Goal: Task Accomplishment & Management: Complete application form

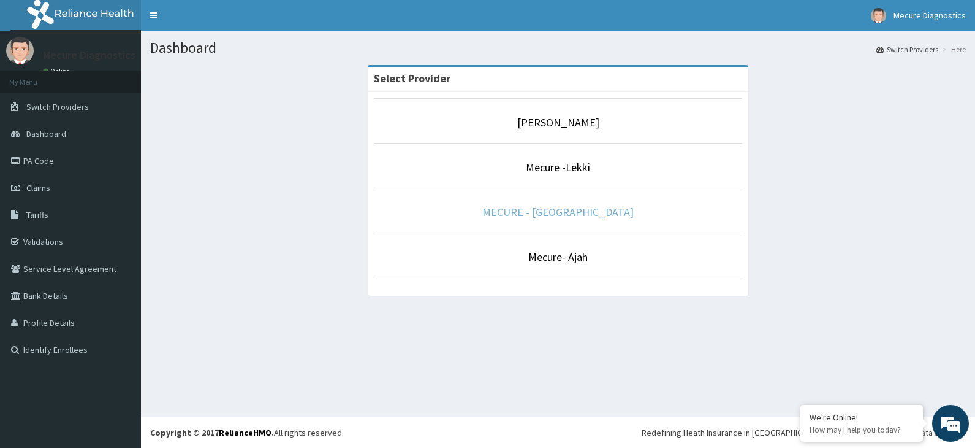
click at [570, 208] on link "MECURE - [GEOGRAPHIC_DATA]" at bounding box center [558, 212] width 151 height 14
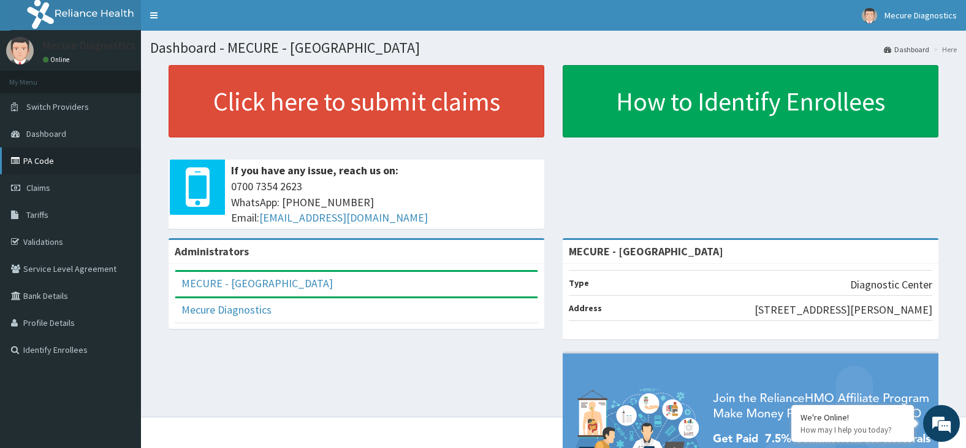
click at [42, 158] on link "PA Code" at bounding box center [70, 160] width 141 height 27
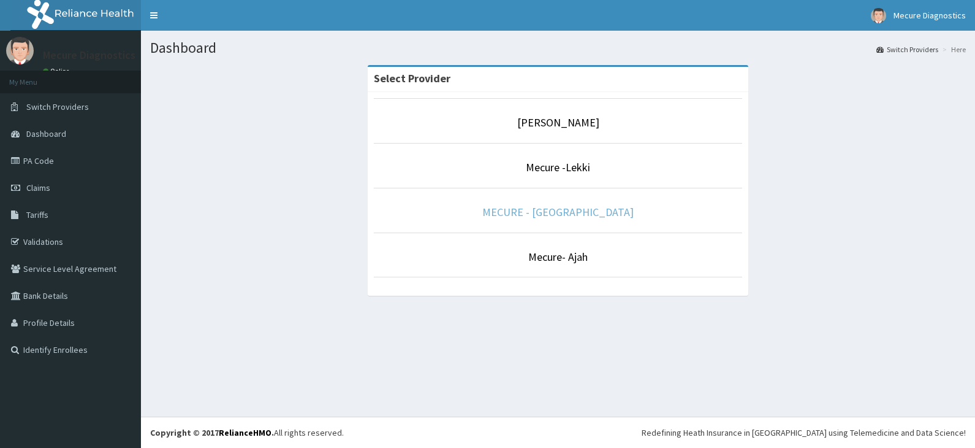
click at [578, 207] on link "MECURE - [GEOGRAPHIC_DATA]" at bounding box center [558, 212] width 151 height 14
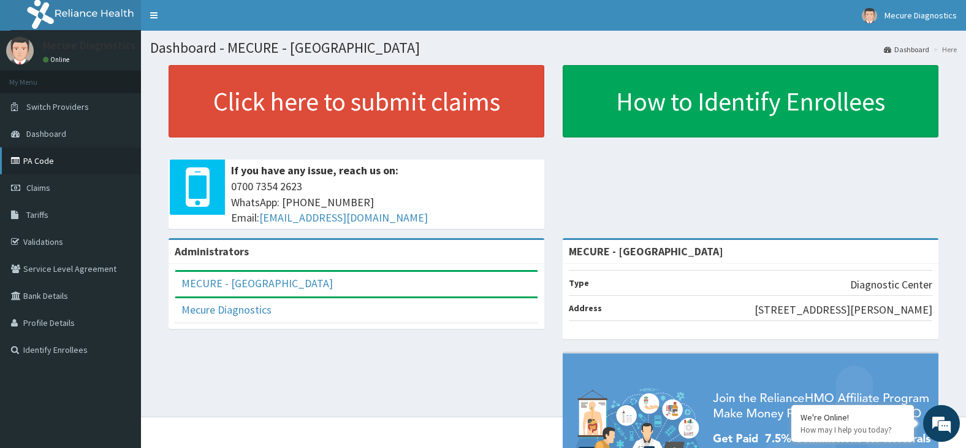
click at [46, 156] on link "PA Code" at bounding box center [70, 160] width 141 height 27
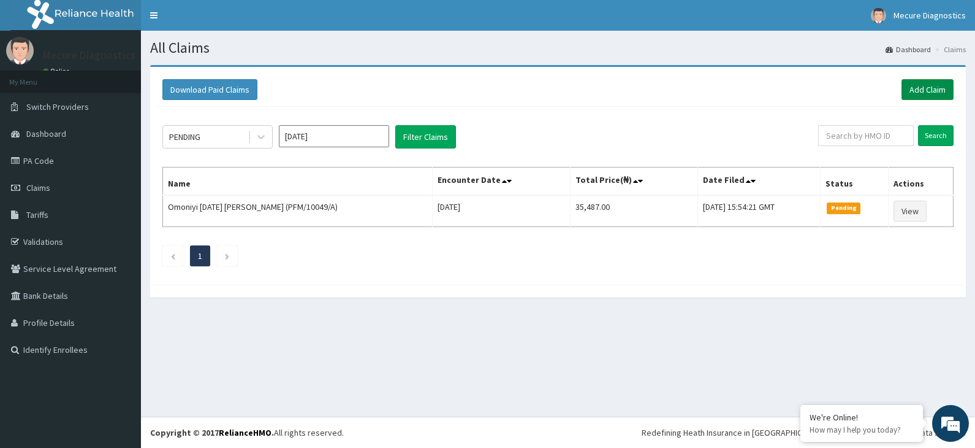
click at [926, 89] on link "Add Claim" at bounding box center [928, 89] width 52 height 21
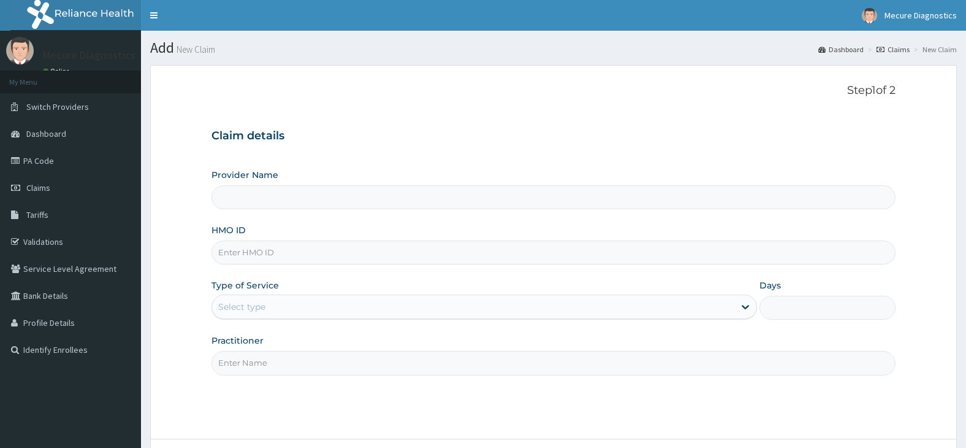
click at [313, 259] on input "HMO ID" at bounding box center [554, 252] width 685 height 24
type input "MECURE - [GEOGRAPHIC_DATA]"
type input "g"
type input "GTB/10539/A"
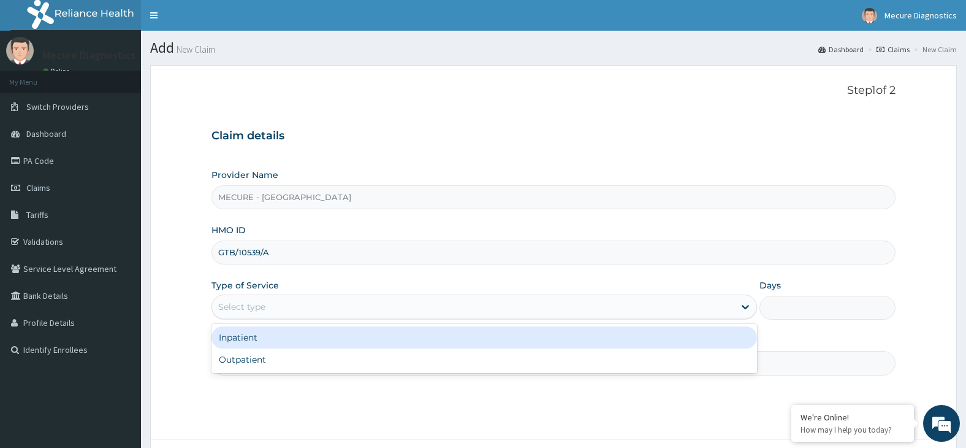
click at [355, 307] on div "Select type" at bounding box center [473, 307] width 522 height 20
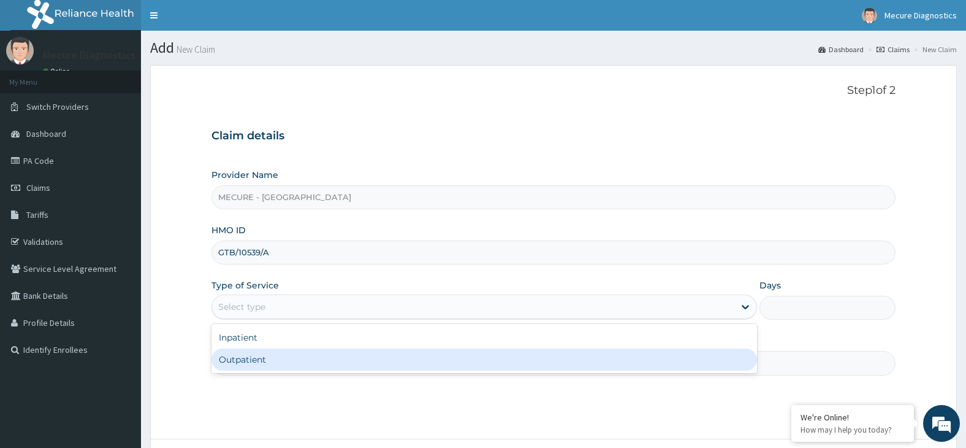
drag, startPoint x: 349, startPoint y: 360, endPoint x: 349, endPoint y: 367, distance: 7.4
click at [349, 361] on div "Outpatient" at bounding box center [485, 359] width 546 height 22
type input "1"
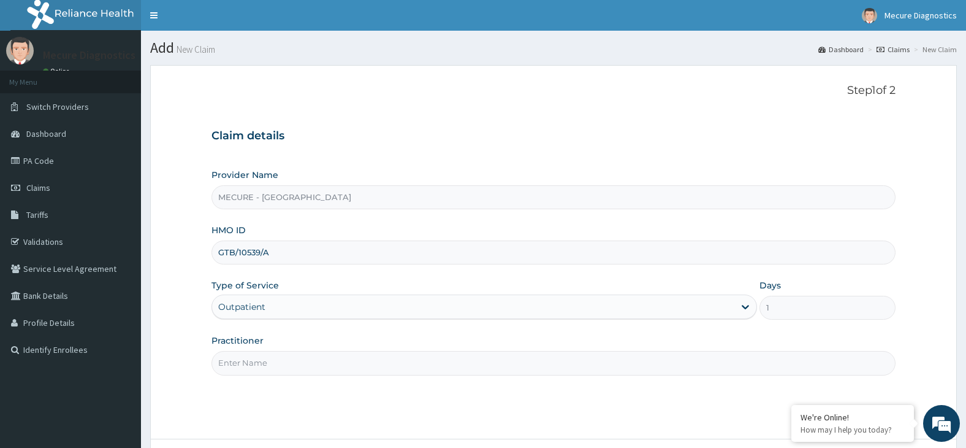
click at [349, 367] on input "Practitioner" at bounding box center [554, 363] width 685 height 24
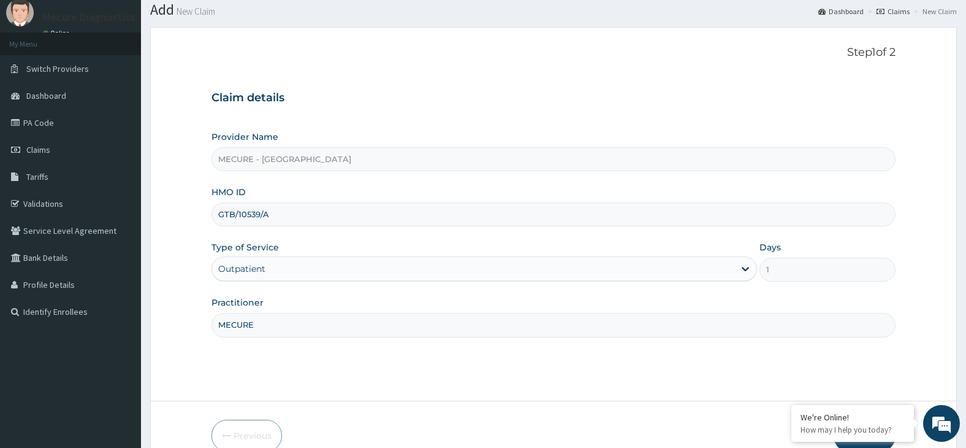
scroll to position [101, 0]
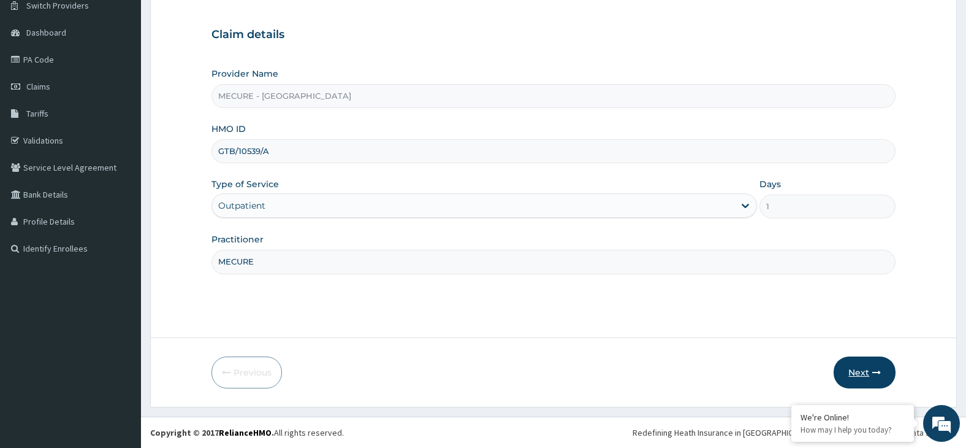
type input "MECURE"
click at [864, 372] on button "Next" at bounding box center [865, 372] width 62 height 32
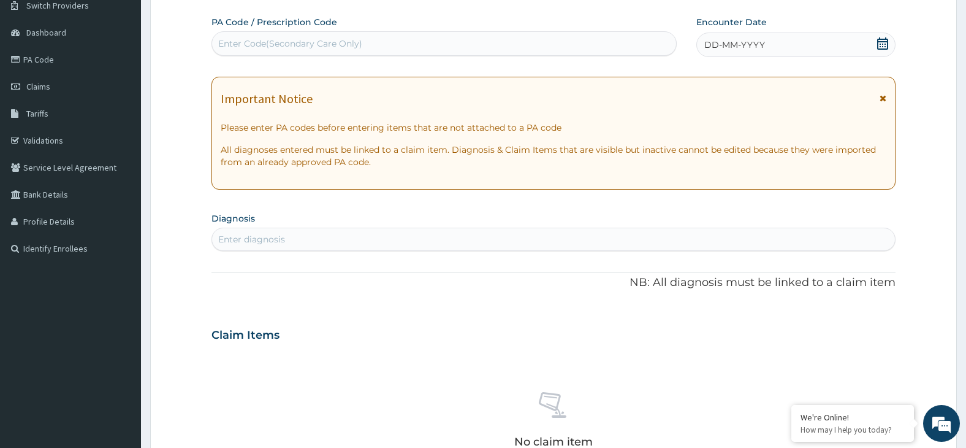
click at [378, 42] on div "Enter Code(Secondary Care Only)" at bounding box center [444, 44] width 464 height 20
type input "PA/09EFBD"
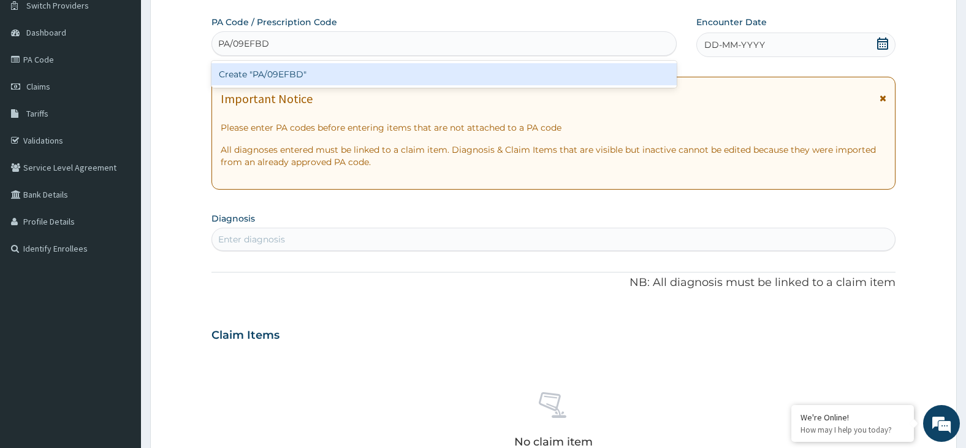
click at [380, 75] on div "Create "PA/09EFBD"" at bounding box center [444, 74] width 465 height 22
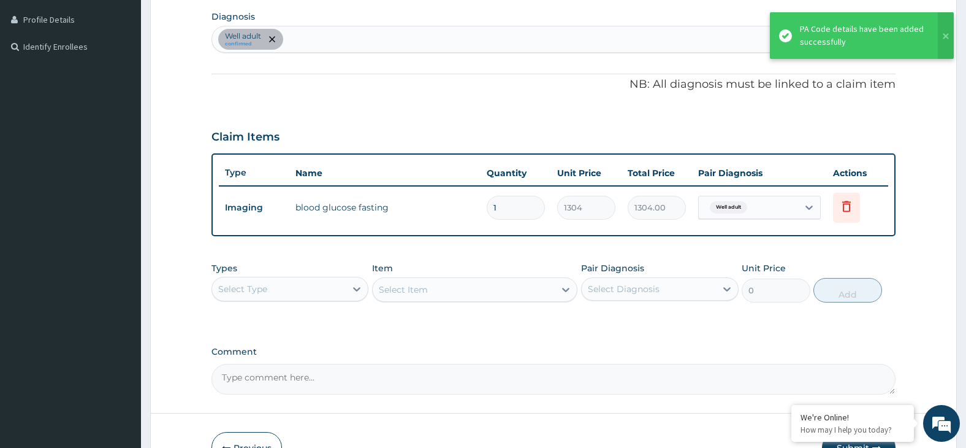
scroll to position [378, 0]
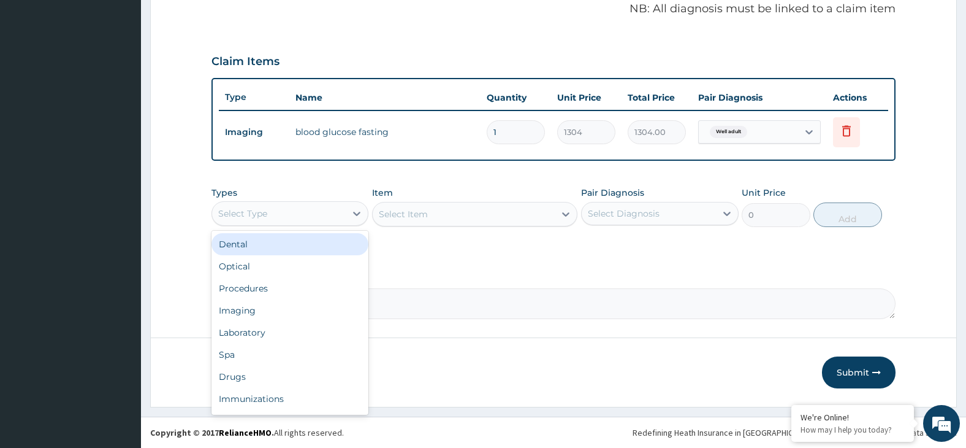
click at [334, 213] on div "Select Type" at bounding box center [279, 214] width 134 height 20
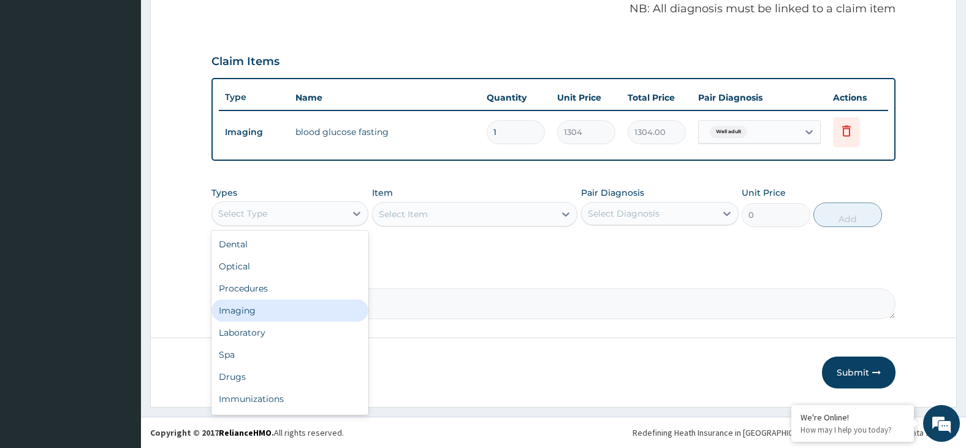
click at [294, 316] on div "Imaging" at bounding box center [291, 310] width 158 height 22
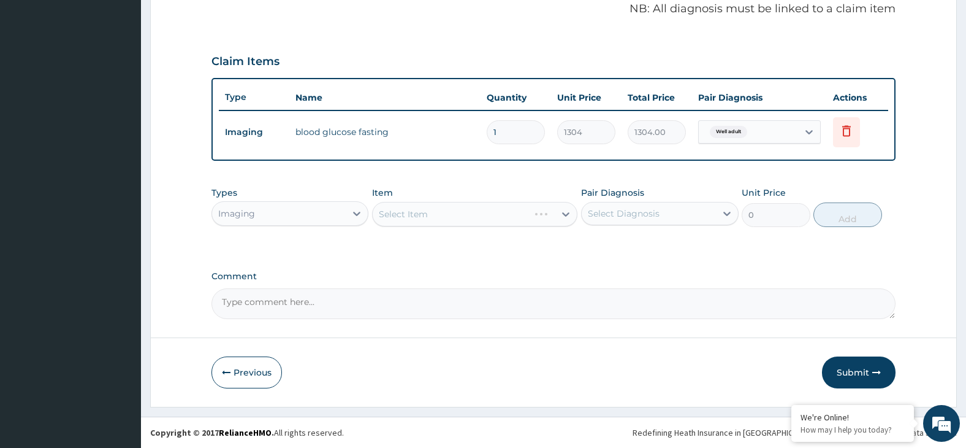
click at [464, 213] on div "Select Item" at bounding box center [474, 214] width 205 height 25
click at [511, 213] on div "Select Item" at bounding box center [474, 214] width 205 height 25
click at [505, 213] on div "Select Item" at bounding box center [474, 214] width 205 height 25
click at [503, 213] on div "Select Item" at bounding box center [474, 214] width 205 height 25
click at [481, 216] on div "Select Item" at bounding box center [474, 214] width 205 height 25
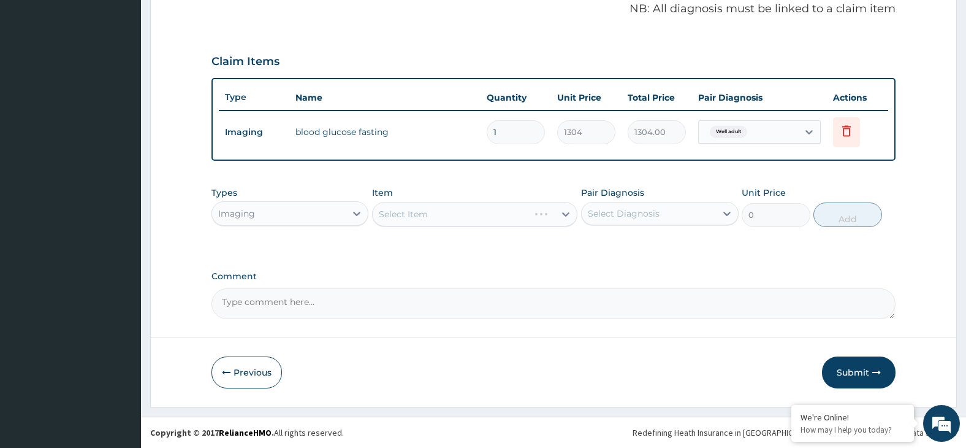
click at [450, 215] on div "Select Item" at bounding box center [474, 214] width 205 height 25
click at [492, 213] on div "Select Item" at bounding box center [474, 214] width 205 height 25
click at [468, 218] on div "Select Item" at bounding box center [474, 214] width 205 height 25
click at [498, 212] on div "Select Item" at bounding box center [464, 214] width 182 height 20
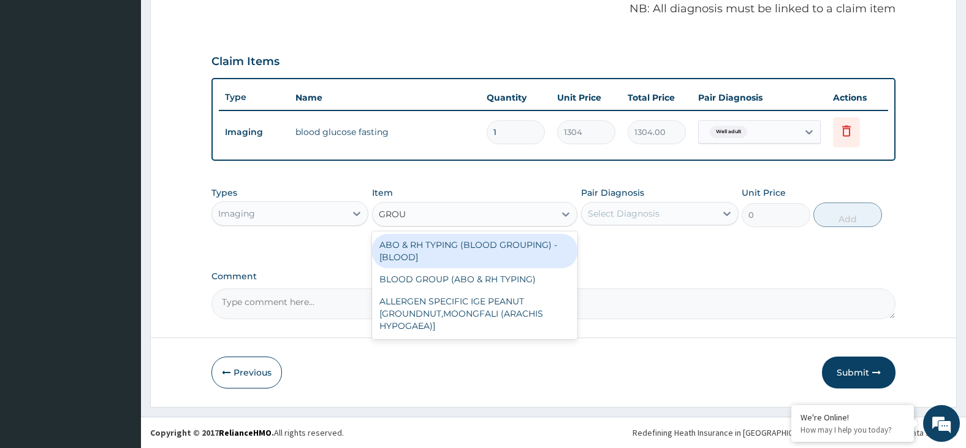
type input "GROUP"
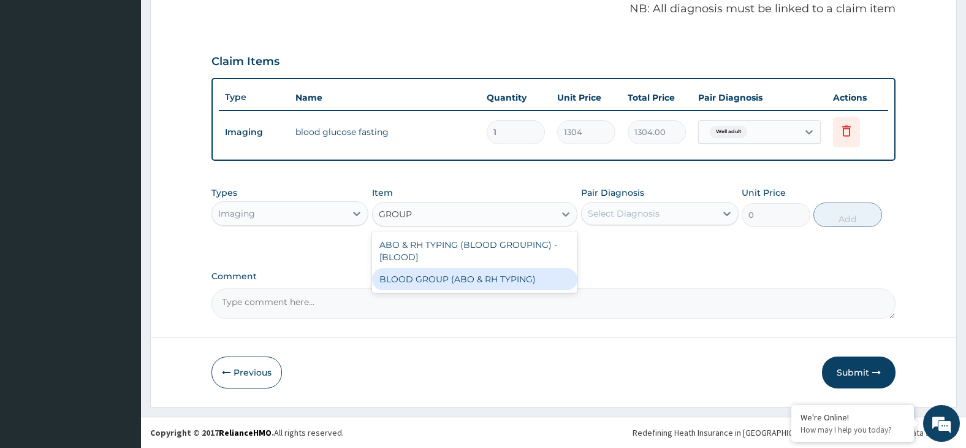
drag, startPoint x: 534, startPoint y: 281, endPoint x: 598, endPoint y: 247, distance: 72.4
click at [535, 281] on div "BLOOD GROUP (ABO & RH TYPING)" at bounding box center [474, 279] width 205 height 22
type input "2400"
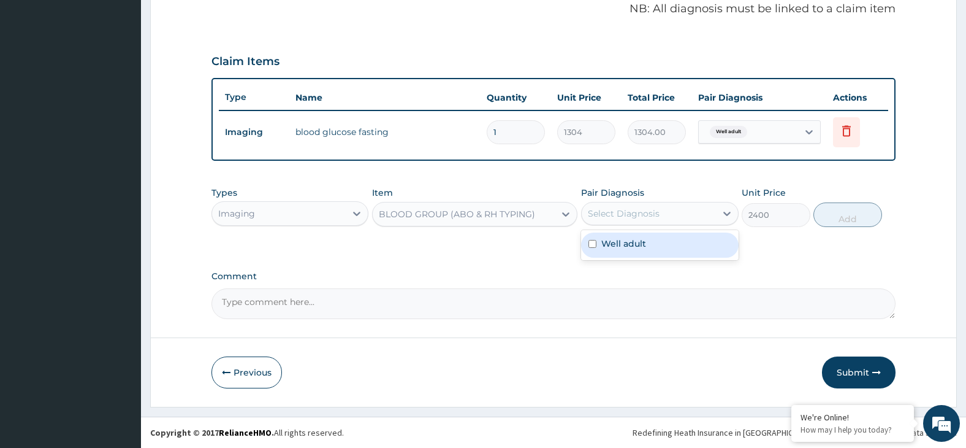
click at [637, 219] on div "Select Diagnosis" at bounding box center [624, 213] width 72 height 12
drag, startPoint x: 671, startPoint y: 248, endPoint x: 693, endPoint y: 248, distance: 22.7
click at [680, 248] on div "Well adult" at bounding box center [660, 244] width 158 height 25
checkbox input "true"
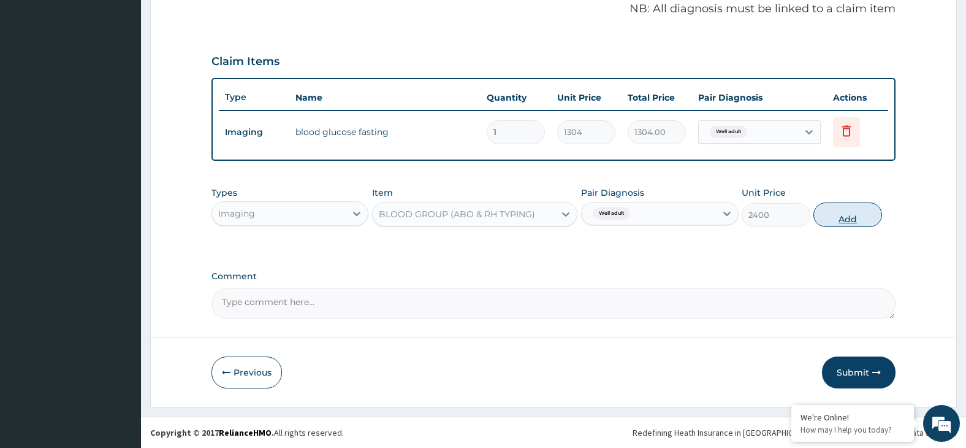
click at [849, 213] on button "Add" at bounding box center [848, 214] width 69 height 25
type input "0"
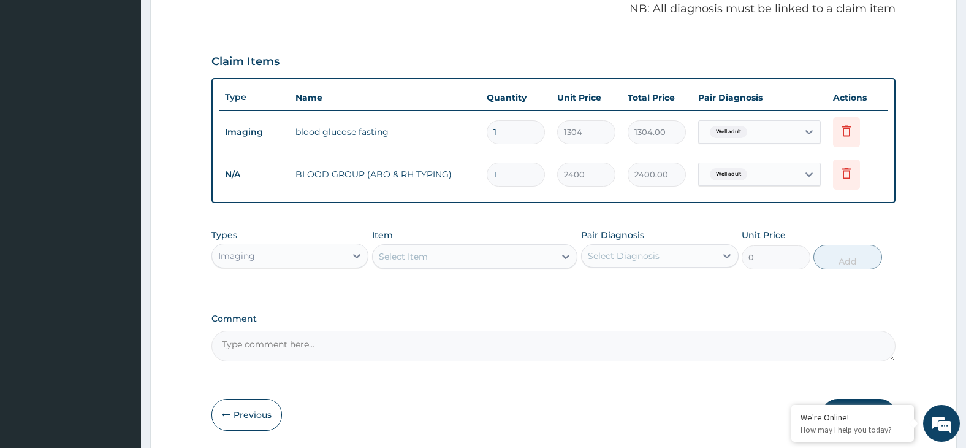
click at [524, 256] on div "Select Item" at bounding box center [464, 256] width 182 height 20
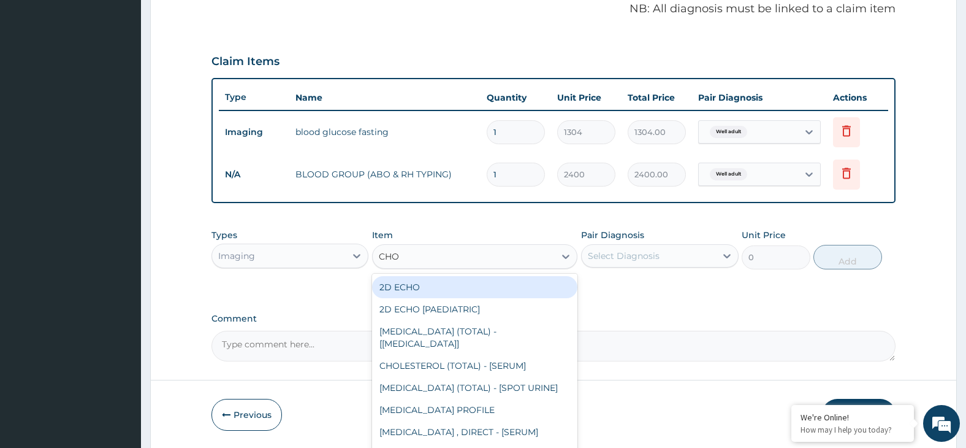
type input "CHOL"
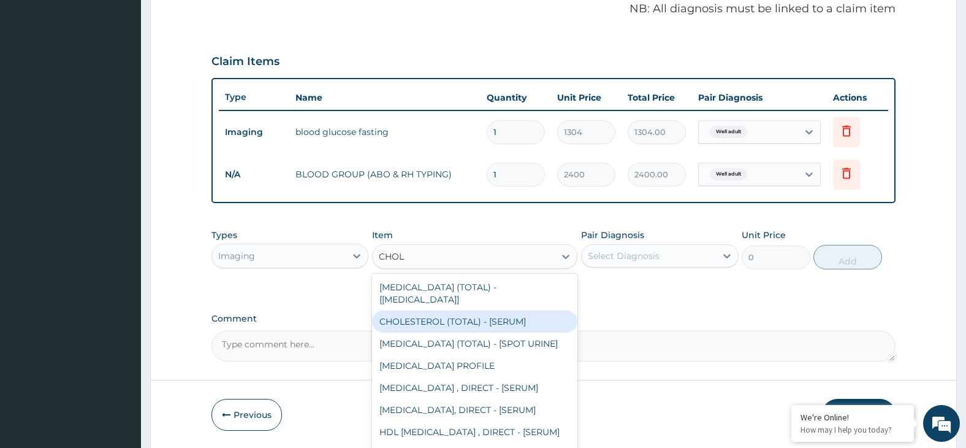
click at [526, 315] on div "CHOLESTEROL (TOTAL) - [SERUM]" at bounding box center [474, 321] width 205 height 22
type input "2400"
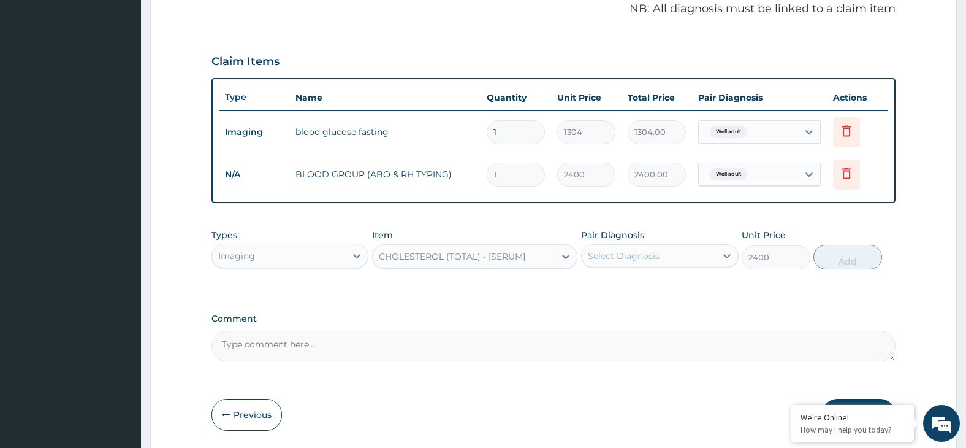
drag, startPoint x: 652, startPoint y: 256, endPoint x: 662, endPoint y: 269, distance: 16.2
click at [658, 264] on div "Select Diagnosis" at bounding box center [649, 256] width 134 height 20
drag, startPoint x: 671, startPoint y: 279, endPoint x: 704, endPoint y: 283, distance: 33.9
click at [683, 282] on div "Well adult" at bounding box center [660, 287] width 158 height 25
checkbox input "true"
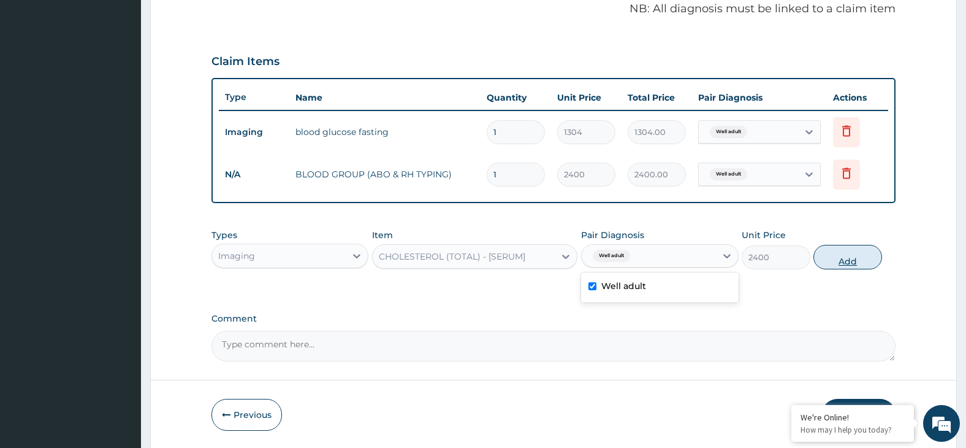
click at [848, 254] on button "Add" at bounding box center [848, 257] width 69 height 25
type input "0"
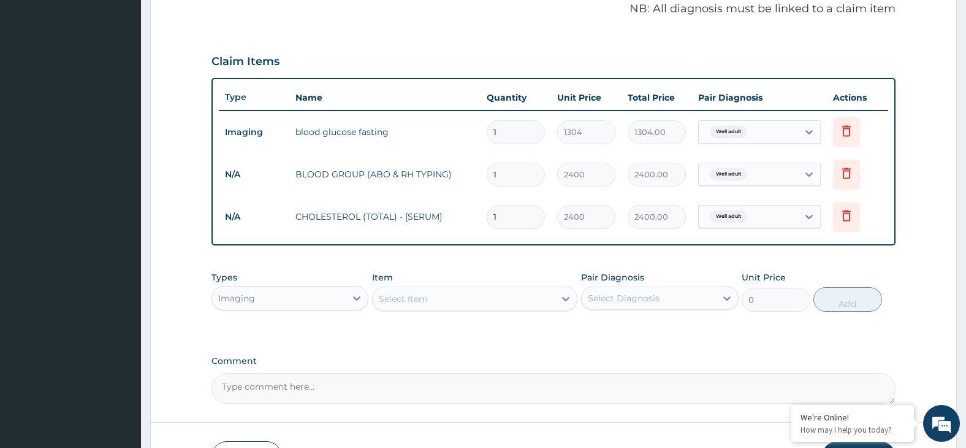
click at [503, 300] on div "Select Item" at bounding box center [464, 299] width 182 height 20
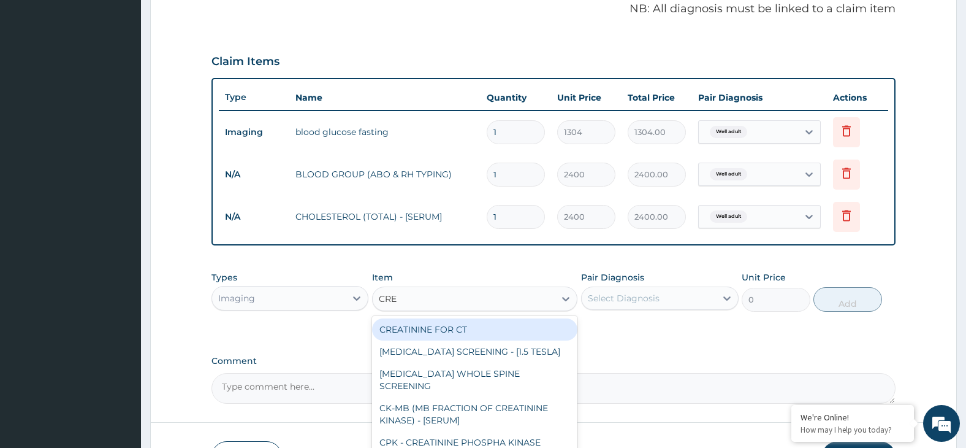
type input "CREA"
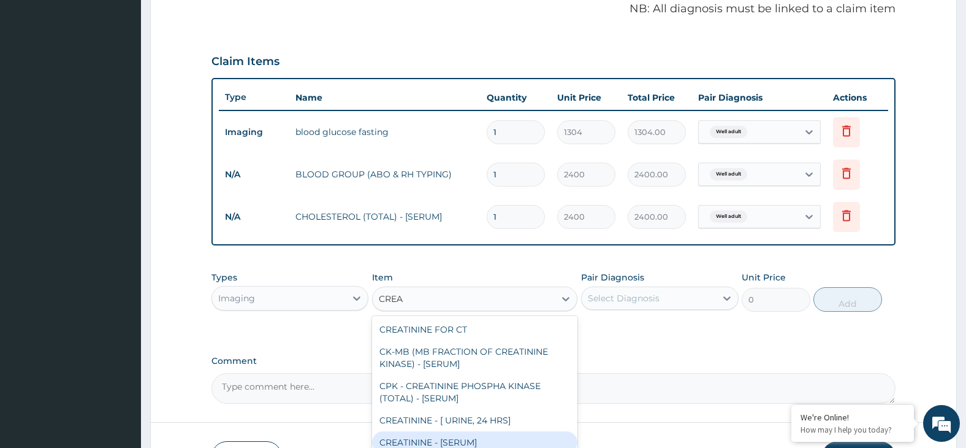
click at [495, 440] on div "CREATININE - [SERUM]" at bounding box center [474, 442] width 205 height 22
type input "2800"
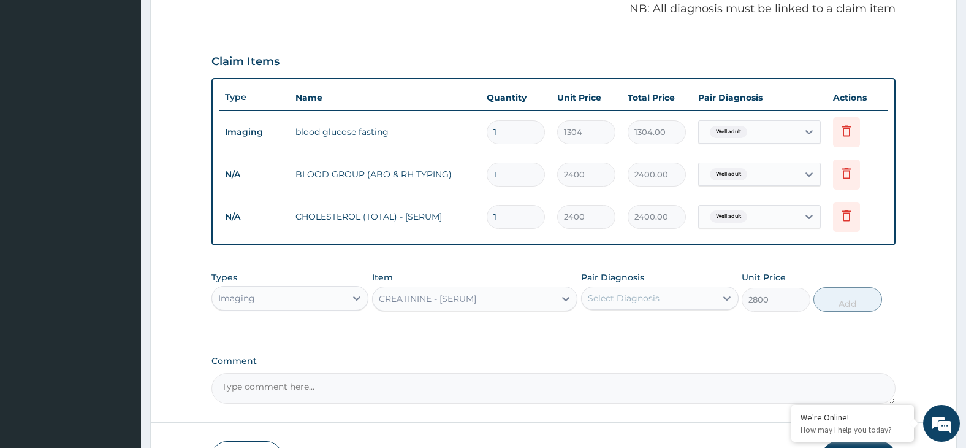
drag, startPoint x: 671, startPoint y: 299, endPoint x: 684, endPoint y: 312, distance: 18.6
click at [676, 303] on div "Select Diagnosis" at bounding box center [649, 298] width 134 height 20
click at [698, 329] on div "Well adult" at bounding box center [660, 329] width 158 height 25
checkbox input "true"
click at [856, 299] on button "Add" at bounding box center [848, 299] width 69 height 25
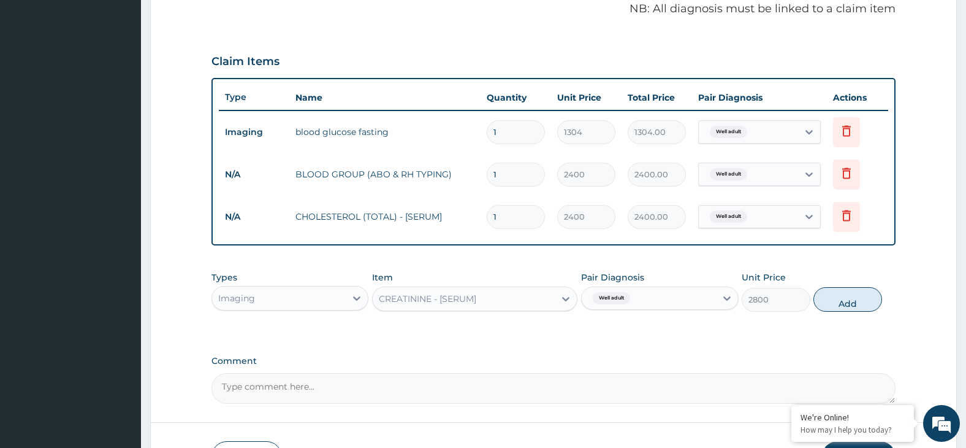
type input "0"
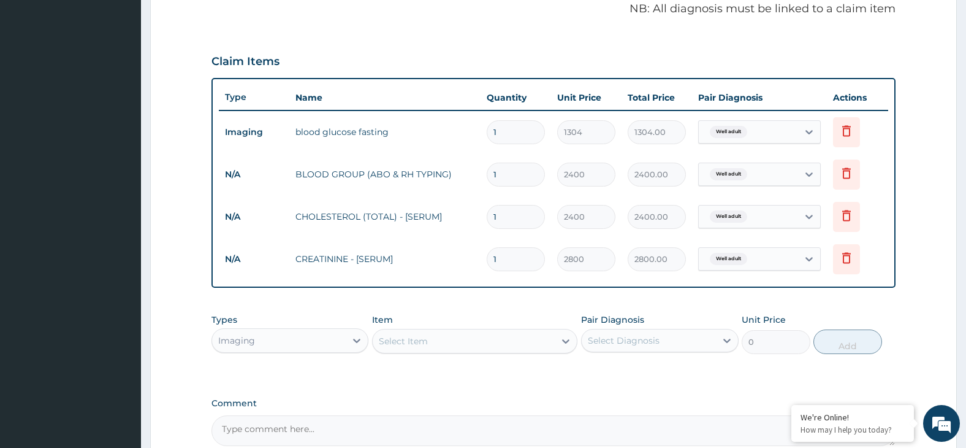
click at [442, 339] on div "Select Item" at bounding box center [464, 341] width 182 height 20
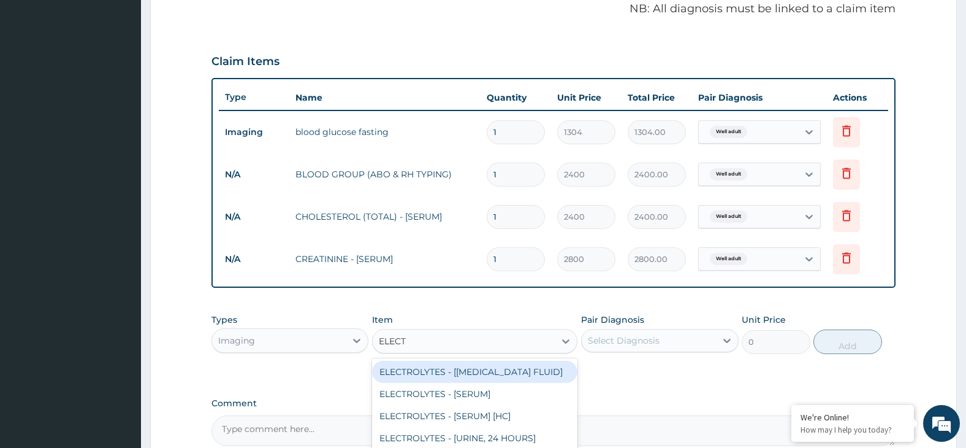
type input "ELECTR"
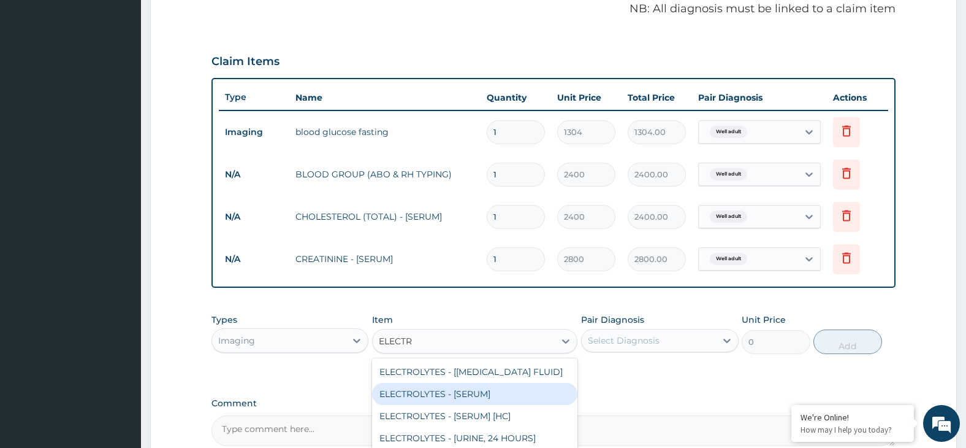
drag, startPoint x: 511, startPoint y: 391, endPoint x: 538, endPoint y: 386, distance: 27.9
click at [517, 389] on div "ELECTROLYTES - [SERUM]" at bounding box center [474, 394] width 205 height 22
type input "6200"
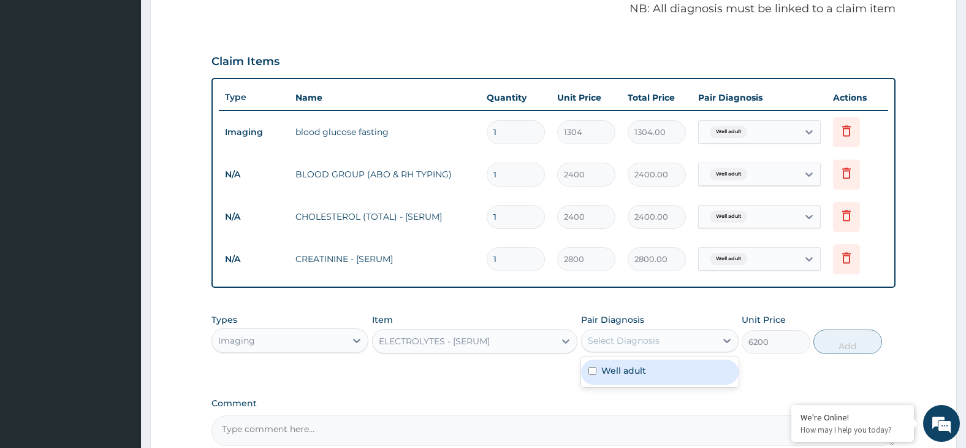
drag, startPoint x: 643, startPoint y: 340, endPoint x: 671, endPoint y: 361, distance: 35.4
click at [646, 342] on div "Select Diagnosis" at bounding box center [624, 340] width 72 height 12
drag, startPoint x: 680, startPoint y: 368, endPoint x: 736, endPoint y: 374, distance: 56.1
click at [692, 372] on div "Well adult" at bounding box center [660, 371] width 158 height 25
checkbox input "true"
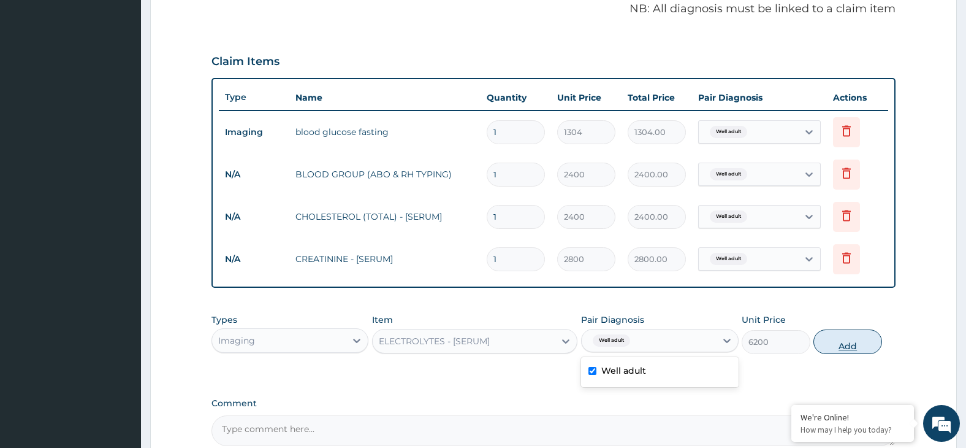
drag, startPoint x: 842, startPoint y: 343, endPoint x: 788, endPoint y: 344, distance: 53.3
click at [841, 343] on button "Add" at bounding box center [848, 341] width 69 height 25
type input "0"
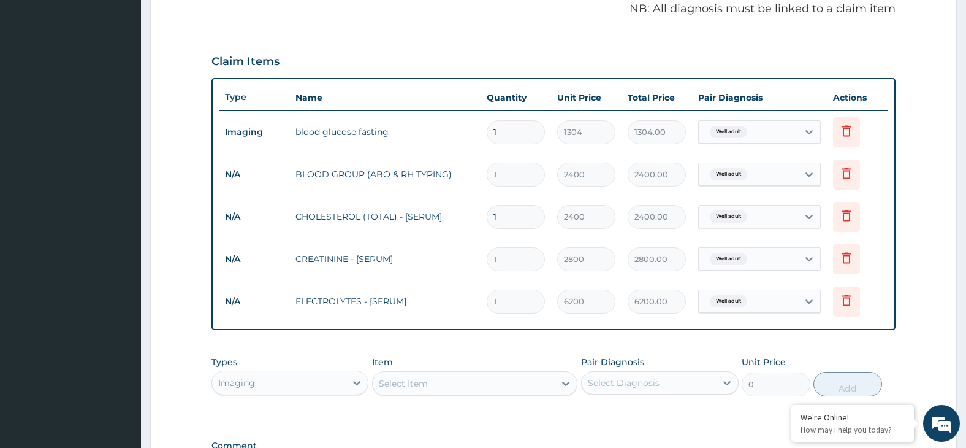
click at [511, 380] on div "Select Item" at bounding box center [464, 383] width 182 height 20
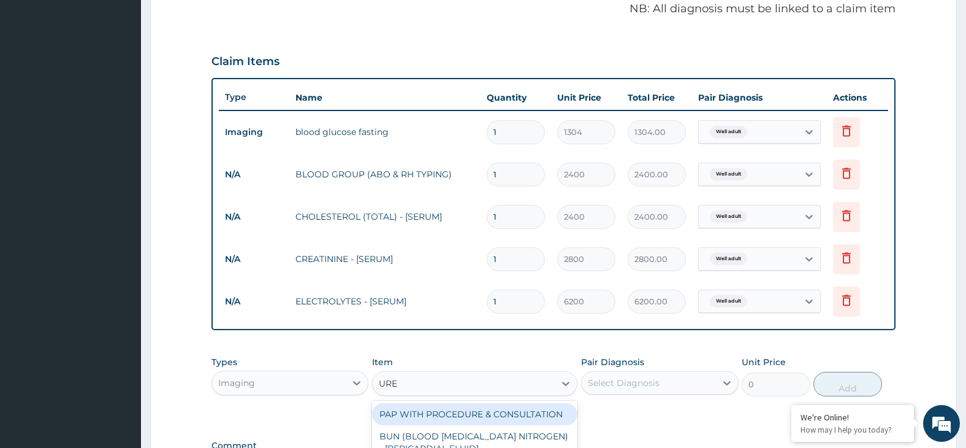
type input "UREA"
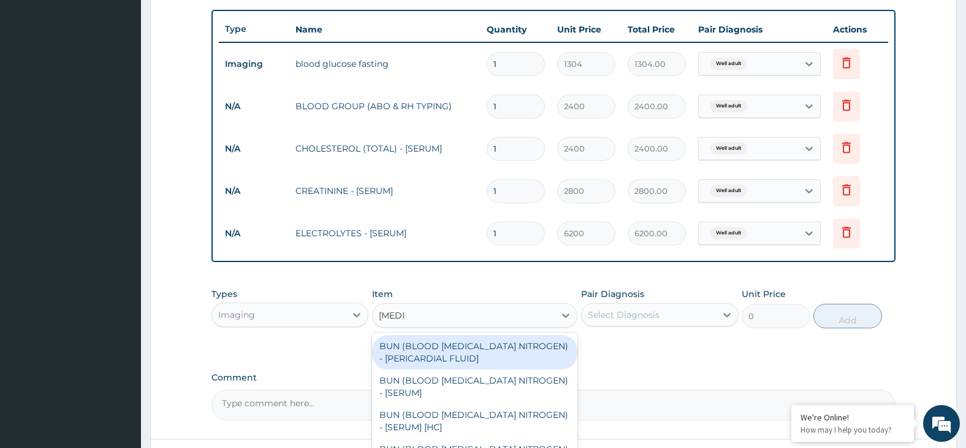
scroll to position [548, 0]
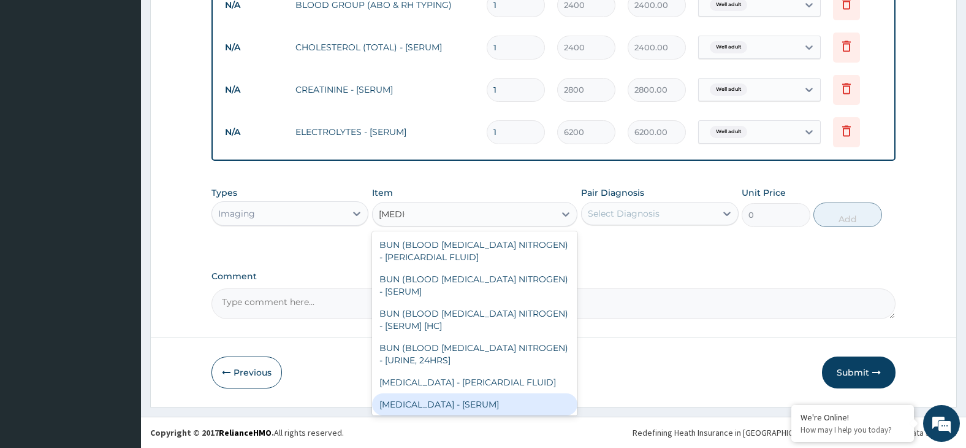
click at [451, 406] on div "[MEDICAL_DATA] - [SERUM]" at bounding box center [474, 404] width 205 height 22
type input "2000"
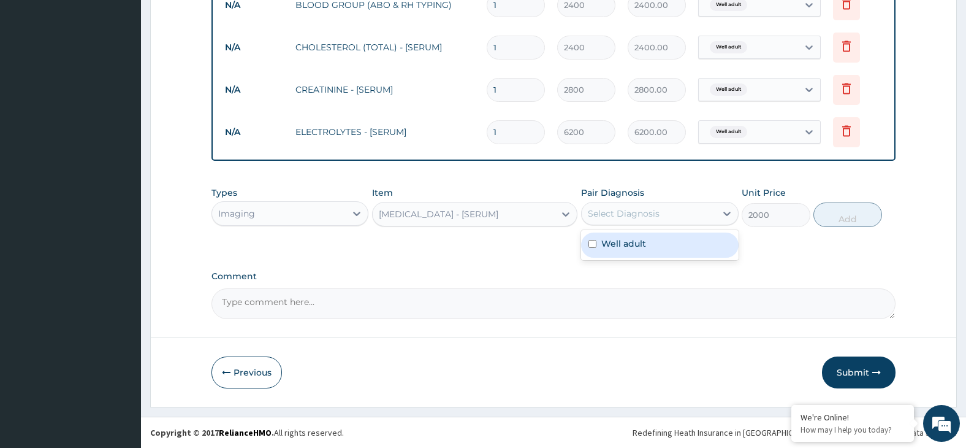
drag, startPoint x: 652, startPoint y: 213, endPoint x: 666, endPoint y: 237, distance: 28.1
click at [652, 215] on div "Select Diagnosis" at bounding box center [624, 213] width 72 height 12
drag, startPoint x: 670, startPoint y: 241, endPoint x: 734, endPoint y: 228, distance: 65.1
click at [677, 241] on div "Well adult" at bounding box center [660, 244] width 158 height 25
checkbox input "true"
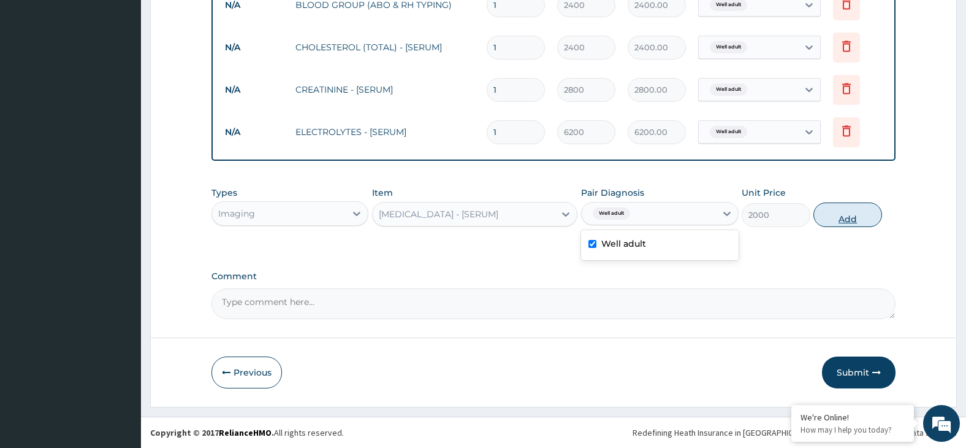
click at [845, 218] on button "Add" at bounding box center [848, 214] width 69 height 25
type input "0"
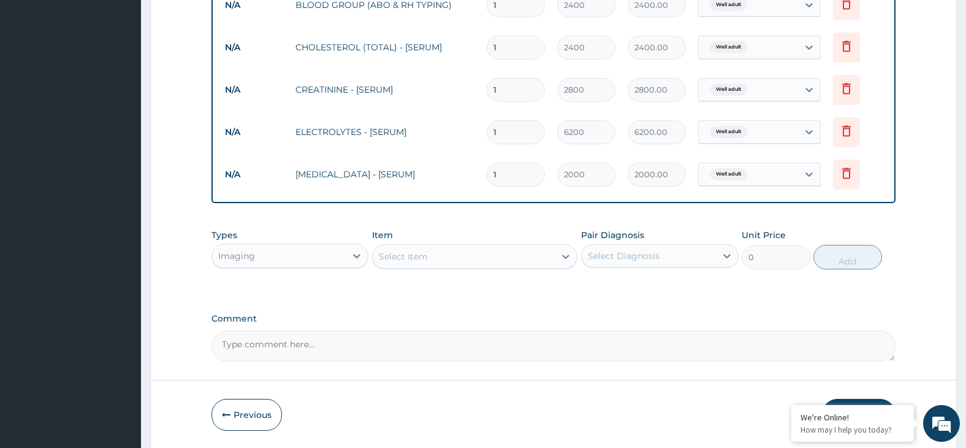
click at [486, 259] on div "Select Item" at bounding box center [464, 256] width 182 height 20
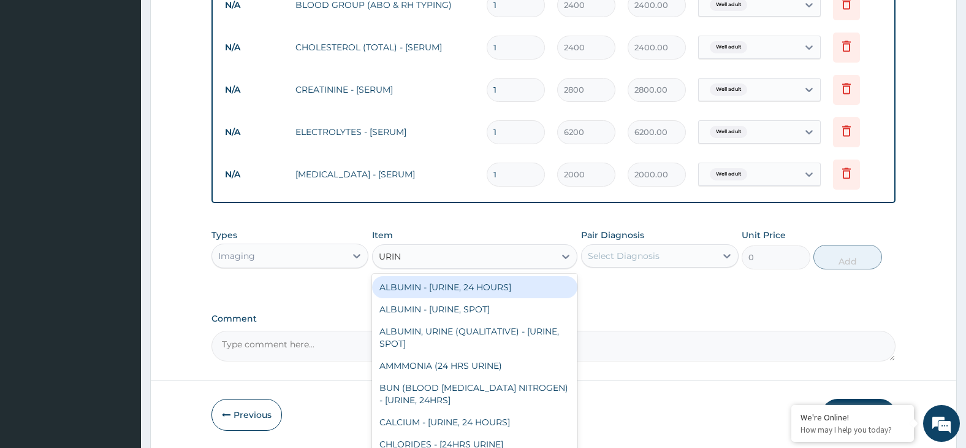
type input "URINE"
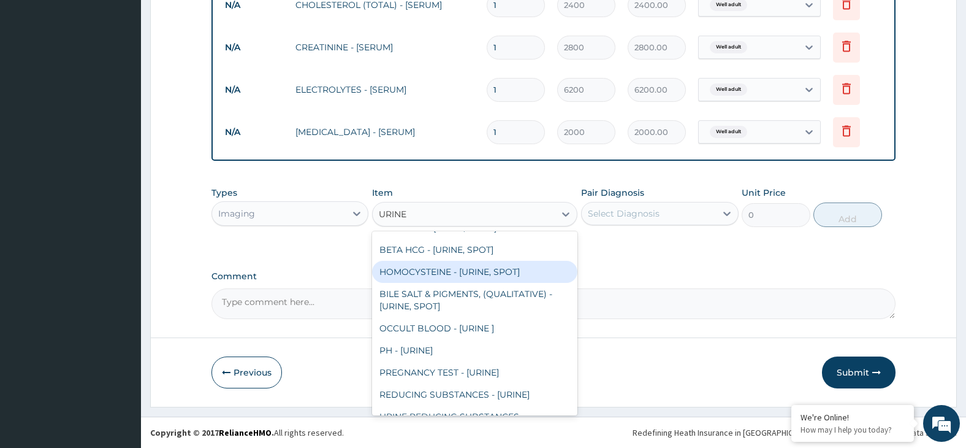
scroll to position [1165, 0]
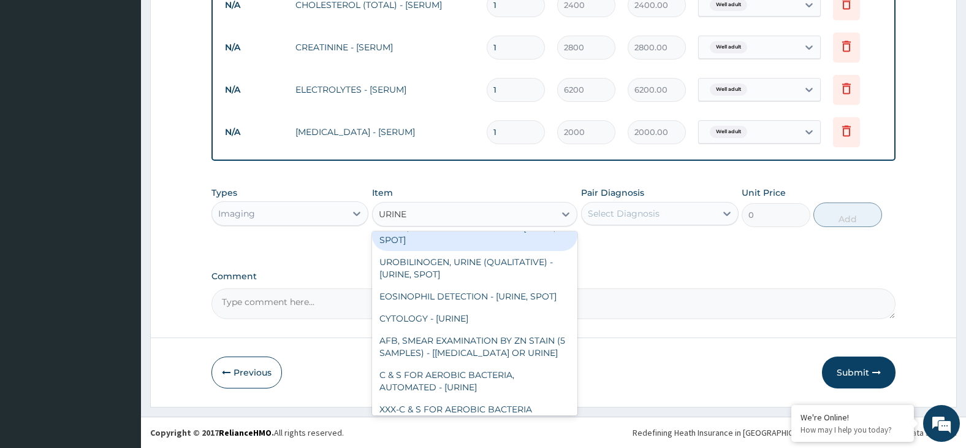
click at [535, 251] on div "URINE, ROUTINE EXAMINATION - [URINE, SPOT]" at bounding box center [474, 233] width 205 height 34
type input "2504"
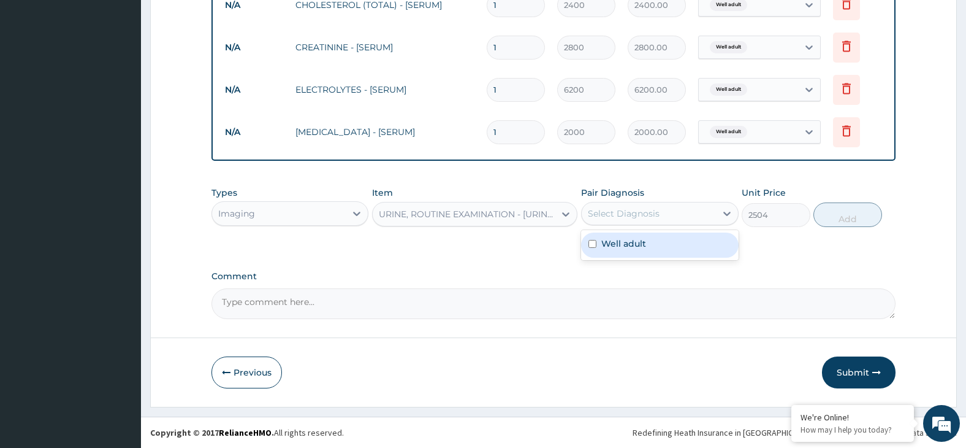
drag, startPoint x: 640, startPoint y: 212, endPoint x: 674, endPoint y: 243, distance: 46.4
click at [643, 213] on div "Select Diagnosis" at bounding box center [624, 213] width 72 height 12
drag, startPoint x: 677, startPoint y: 245, endPoint x: 722, endPoint y: 242, distance: 45.5
click at [678, 246] on div "Well adult" at bounding box center [660, 244] width 158 height 25
checkbox input "true"
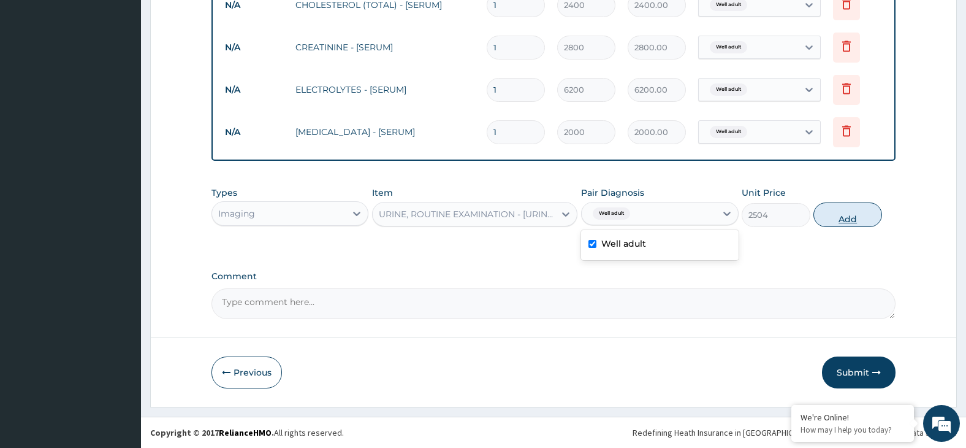
click at [856, 212] on button "Add" at bounding box center [848, 214] width 69 height 25
type input "0"
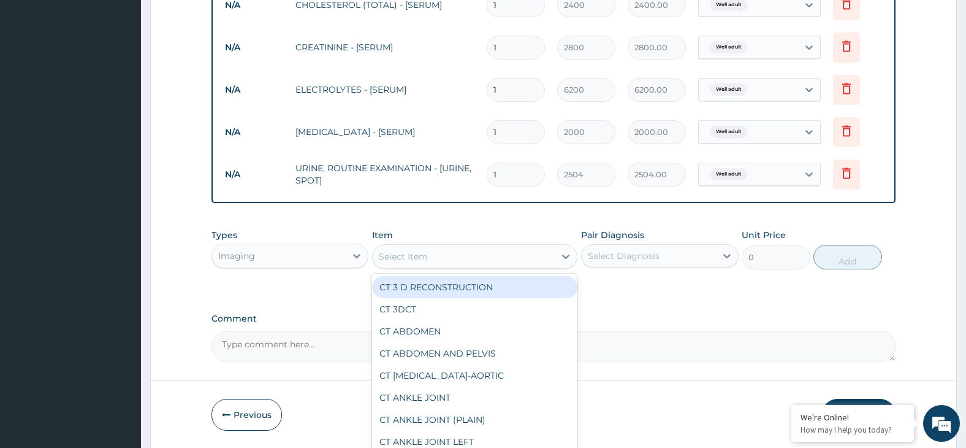
click at [495, 258] on div "Select Item" at bounding box center [464, 256] width 182 height 20
type input "CHEST P"
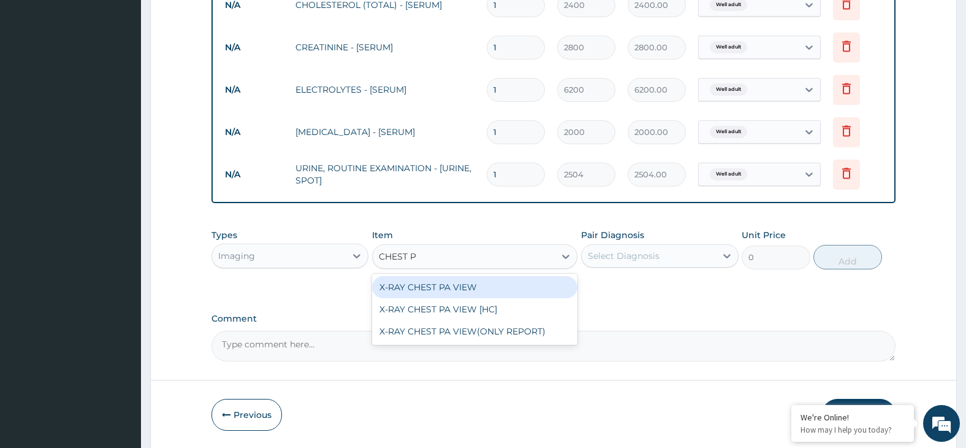
click at [497, 287] on div "X-RAY CHEST PA VIEW" at bounding box center [474, 287] width 205 height 22
type input "4375"
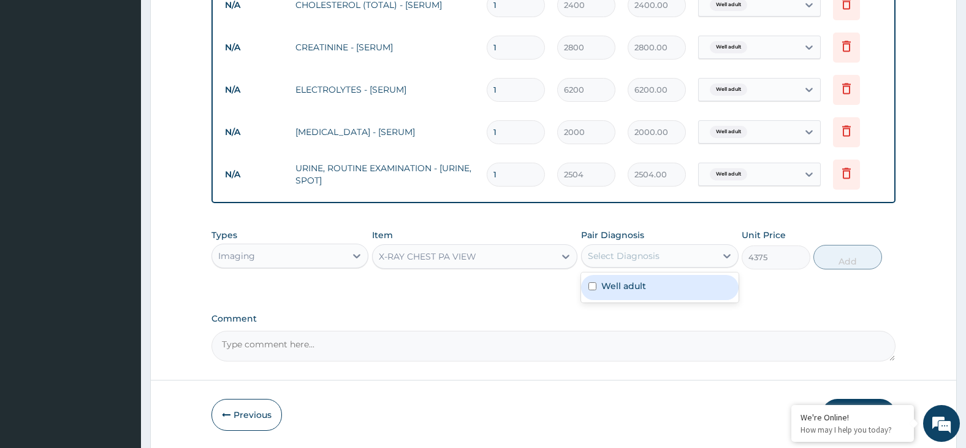
click at [657, 250] on div "Select Diagnosis" at bounding box center [624, 256] width 72 height 12
drag, startPoint x: 680, startPoint y: 286, endPoint x: 713, endPoint y: 288, distance: 33.1
click at [682, 287] on div "Well adult" at bounding box center [660, 287] width 158 height 25
checkbox input "true"
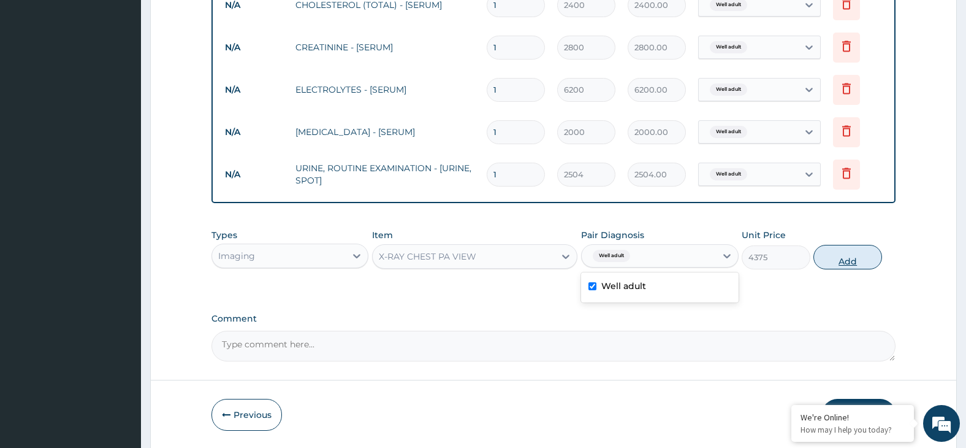
click at [833, 261] on button "Add" at bounding box center [848, 257] width 69 height 25
type input "0"
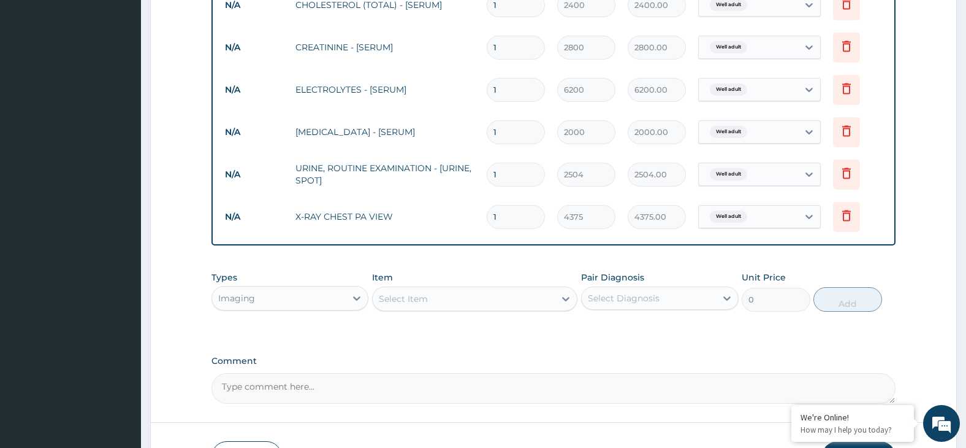
click at [481, 301] on div "Select Item" at bounding box center [464, 299] width 182 height 20
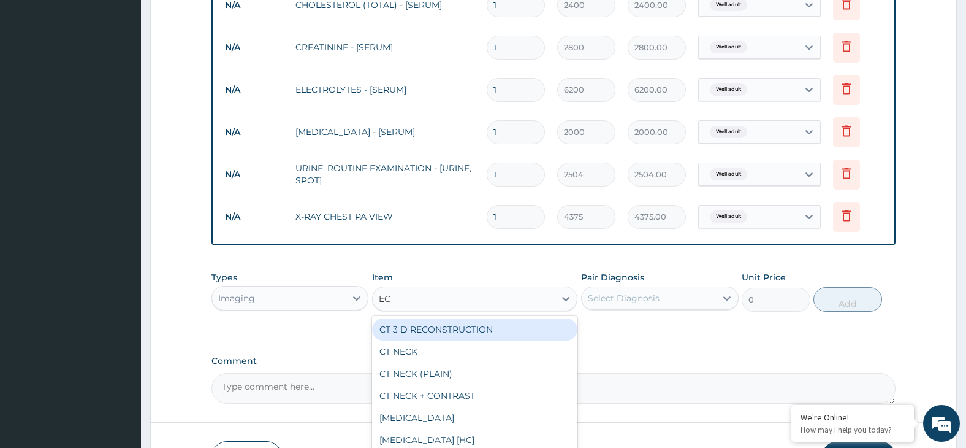
type input "[MEDICAL_DATA]"
click at [475, 329] on div "[MEDICAL_DATA]" at bounding box center [474, 329] width 205 height 22
type input "8504"
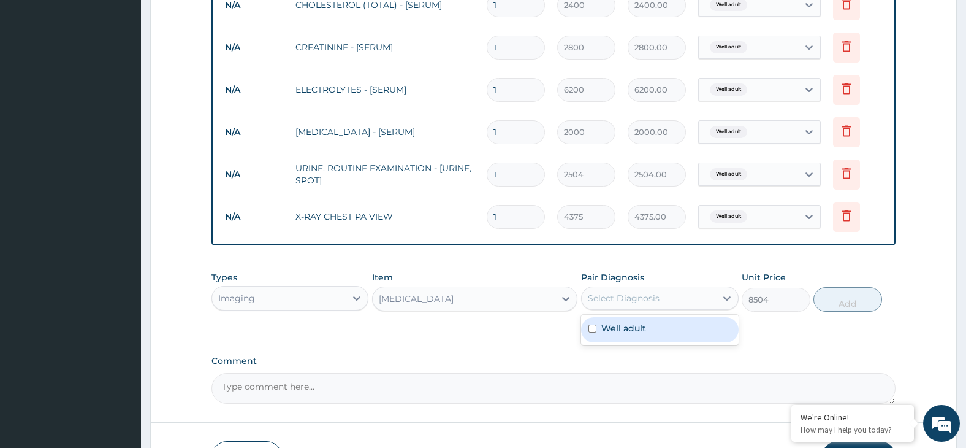
click at [674, 308] on div "Select Diagnosis" at bounding box center [660, 297] width 158 height 23
click at [713, 330] on div "Well adult" at bounding box center [660, 329] width 158 height 25
checkbox input "true"
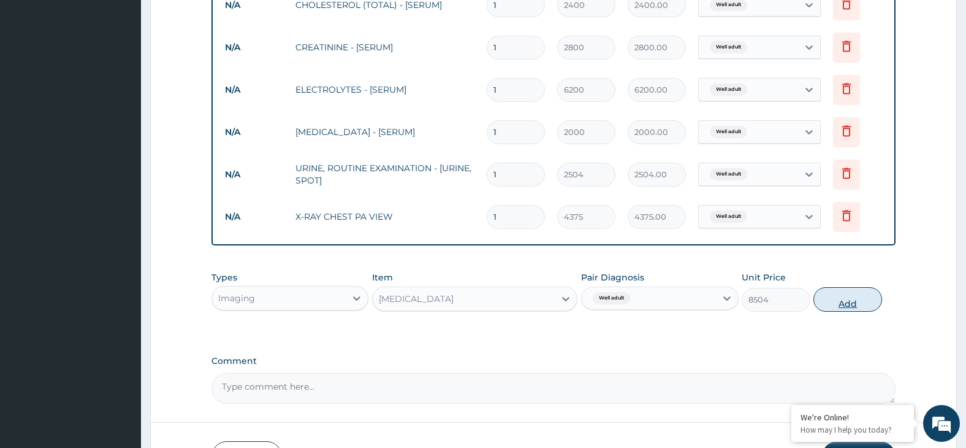
click at [849, 304] on button "Add" at bounding box center [848, 299] width 69 height 25
type input "0"
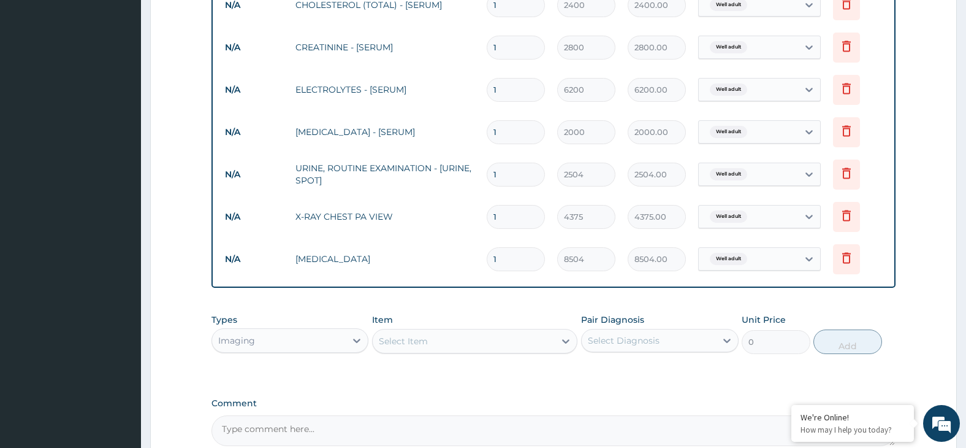
click at [484, 341] on div "Select Item" at bounding box center [464, 341] width 182 height 20
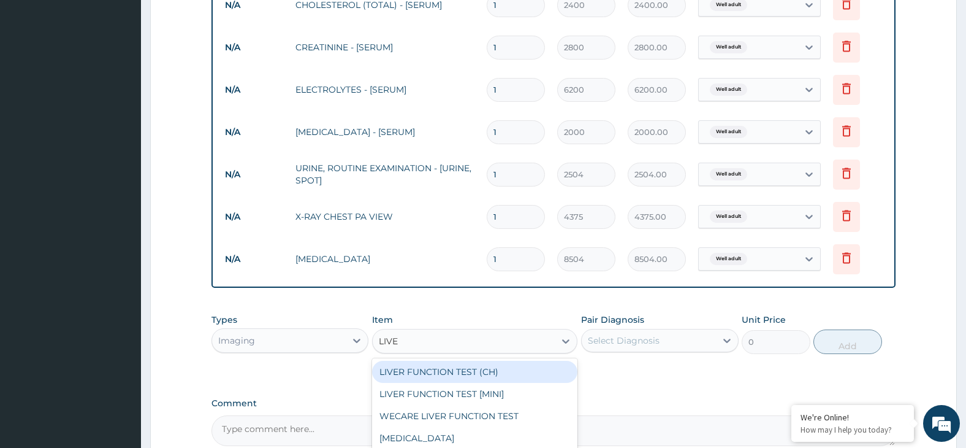
type input "LIVER"
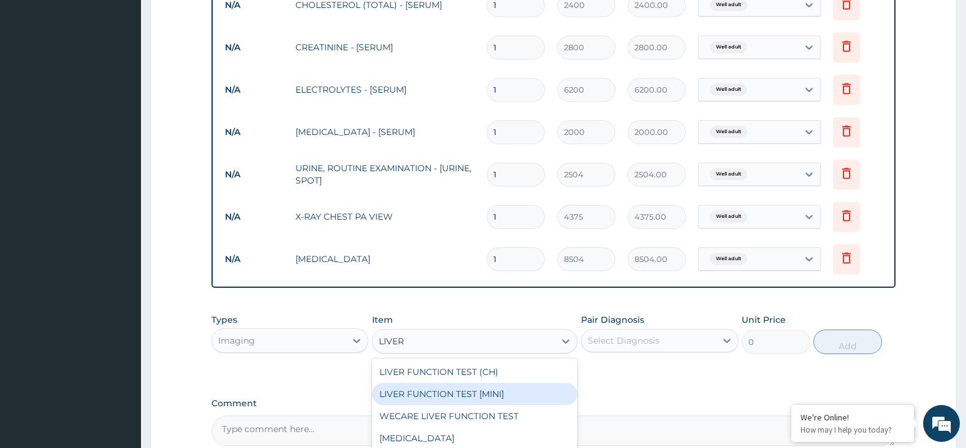
click at [495, 397] on div "LIVER FUNCTION TEST [MINI]" at bounding box center [474, 394] width 205 height 22
type input "10504"
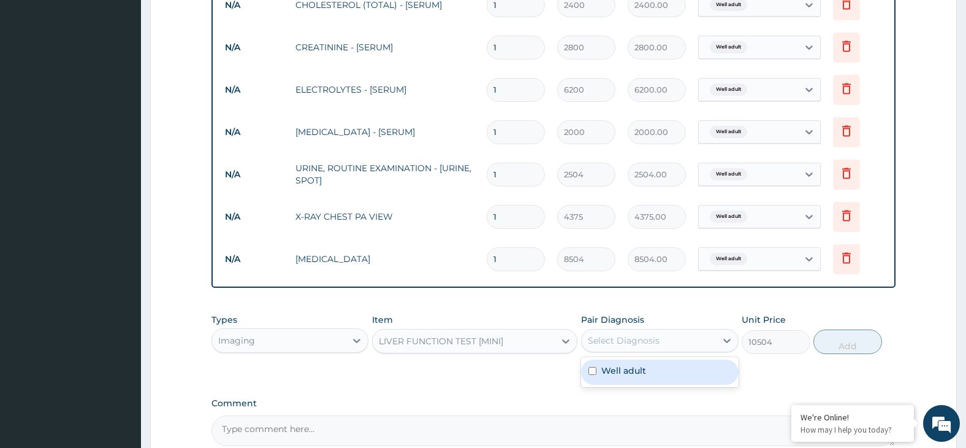
click at [647, 337] on div "Select Diagnosis" at bounding box center [624, 340] width 72 height 12
drag, startPoint x: 679, startPoint y: 376, endPoint x: 728, endPoint y: 376, distance: 48.4
click at [682, 376] on div "Well adult" at bounding box center [660, 371] width 158 height 25
checkbox input "true"
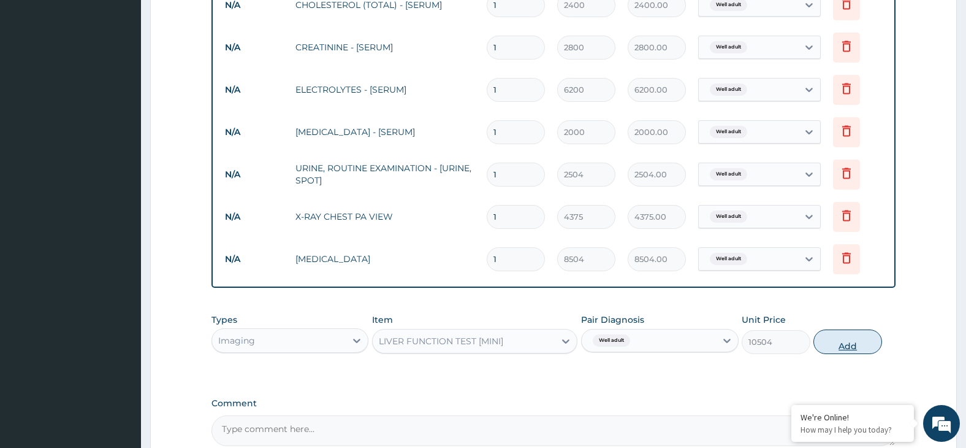
click at [857, 346] on button "Add" at bounding box center [848, 341] width 69 height 25
type input "0"
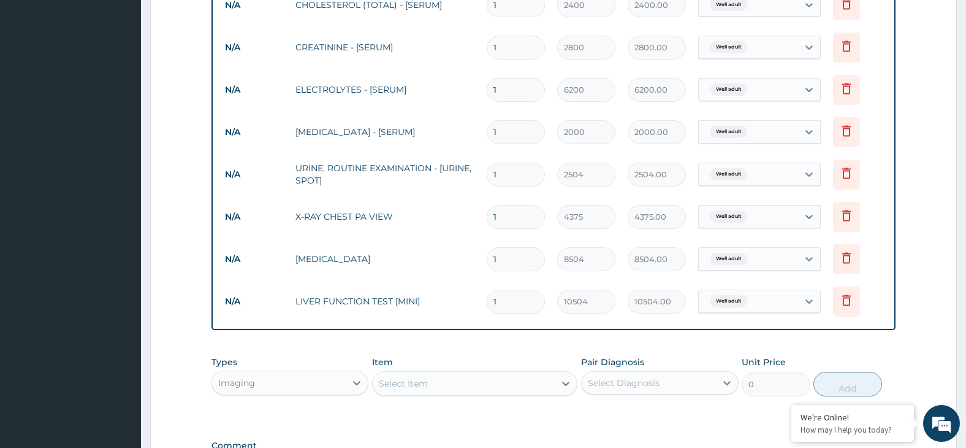
click at [486, 387] on div "Select Item" at bounding box center [464, 383] width 182 height 20
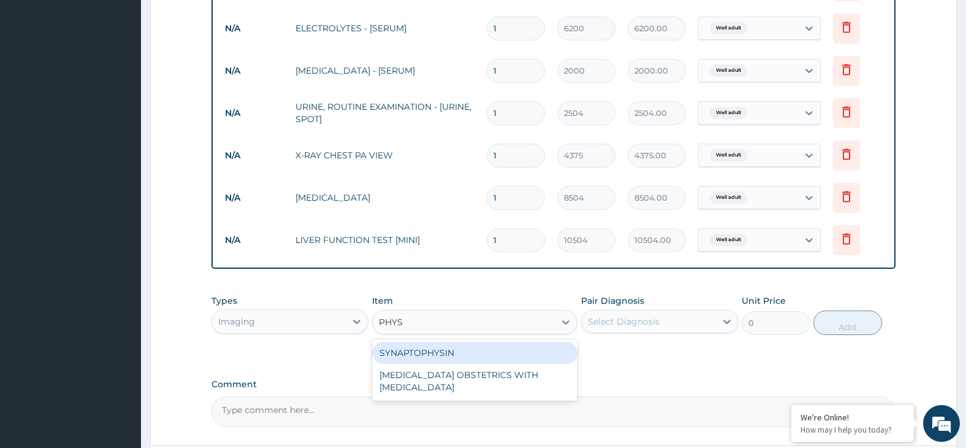
scroll to position [759, 0]
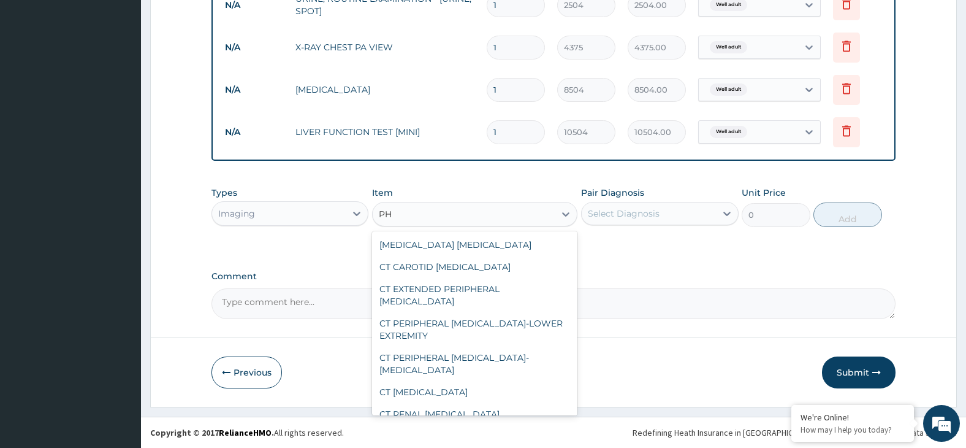
type input "P"
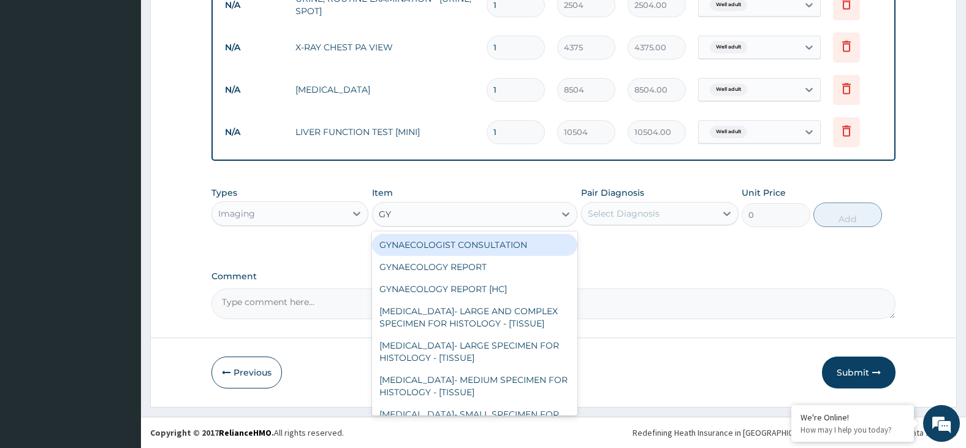
type input "GYN"
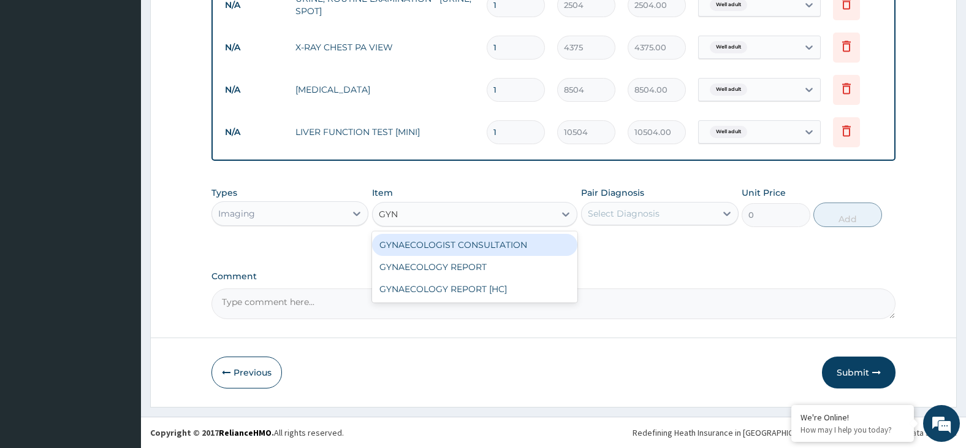
click at [440, 245] on div "GYNAECOLOGIST CONSULTATION" at bounding box center [474, 245] width 205 height 22
type input "9400"
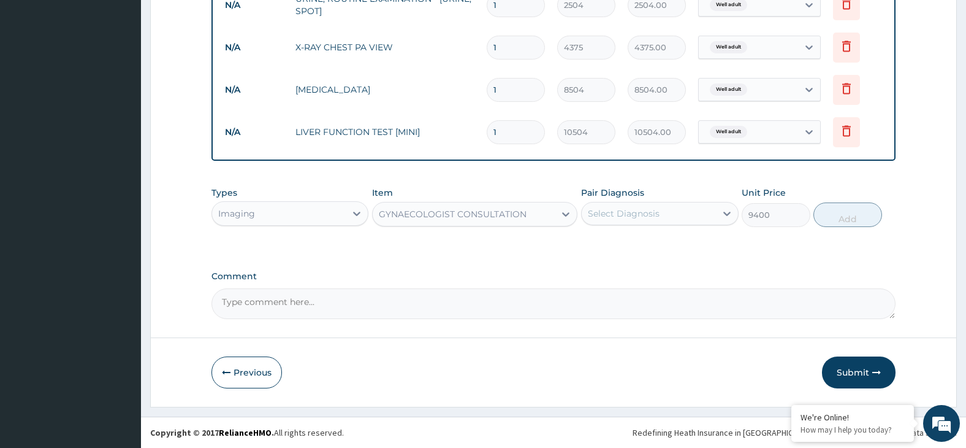
click at [657, 212] on div "Select Diagnosis" at bounding box center [624, 213] width 72 height 12
click at [684, 246] on div "Well adult" at bounding box center [660, 244] width 158 height 25
checkbox input "true"
click at [851, 219] on button "Add" at bounding box center [848, 214] width 69 height 25
type input "0"
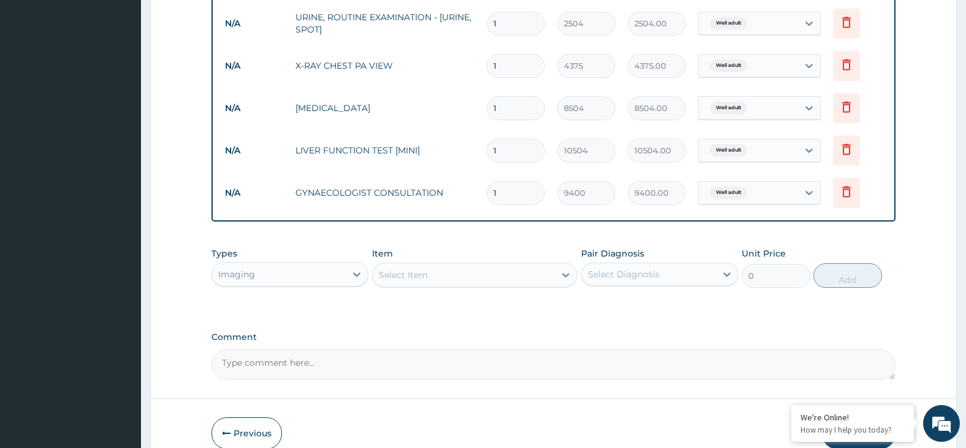
scroll to position [801, 0]
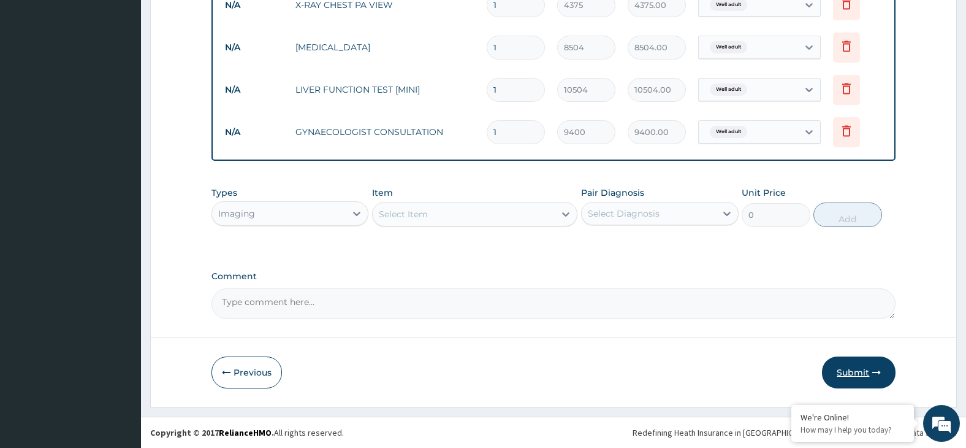
click at [867, 379] on button "Submit" at bounding box center [859, 372] width 74 height 32
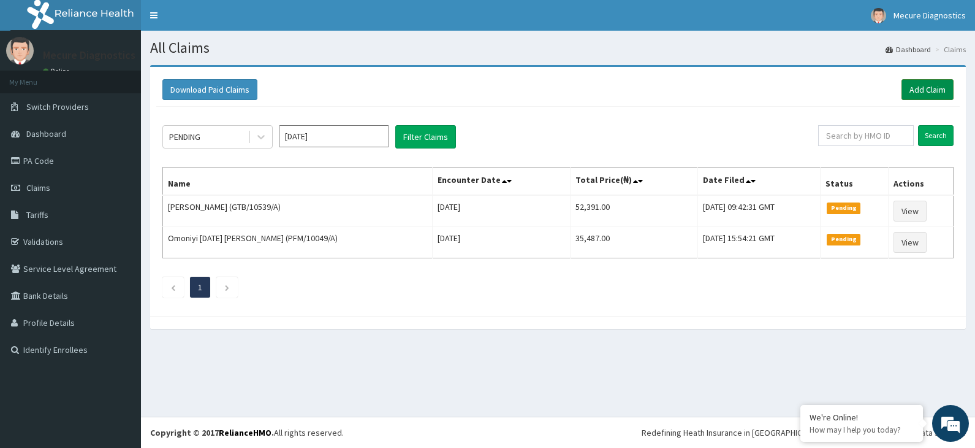
click at [932, 90] on link "Add Claim" at bounding box center [928, 89] width 52 height 21
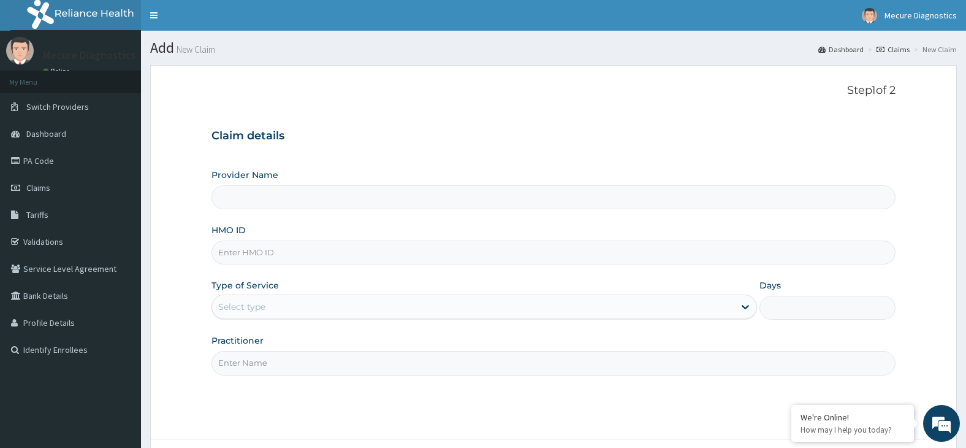
type input "MECURE - [GEOGRAPHIC_DATA]"
click at [308, 259] on input "HMO ID" at bounding box center [554, 252] width 685 height 24
type input "GTB/10011/A"
click at [338, 306] on div "Select type" at bounding box center [473, 307] width 522 height 20
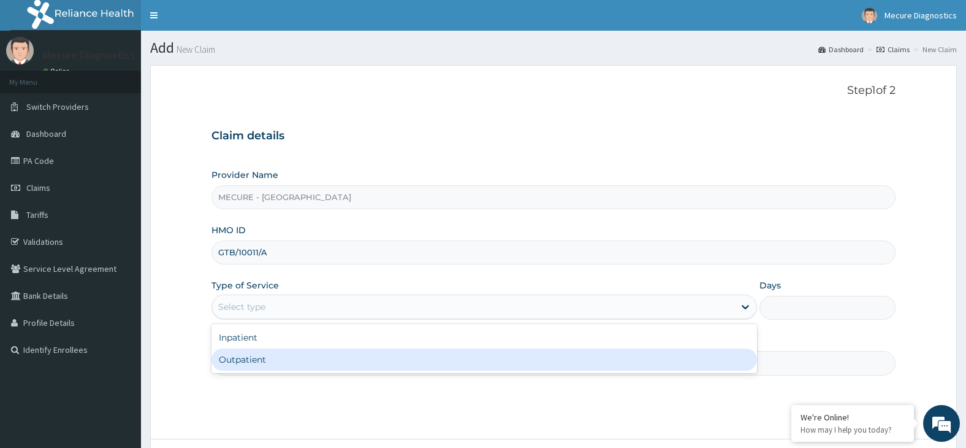
click at [346, 361] on div "Outpatient" at bounding box center [485, 359] width 546 height 22
type input "1"
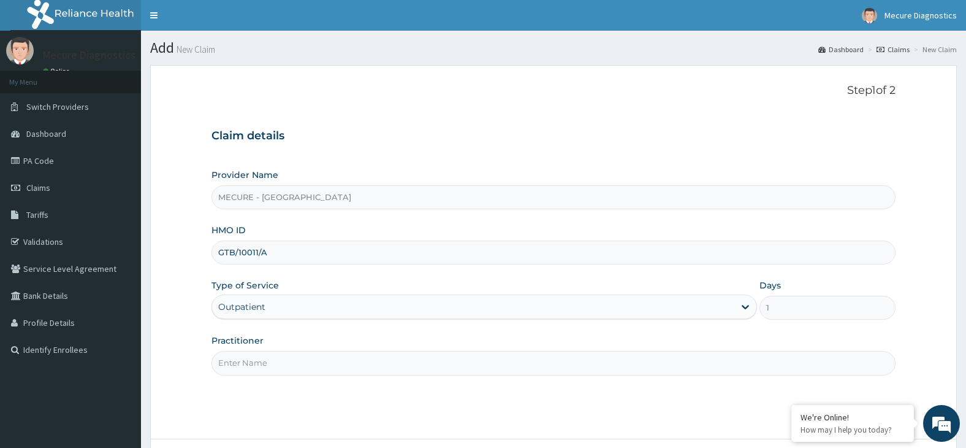
click at [346, 361] on input "Practitioner" at bounding box center [554, 363] width 685 height 24
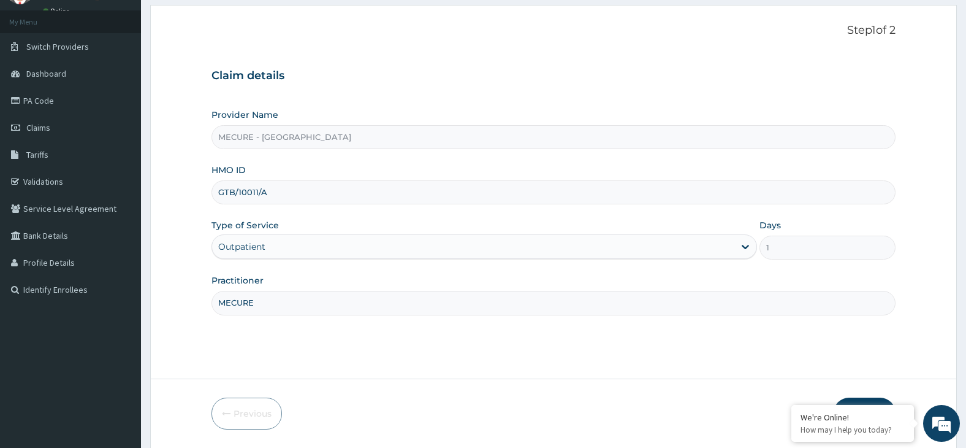
scroll to position [101, 0]
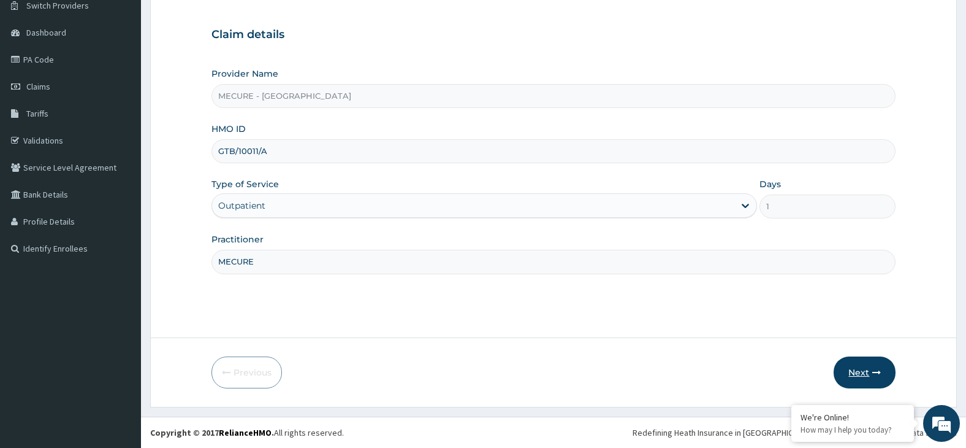
type input "MECURE"
click at [860, 373] on button "Next" at bounding box center [865, 372] width 62 height 32
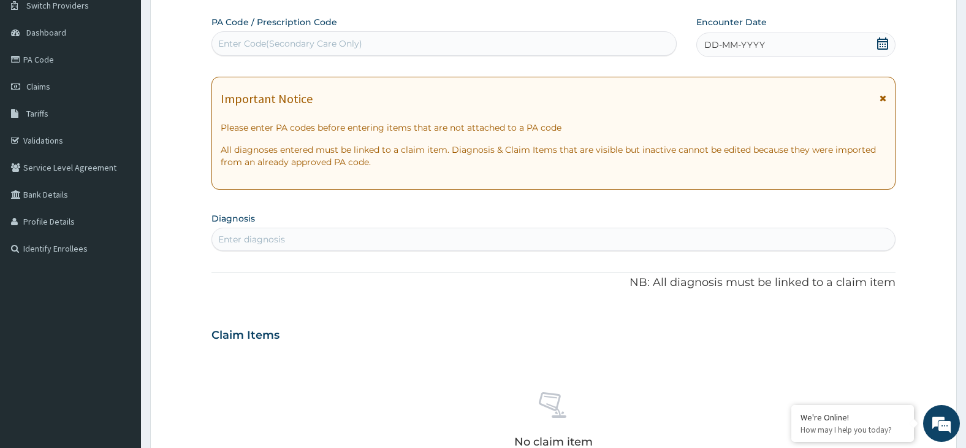
click at [391, 40] on div "Enter Code(Secondary Care Only)" at bounding box center [444, 44] width 464 height 20
type input "PA/5B25C8"
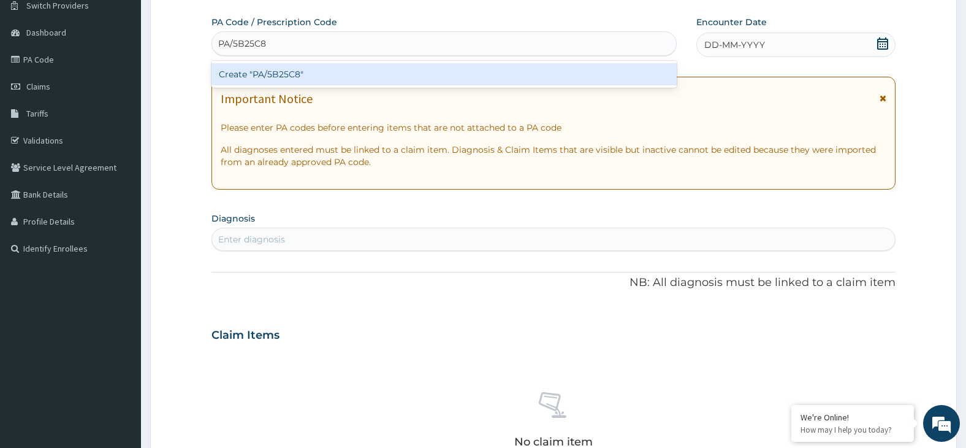
click at [411, 75] on div "Create "PA/5B25C8"" at bounding box center [444, 74] width 465 height 22
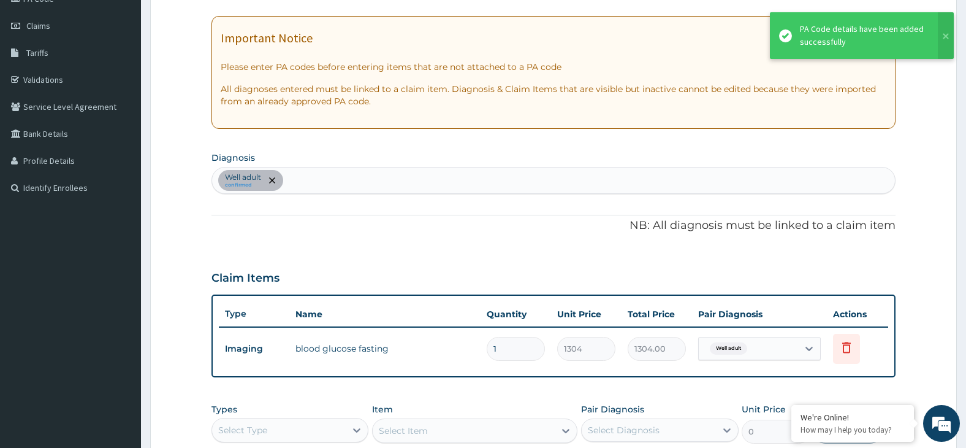
scroll to position [346, 0]
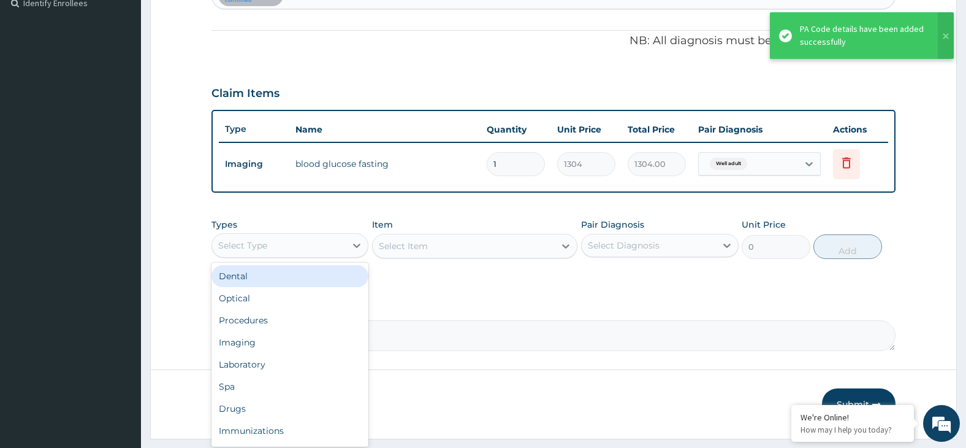
click at [319, 249] on div "Select Type" at bounding box center [279, 245] width 134 height 20
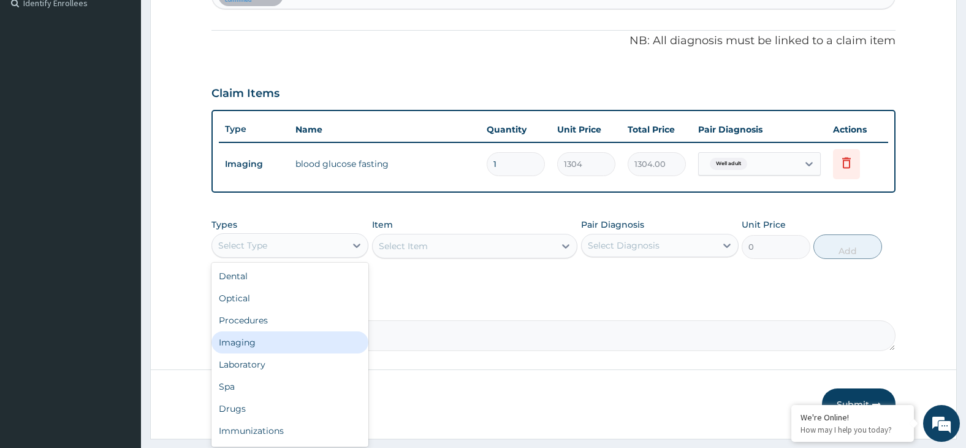
click at [284, 346] on div "Imaging" at bounding box center [291, 342] width 158 height 22
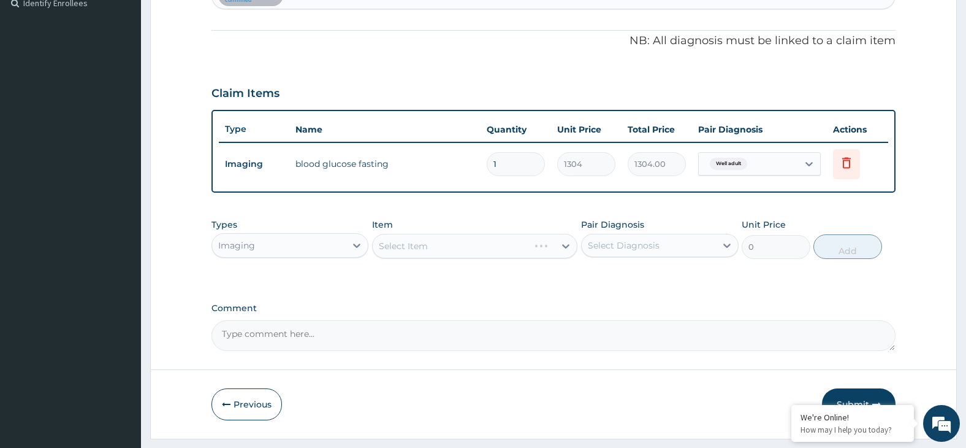
click at [456, 249] on div "Select Item" at bounding box center [474, 246] width 205 height 25
click at [533, 244] on div "Select Item" at bounding box center [464, 246] width 182 height 20
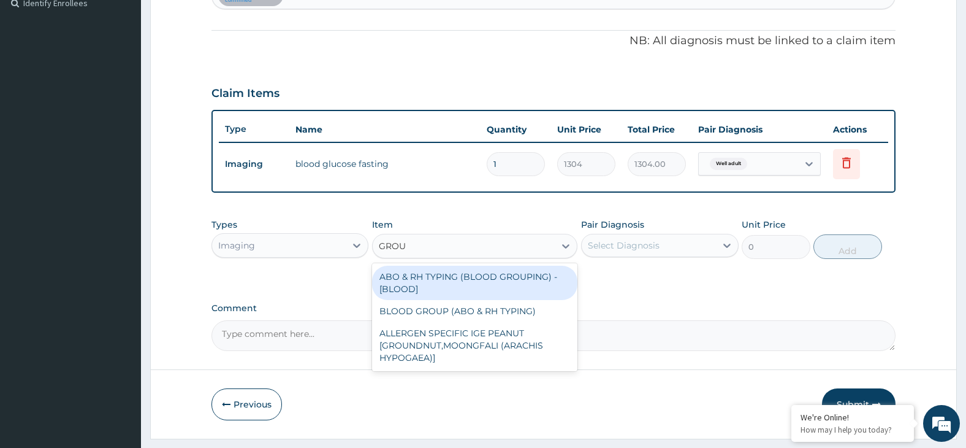
type input "GROUP"
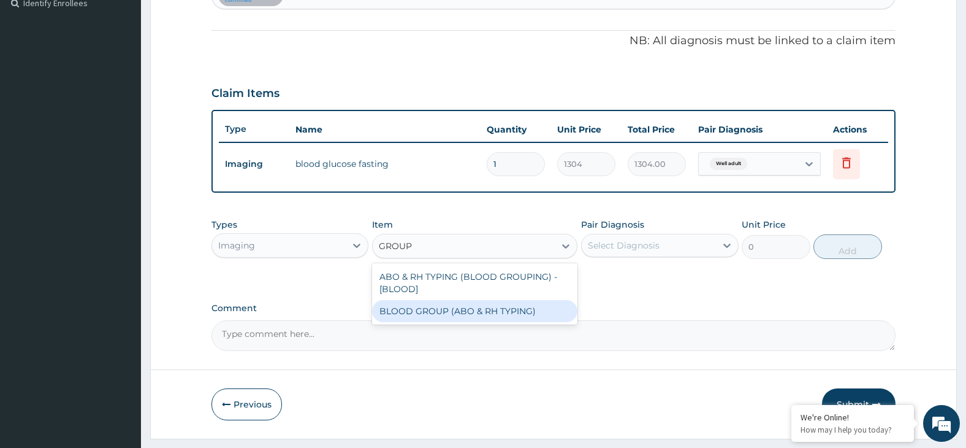
click at [545, 315] on div "BLOOD GROUP (ABO & RH TYPING)" at bounding box center [474, 311] width 205 height 22
type input "2400"
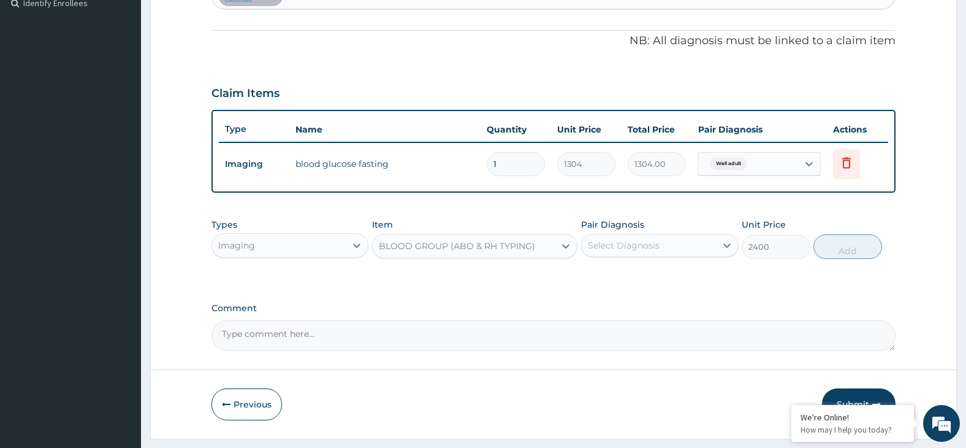
click at [675, 248] on div "Select Diagnosis" at bounding box center [649, 245] width 134 height 20
drag, startPoint x: 697, startPoint y: 275, endPoint x: 748, endPoint y: 267, distance: 51.5
click at [706, 275] on div "Well adult" at bounding box center [660, 276] width 158 height 25
checkbox input "true"
click at [847, 242] on button "Add" at bounding box center [848, 246] width 69 height 25
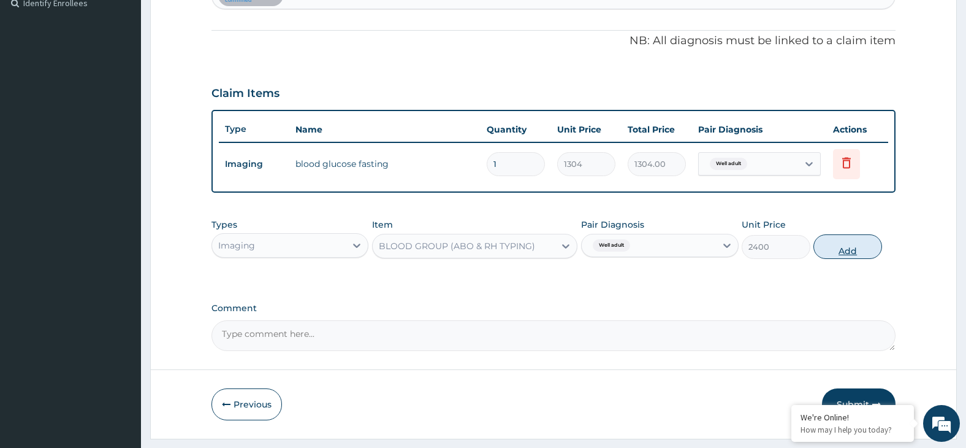
type input "0"
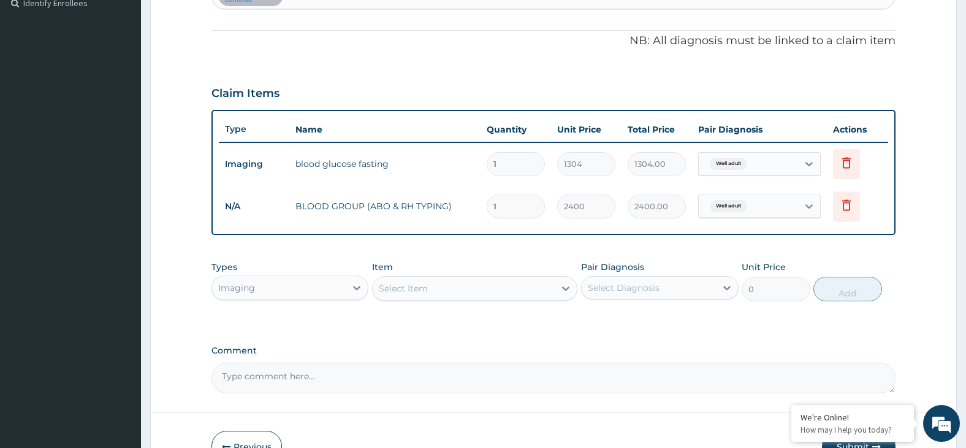
click at [511, 291] on div "Select Item" at bounding box center [464, 288] width 182 height 20
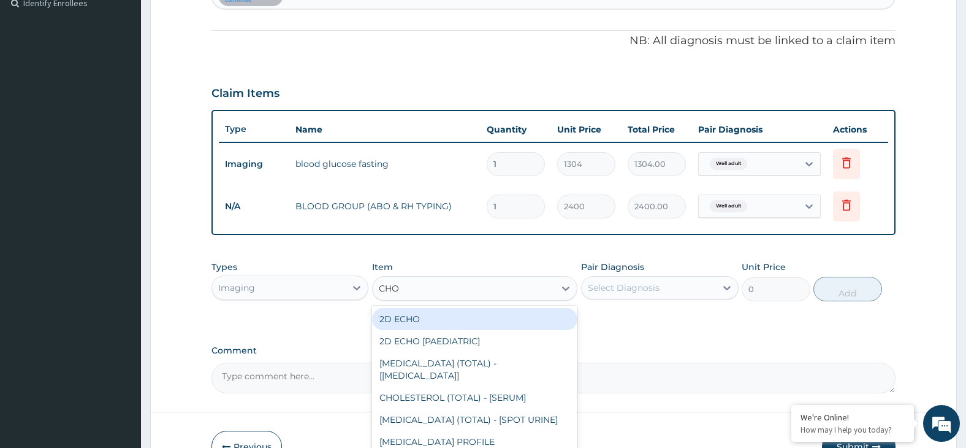
type input "CHOL"
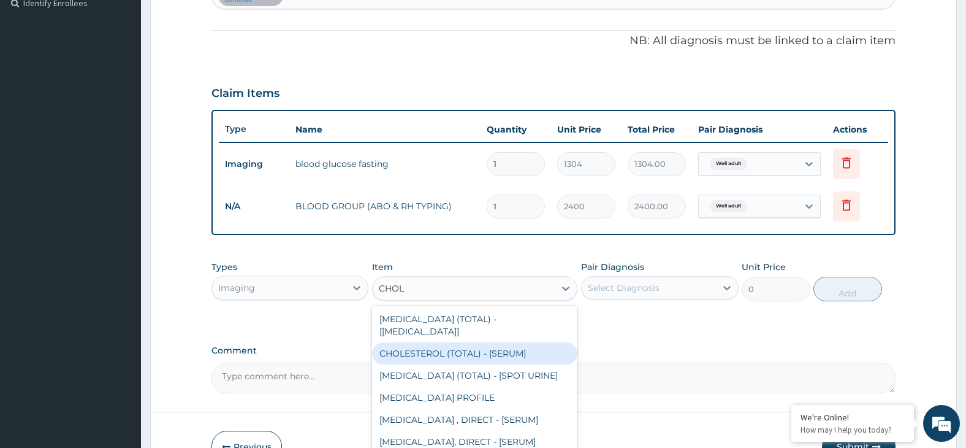
click at [519, 342] on div "CHOLESTEROL (TOTAL) - [SERUM]" at bounding box center [474, 353] width 205 height 22
type input "2400"
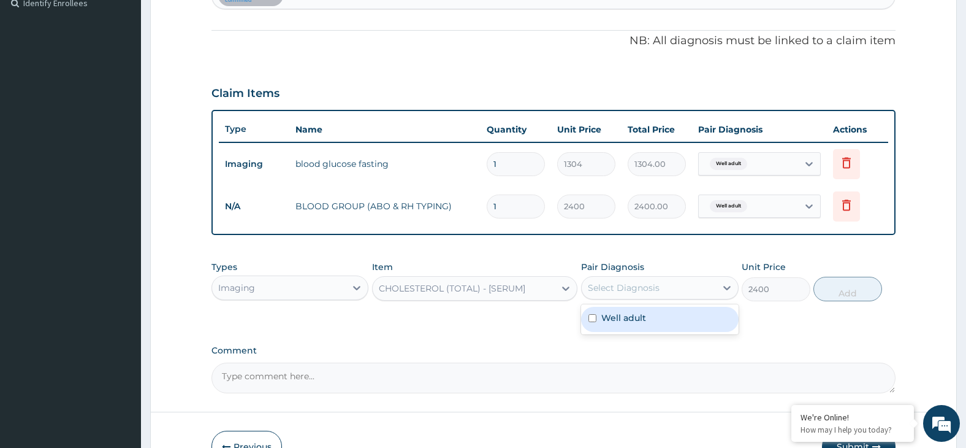
drag, startPoint x: 653, startPoint y: 283, endPoint x: 673, endPoint y: 312, distance: 35.7
click at [654, 283] on div "Select Diagnosis" at bounding box center [624, 287] width 72 height 12
drag, startPoint x: 675, startPoint y: 314, endPoint x: 759, endPoint y: 306, distance: 84.4
click at [676, 314] on div "Well adult" at bounding box center [660, 319] width 158 height 25
checkbox input "true"
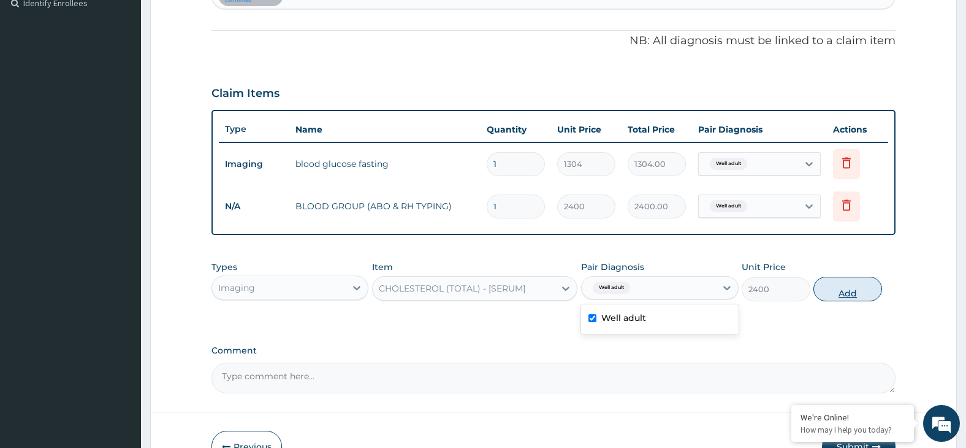
click at [851, 291] on button "Add" at bounding box center [848, 289] width 69 height 25
type input "0"
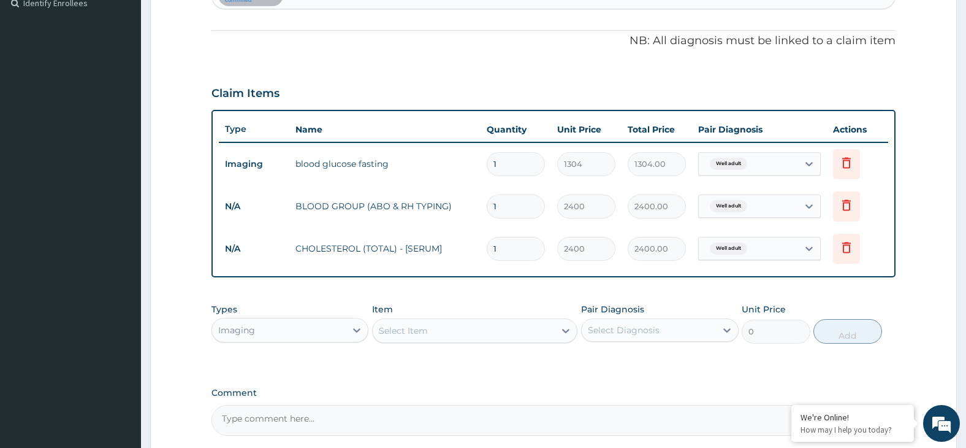
click at [506, 336] on div "Select Item" at bounding box center [464, 331] width 182 height 20
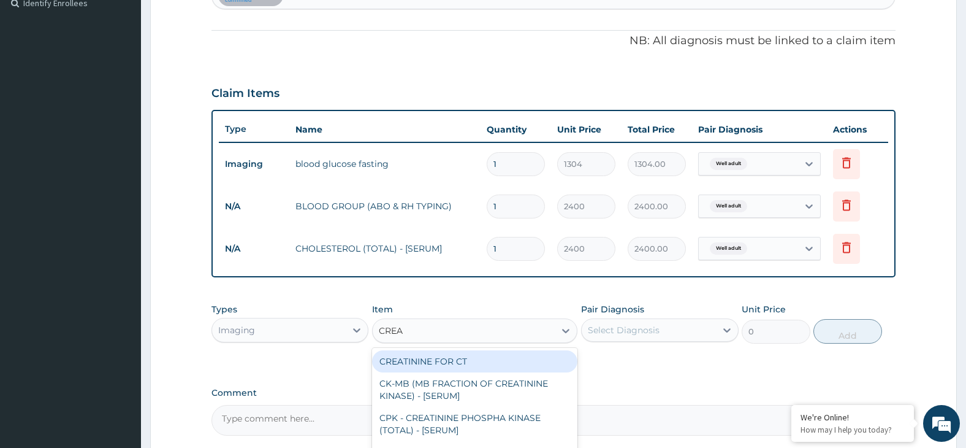
type input "CREAT"
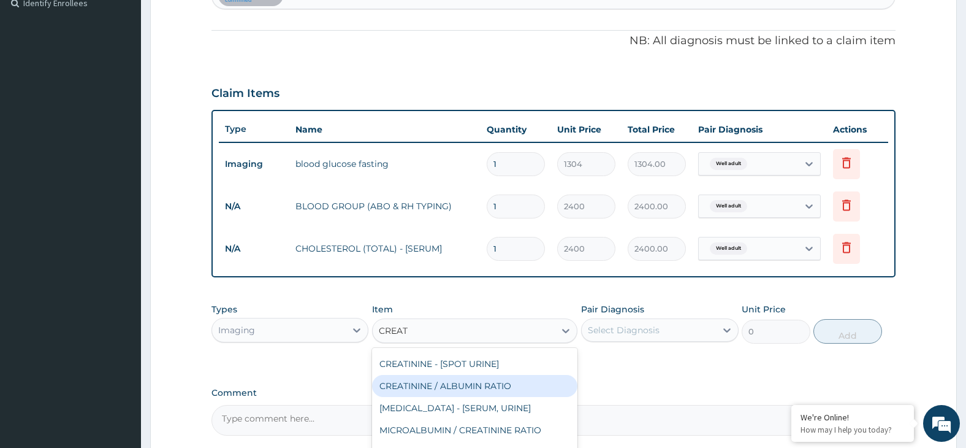
scroll to position [78, 0]
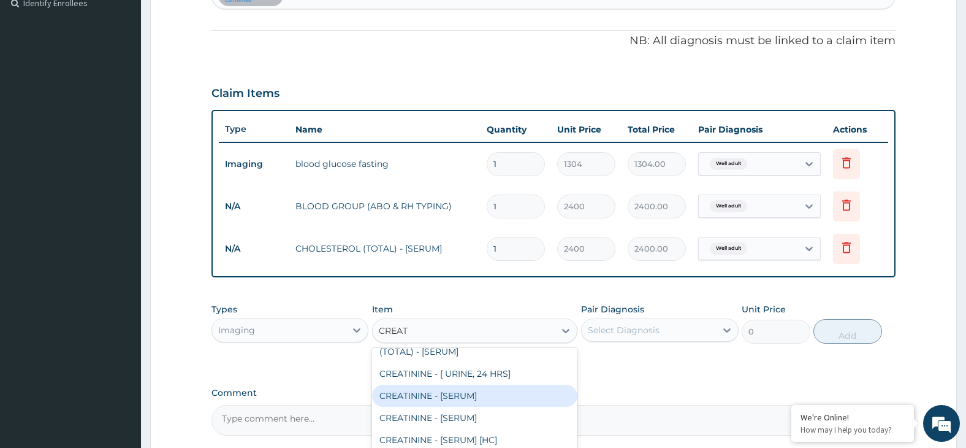
click at [494, 394] on div "CREATININE - [SERUM]" at bounding box center [474, 395] width 205 height 22
type input "2800"
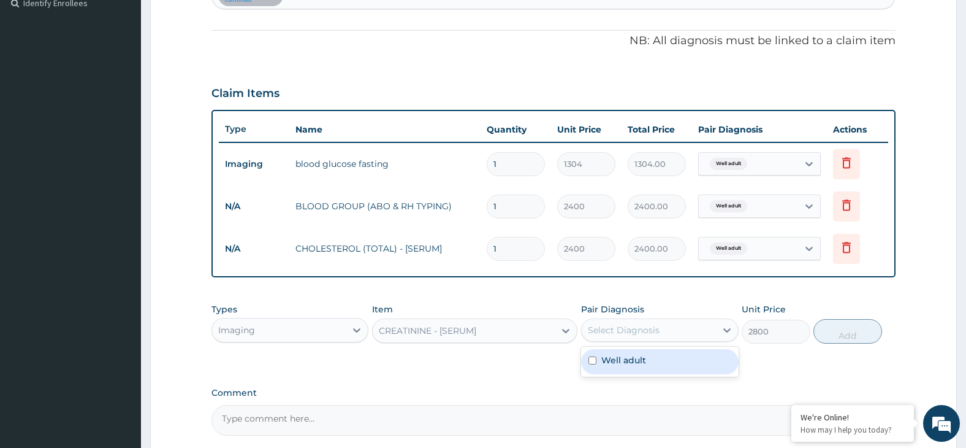
drag, startPoint x: 627, startPoint y: 329, endPoint x: 653, endPoint y: 359, distance: 39.1
click at [633, 335] on div "Select Diagnosis" at bounding box center [624, 330] width 72 height 12
drag, startPoint x: 653, startPoint y: 359, endPoint x: 731, endPoint y: 360, distance: 77.9
click at [655, 359] on div "Well adult" at bounding box center [660, 361] width 158 height 25
checkbox input "true"
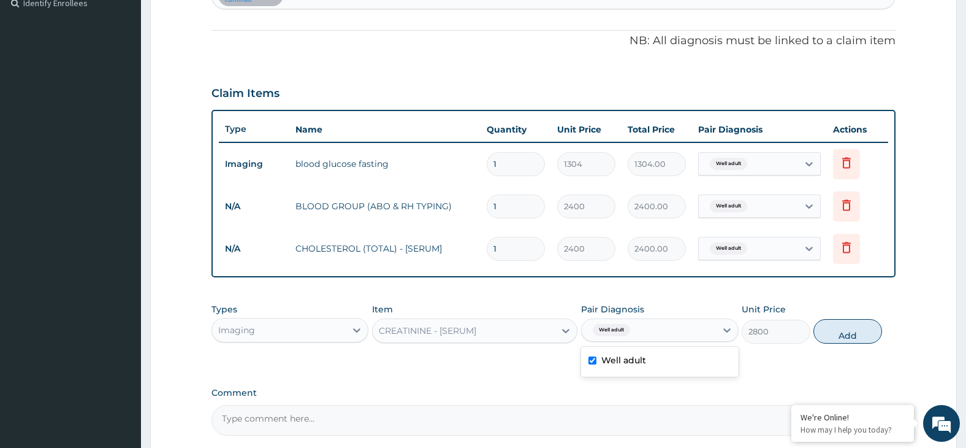
drag, startPoint x: 853, startPoint y: 334, endPoint x: 847, endPoint y: 339, distance: 8.7
click at [853, 335] on button "Add" at bounding box center [848, 331] width 69 height 25
type input "0"
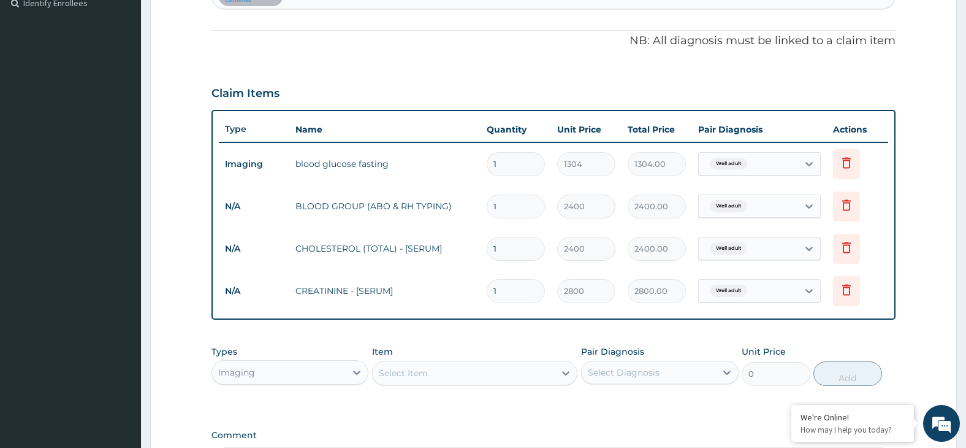
click at [496, 375] on div "Select Item" at bounding box center [464, 373] width 182 height 20
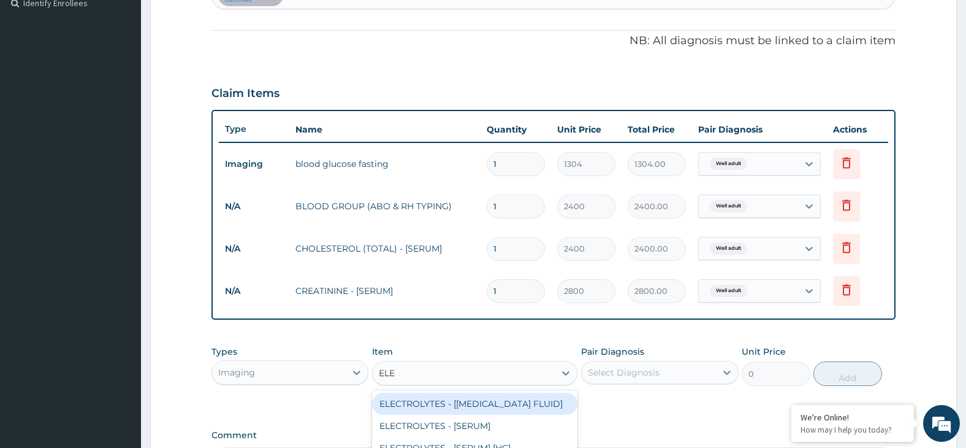
type input "ELEC"
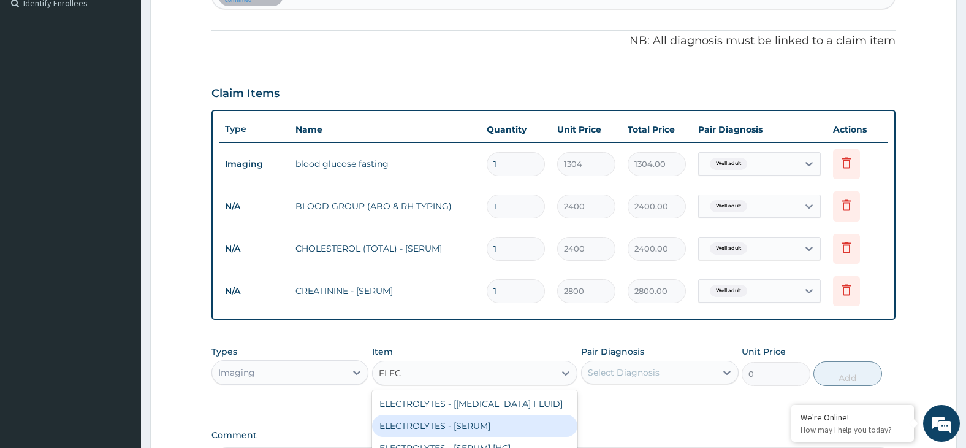
drag, startPoint x: 500, startPoint y: 421, endPoint x: 599, endPoint y: 391, distance: 103.6
click at [500, 421] on div "ELECTROLYTES - [SERUM]" at bounding box center [474, 425] width 205 height 22
type input "6200"
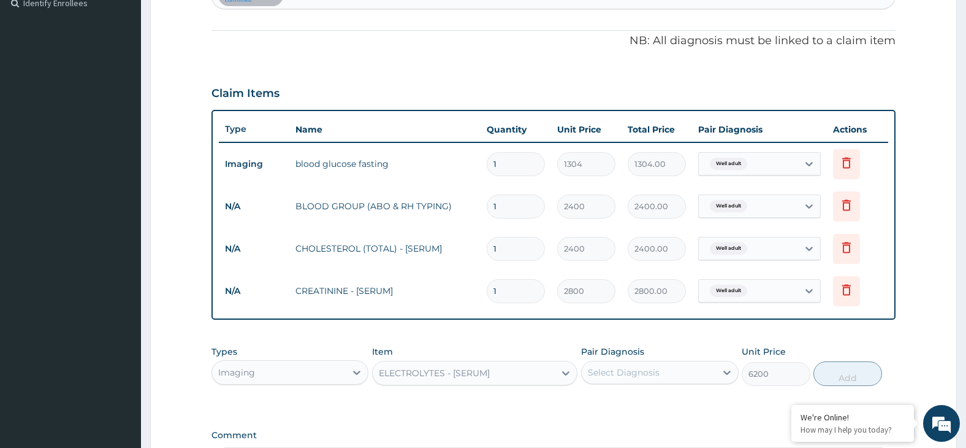
drag, startPoint x: 635, startPoint y: 373, endPoint x: 648, endPoint y: 387, distance: 19.5
click at [640, 378] on div "Select Diagnosis" at bounding box center [624, 372] width 72 height 12
drag, startPoint x: 656, startPoint y: 397, endPoint x: 674, endPoint y: 400, distance: 18.6
click at [666, 399] on div "Well adult" at bounding box center [660, 403] width 158 height 25
checkbox input "true"
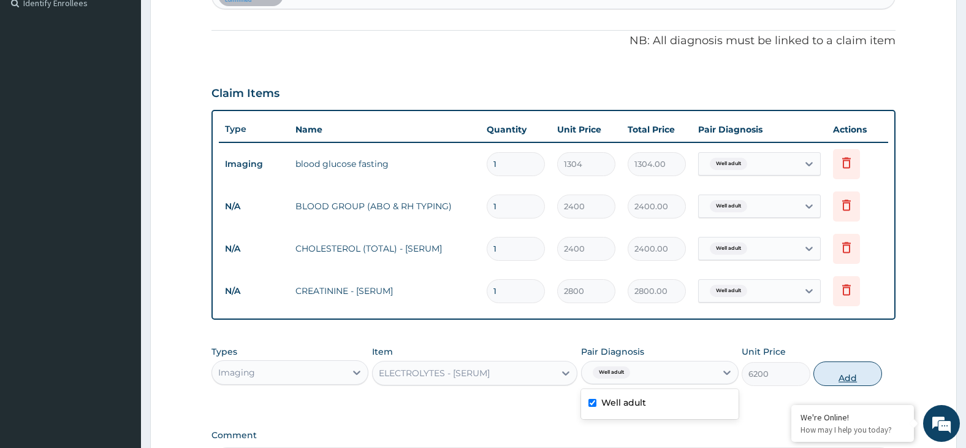
click at [860, 373] on button "Add" at bounding box center [848, 373] width 69 height 25
type input "0"
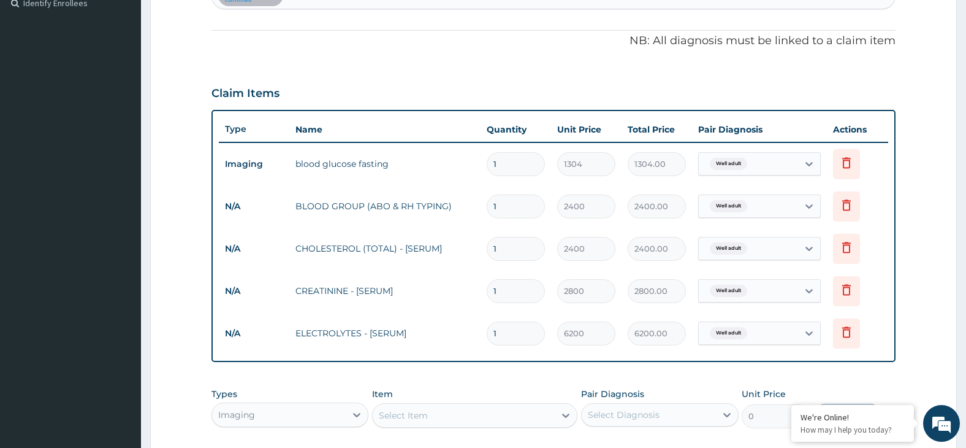
click at [457, 408] on div "Select Item" at bounding box center [464, 415] width 182 height 20
type input "UREA"
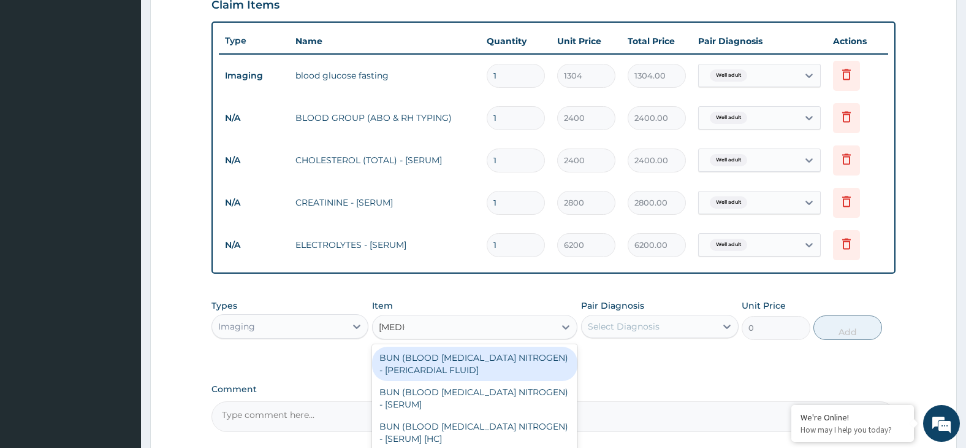
scroll to position [548, 0]
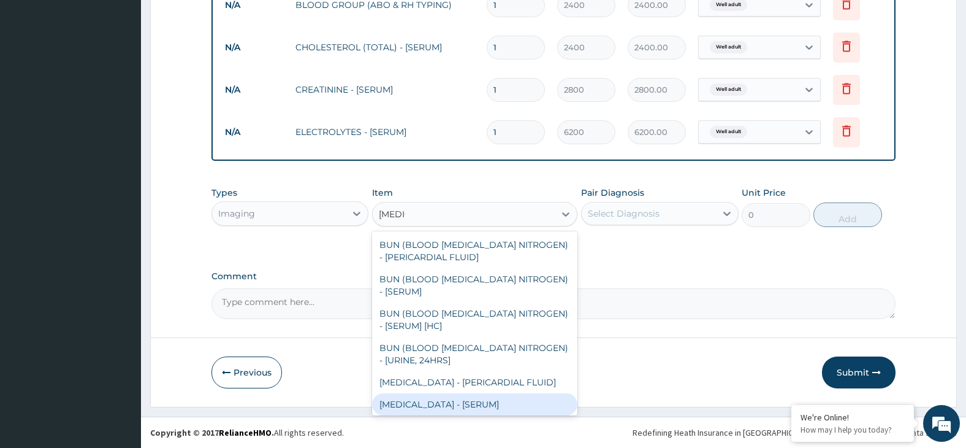
click at [456, 406] on div "UREA - [SERUM]" at bounding box center [474, 404] width 205 height 22
type input "2000"
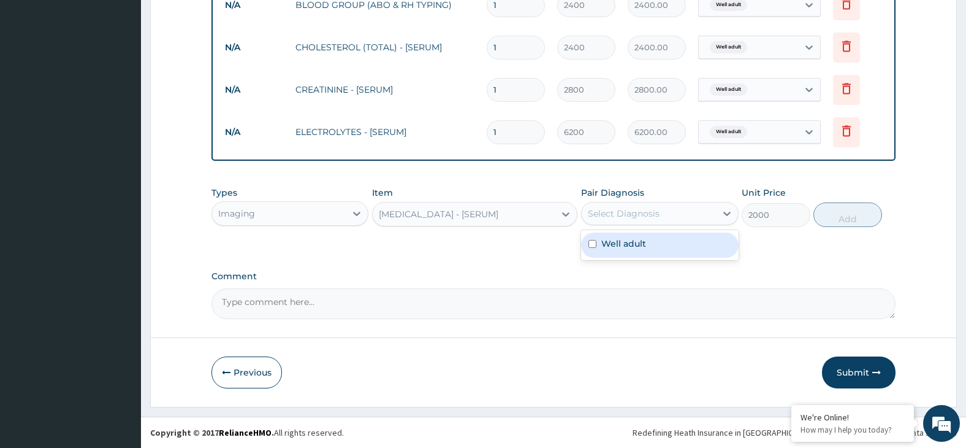
drag, startPoint x: 652, startPoint y: 210, endPoint x: 682, endPoint y: 241, distance: 43.4
click at [658, 217] on div "Select Diagnosis" at bounding box center [624, 213] width 72 height 12
drag, startPoint x: 682, startPoint y: 242, endPoint x: 774, endPoint y: 227, distance: 93.0
click at [709, 245] on div "Well adult" at bounding box center [660, 244] width 158 height 25
checkbox input "true"
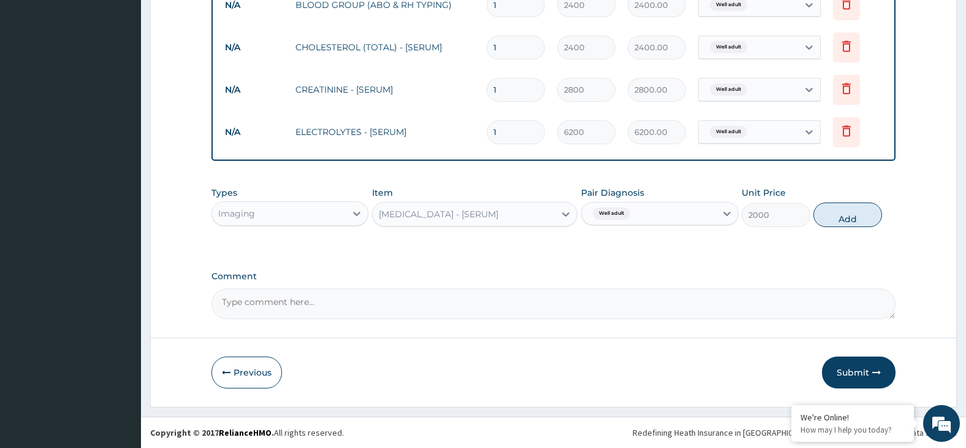
drag, startPoint x: 841, startPoint y: 219, endPoint x: 633, endPoint y: 248, distance: 209.1
click at [841, 220] on button "Add" at bounding box center [848, 214] width 69 height 25
type input "0"
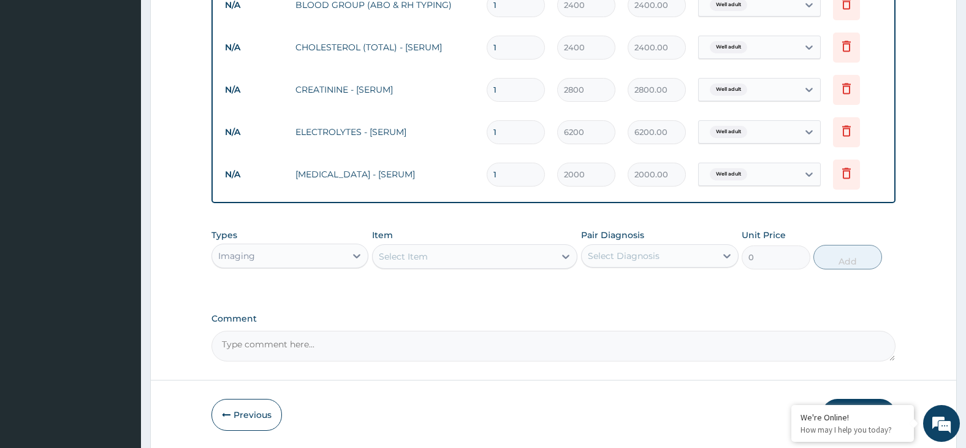
click at [508, 254] on div "Select Item" at bounding box center [464, 256] width 182 height 20
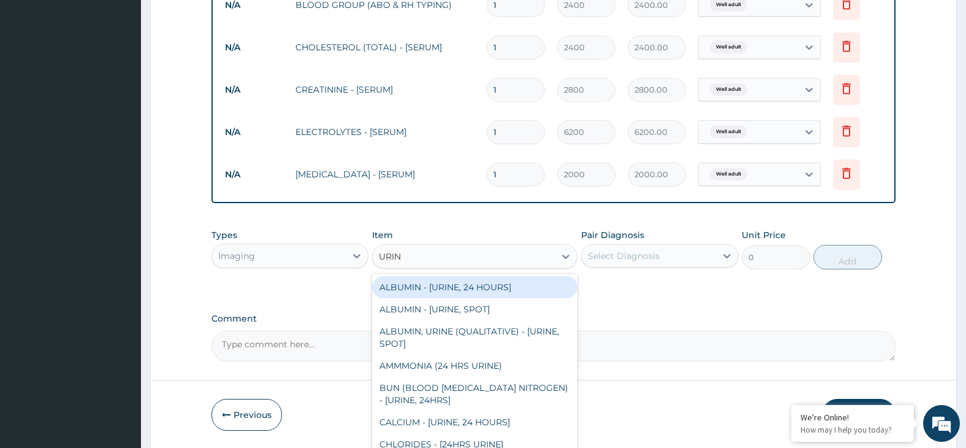
type input "URINE"
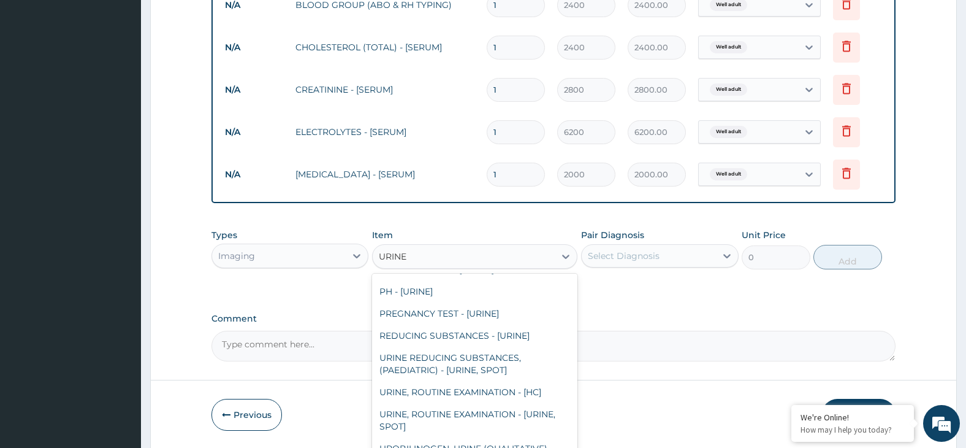
scroll to position [1042, 0]
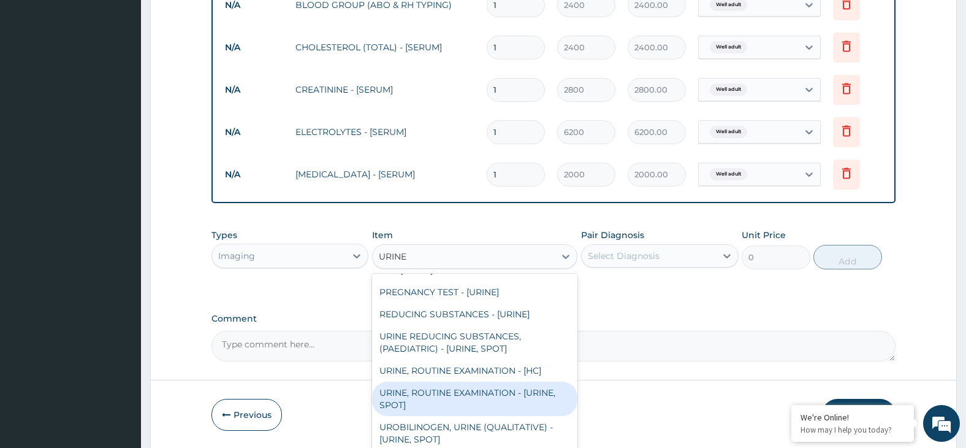
drag, startPoint x: 528, startPoint y: 421, endPoint x: 593, endPoint y: 354, distance: 93.7
click at [529, 416] on div "URINE, ROUTINE EXAMINATION - [URINE, SPOT]" at bounding box center [474, 398] width 205 height 34
type input "2504"
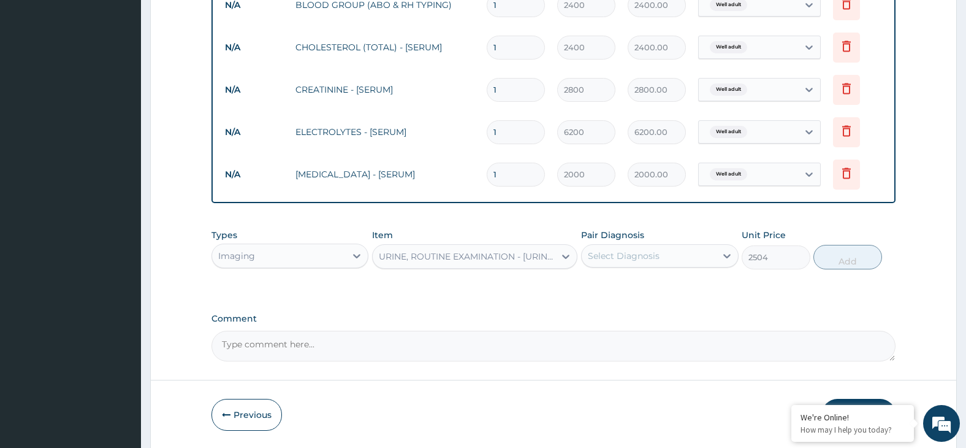
click at [658, 263] on div "Select Diagnosis" at bounding box center [649, 256] width 134 height 20
click at [675, 289] on div "Well adult" at bounding box center [660, 287] width 158 height 25
checkbox input "true"
click at [863, 260] on button "Add" at bounding box center [848, 257] width 69 height 25
type input "0"
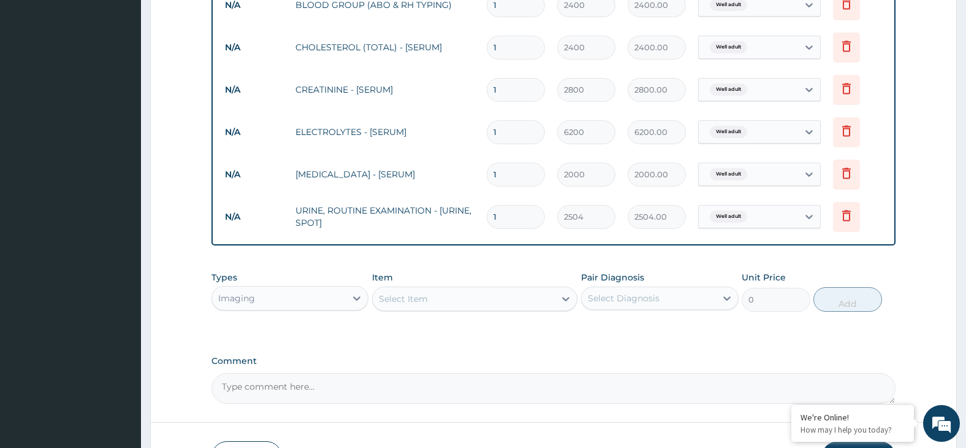
click at [504, 294] on div "Select Item" at bounding box center [464, 299] width 182 height 20
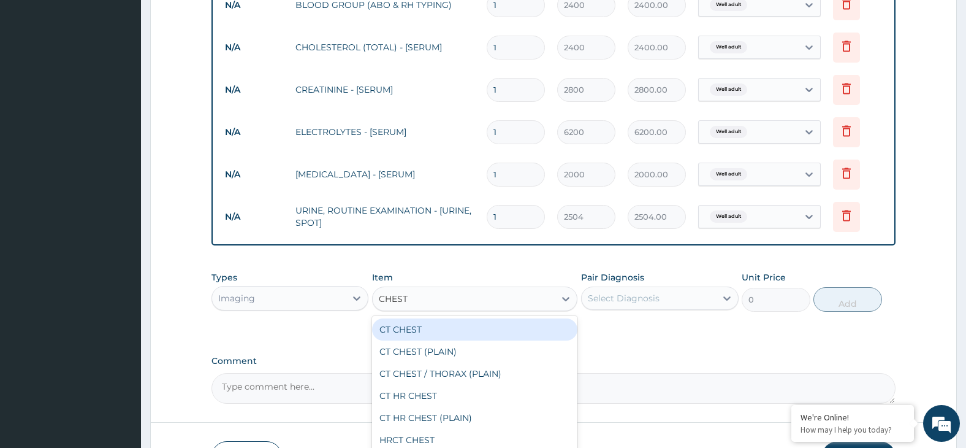
type input "CHEST P"
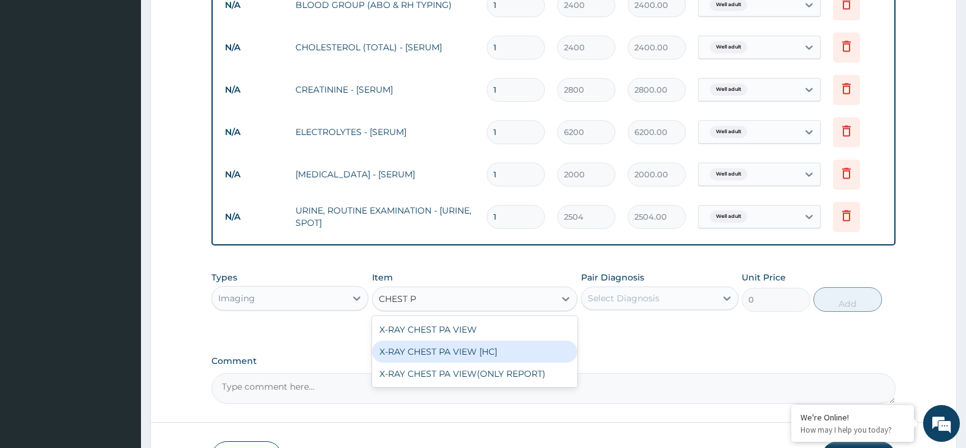
drag, startPoint x: 512, startPoint y: 349, endPoint x: 603, endPoint y: 329, distance: 93.0
click at [513, 350] on div "X-RAY CHEST PA VIEW [HC]" at bounding box center [474, 351] width 205 height 22
type input "4375"
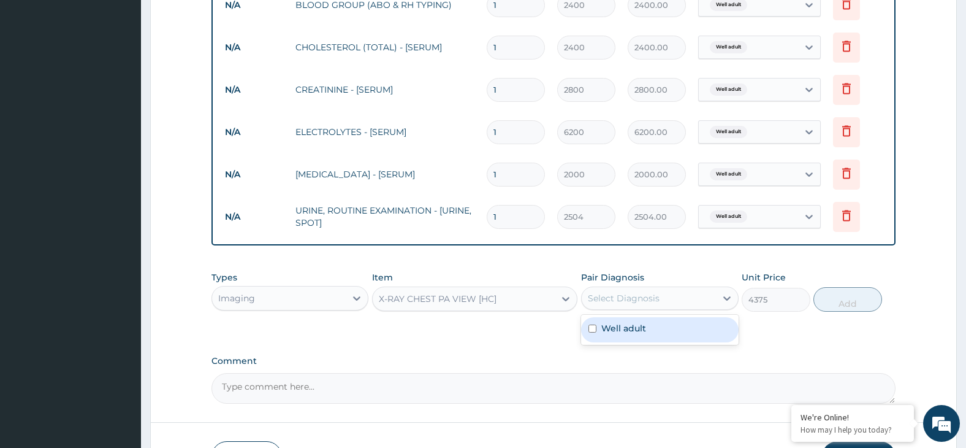
click at [671, 294] on div "Select Diagnosis" at bounding box center [649, 298] width 134 height 20
drag, startPoint x: 686, startPoint y: 313, endPoint x: 708, endPoint y: 319, distance: 23.1
click at [704, 319] on div "Types Imaging Item X-RAY CHEST PA VIEW [HC] Pair Diagnosis Select Diagnosis Uni…" at bounding box center [554, 300] width 685 height 71
click at [704, 299] on div "Select Diagnosis" at bounding box center [649, 298] width 134 height 20
click at [716, 336] on div "Well adult" at bounding box center [660, 329] width 158 height 25
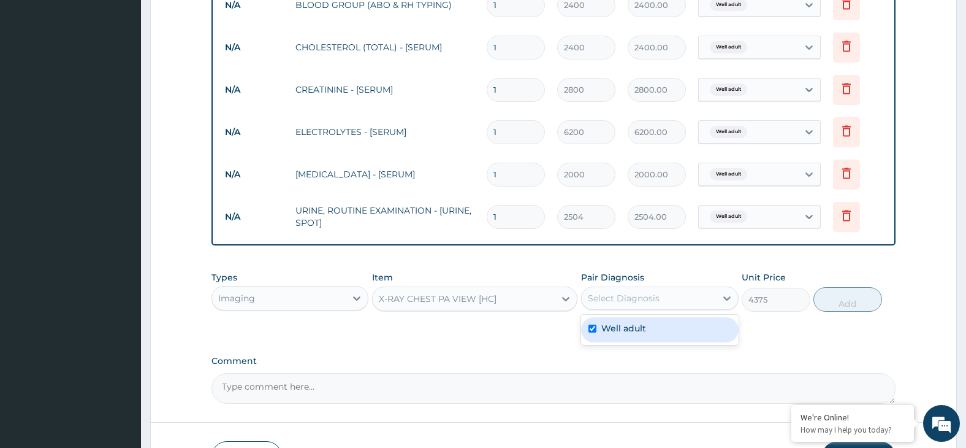
checkbox input "true"
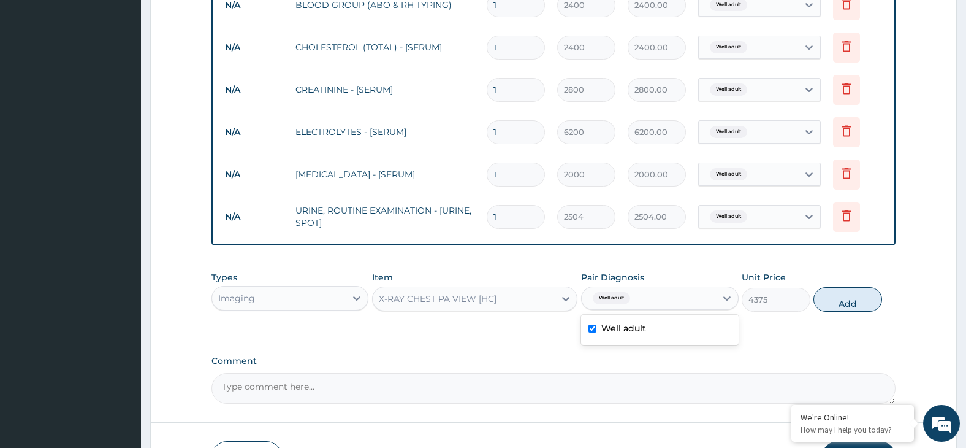
drag, startPoint x: 859, startPoint y: 297, endPoint x: 835, endPoint y: 302, distance: 24.5
click at [855, 297] on button "Add" at bounding box center [848, 299] width 69 height 25
type input "0"
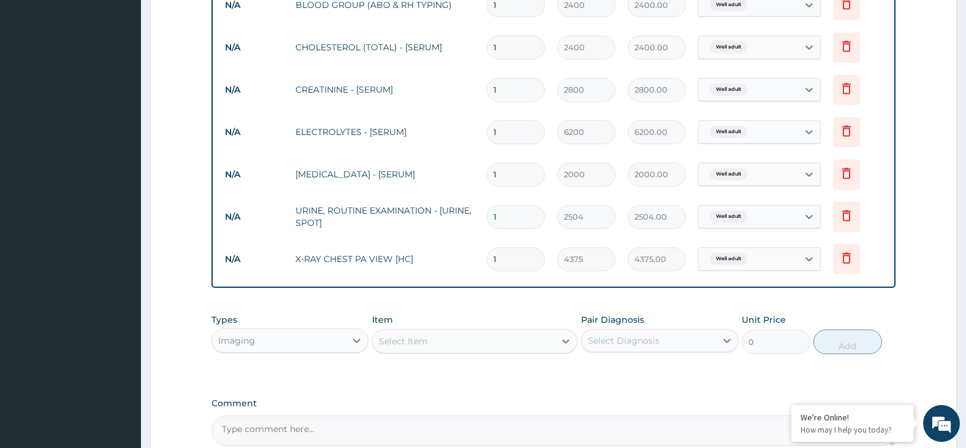
click at [516, 342] on div "Select Item" at bounding box center [464, 341] width 182 height 20
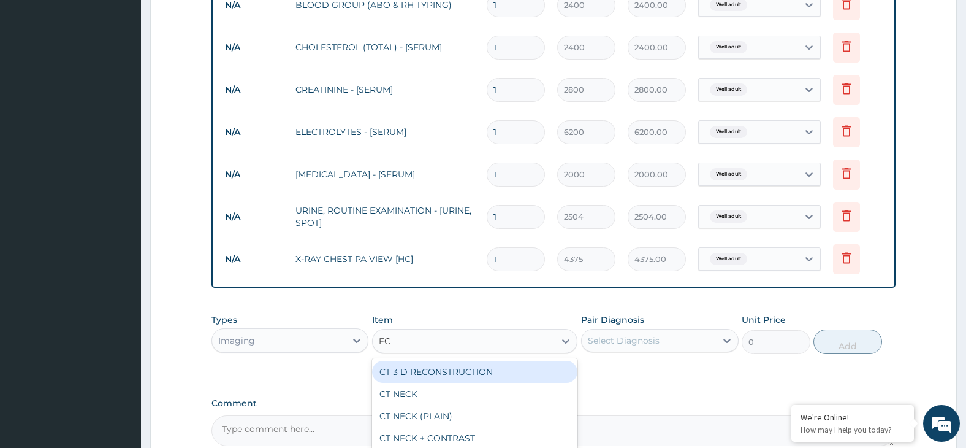
type input "ECG"
click at [476, 374] on div "ECG" at bounding box center [474, 372] width 205 height 22
type input "8504"
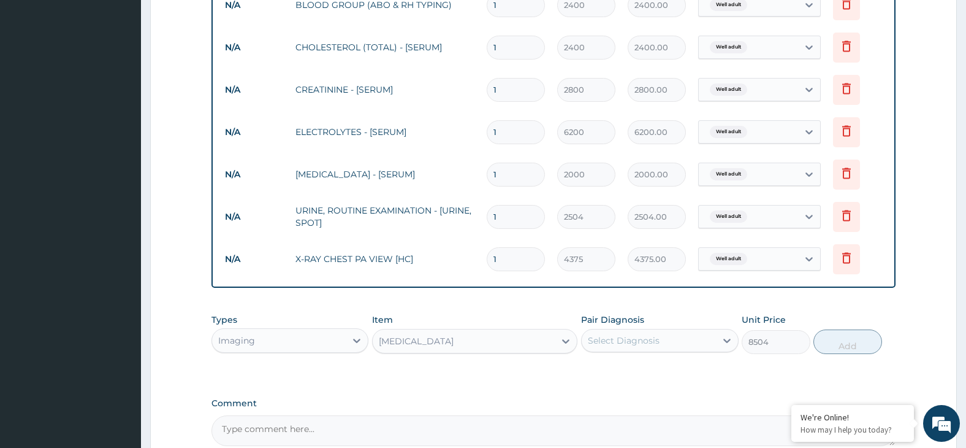
click at [687, 346] on div "Select Diagnosis" at bounding box center [649, 340] width 134 height 20
click at [703, 380] on div "Well adult" at bounding box center [660, 371] width 158 height 25
checkbox input "true"
click at [853, 349] on button "Add" at bounding box center [848, 341] width 69 height 25
type input "0"
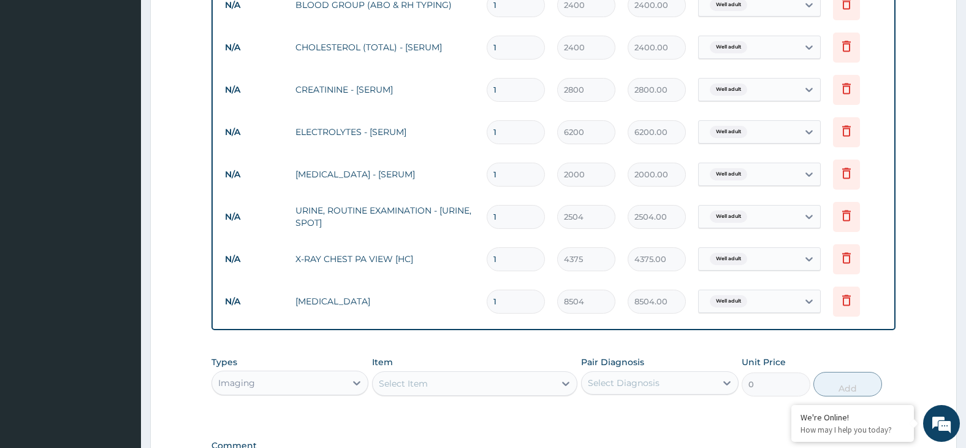
click at [472, 387] on div "Select Item" at bounding box center [464, 383] width 182 height 20
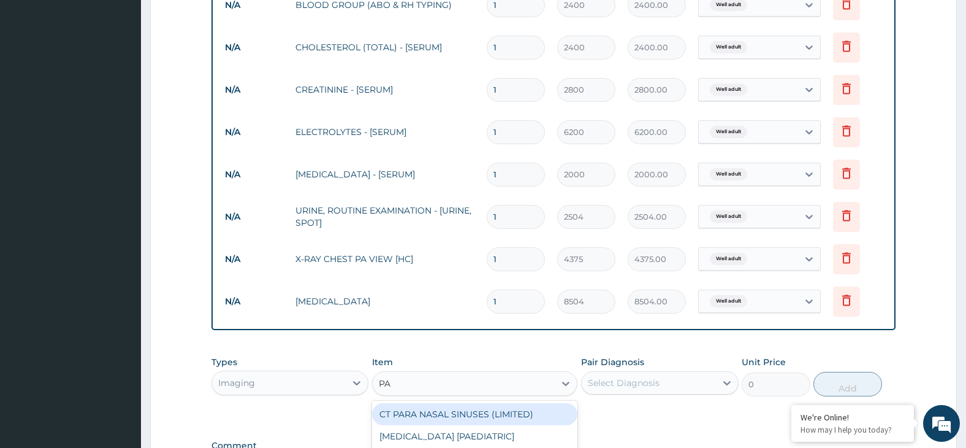
type input "PAP"
drag, startPoint x: 501, startPoint y: 420, endPoint x: 548, endPoint y: 416, distance: 47.4
click at [502, 420] on div "PAP WITH PROCEDURE & CONSULTATION" at bounding box center [474, 414] width 205 height 22
type input "13704"
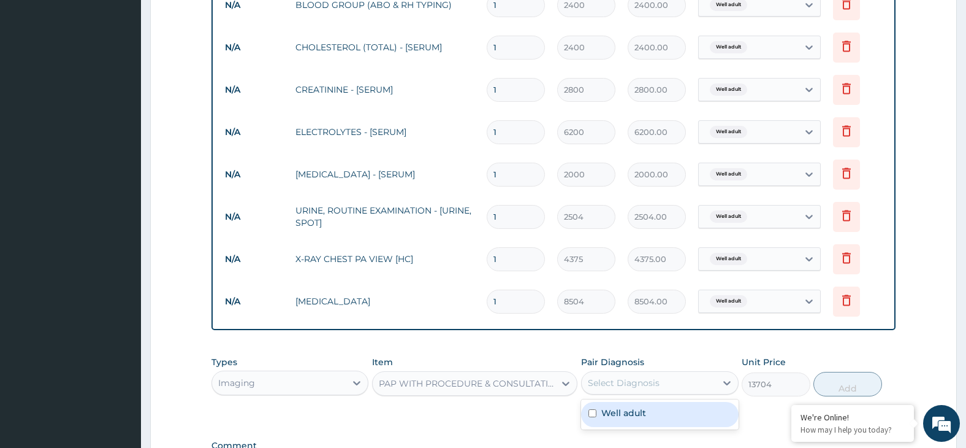
click at [642, 376] on div "Select Diagnosis" at bounding box center [624, 382] width 72 height 12
drag, startPoint x: 665, startPoint y: 416, endPoint x: 689, endPoint y: 414, distance: 23.4
click at [666, 416] on div "Well adult" at bounding box center [660, 414] width 158 height 25
checkbox input "true"
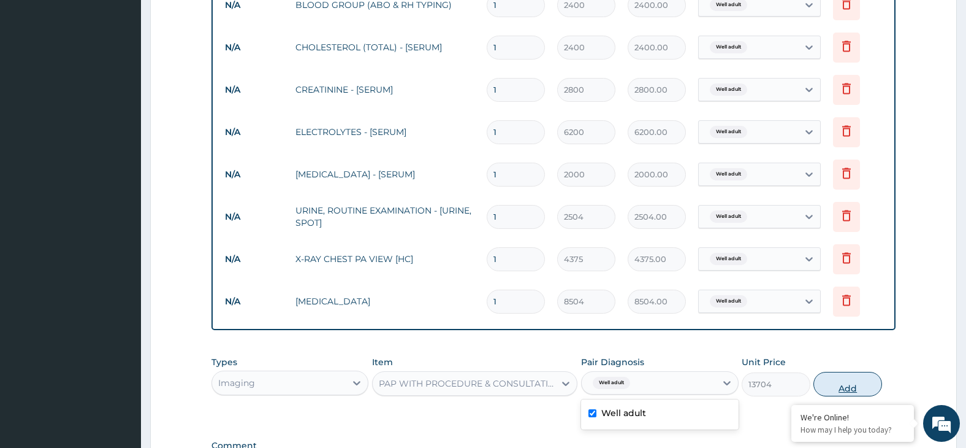
click at [852, 381] on button "Add" at bounding box center [848, 384] width 69 height 25
type input "0"
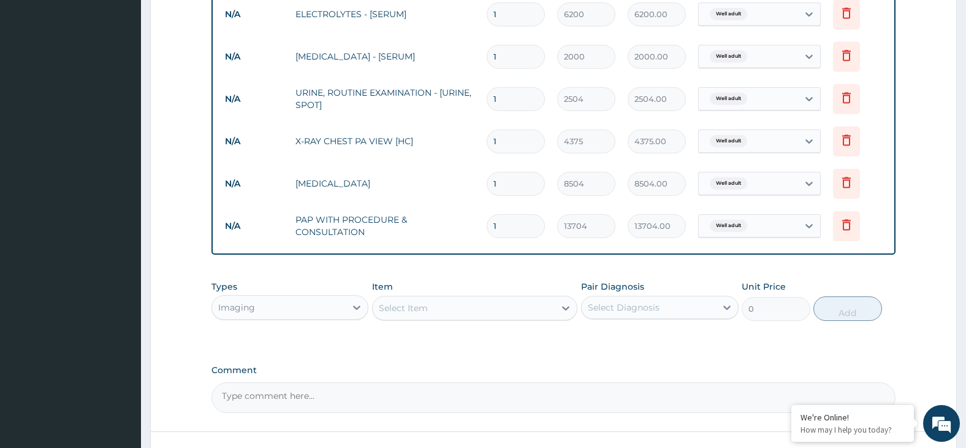
scroll to position [731, 0]
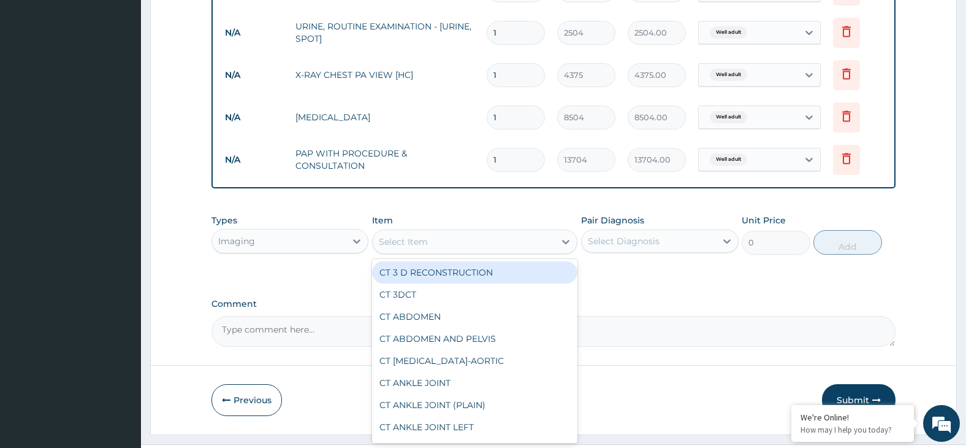
click at [479, 243] on div "Select Item" at bounding box center [464, 242] width 182 height 20
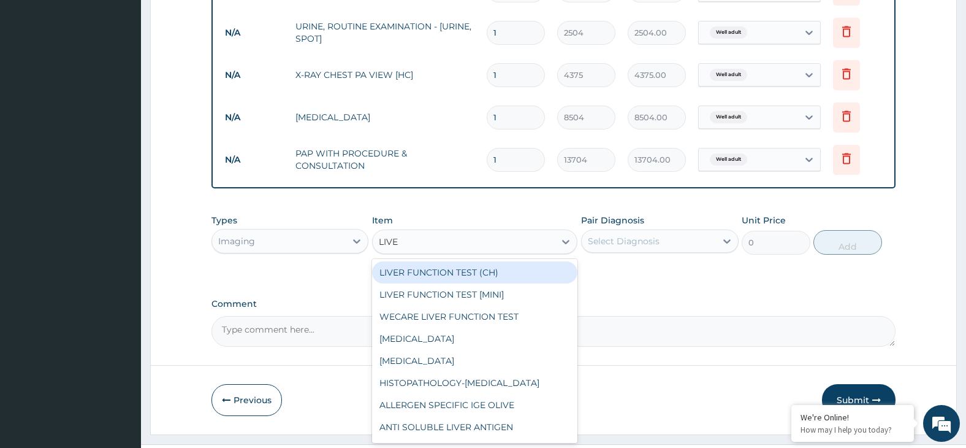
type input "LIVER"
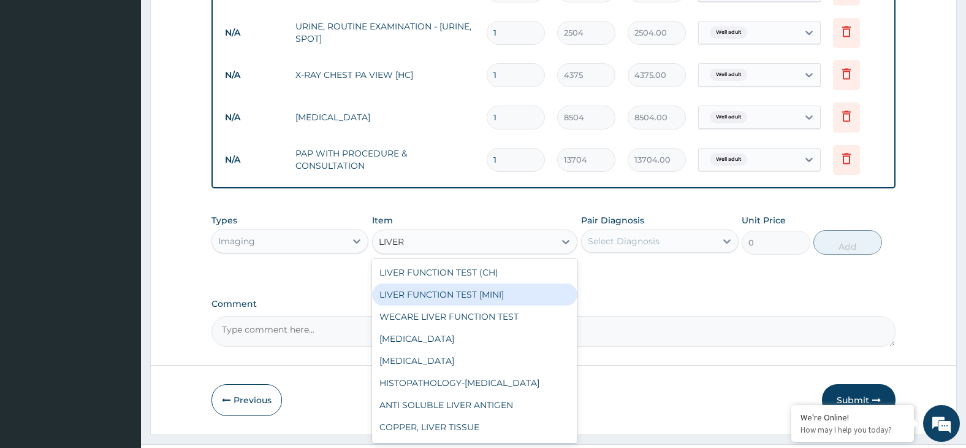
drag, startPoint x: 519, startPoint y: 289, endPoint x: 535, endPoint y: 289, distance: 16.0
click at [519, 289] on div "LIVER FUNCTION TEST [MINI]" at bounding box center [474, 294] width 205 height 22
type input "10504"
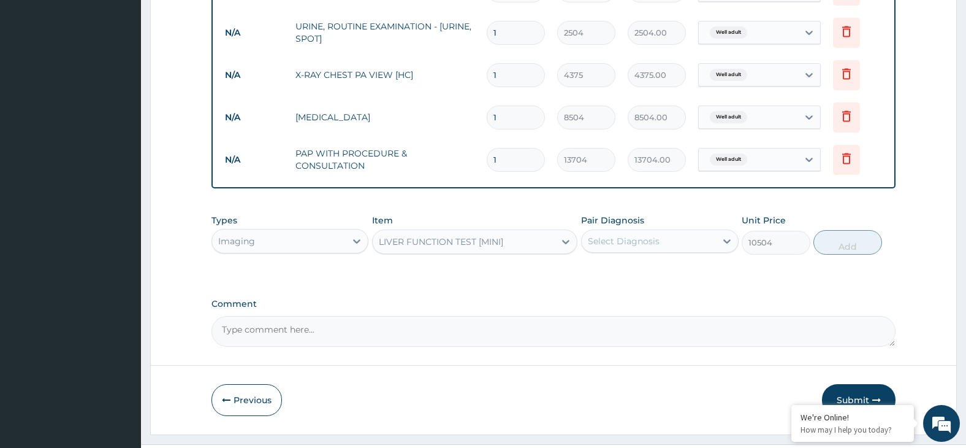
drag, startPoint x: 657, startPoint y: 240, endPoint x: 665, endPoint y: 253, distance: 14.8
click at [659, 243] on div "Select Diagnosis" at bounding box center [649, 241] width 134 height 20
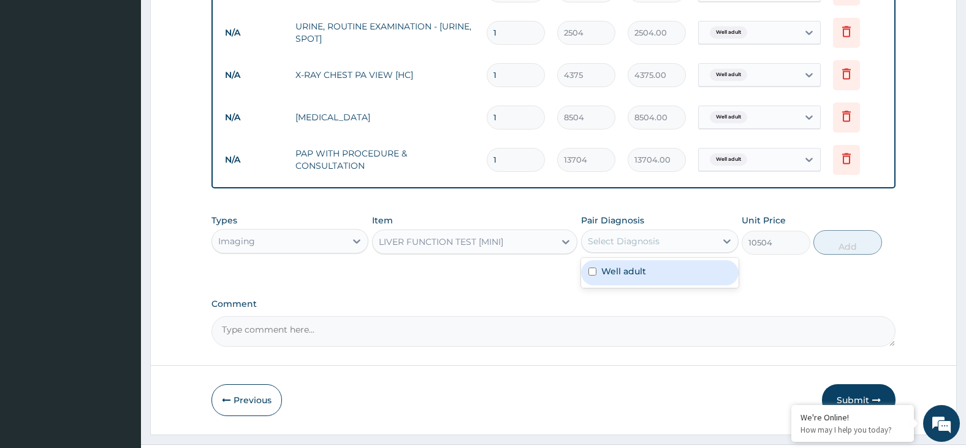
click at [687, 284] on div "Well adult" at bounding box center [660, 272] width 158 height 25
checkbox input "true"
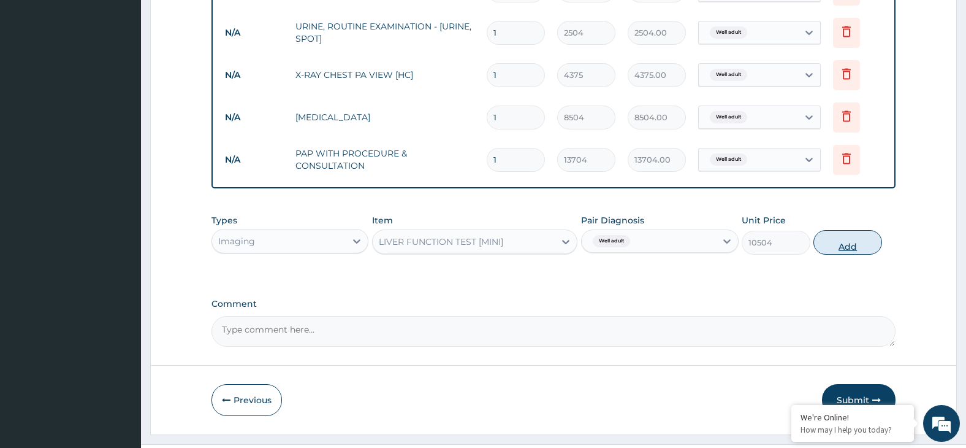
click at [831, 245] on button "Add" at bounding box center [848, 242] width 69 height 25
type input "0"
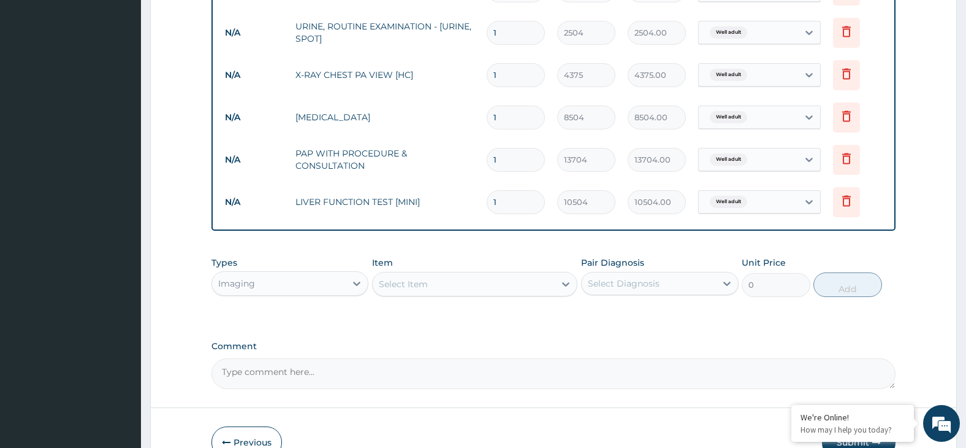
click at [494, 289] on div "Select Item" at bounding box center [464, 284] width 182 height 20
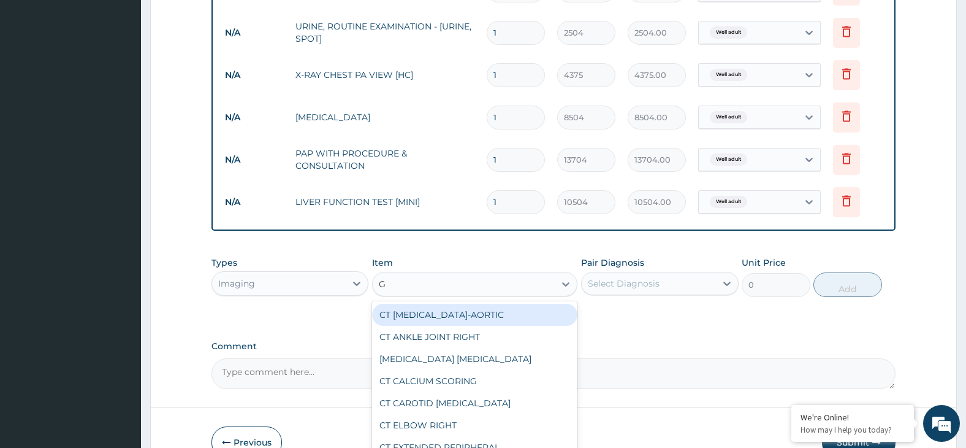
type input "GY"
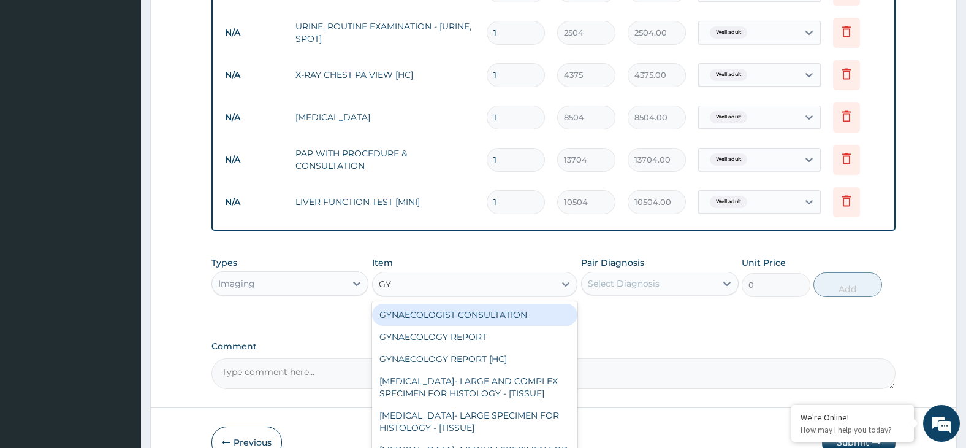
click at [516, 313] on div "GYNAECOLOGIST CONSULTATION" at bounding box center [474, 314] width 205 height 22
type input "9400"
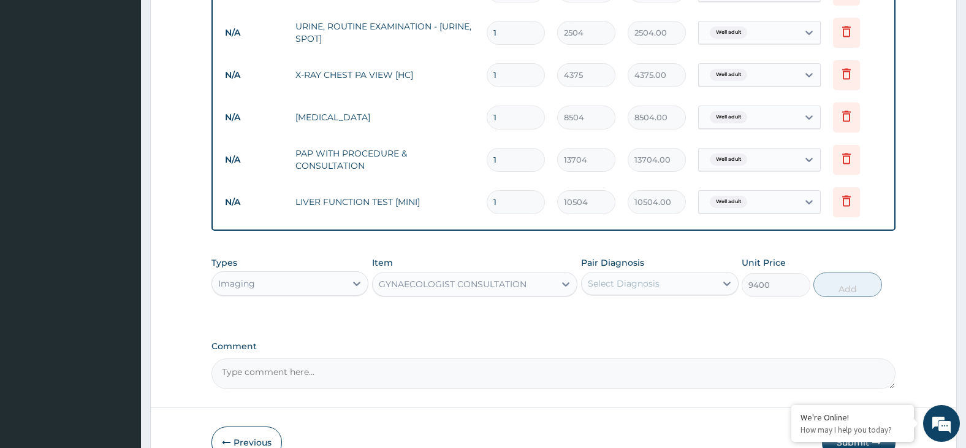
click at [655, 278] on div "Select Diagnosis" at bounding box center [624, 283] width 72 height 12
drag, startPoint x: 677, startPoint y: 316, endPoint x: 742, endPoint y: 313, distance: 65.1
click at [677, 317] on div "Well adult" at bounding box center [660, 314] width 158 height 25
checkbox input "true"
click at [847, 284] on button "Add" at bounding box center [848, 284] width 69 height 25
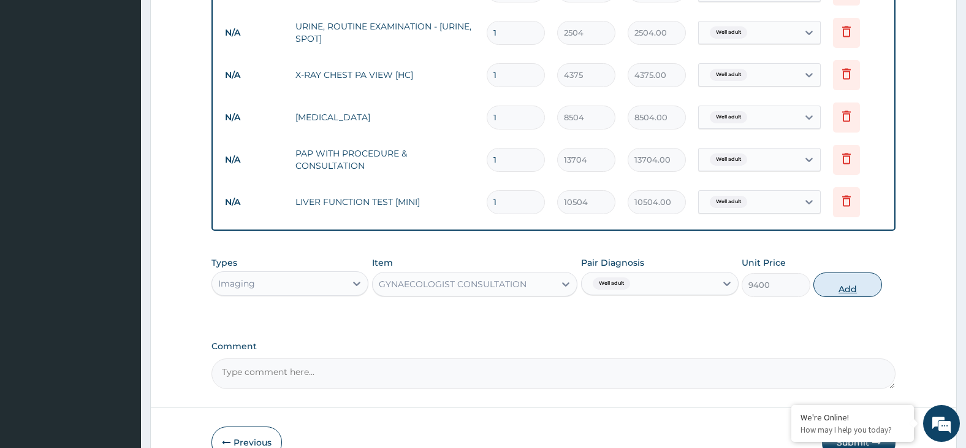
type input "0"
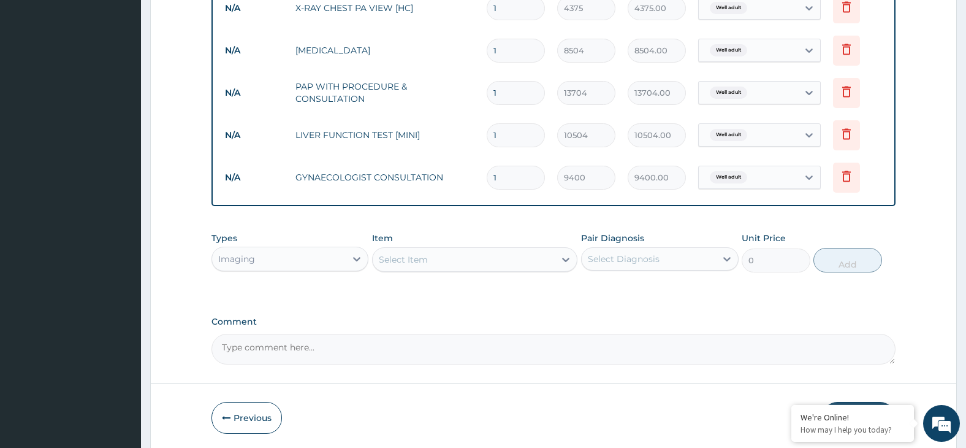
scroll to position [844, 0]
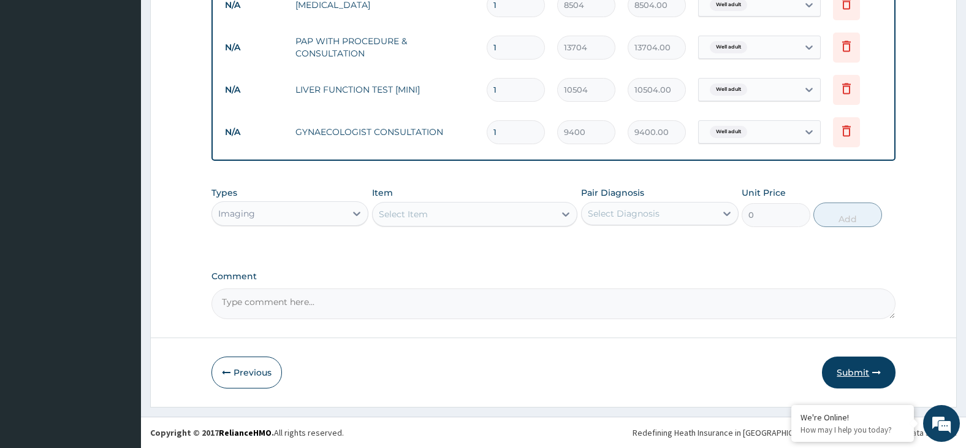
click at [858, 370] on button "Submit" at bounding box center [859, 372] width 74 height 32
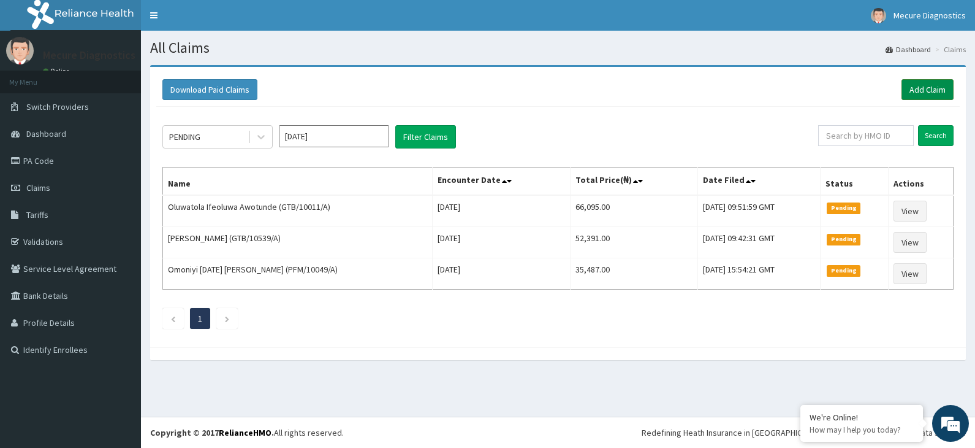
click at [925, 87] on link "Add Claim" at bounding box center [928, 89] width 52 height 21
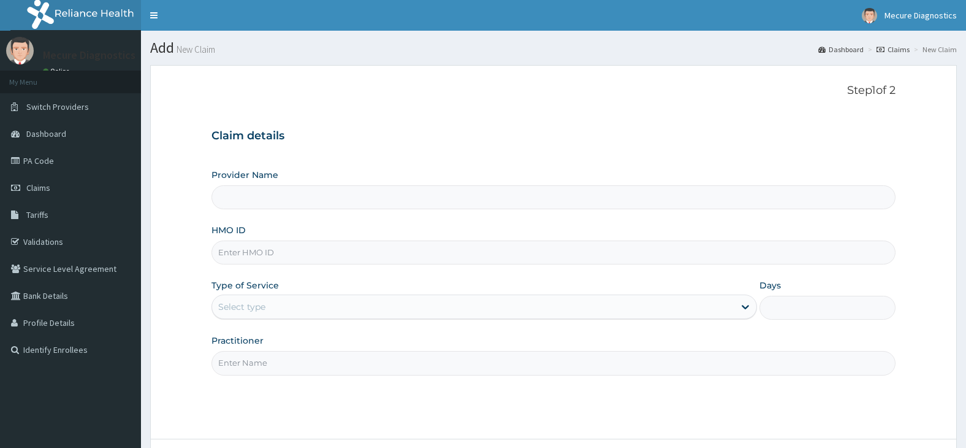
click at [343, 255] on input "HMO ID" at bounding box center [554, 252] width 685 height 24
type input "PFM/10087/A"
click at [313, 308] on div "Select type" at bounding box center [473, 307] width 522 height 20
click at [539, 315] on div "Select type" at bounding box center [473, 307] width 522 height 20
click at [540, 315] on div "Select type" at bounding box center [473, 307] width 522 height 20
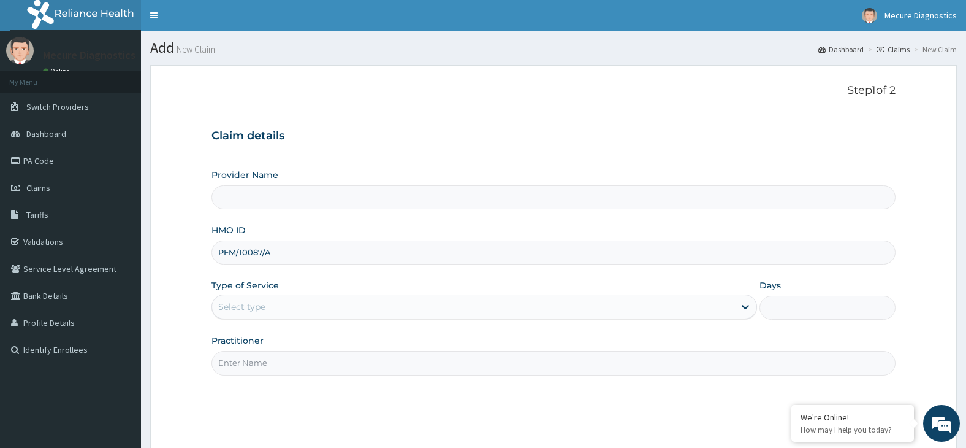
drag, startPoint x: 278, startPoint y: 251, endPoint x: 210, endPoint y: 247, distance: 68.2
click at [210, 247] on form "Step 1 of 2 Claim details Provider Name HMO ID PFM/10087/A Type of Service Sele…" at bounding box center [553, 286] width 807 height 443
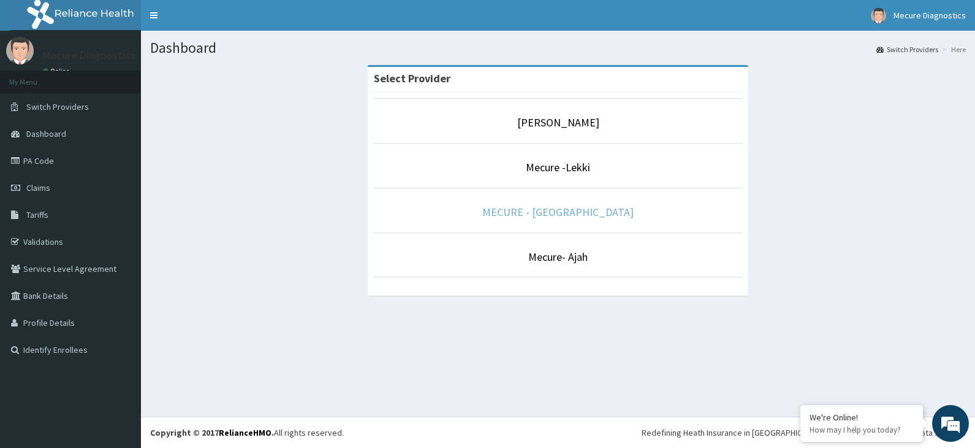
click at [571, 212] on link "MECURE - [GEOGRAPHIC_DATA]" at bounding box center [558, 212] width 151 height 14
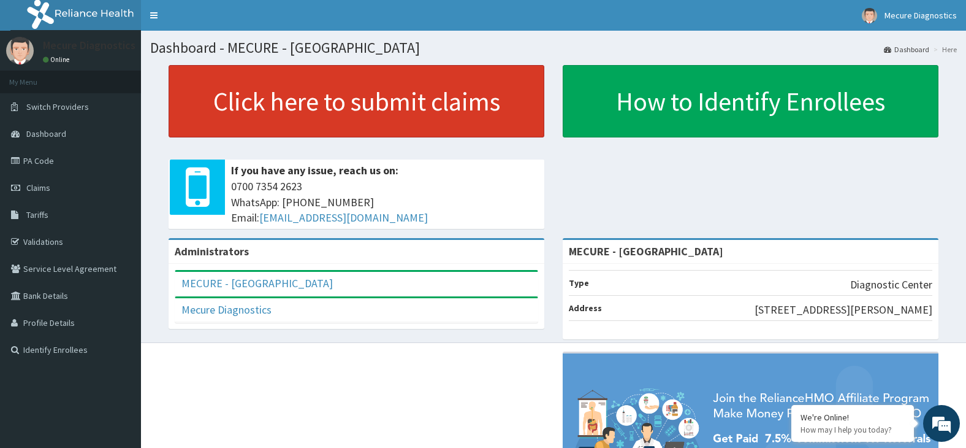
click at [356, 104] on link "Click here to submit claims" at bounding box center [357, 101] width 376 height 72
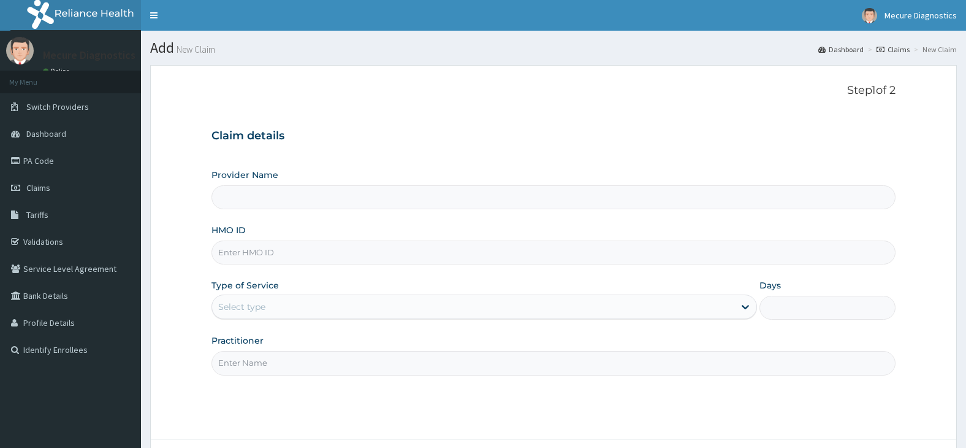
click at [374, 256] on input "HMO ID" at bounding box center [554, 252] width 685 height 24
type input "MECURE - [GEOGRAPHIC_DATA]"
paste input "PFM/10087/A"
type input "PFM/10087/A"
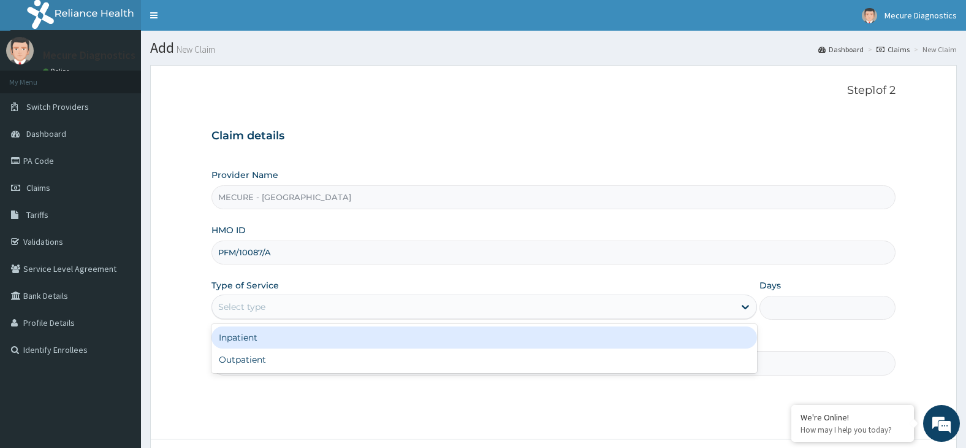
click at [368, 305] on div "Select type" at bounding box center [473, 307] width 522 height 20
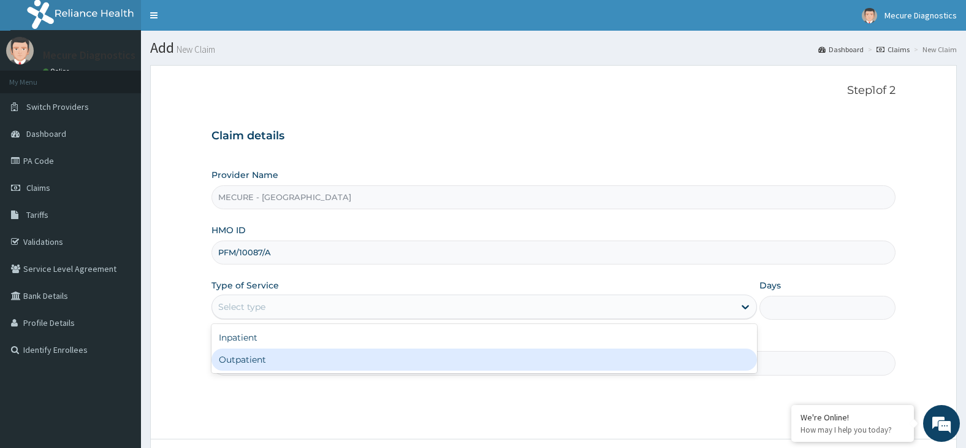
click at [346, 371] on div "Inpatient Outpatient" at bounding box center [485, 348] width 546 height 49
click at [348, 370] on div "Outpatient" at bounding box center [485, 359] width 546 height 22
type input "1"
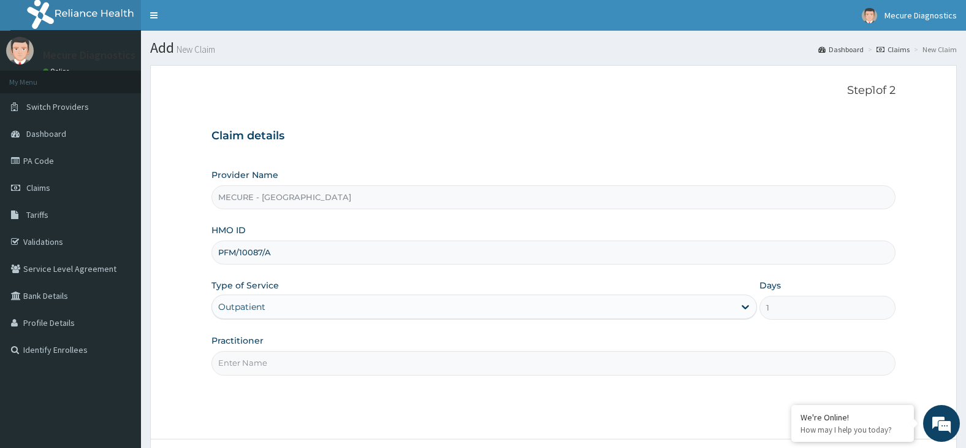
click at [348, 368] on input "Practitioner" at bounding box center [554, 363] width 685 height 24
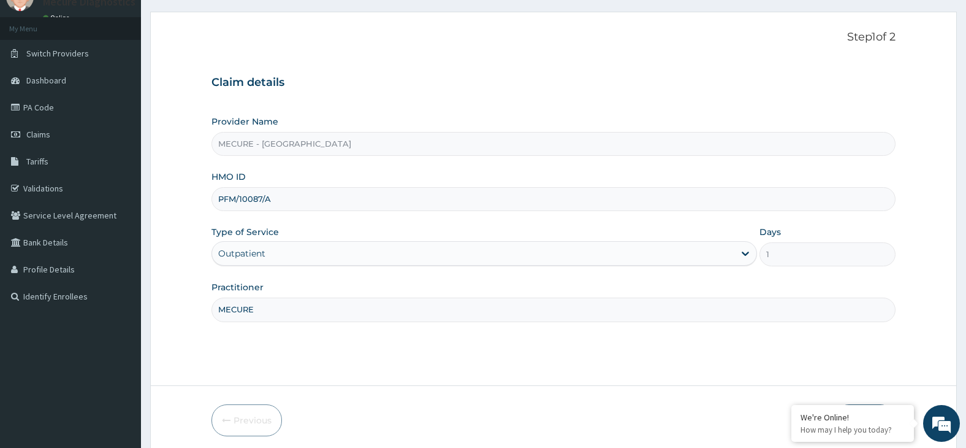
scroll to position [101, 0]
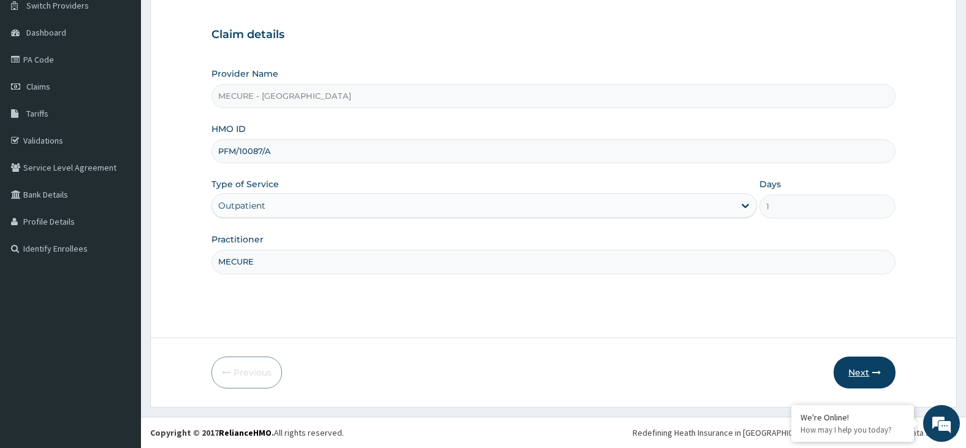
type input "MECURE"
click at [860, 369] on button "Next" at bounding box center [865, 372] width 62 height 32
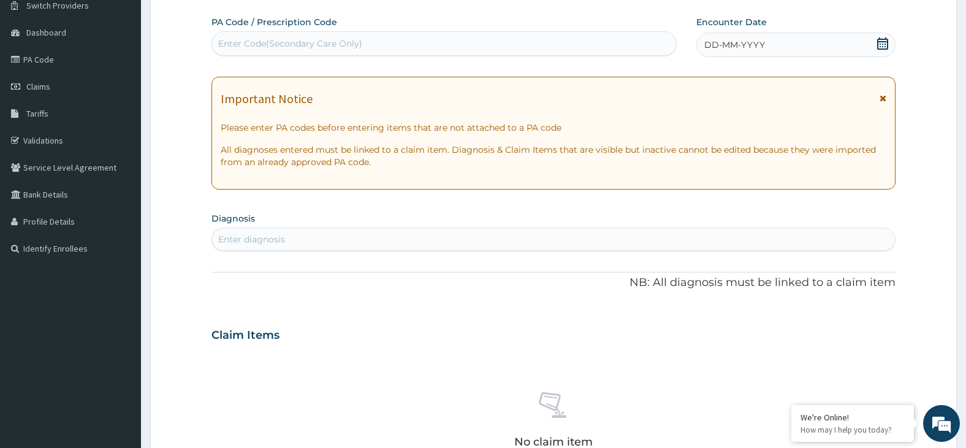
click at [468, 37] on div "Enter Code(Secondary Care Only)" at bounding box center [444, 44] width 464 height 20
type input "PA/4EEE1E"
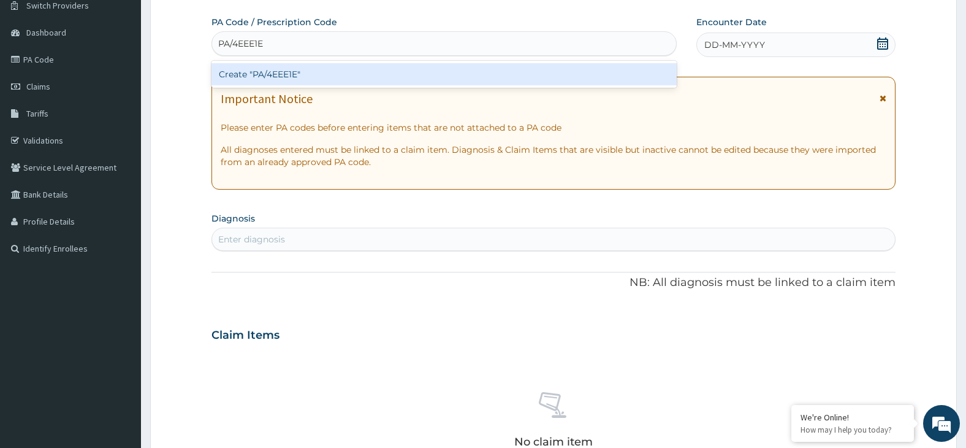
click at [348, 78] on div "Create "PA/4EEE1E"" at bounding box center [444, 74] width 465 height 22
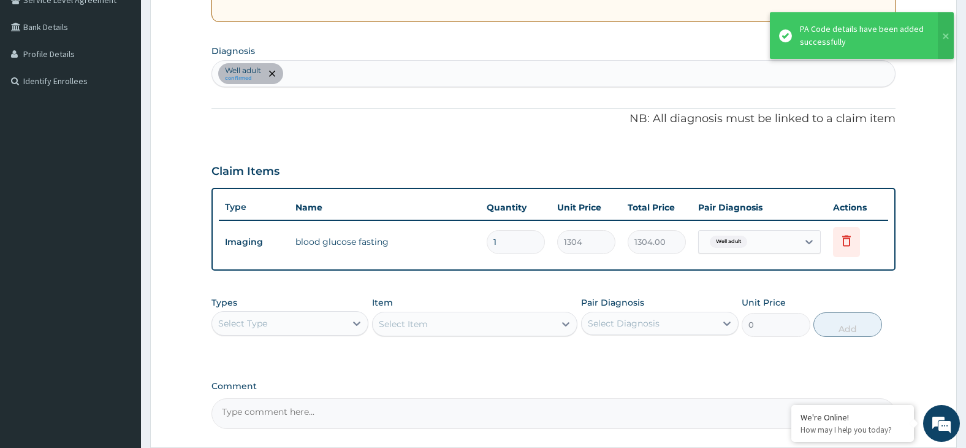
scroll to position [378, 0]
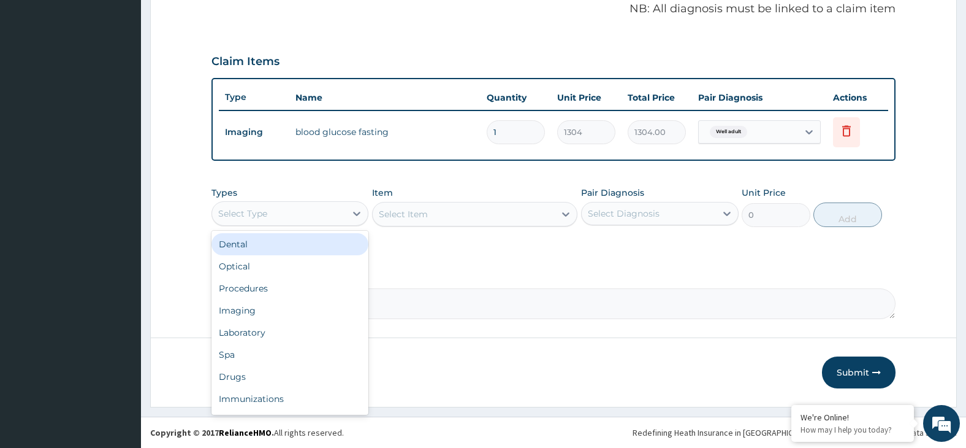
click at [309, 216] on div "Select Type" at bounding box center [279, 214] width 134 height 20
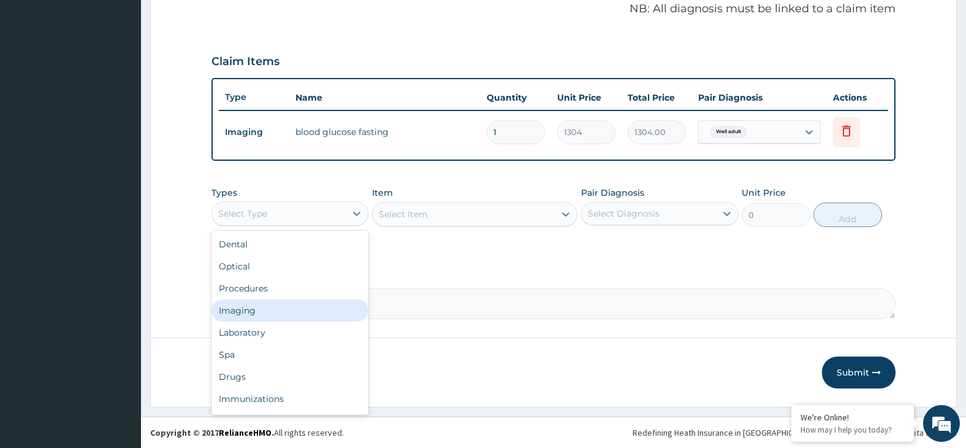
click at [294, 313] on div "Imaging" at bounding box center [291, 310] width 158 height 22
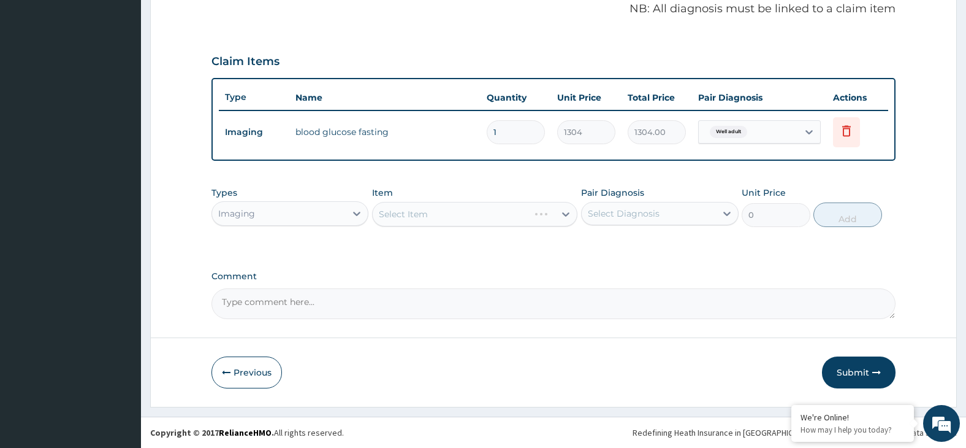
click at [519, 216] on div "Select Item" at bounding box center [474, 214] width 205 height 25
click at [484, 211] on div "Select Item" at bounding box center [474, 214] width 205 height 25
click at [496, 216] on div "Select Item" at bounding box center [474, 214] width 205 height 25
click at [510, 215] on div "Select Item" at bounding box center [474, 214] width 205 height 25
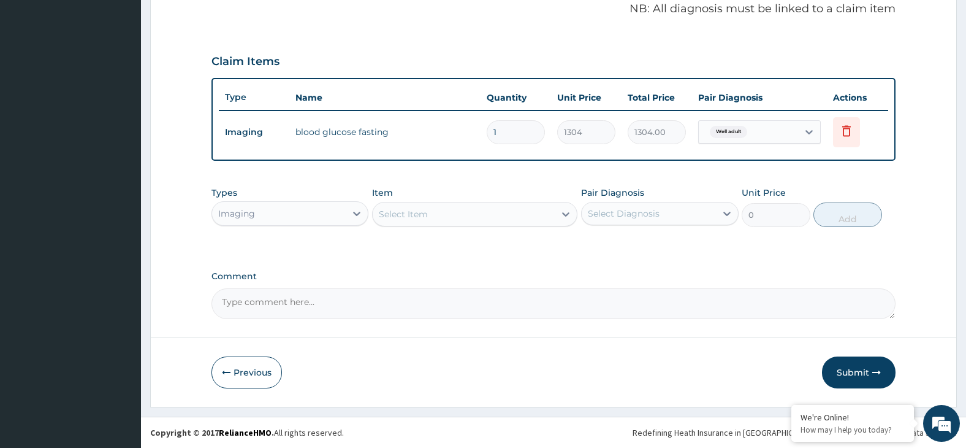
click at [507, 217] on div "Select Item" at bounding box center [464, 214] width 182 height 20
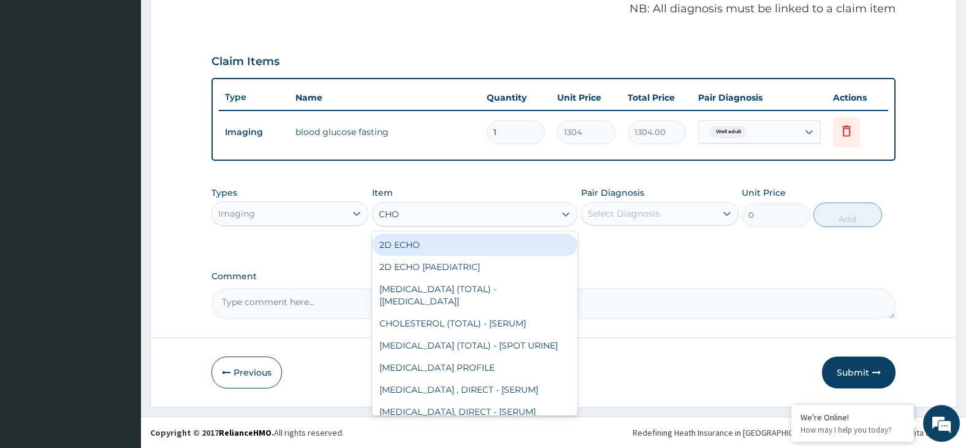
type input "CHOL"
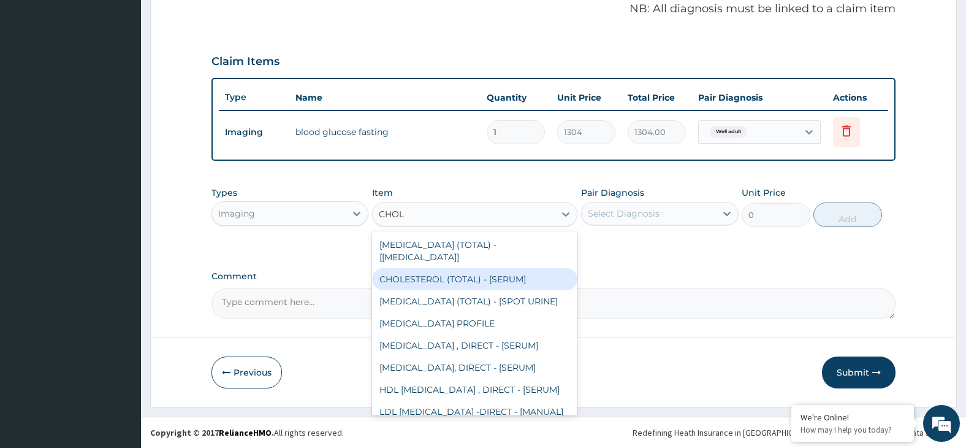
drag, startPoint x: 522, startPoint y: 264, endPoint x: 529, endPoint y: 260, distance: 8.0
click at [523, 268] on div "CHOLESTEROL (TOTAL) - [SERUM]" at bounding box center [474, 279] width 205 height 22
type input "2400"
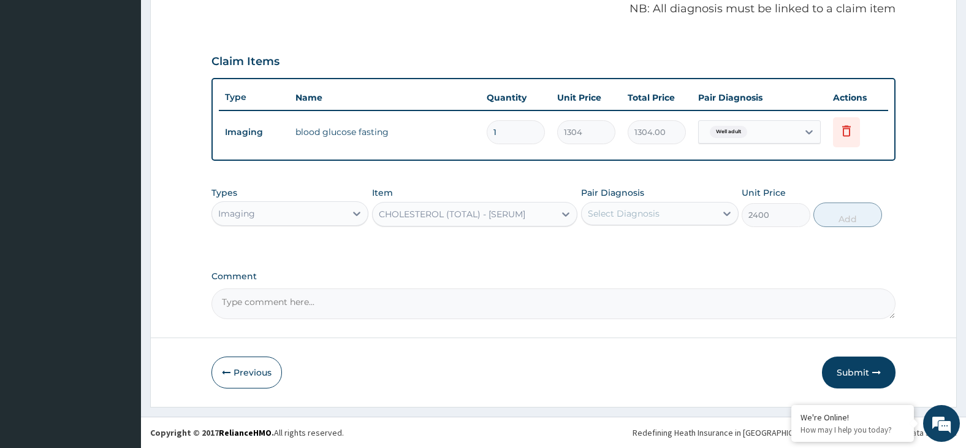
drag, startPoint x: 644, startPoint y: 212, endPoint x: 655, endPoint y: 224, distance: 16.1
click at [646, 212] on div "Select Diagnosis" at bounding box center [624, 213] width 72 height 12
click at [668, 245] on div "Well adult" at bounding box center [660, 244] width 158 height 25
checkbox input "true"
click at [838, 216] on button "Add" at bounding box center [848, 214] width 69 height 25
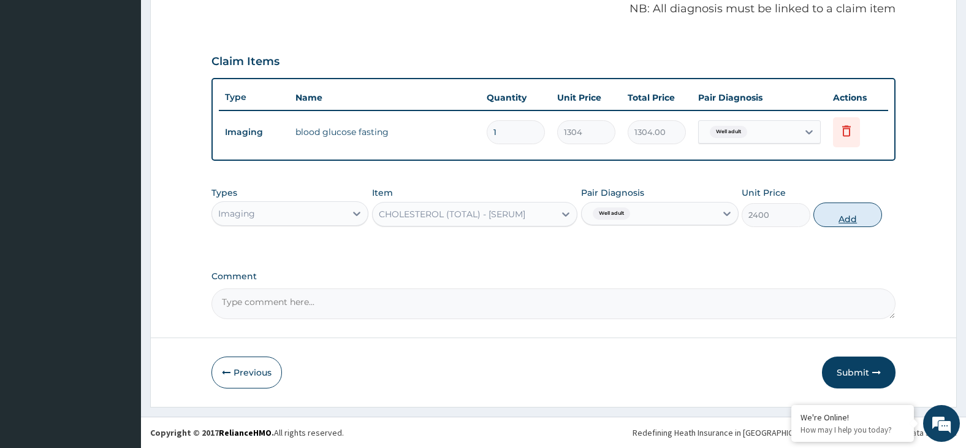
type input "0"
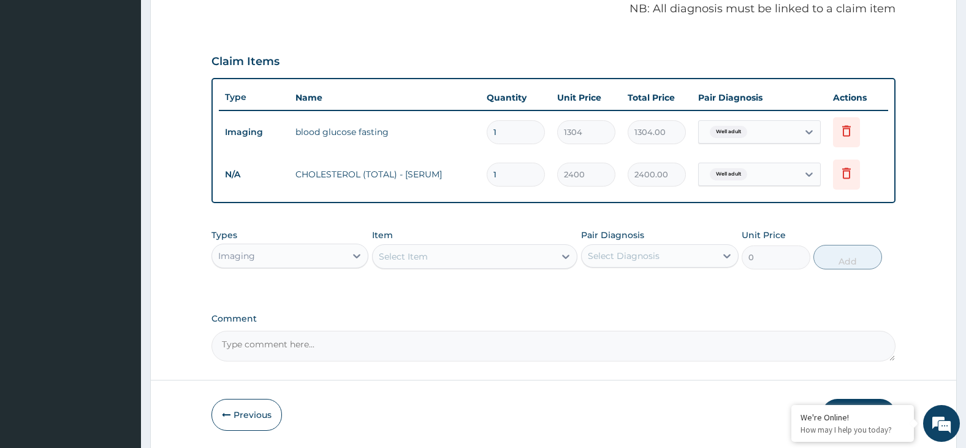
click at [508, 251] on div "Select Item" at bounding box center [464, 256] width 182 height 20
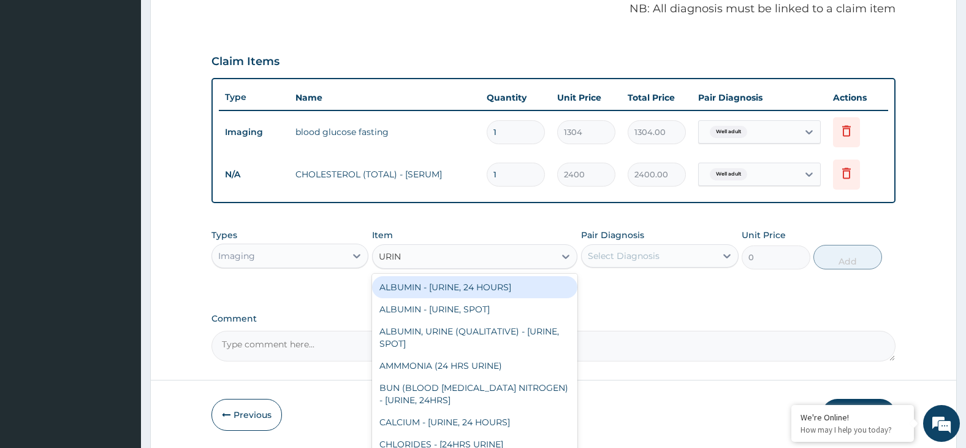
type input "URINE"
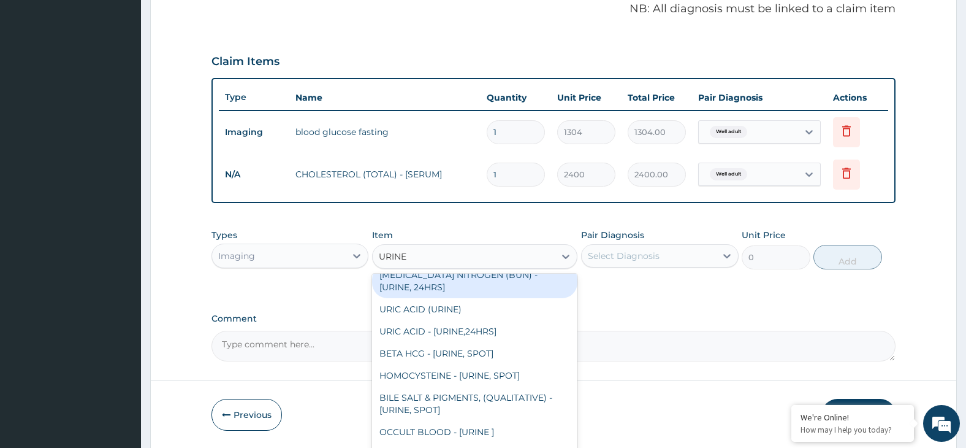
scroll to position [1042, 0]
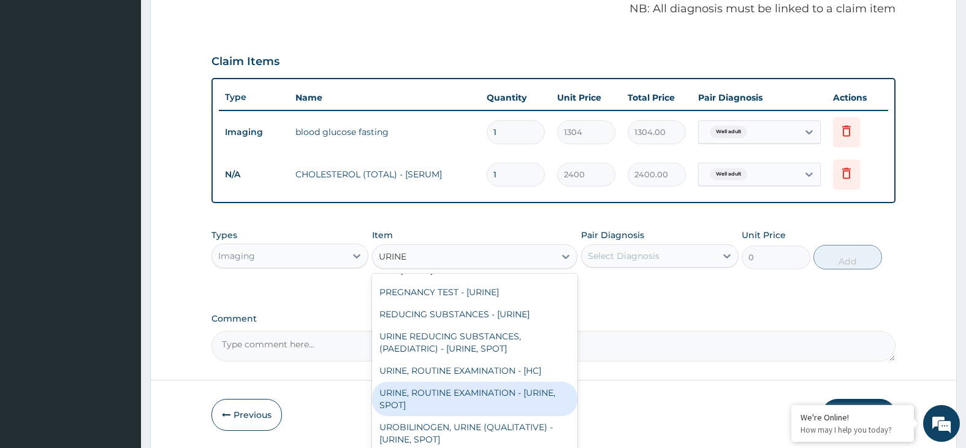
click at [529, 416] on div "URINE, ROUTINE EXAMINATION - [URINE, SPOT]" at bounding box center [474, 398] width 205 height 34
type input "2504"
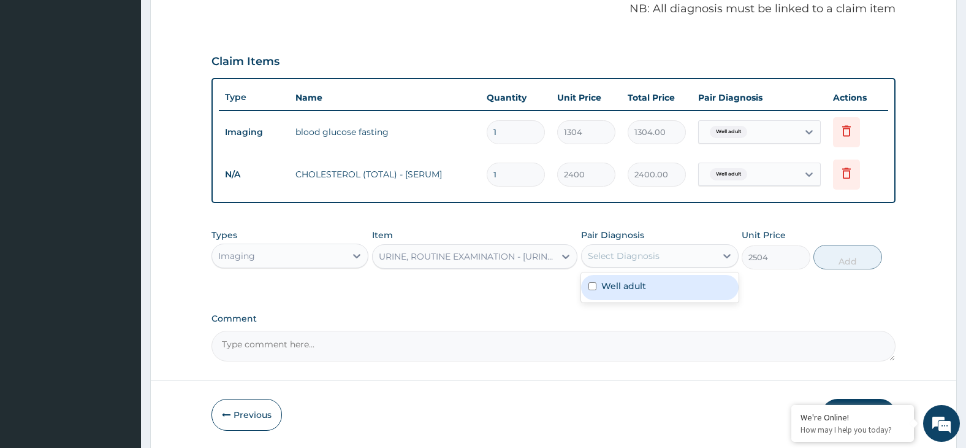
drag, startPoint x: 680, startPoint y: 255, endPoint x: 693, endPoint y: 273, distance: 22.8
click at [682, 257] on div "Select Diagnosis" at bounding box center [649, 256] width 134 height 20
click at [695, 276] on div "Well adult" at bounding box center [660, 287] width 158 height 25
checkbox input "true"
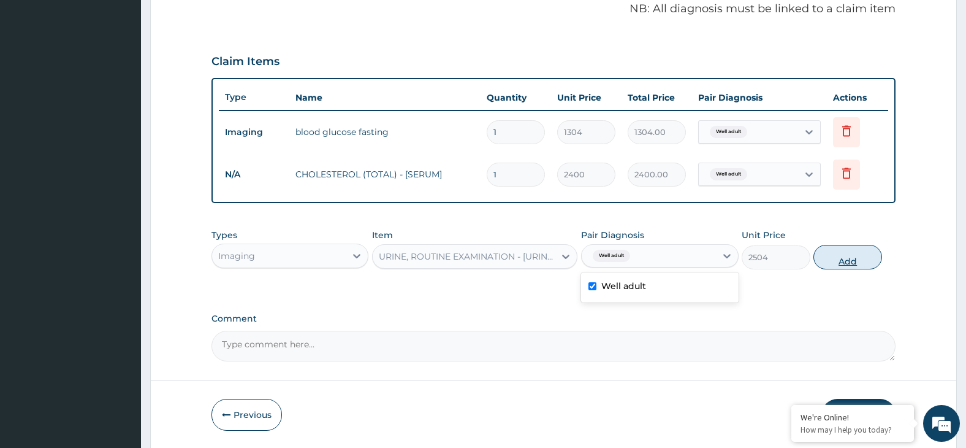
click at [845, 258] on button "Add" at bounding box center [848, 257] width 69 height 25
type input "0"
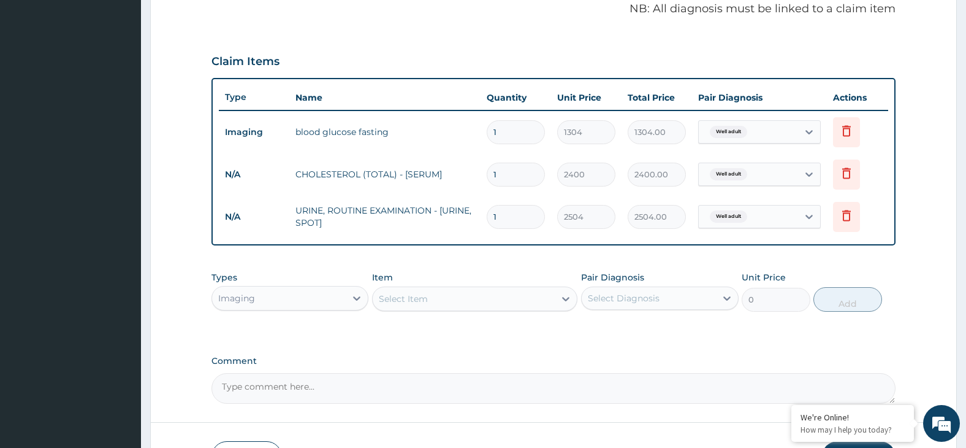
click at [509, 301] on div "Select Item" at bounding box center [464, 299] width 182 height 20
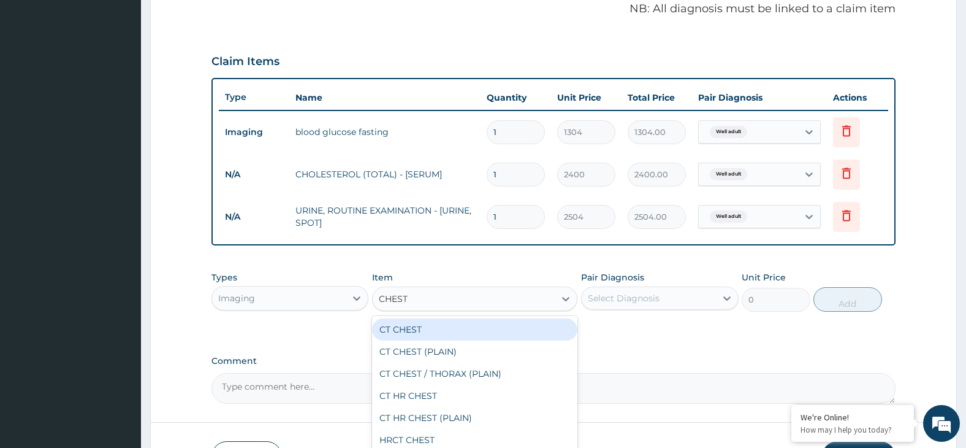
type input "CHEST P"
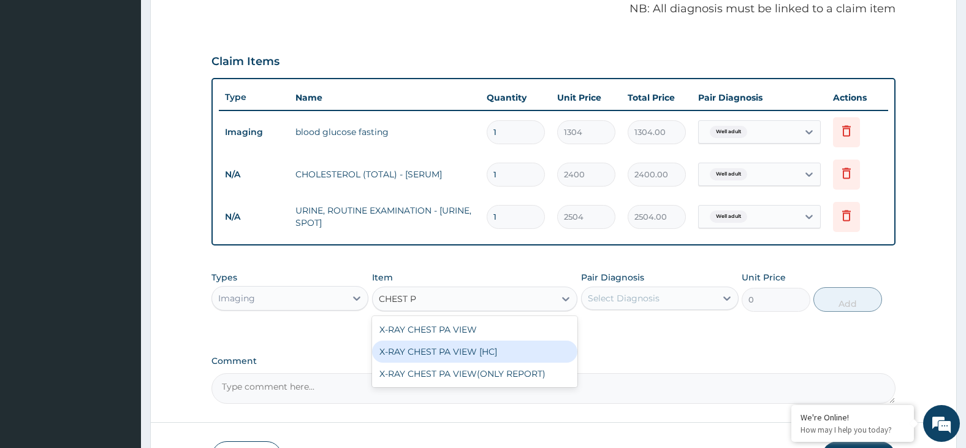
click at [527, 355] on div "X-RAY CHEST PA VIEW [HC]" at bounding box center [474, 351] width 205 height 22
type input "4375"
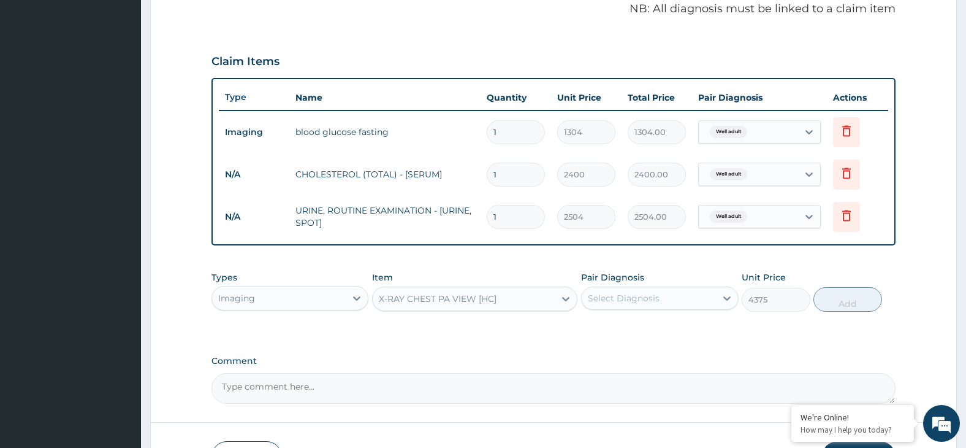
drag, startPoint x: 653, startPoint y: 296, endPoint x: 662, endPoint y: 304, distance: 12.6
click at [654, 296] on div "Select Diagnosis" at bounding box center [624, 298] width 72 height 12
drag, startPoint x: 676, startPoint y: 322, endPoint x: 737, endPoint y: 318, distance: 60.9
click at [678, 324] on div "Well adult" at bounding box center [660, 329] width 158 height 25
checkbox input "true"
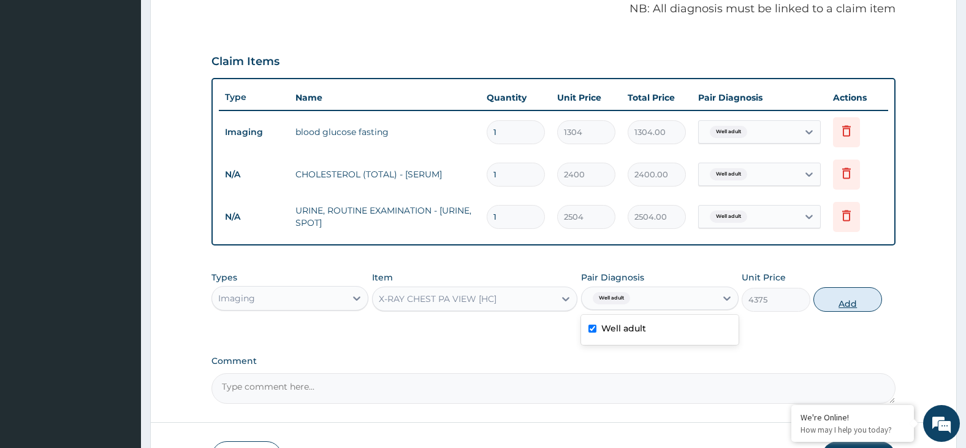
click at [848, 301] on button "Add" at bounding box center [848, 299] width 69 height 25
type input "0"
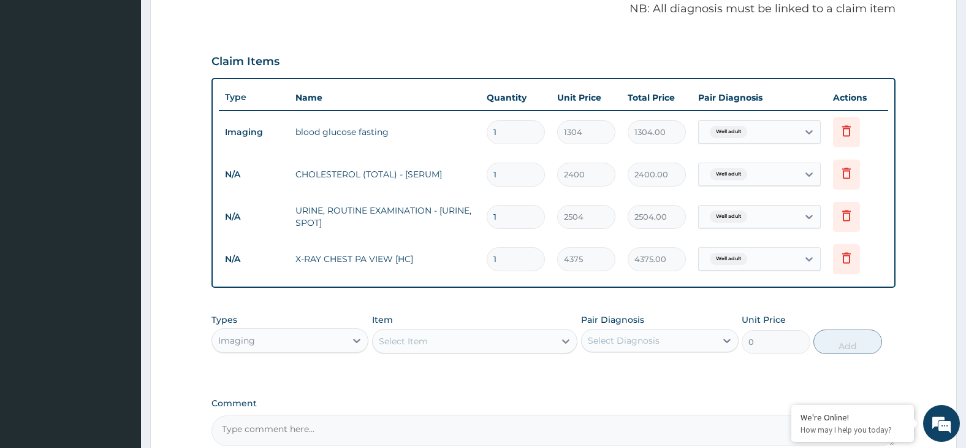
click at [517, 343] on div "Select Item" at bounding box center [464, 341] width 182 height 20
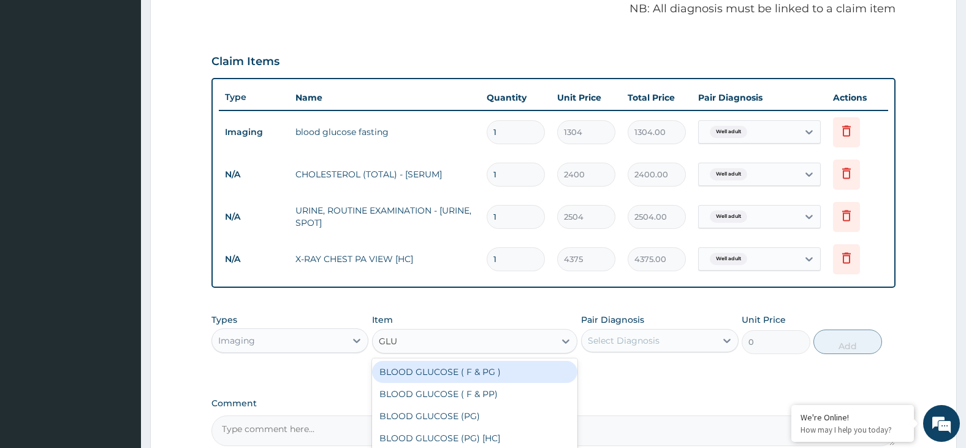
type input "GLUC"
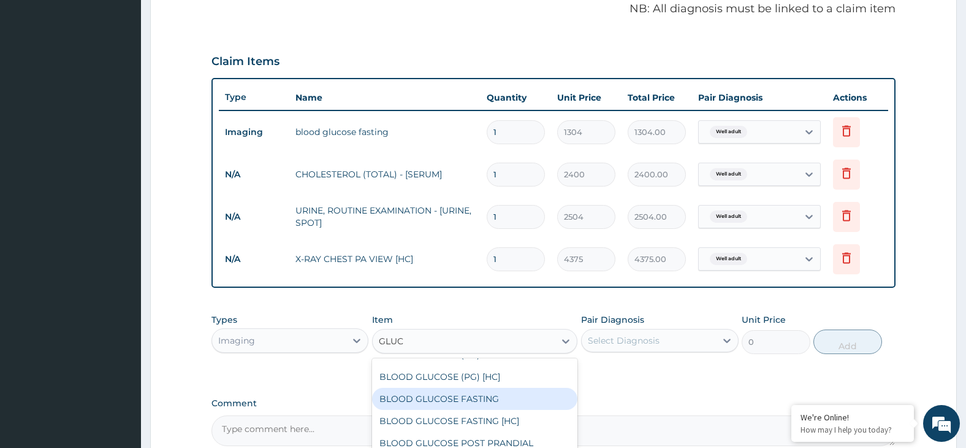
click at [532, 397] on div "BLOOD GLUCOSE FASTING" at bounding box center [474, 398] width 205 height 22
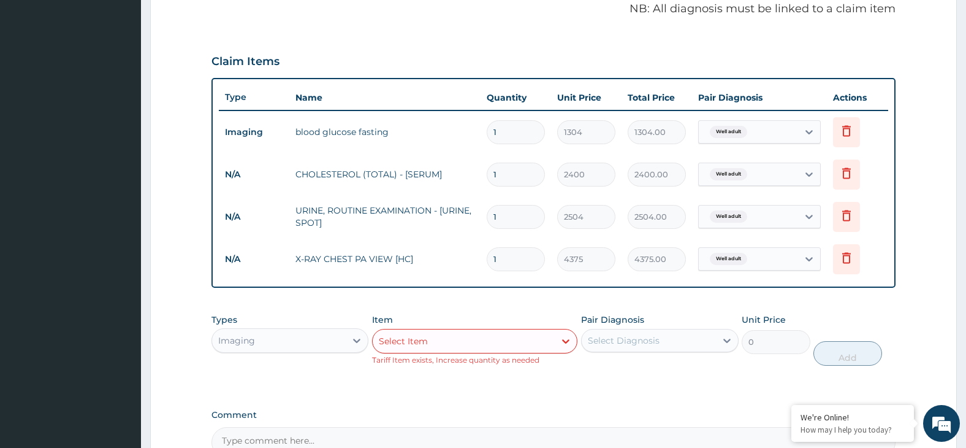
click at [476, 343] on div "Select Item" at bounding box center [464, 341] width 182 height 20
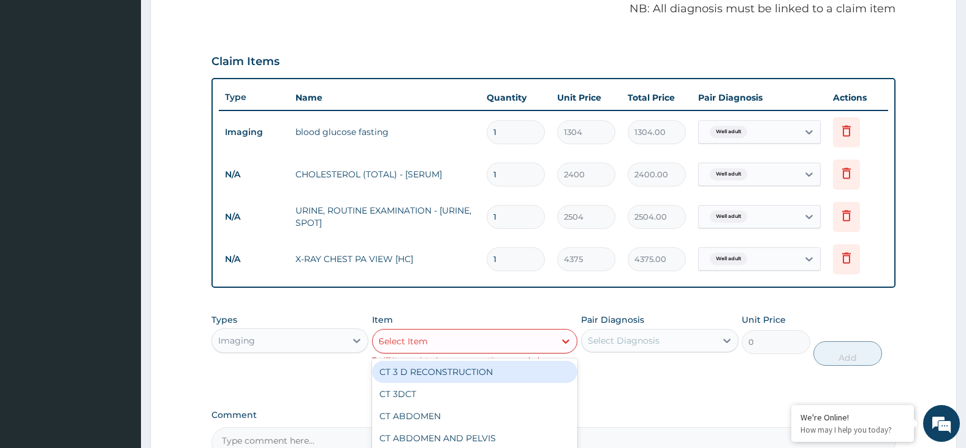
type input "GY"
click at [520, 373] on div "GYNAECOLOGIST CONSULTATION" at bounding box center [474, 372] width 205 height 22
type input "9400"
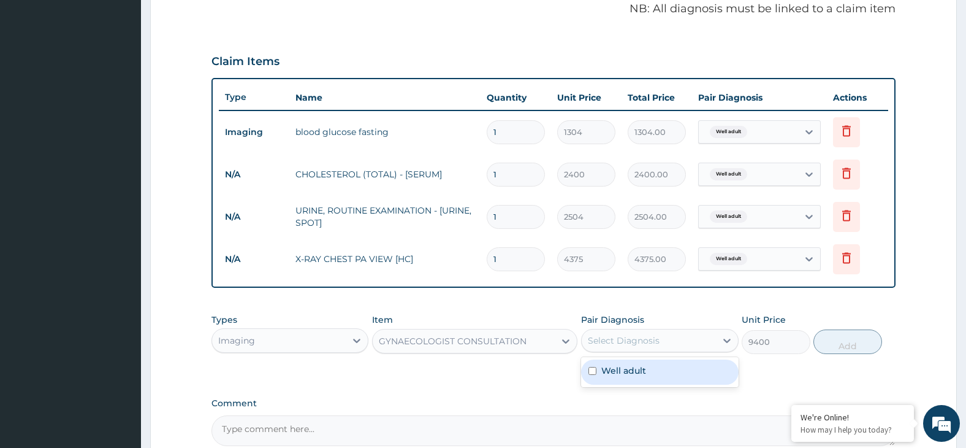
drag, startPoint x: 635, startPoint y: 347, endPoint x: 652, endPoint y: 358, distance: 20.4
click at [639, 348] on div "Select Diagnosis" at bounding box center [649, 340] width 134 height 20
drag, startPoint x: 663, startPoint y: 364, endPoint x: 685, endPoint y: 364, distance: 22.1
click at [670, 364] on div "Well adult" at bounding box center [660, 371] width 158 height 25
checkbox input "true"
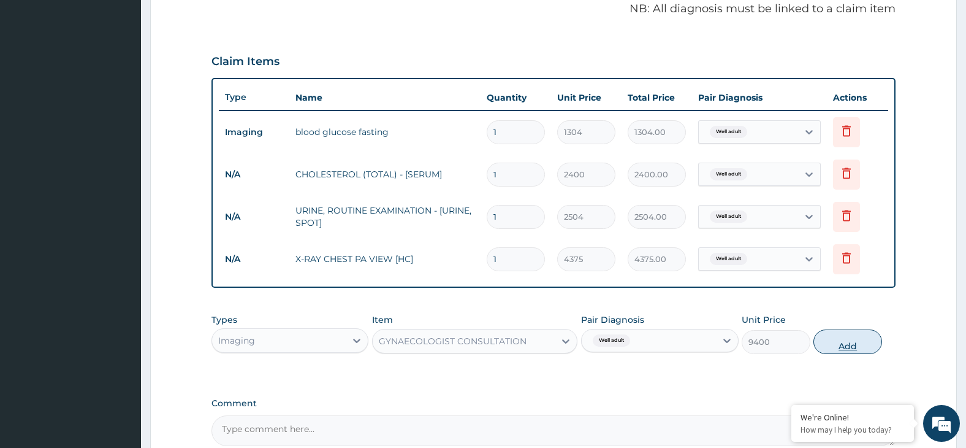
click at [859, 348] on button "Add" at bounding box center [848, 341] width 69 height 25
type input "0"
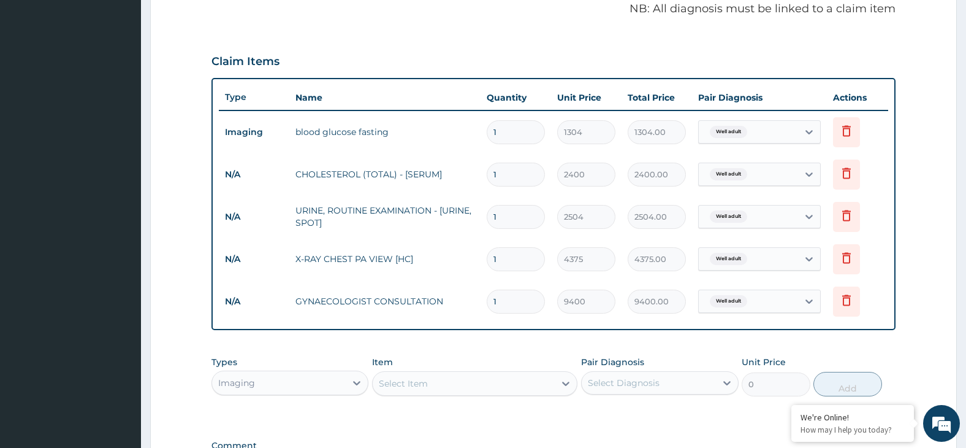
scroll to position [440, 0]
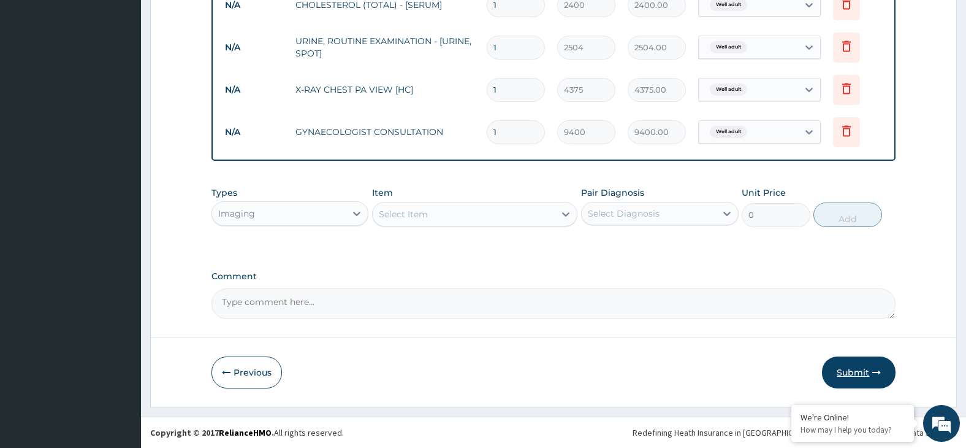
click at [853, 375] on button "Submit" at bounding box center [859, 372] width 74 height 32
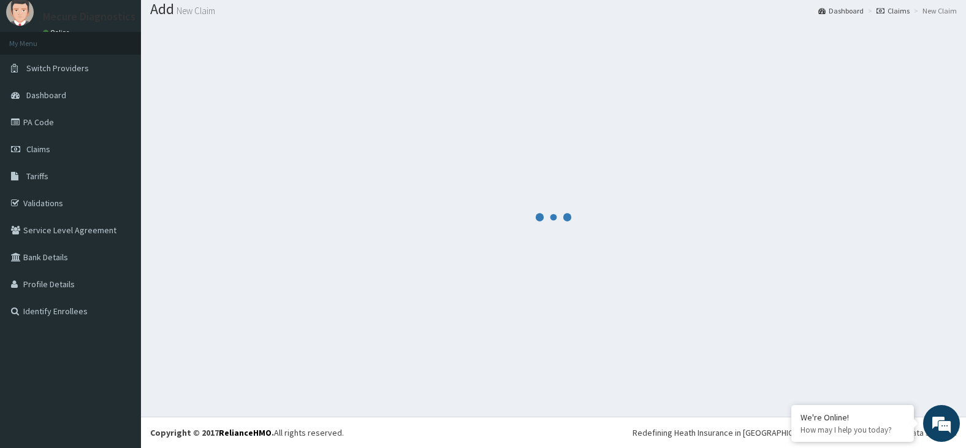
scroll to position [548, 0]
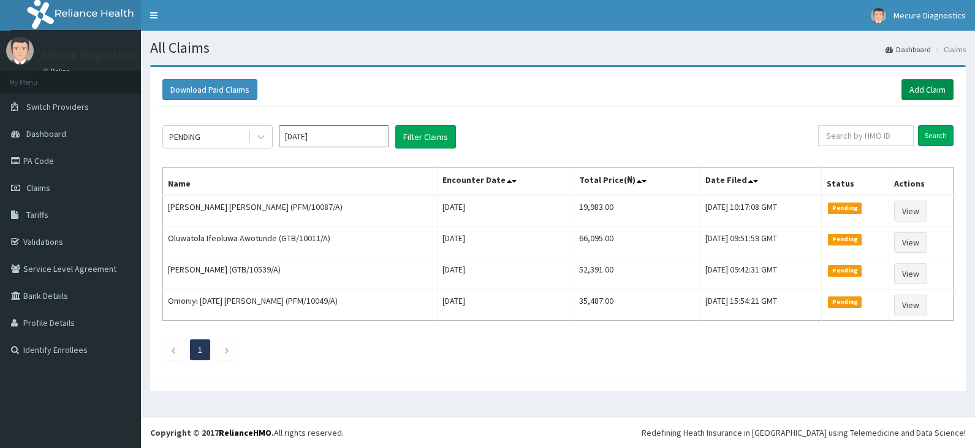
click at [933, 91] on link "Add Claim" at bounding box center [928, 89] width 52 height 21
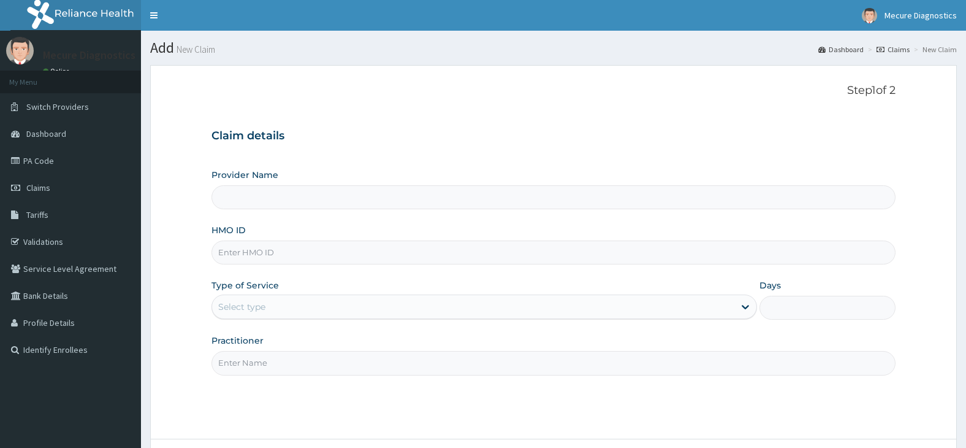
type input "MECURE - [GEOGRAPHIC_DATA]"
click at [285, 245] on input "HMO ID" at bounding box center [554, 252] width 685 height 24
type input "PFM/10039/A"
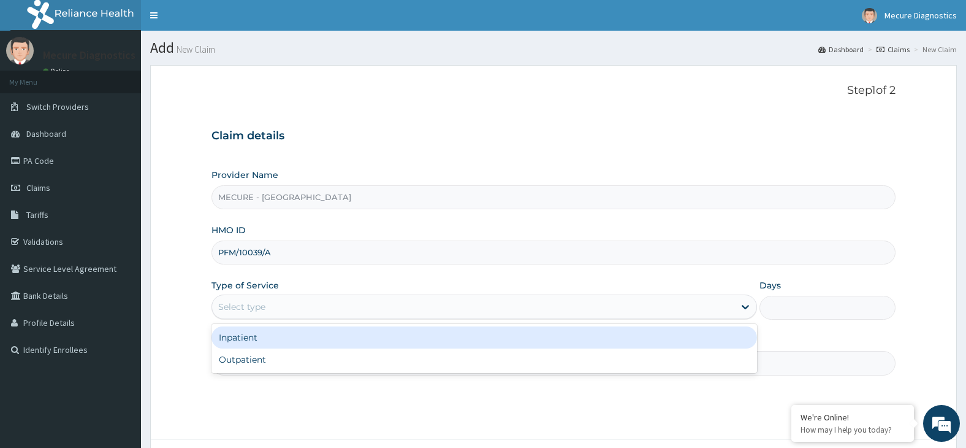
click at [419, 303] on div "Select type" at bounding box center [473, 307] width 522 height 20
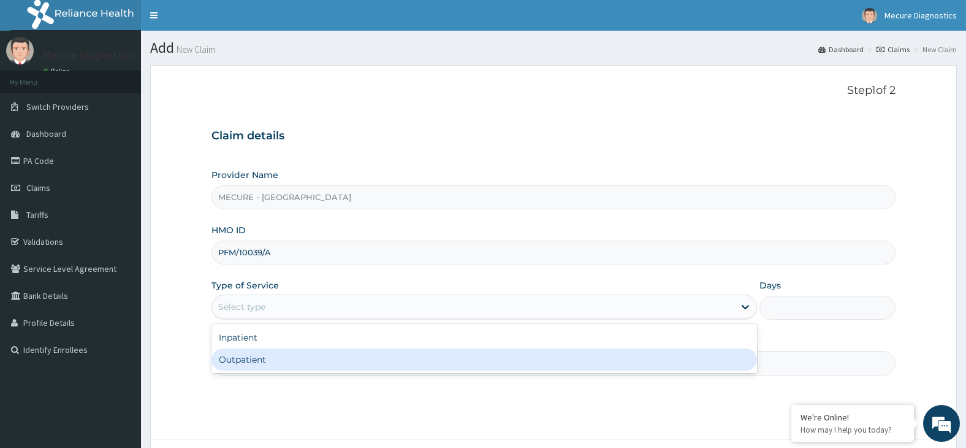
click at [397, 364] on div "Outpatient" at bounding box center [485, 359] width 546 height 22
type input "1"
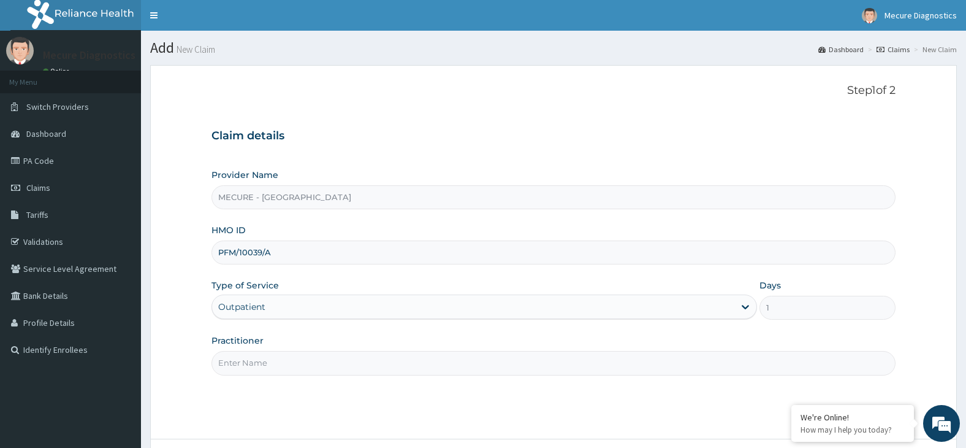
click at [393, 362] on input "Practitioner" at bounding box center [554, 363] width 685 height 24
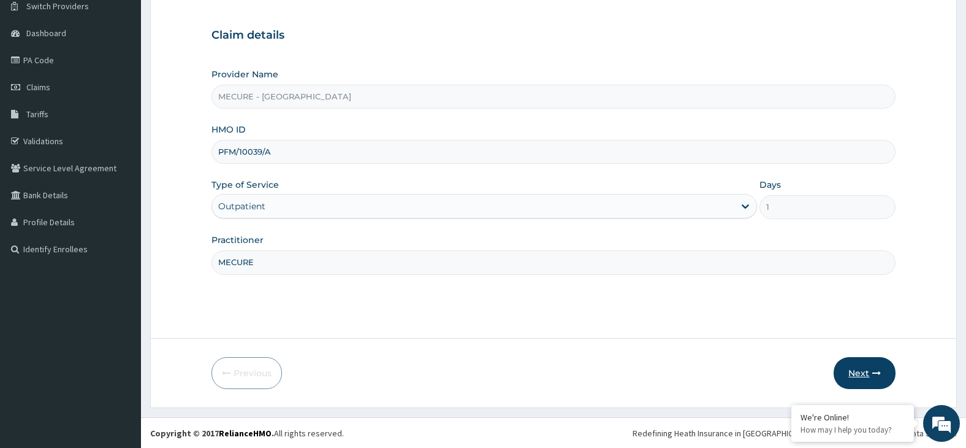
scroll to position [101, 0]
type input "MECURE"
click at [860, 370] on button "Next" at bounding box center [865, 372] width 62 height 32
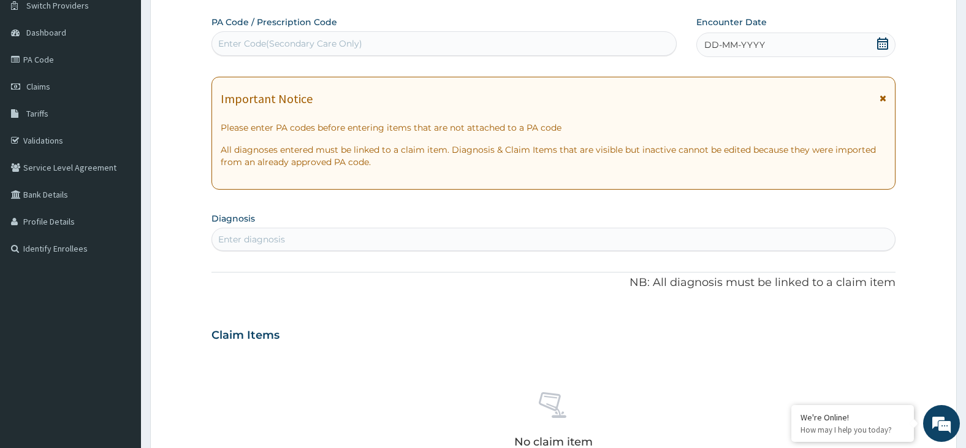
click at [379, 34] on div "Enter Code(Secondary Care Only)" at bounding box center [444, 44] width 464 height 20
type input "PA/BDE139"
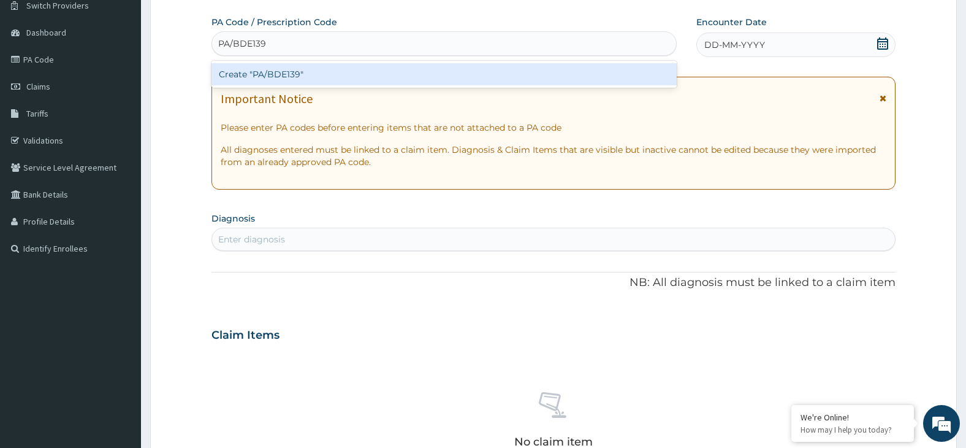
click at [375, 74] on div "Create "PA/BDE139"" at bounding box center [444, 74] width 465 height 22
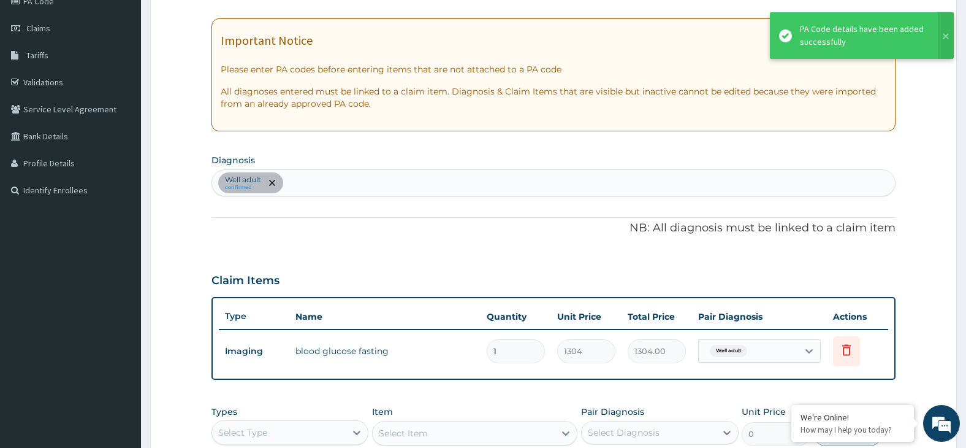
scroll to position [346, 0]
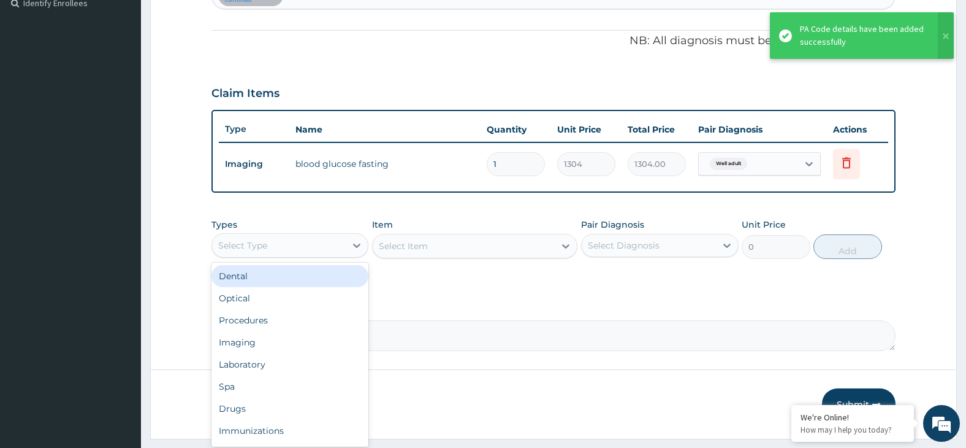
click at [330, 250] on div "Select Type" at bounding box center [279, 245] width 134 height 20
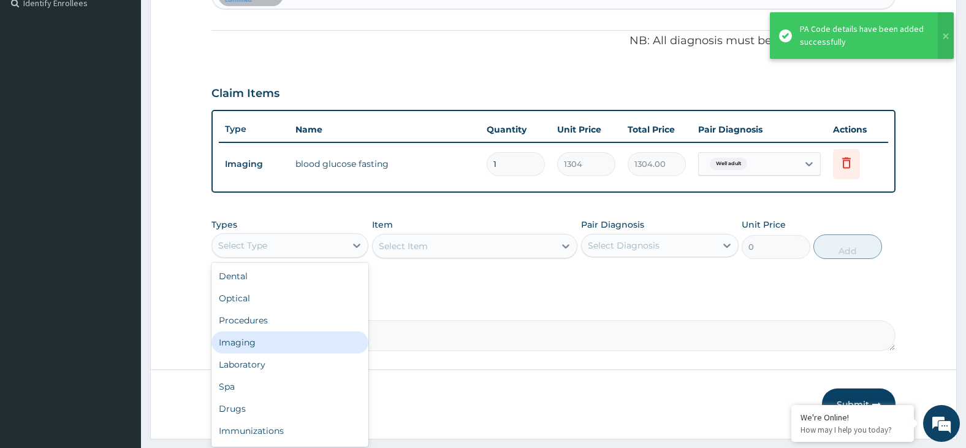
drag, startPoint x: 327, startPoint y: 337, endPoint x: 345, endPoint y: 327, distance: 20.0
click at [328, 337] on div "Imaging" at bounding box center [291, 342] width 158 height 22
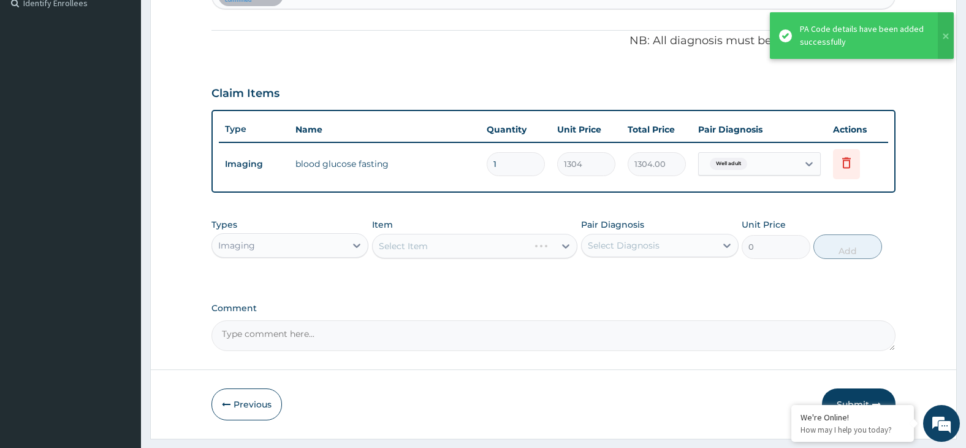
click at [449, 245] on div "Select Item" at bounding box center [474, 246] width 205 height 25
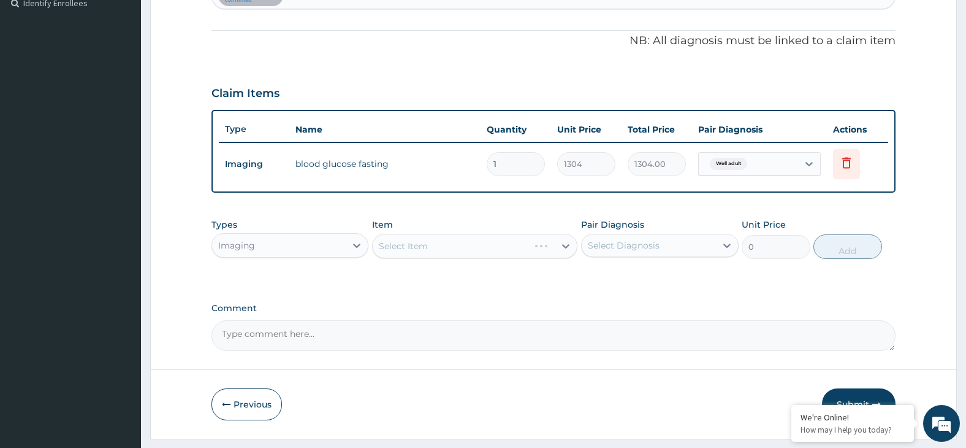
click at [464, 238] on div "Select Item" at bounding box center [474, 246] width 205 height 25
click at [538, 248] on div "Select Item" at bounding box center [474, 246] width 205 height 25
click at [522, 247] on div "Select Item" at bounding box center [464, 246] width 182 height 20
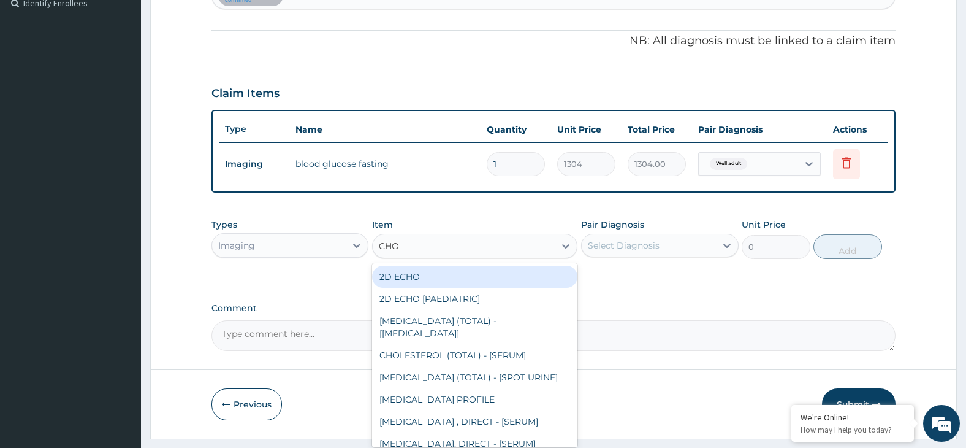
type input "CHOL"
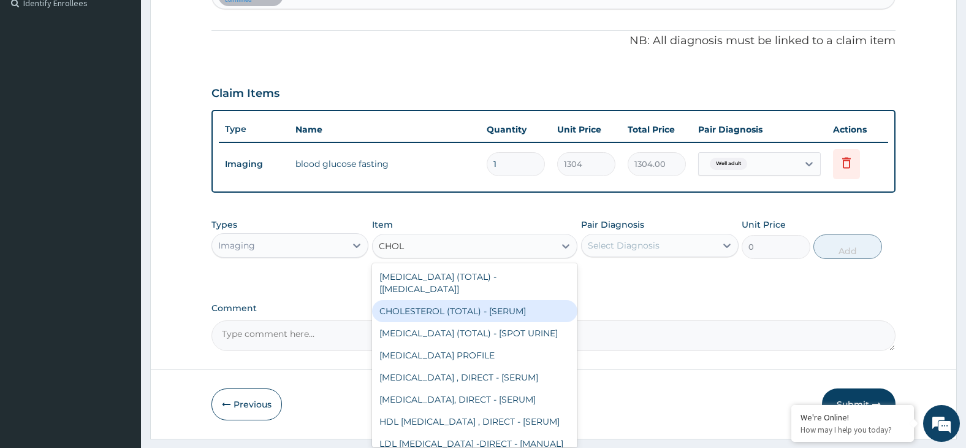
click at [546, 300] on div "CHOLESTEROL (TOTAL) - [SERUM]" at bounding box center [474, 311] width 205 height 22
type input "2400"
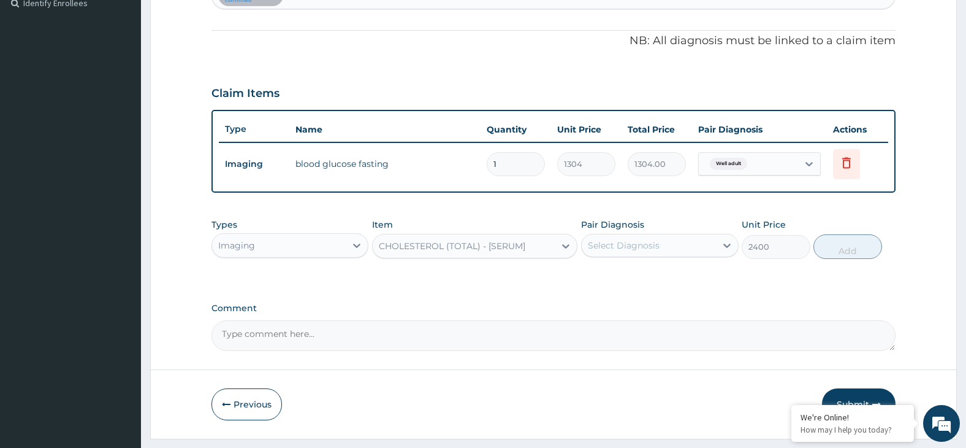
click at [633, 250] on div "Select Diagnosis" at bounding box center [624, 245] width 72 height 12
drag, startPoint x: 664, startPoint y: 278, endPoint x: 790, endPoint y: 278, distance: 126.3
click at [665, 278] on div "Well adult" at bounding box center [660, 276] width 158 height 25
checkbox input "true"
click at [850, 248] on button "Add" at bounding box center [848, 246] width 69 height 25
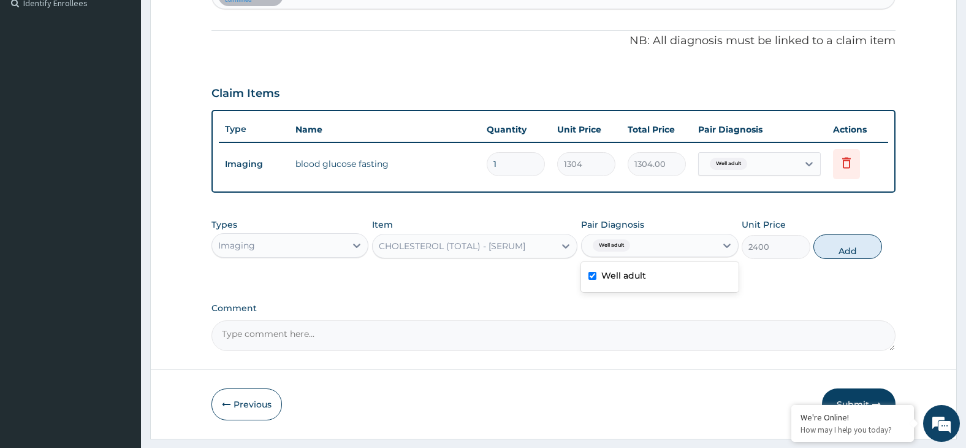
type input "0"
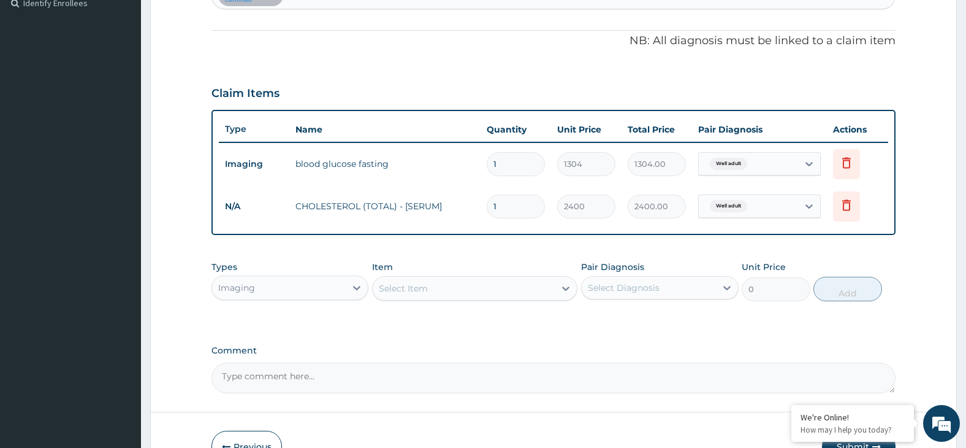
click at [484, 289] on div "Select Item" at bounding box center [464, 288] width 182 height 20
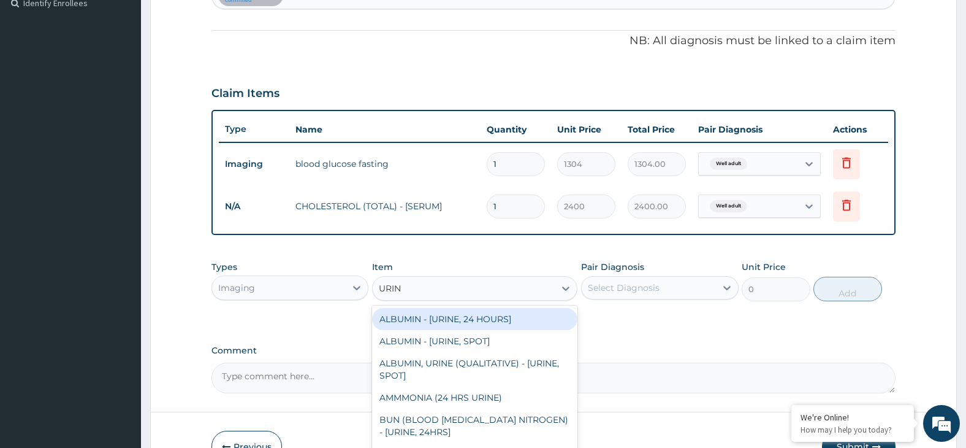
type input "URINE"
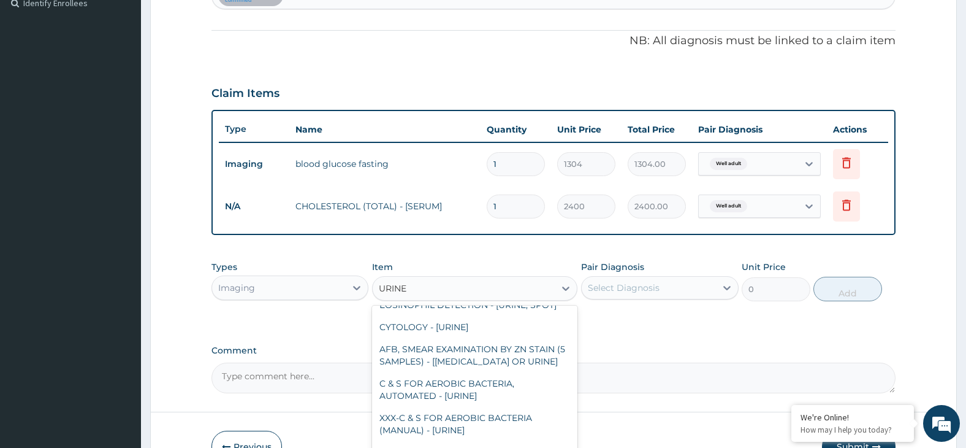
scroll to position [1128, 0]
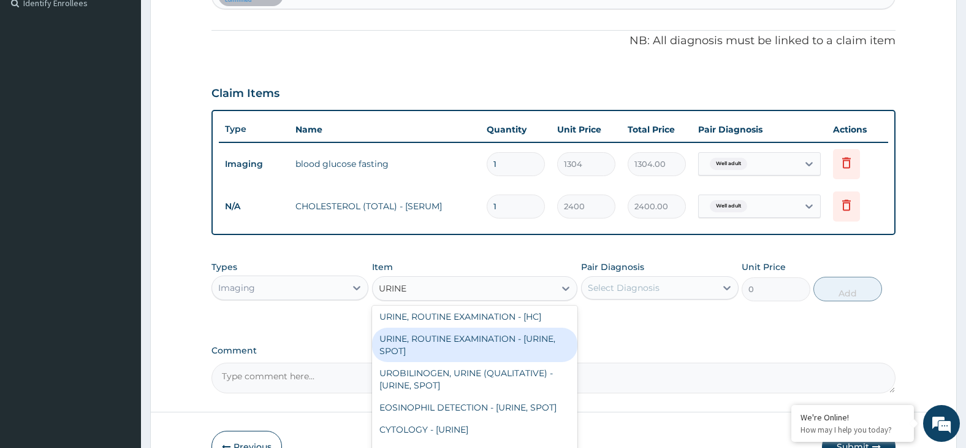
click at [537, 359] on div "URINE, ROUTINE EXAMINATION - [URINE, SPOT]" at bounding box center [474, 344] width 205 height 34
type input "2504"
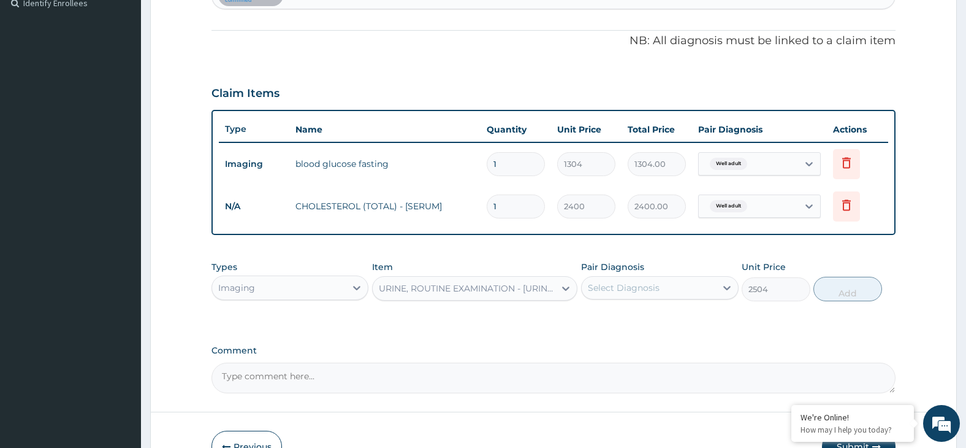
click at [627, 285] on div "Select Diagnosis" at bounding box center [624, 287] width 72 height 12
click at [674, 309] on div "Well adult" at bounding box center [660, 319] width 158 height 25
checkbox input "true"
click at [846, 291] on button "Add" at bounding box center [848, 289] width 69 height 25
type input "0"
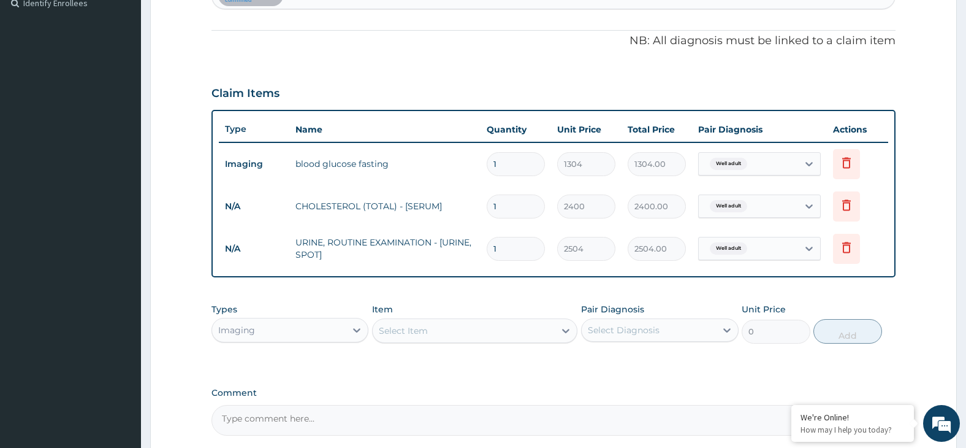
click at [520, 329] on div "Select Item" at bounding box center [464, 331] width 182 height 20
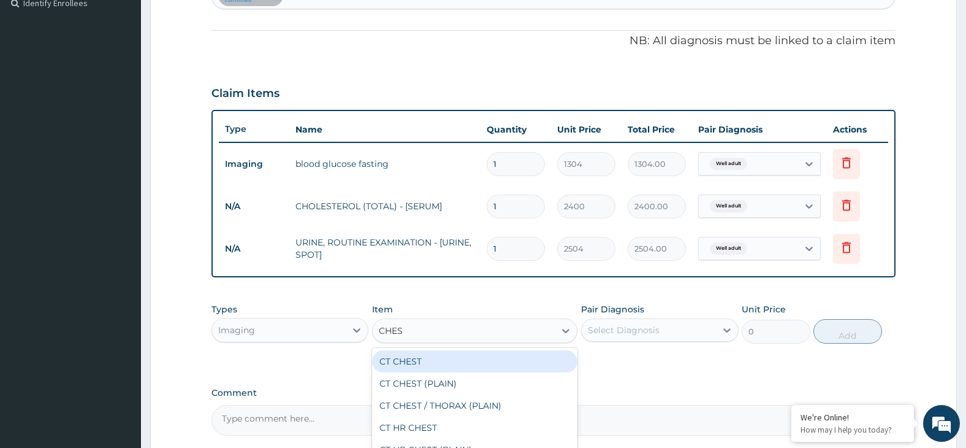
type input "CHEST"
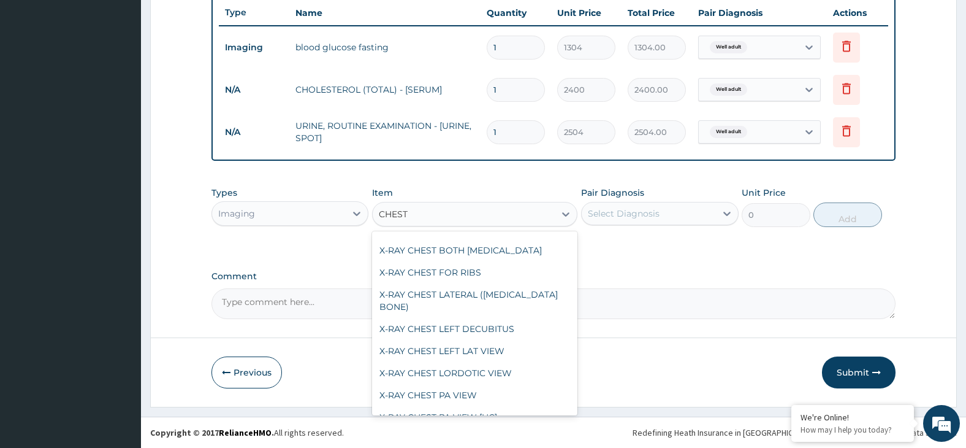
scroll to position [245, 0]
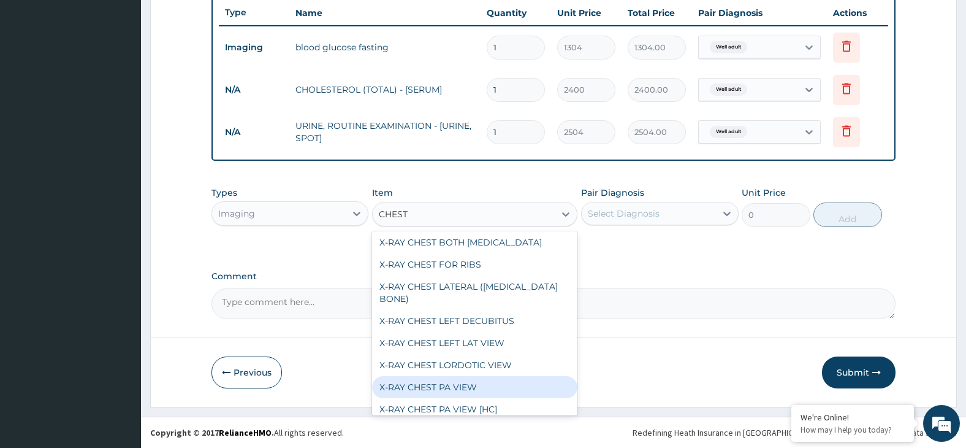
click at [505, 376] on div "X-RAY CHEST PA VIEW" at bounding box center [474, 387] width 205 height 22
type input "4375"
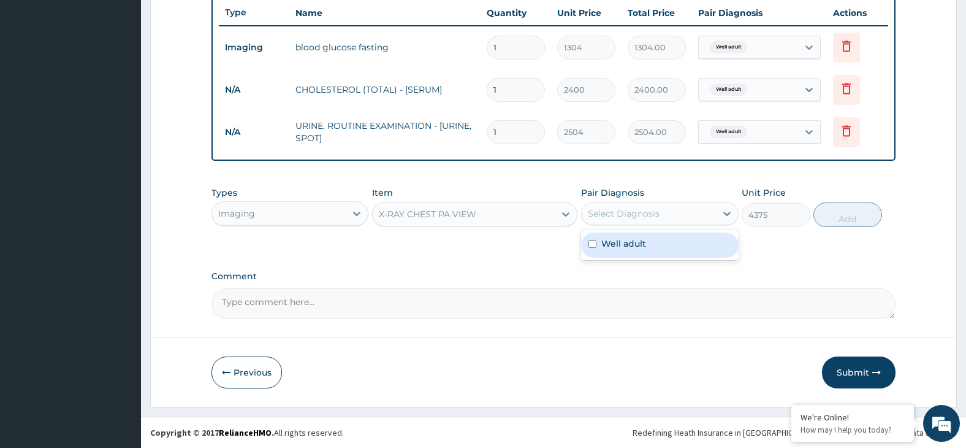
drag, startPoint x: 662, startPoint y: 210, endPoint x: 684, endPoint y: 234, distance: 32.1
click at [663, 212] on div "Select Diagnosis" at bounding box center [649, 214] width 134 height 20
click at [690, 242] on div "Well adult" at bounding box center [660, 244] width 158 height 25
checkbox input "true"
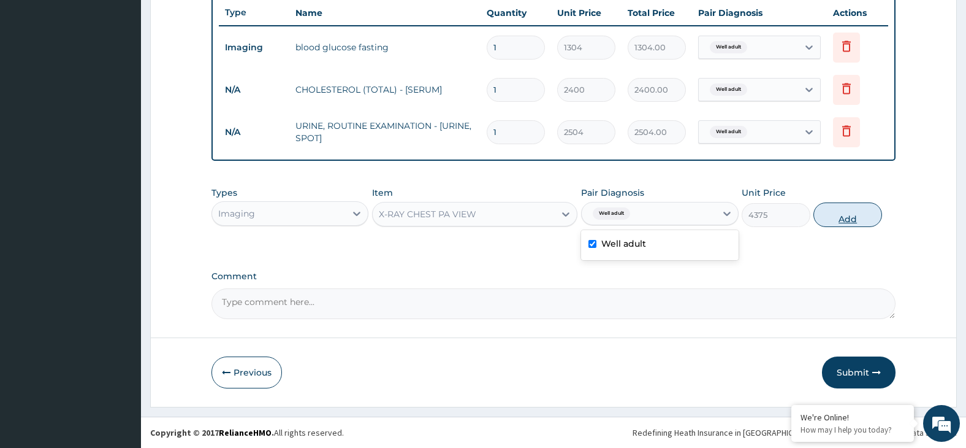
click at [845, 221] on button "Add" at bounding box center [848, 214] width 69 height 25
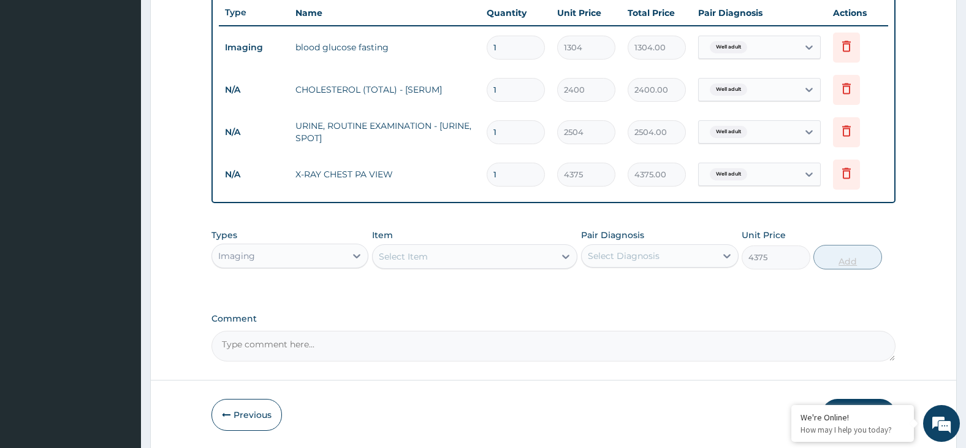
type input "0"
click at [464, 254] on div "Select Item" at bounding box center [464, 256] width 182 height 20
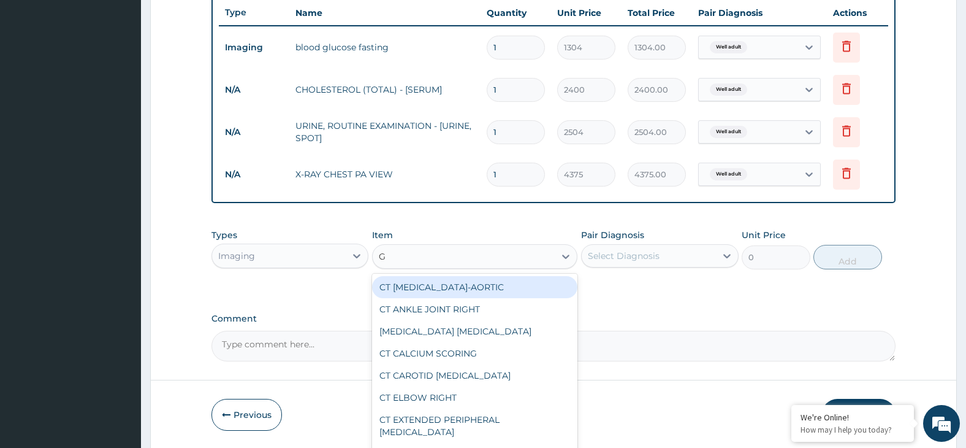
type input "GY"
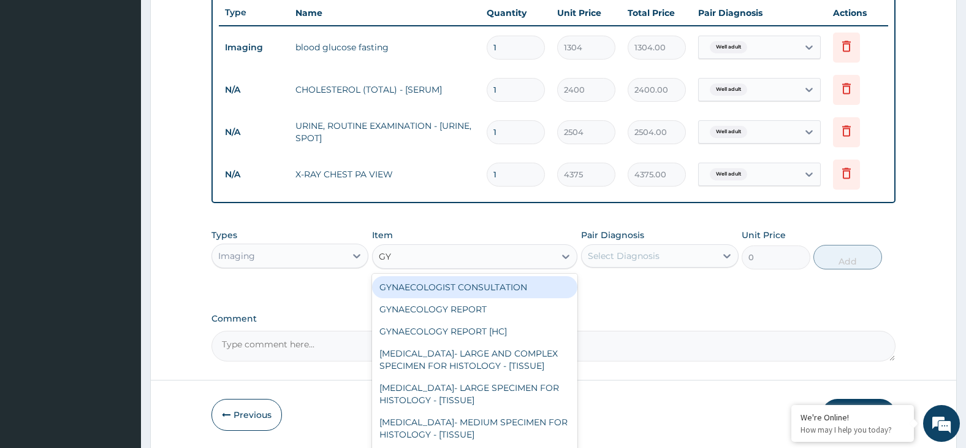
drag, startPoint x: 503, startPoint y: 285, endPoint x: 599, endPoint y: 275, distance: 96.8
click at [519, 285] on div "GYNAECOLOGIST CONSULTATION" at bounding box center [474, 287] width 205 height 22
type input "9400"
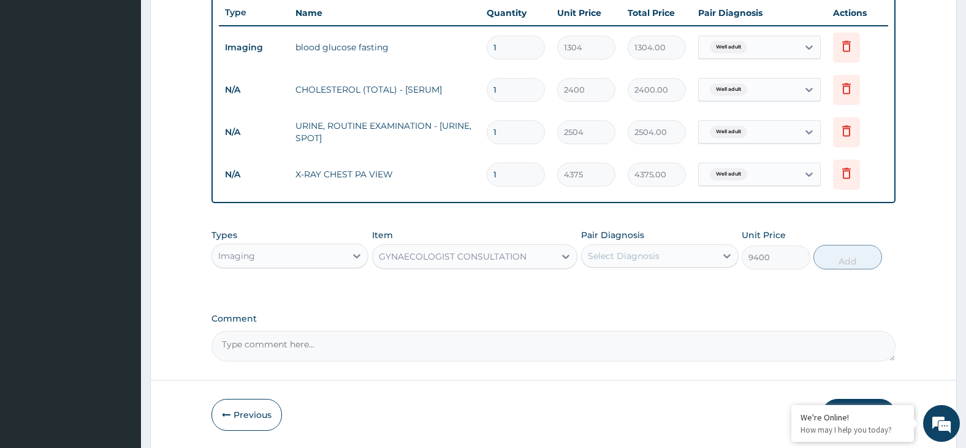
click at [644, 253] on div "Select Diagnosis" at bounding box center [624, 256] width 72 height 12
click at [652, 282] on div "Well adult" at bounding box center [660, 287] width 158 height 25
checkbox input "true"
click at [874, 253] on button "Add" at bounding box center [848, 257] width 69 height 25
type input "0"
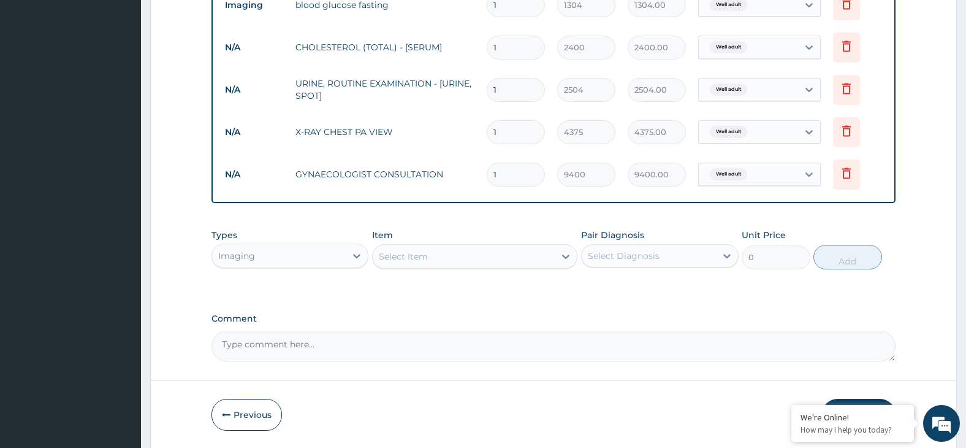
scroll to position [548, 0]
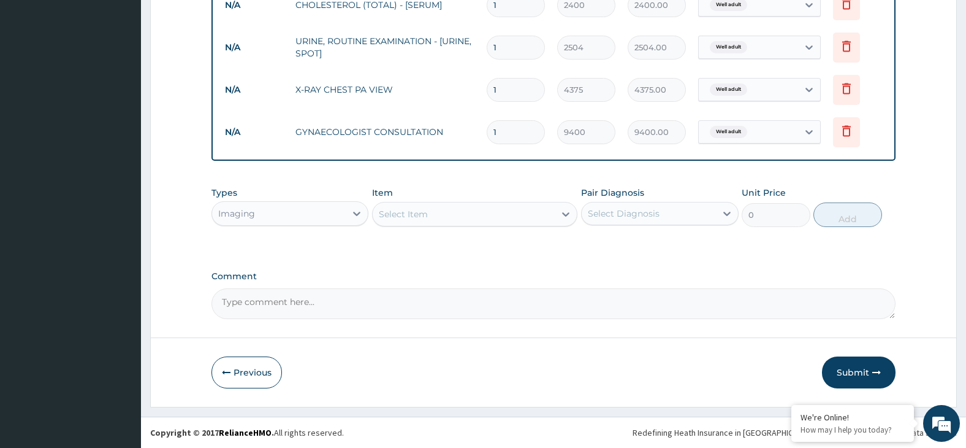
drag, startPoint x: 869, startPoint y: 368, endPoint x: 804, endPoint y: 333, distance: 73.8
click at [867, 366] on button "Submit" at bounding box center [859, 372] width 74 height 32
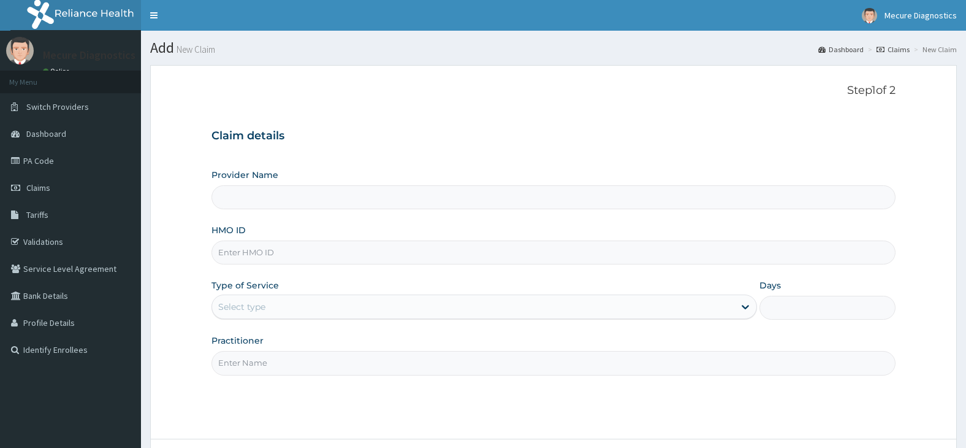
type input "MECURE - [GEOGRAPHIC_DATA]"
click at [294, 246] on input "HMO ID" at bounding box center [554, 252] width 685 height 24
type input "API/10003/A"
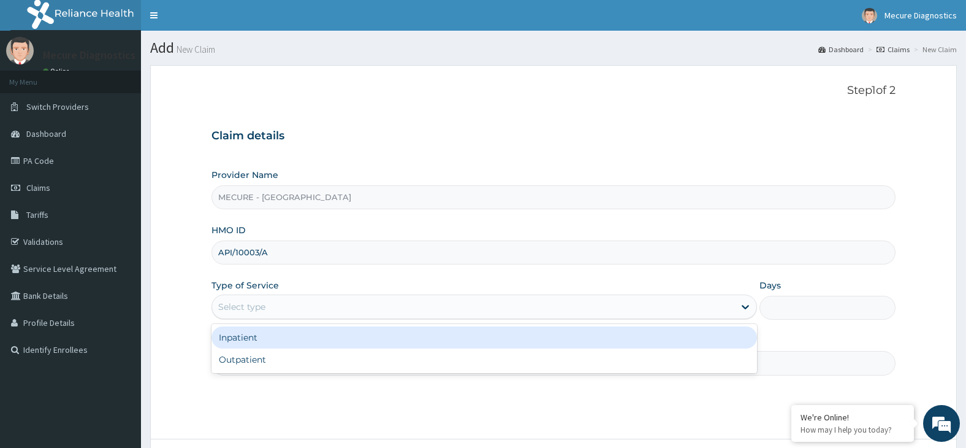
click at [297, 303] on div "Select type" at bounding box center [473, 307] width 522 height 20
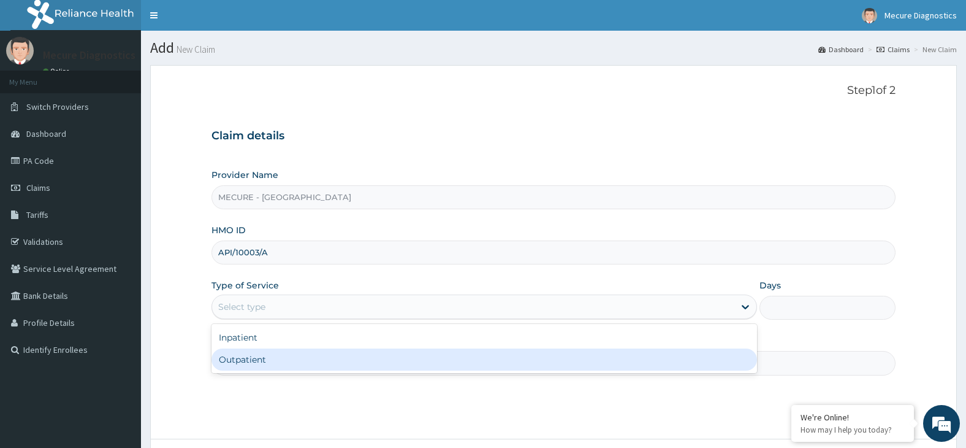
click at [310, 362] on div "Outpatient" at bounding box center [485, 359] width 546 height 22
type input "1"
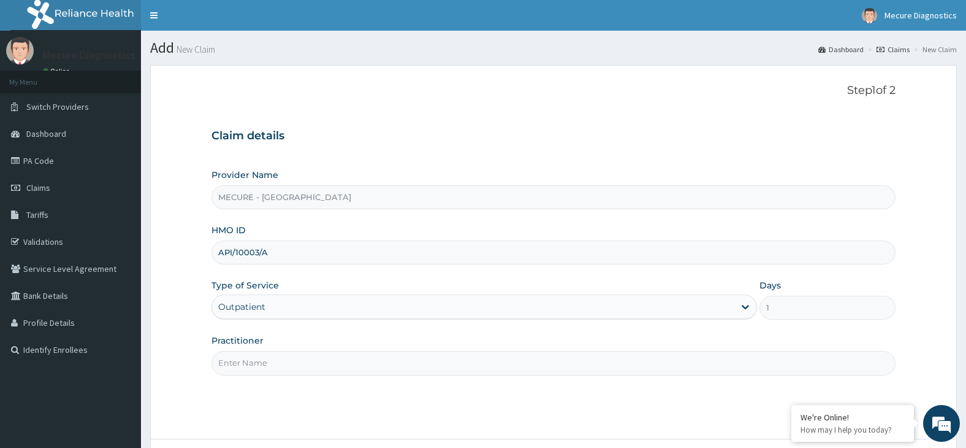
click at [310, 362] on input "Practitioner" at bounding box center [554, 363] width 685 height 24
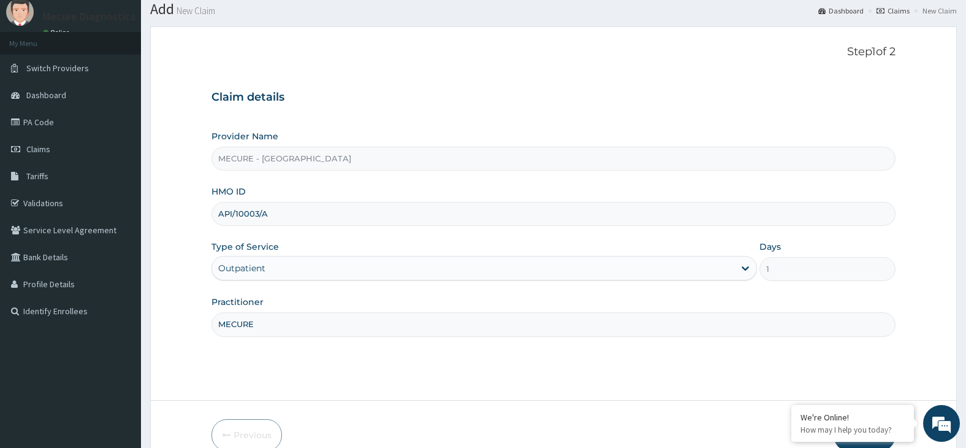
scroll to position [101, 0]
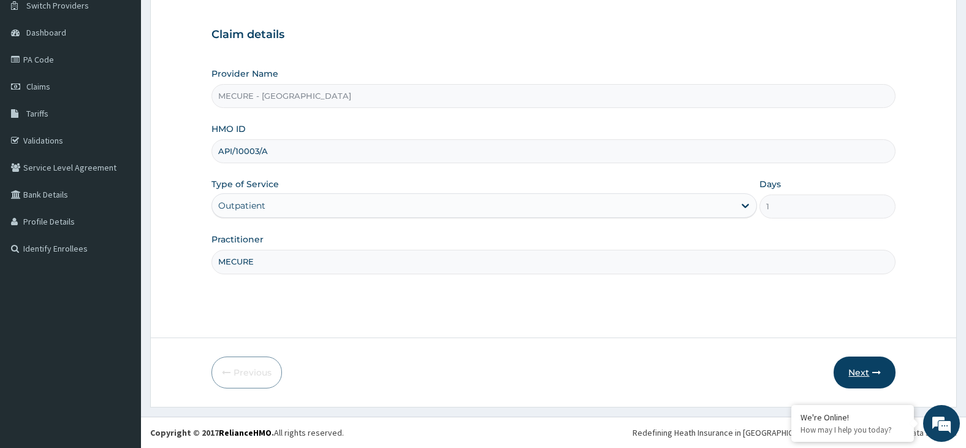
type input "MECURE"
click at [856, 371] on button "Next" at bounding box center [865, 372] width 62 height 32
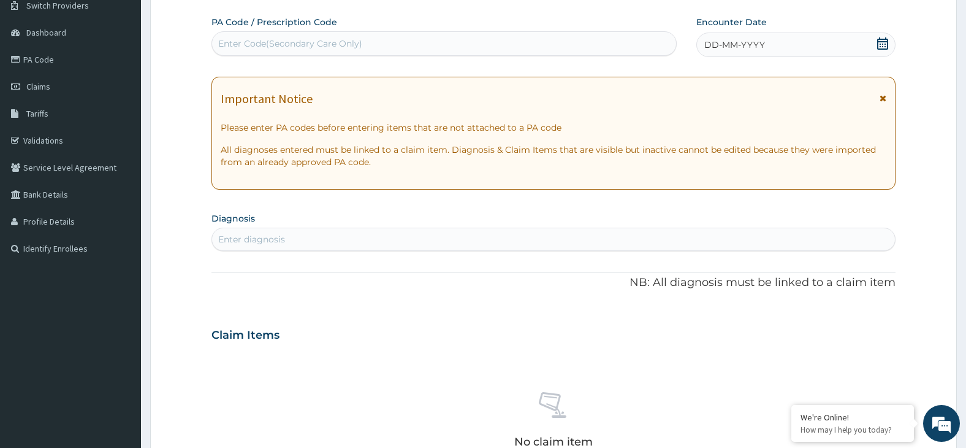
click at [389, 42] on div "Enter Code(Secondary Care Only)" at bounding box center [444, 44] width 464 height 20
type input "PA/A74026"
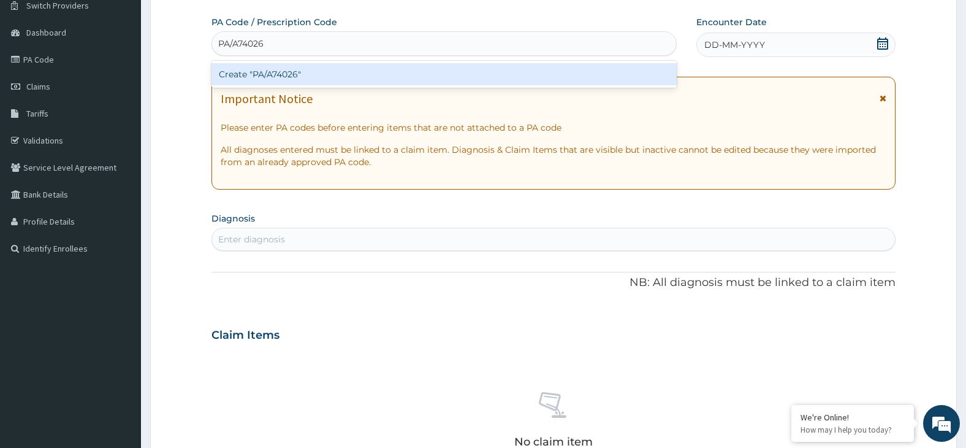
click at [392, 74] on div "Create "PA/A74026"" at bounding box center [444, 74] width 465 height 22
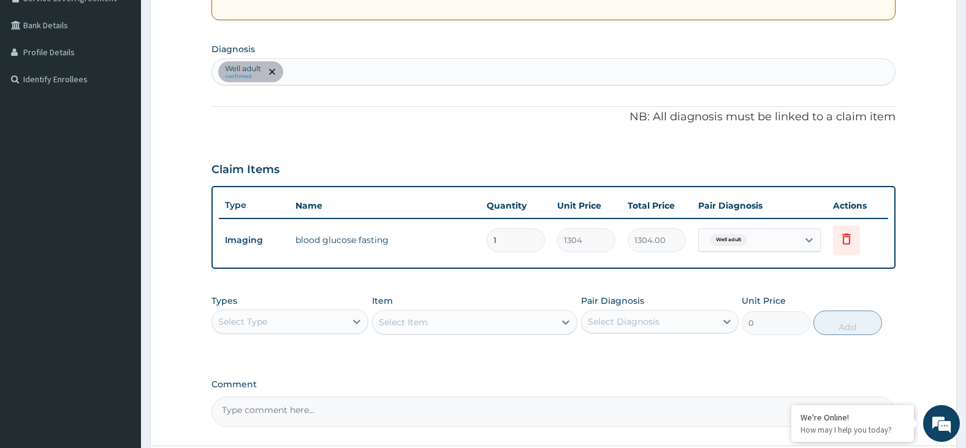
scroll to position [378, 0]
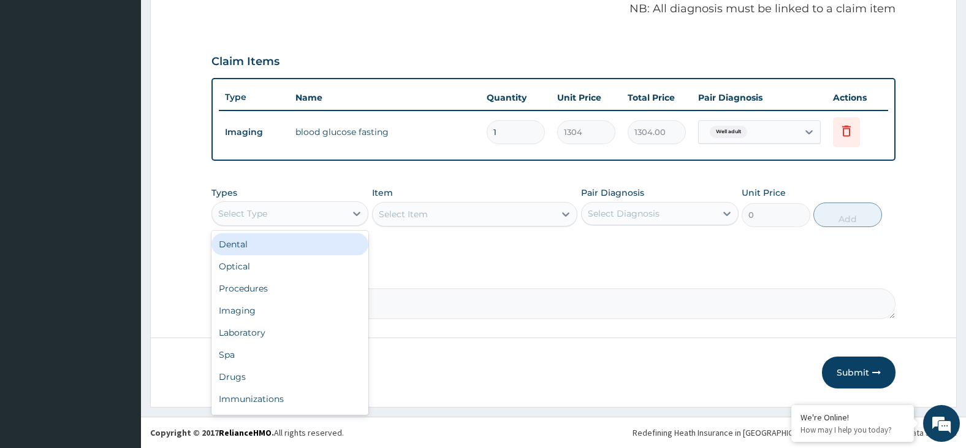
click at [309, 209] on div "Select Type" at bounding box center [279, 214] width 134 height 20
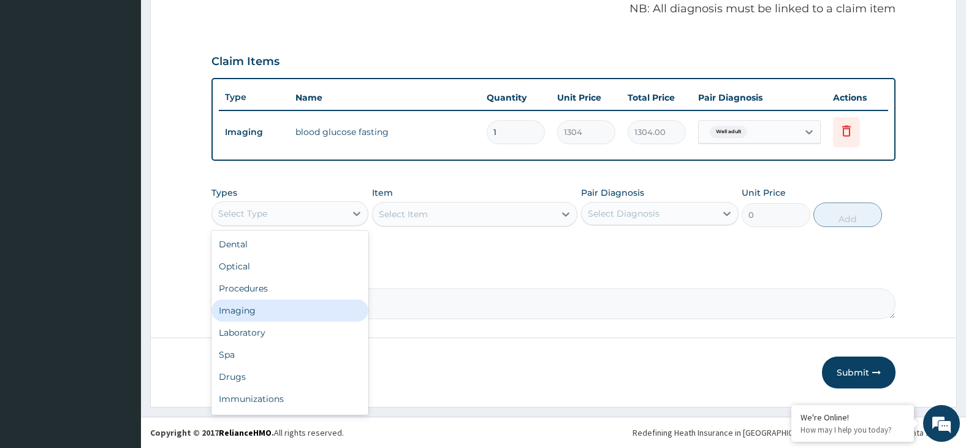
click at [292, 313] on div "Imaging" at bounding box center [291, 310] width 158 height 22
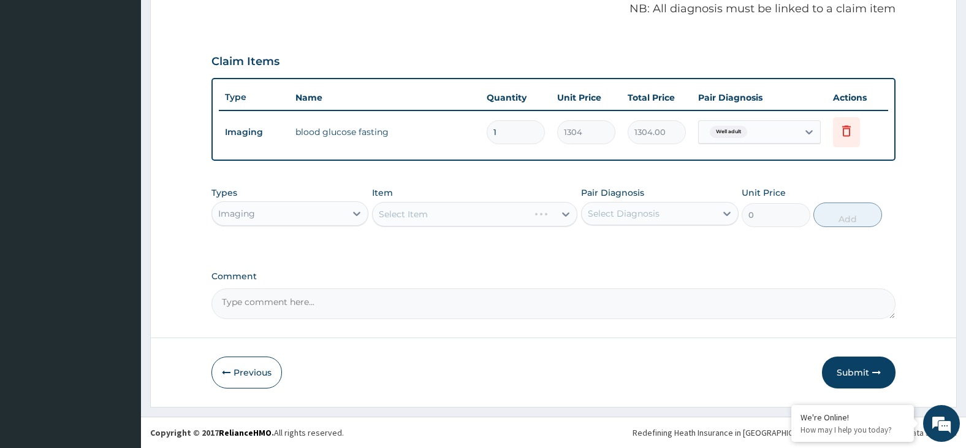
click at [412, 214] on div "Select Item" at bounding box center [474, 214] width 205 height 25
click at [506, 215] on div "Select Item" at bounding box center [474, 214] width 205 height 25
click at [456, 215] on div "Select Item" at bounding box center [474, 214] width 205 height 25
click at [440, 205] on div "Select Item" at bounding box center [474, 214] width 205 height 25
click at [505, 217] on div "Select Item" at bounding box center [464, 214] width 182 height 20
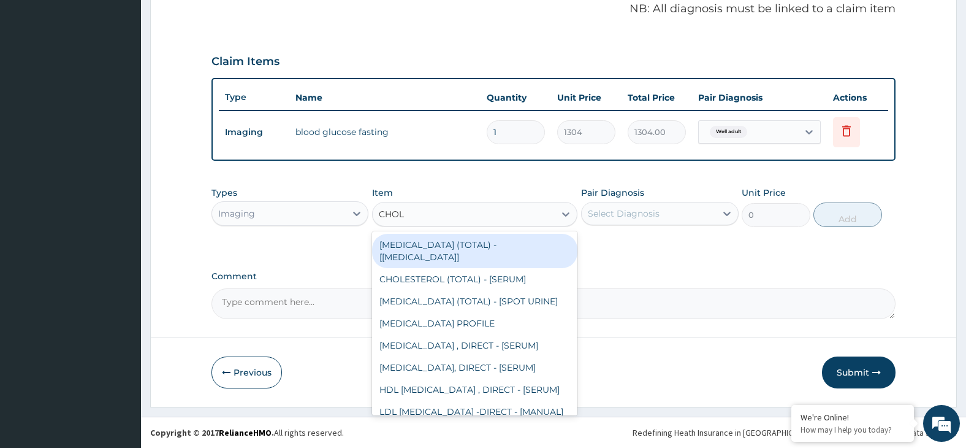
type input "CHOLE"
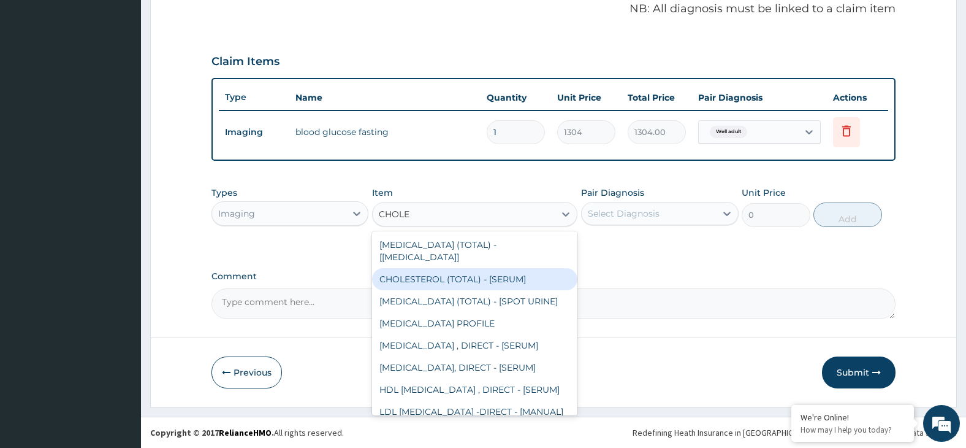
click at [532, 268] on div "CHOLESTEROL (TOTAL) - [SERUM]" at bounding box center [474, 279] width 205 height 22
type input "2400"
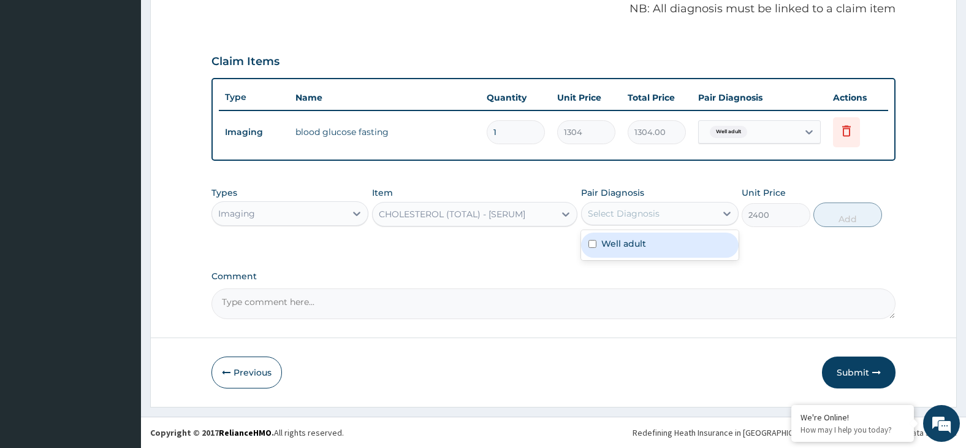
drag, startPoint x: 632, startPoint y: 213, endPoint x: 667, endPoint y: 248, distance: 49.0
click at [633, 213] on div "Select Diagnosis" at bounding box center [624, 213] width 72 height 12
drag, startPoint x: 669, startPoint y: 250, endPoint x: 768, endPoint y: 228, distance: 101.1
click at [674, 250] on div "Well adult" at bounding box center [660, 244] width 158 height 25
checkbox input "true"
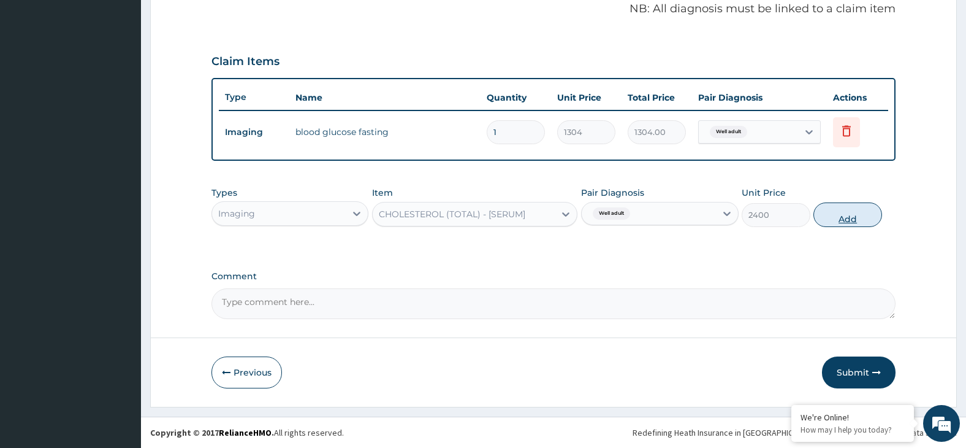
click at [852, 217] on button "Add" at bounding box center [848, 214] width 69 height 25
type input "0"
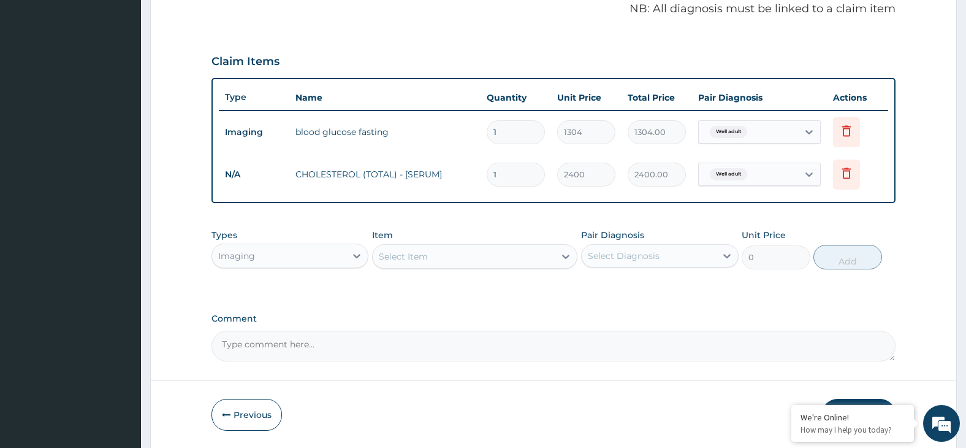
click at [512, 257] on div "Select Item" at bounding box center [464, 256] width 182 height 20
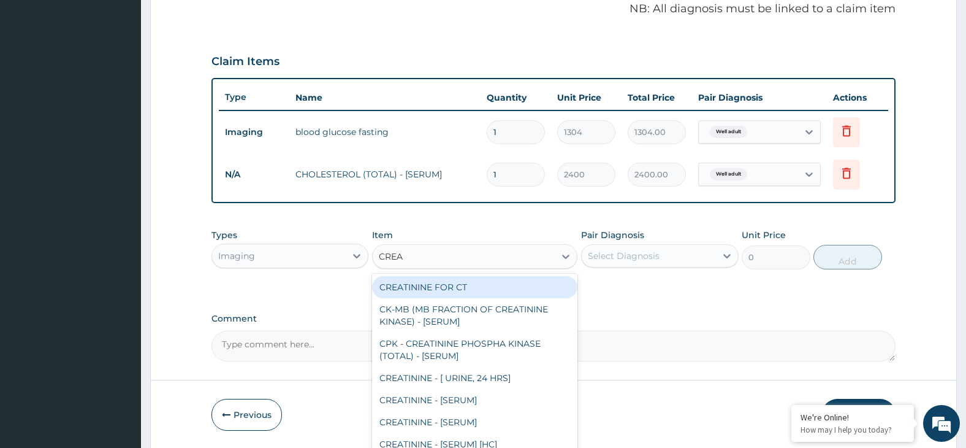
type input "CREAT"
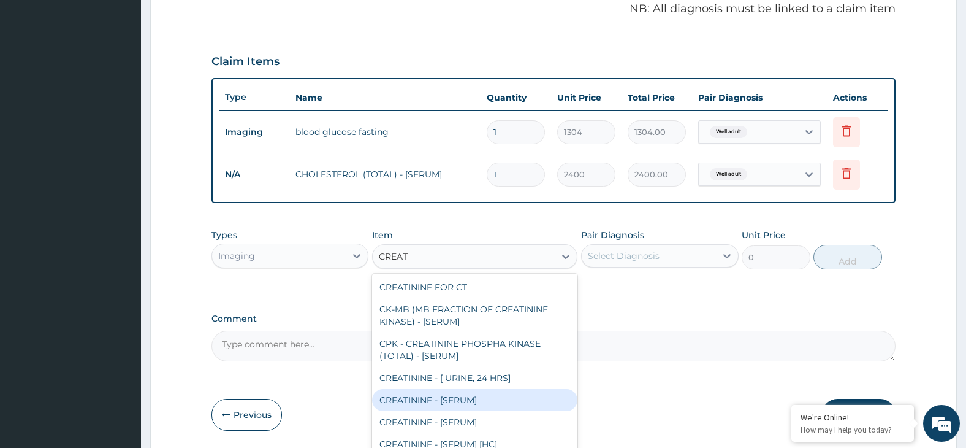
click at [519, 400] on div "CREATININE - [SERUM]" at bounding box center [474, 400] width 205 height 22
type input "2800"
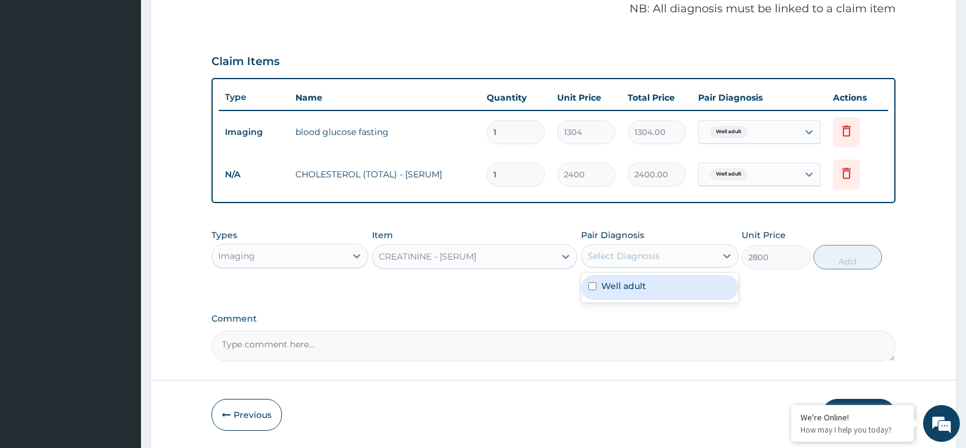
drag, startPoint x: 671, startPoint y: 258, endPoint x: 685, endPoint y: 291, distance: 35.4
click at [674, 267] on div "Pair Diagnosis option Well adult, selected. option Well adult focused, 1 of 1. …" at bounding box center [660, 249] width 158 height 40
drag, startPoint x: 687, startPoint y: 292, endPoint x: 752, endPoint y: 271, distance: 68.3
click at [694, 289] on div "Well adult" at bounding box center [660, 287] width 158 height 25
checkbox input "true"
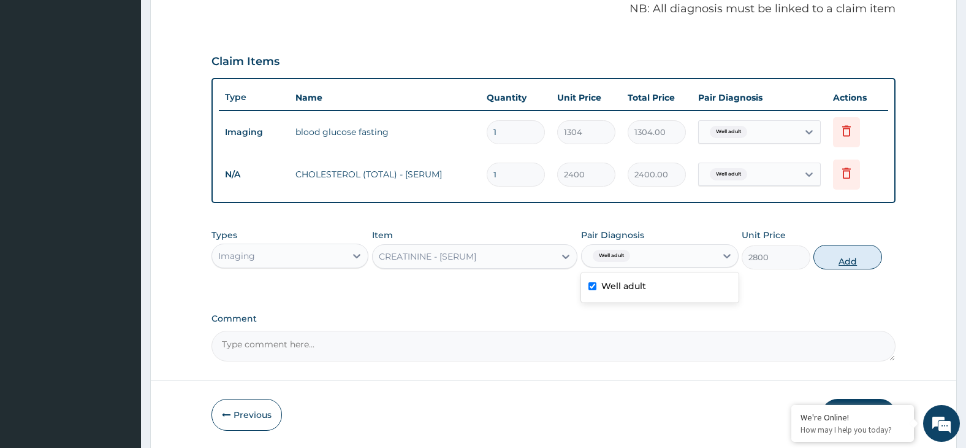
click at [840, 258] on button "Add" at bounding box center [848, 257] width 69 height 25
type input "0"
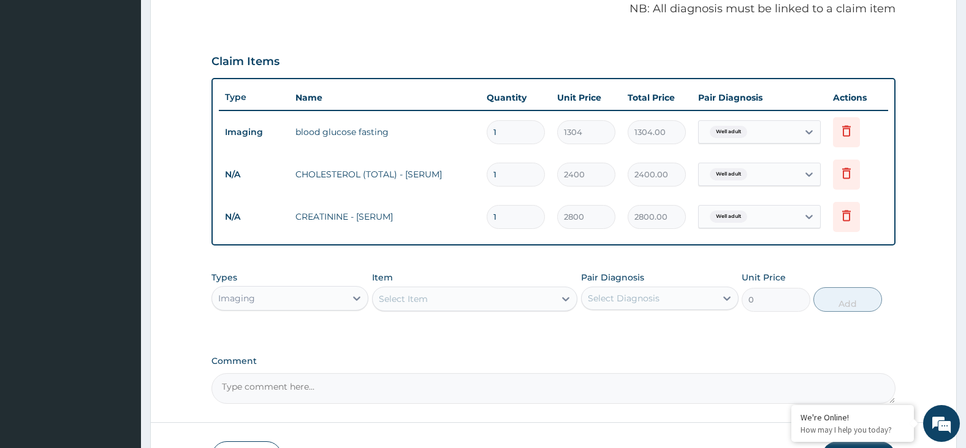
click at [508, 301] on div "Select Item" at bounding box center [464, 299] width 182 height 20
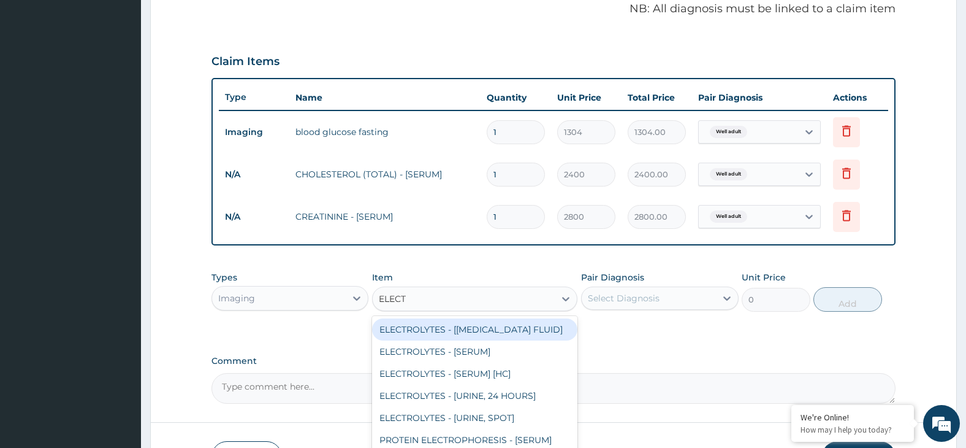
type input "ELECTR"
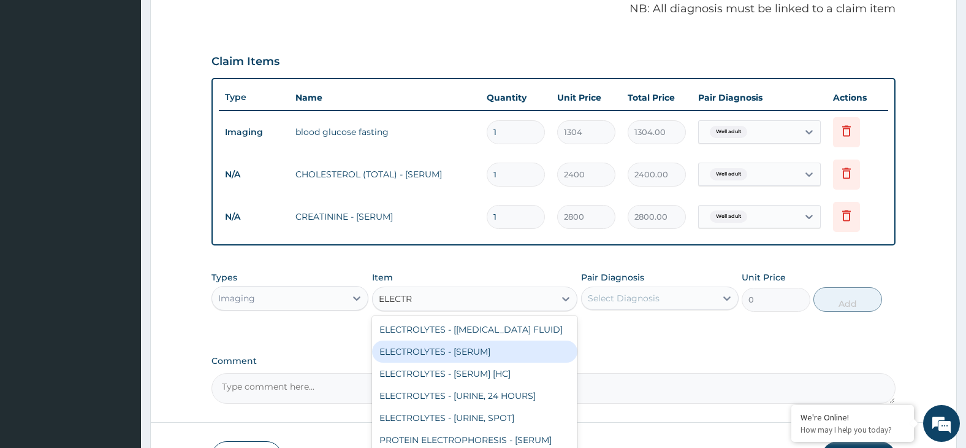
drag, startPoint x: 506, startPoint y: 344, endPoint x: 527, endPoint y: 342, distance: 20.9
click at [508, 344] on div "ELECTROLYTES - [SERUM]" at bounding box center [474, 351] width 205 height 22
type input "6200"
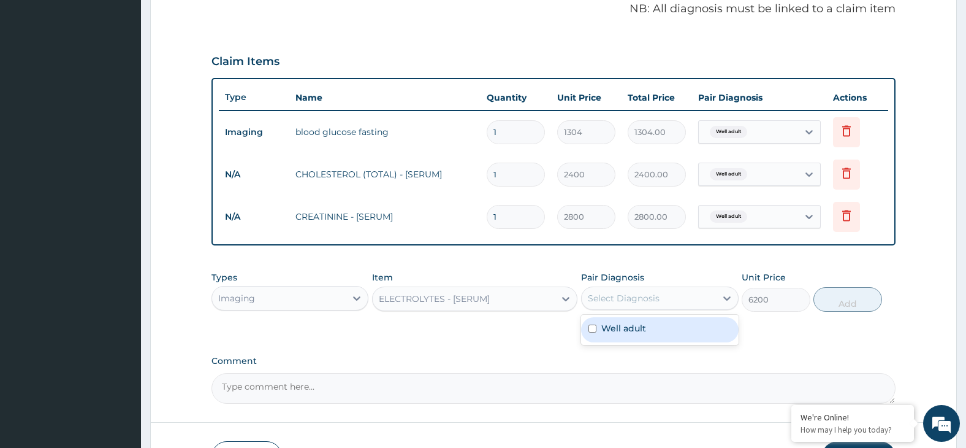
drag, startPoint x: 625, startPoint y: 299, endPoint x: 636, endPoint y: 311, distance: 16.5
click at [632, 306] on div "Select Diagnosis" at bounding box center [649, 298] width 134 height 20
drag, startPoint x: 647, startPoint y: 324, endPoint x: 657, endPoint y: 328, distance: 11.1
click at [651, 327] on div "Well adult" at bounding box center [660, 329] width 158 height 25
checkbox input "true"
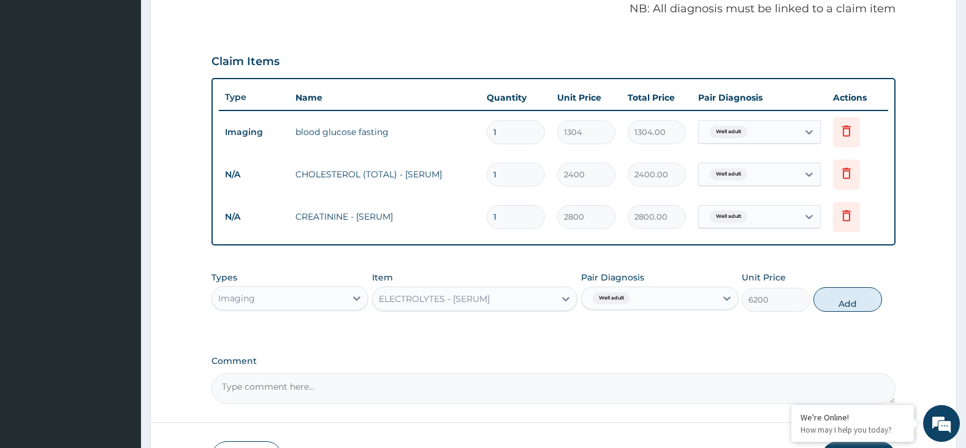
drag, startPoint x: 842, startPoint y: 299, endPoint x: 616, endPoint y: 292, distance: 226.9
click at [841, 299] on button "Add" at bounding box center [848, 299] width 69 height 25
type input "0"
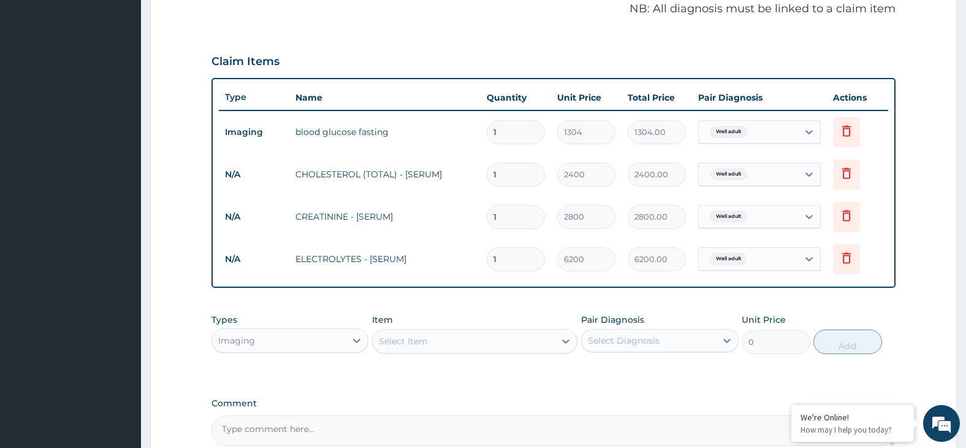
click at [479, 340] on div "Select Item" at bounding box center [464, 341] width 182 height 20
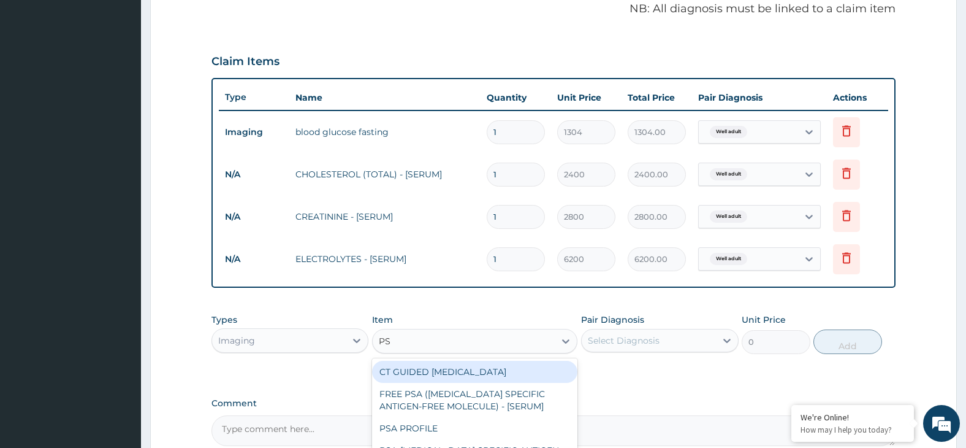
type input "PSA"
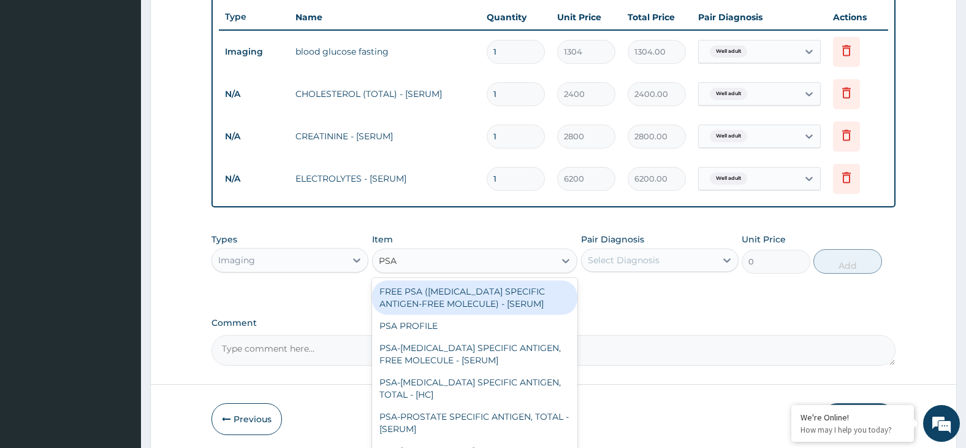
scroll to position [501, 0]
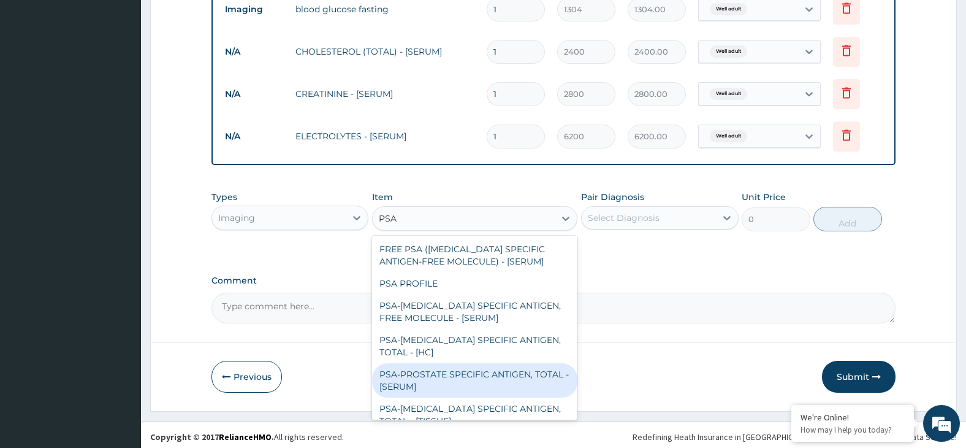
click at [498, 382] on div "PSA-PROSTATE SPECIFIC ANTIGEN, TOTAL - [SERUM]" at bounding box center [474, 380] width 205 height 34
type input "15504"
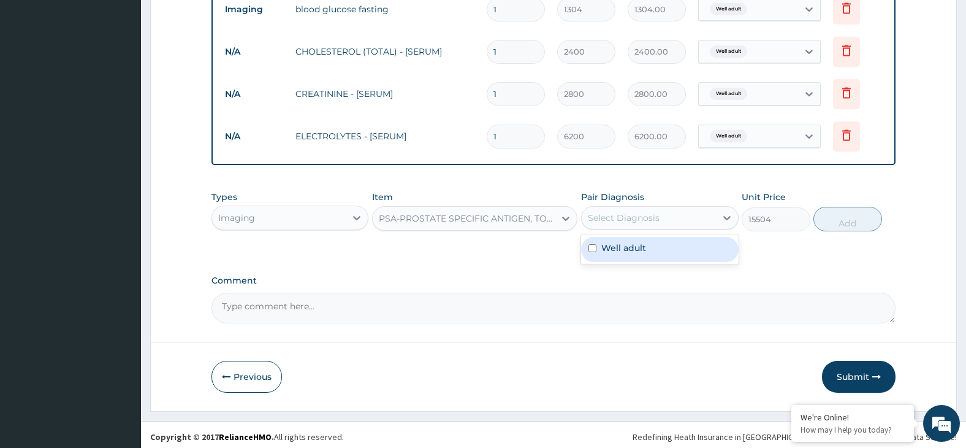
drag, startPoint x: 662, startPoint y: 216, endPoint x: 682, endPoint y: 247, distance: 36.9
click at [669, 226] on div "Select Diagnosis" at bounding box center [649, 218] width 134 height 20
click at [687, 253] on div "Well adult" at bounding box center [660, 249] width 158 height 25
checkbox input "true"
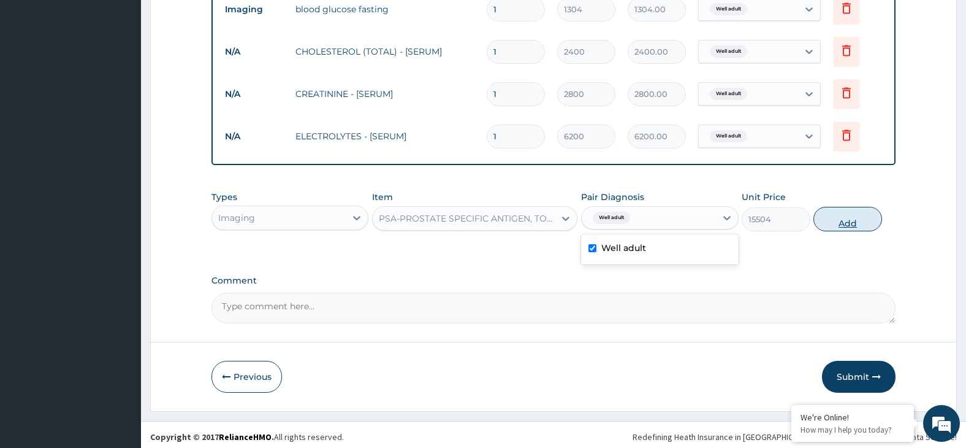
click at [852, 224] on button "Add" at bounding box center [848, 219] width 69 height 25
type input "0"
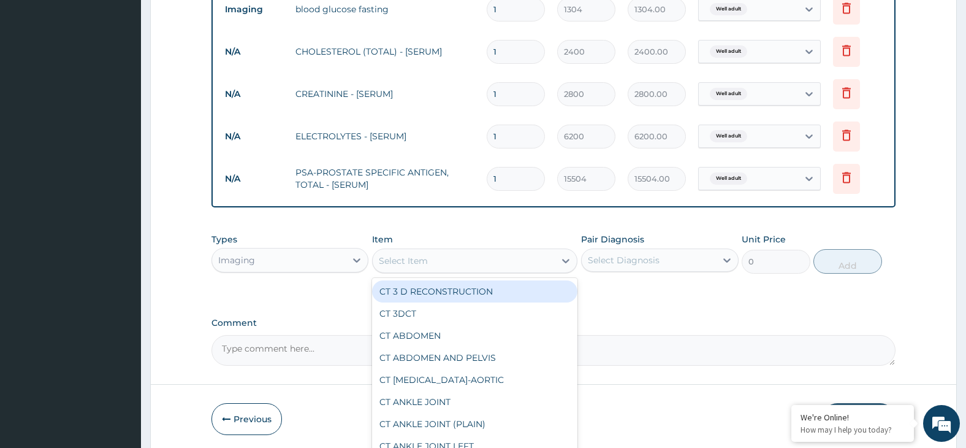
click at [525, 259] on div "Select Item" at bounding box center [464, 261] width 182 height 20
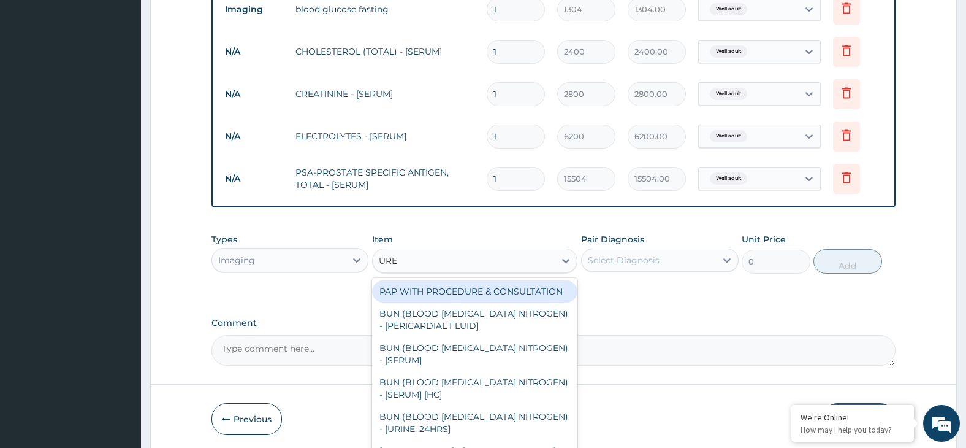
type input "UREA"
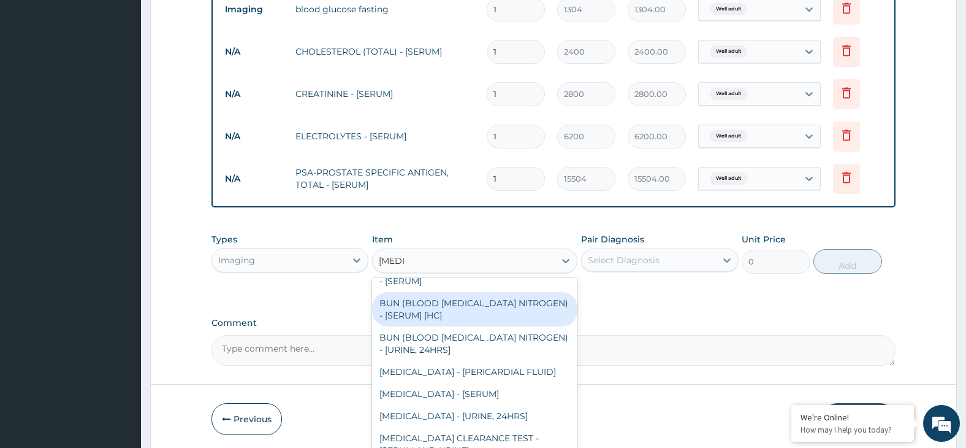
scroll to position [137, 0]
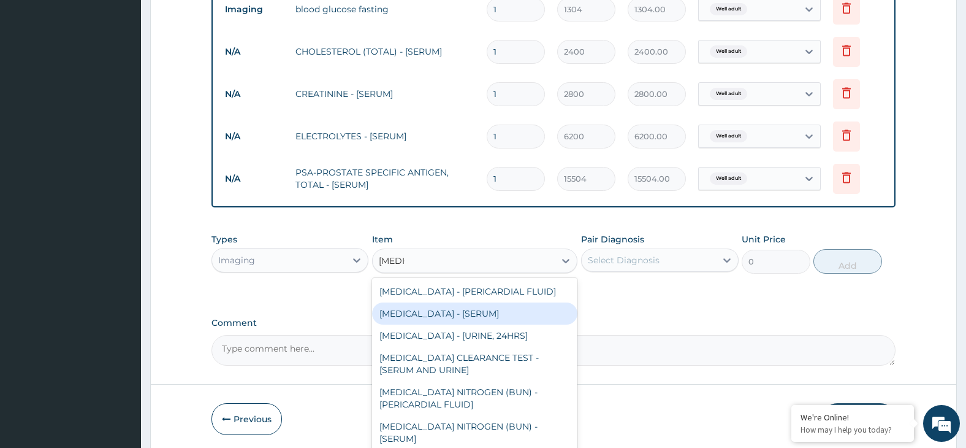
click at [508, 313] on div "UREA - [SERUM]" at bounding box center [474, 313] width 205 height 22
type input "2000"
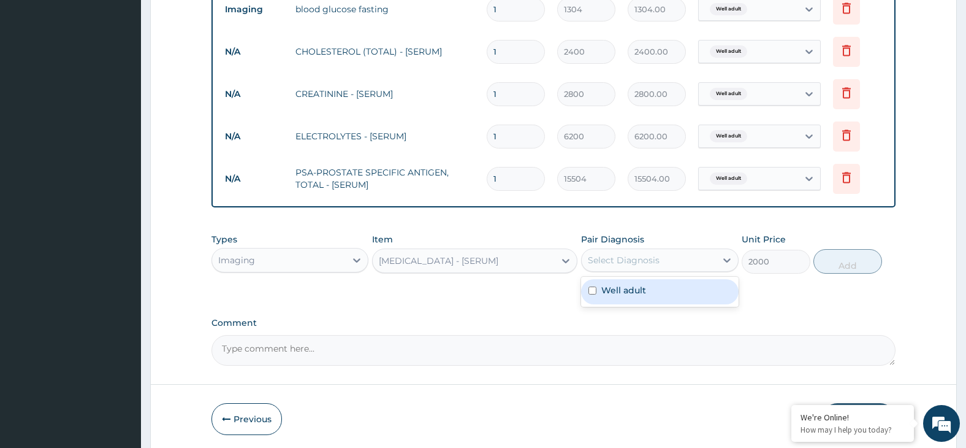
drag, startPoint x: 655, startPoint y: 259, endPoint x: 674, endPoint y: 286, distance: 32.5
click at [656, 261] on div "Select Diagnosis" at bounding box center [624, 260] width 72 height 12
click at [676, 288] on div "Well adult" at bounding box center [660, 291] width 158 height 25
checkbox input "true"
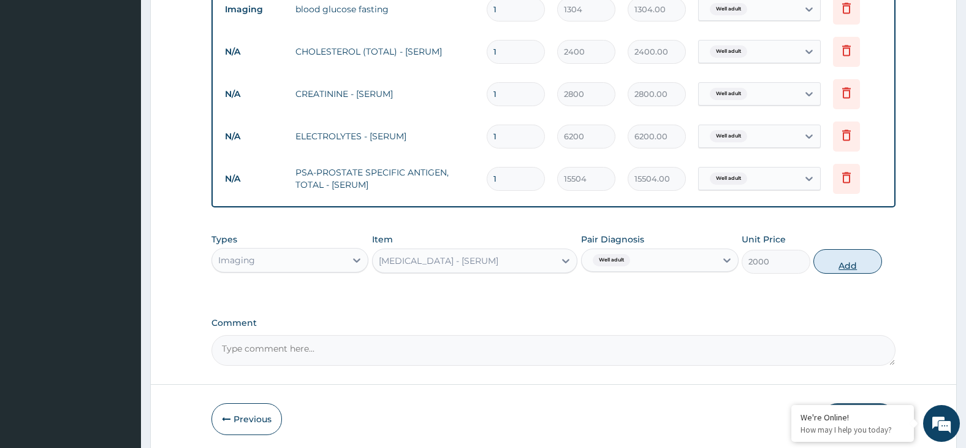
click at [856, 262] on button "Add" at bounding box center [848, 261] width 69 height 25
type input "0"
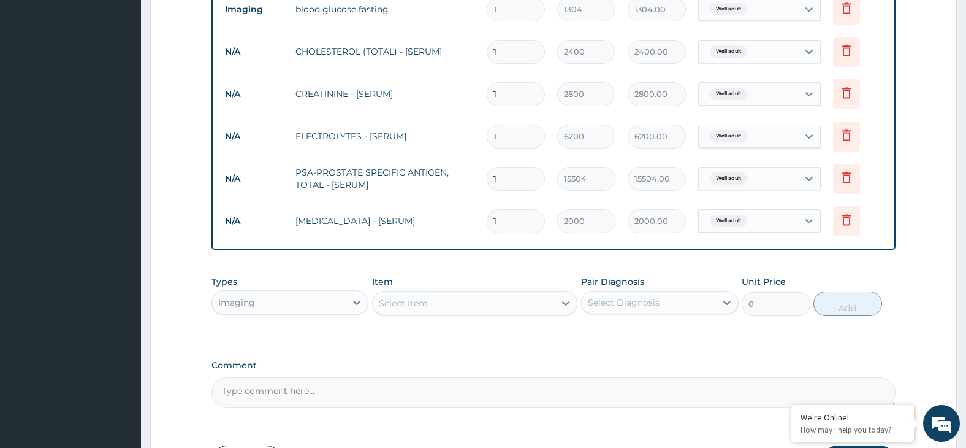
click at [498, 302] on div "Select Item" at bounding box center [464, 303] width 182 height 20
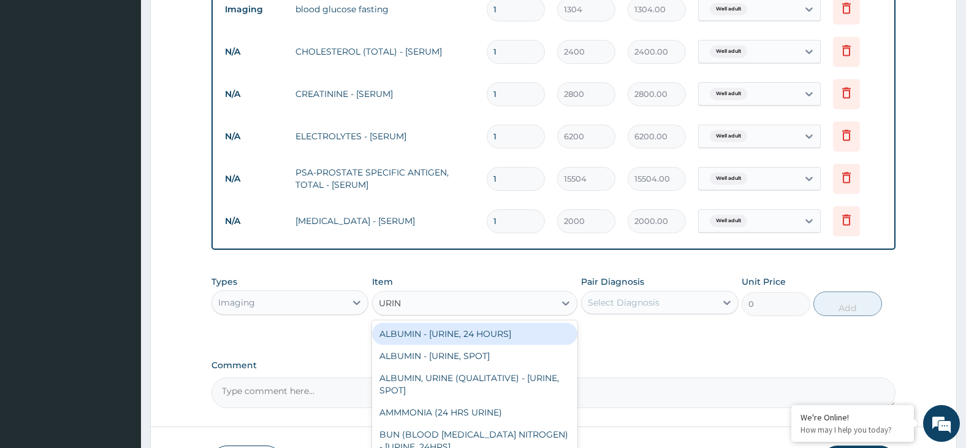
type input "URINE"
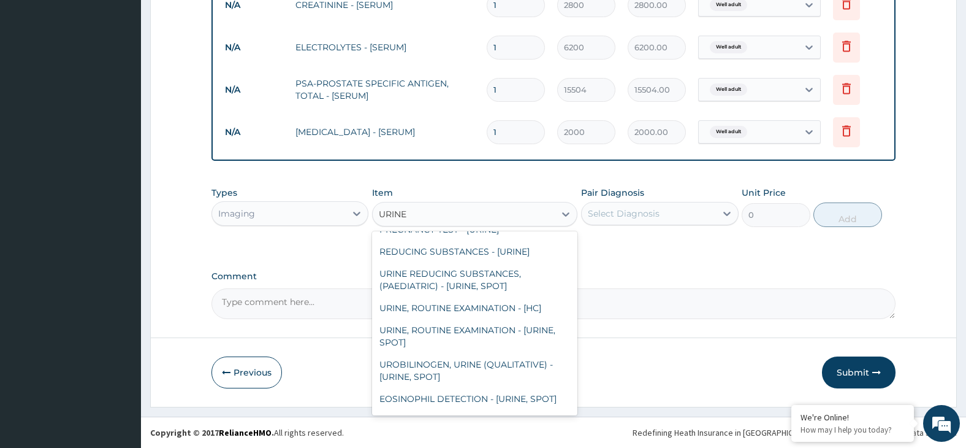
scroll to position [1104, 0]
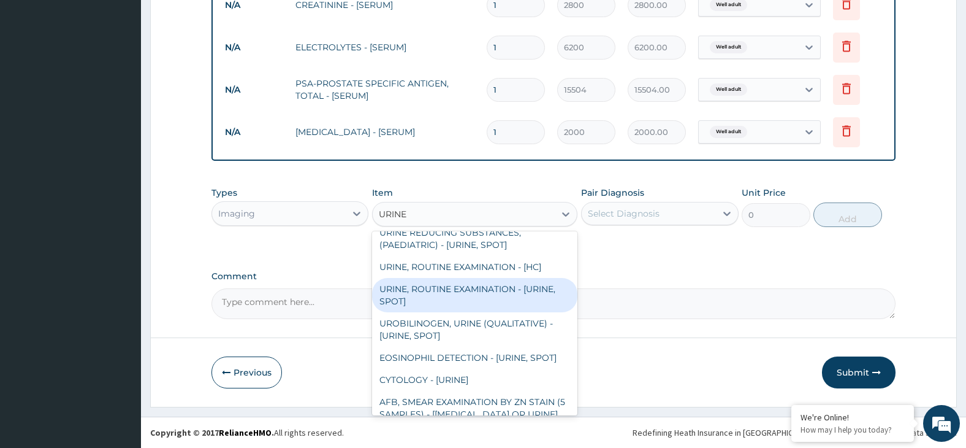
click at [520, 312] on div "URINE, ROUTINE EXAMINATION - [URINE, SPOT]" at bounding box center [474, 295] width 205 height 34
type input "2504"
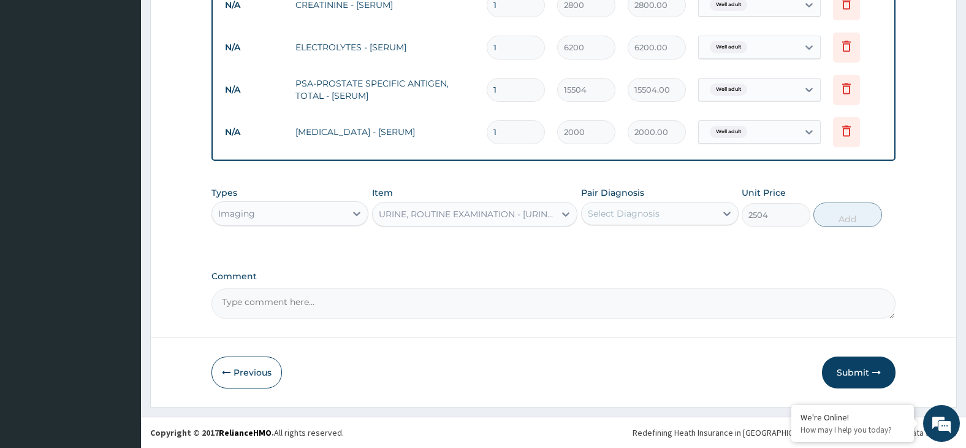
click at [653, 208] on div "Select Diagnosis" at bounding box center [624, 213] width 72 height 12
click at [697, 254] on div "Well adult" at bounding box center [660, 244] width 158 height 25
checkbox input "true"
drag, startPoint x: 853, startPoint y: 210, endPoint x: 845, endPoint y: 212, distance: 8.2
click at [853, 211] on button "Add" at bounding box center [848, 214] width 69 height 25
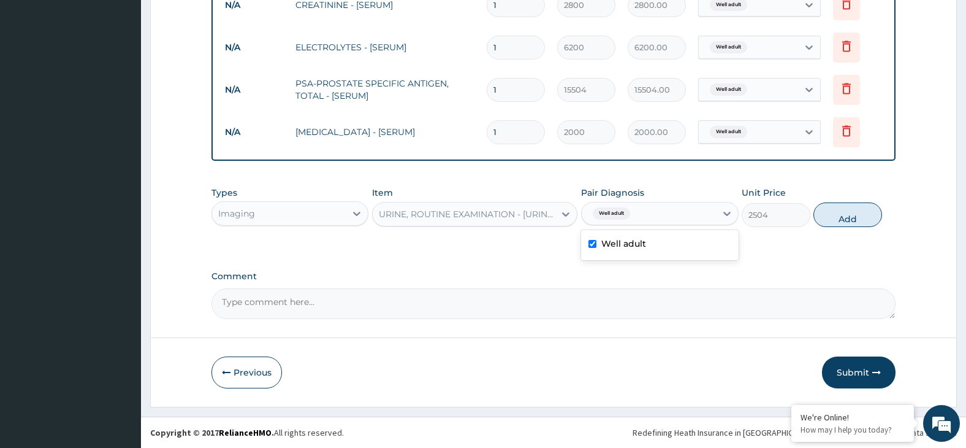
type input "0"
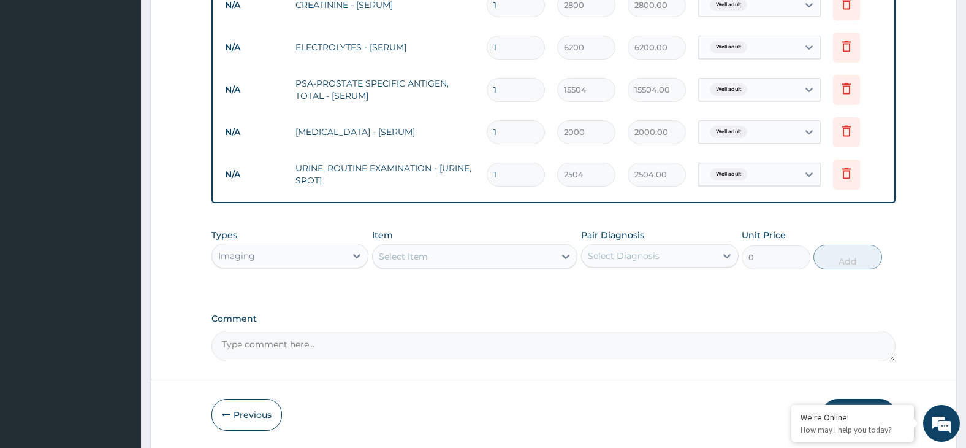
click at [466, 265] on div "Select Item" at bounding box center [464, 256] width 182 height 20
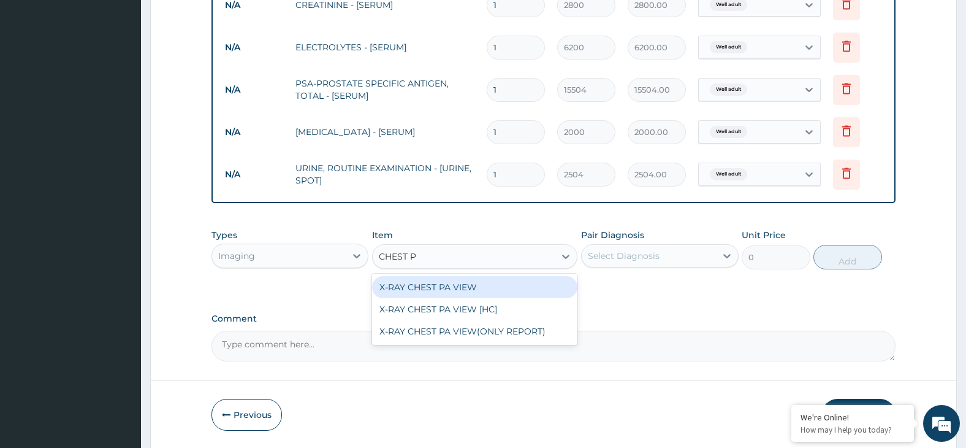
type input "CHEST PA"
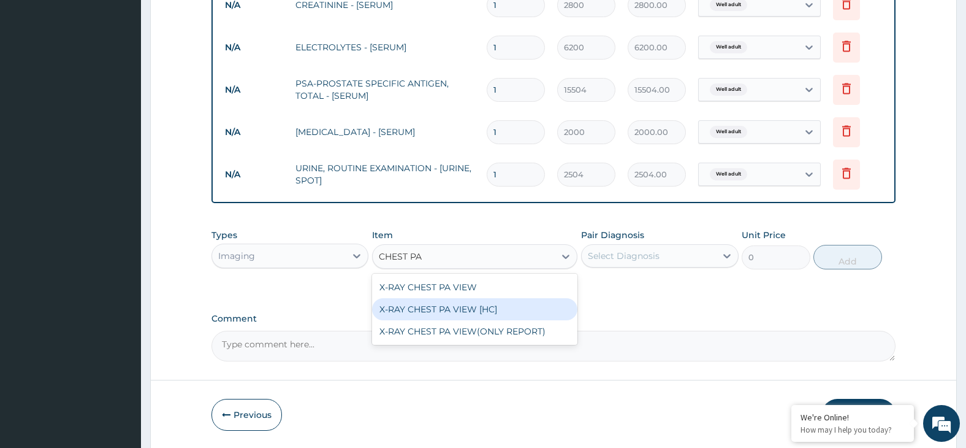
click at [478, 305] on div "X-RAY CHEST PA VIEW [HC]" at bounding box center [474, 309] width 205 height 22
type input "4375"
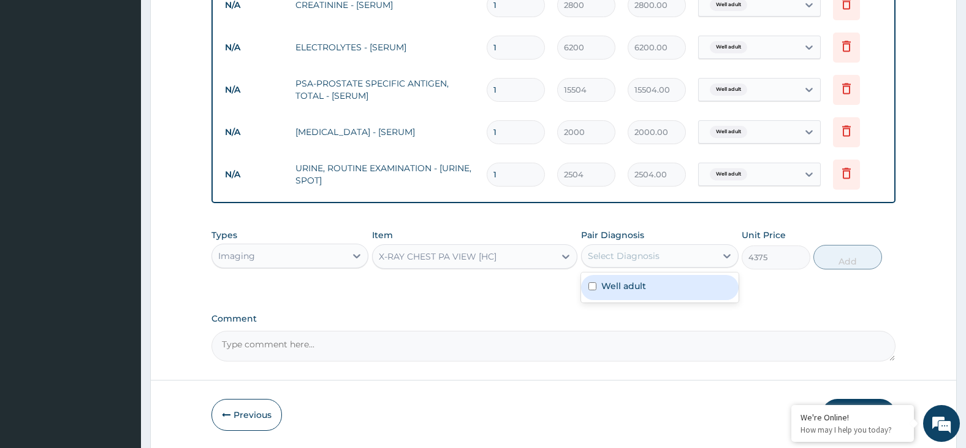
click at [683, 257] on div "Select Diagnosis" at bounding box center [649, 256] width 134 height 20
click at [693, 283] on div "Well adult" at bounding box center [660, 287] width 158 height 25
checkbox input "true"
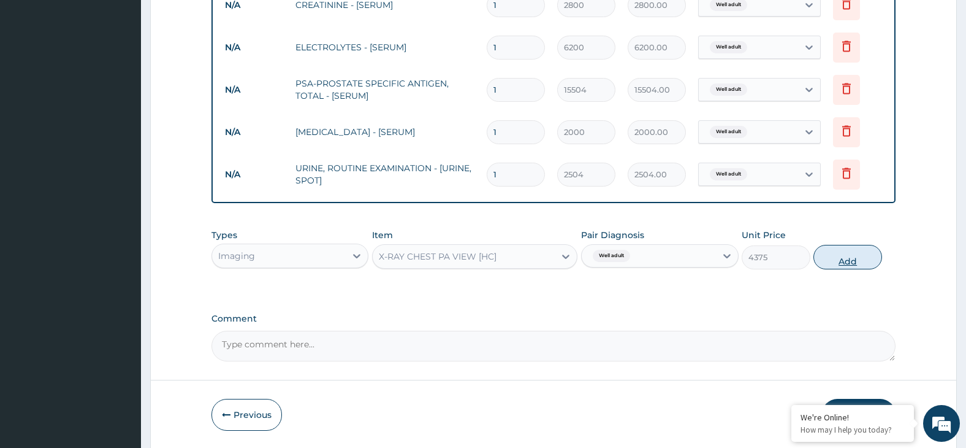
click at [854, 253] on button "Add" at bounding box center [848, 257] width 69 height 25
type input "0"
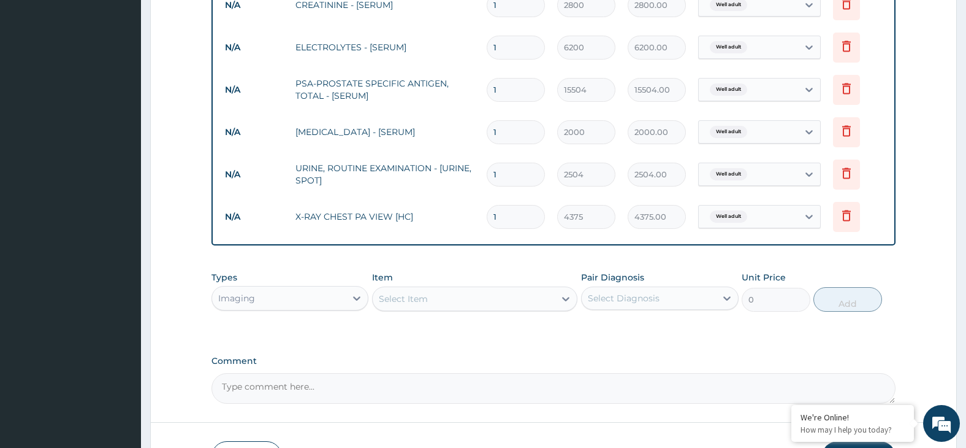
click at [456, 302] on div "Select Item" at bounding box center [464, 299] width 182 height 20
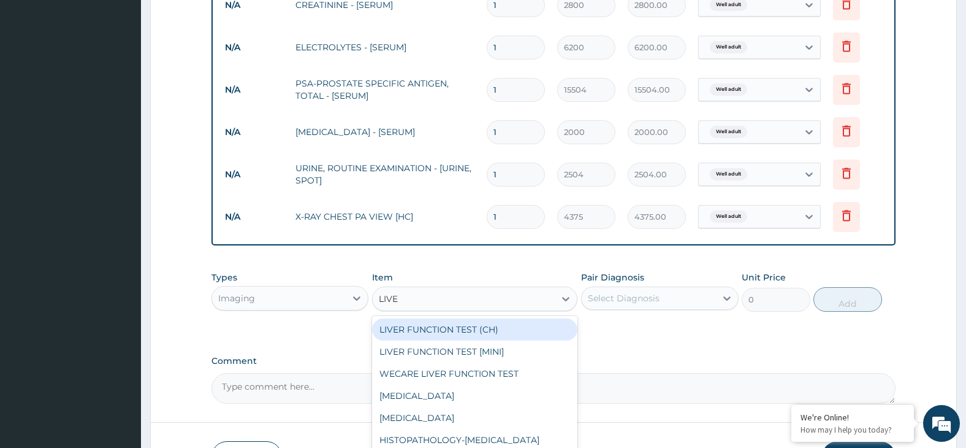
type input "LIVER"
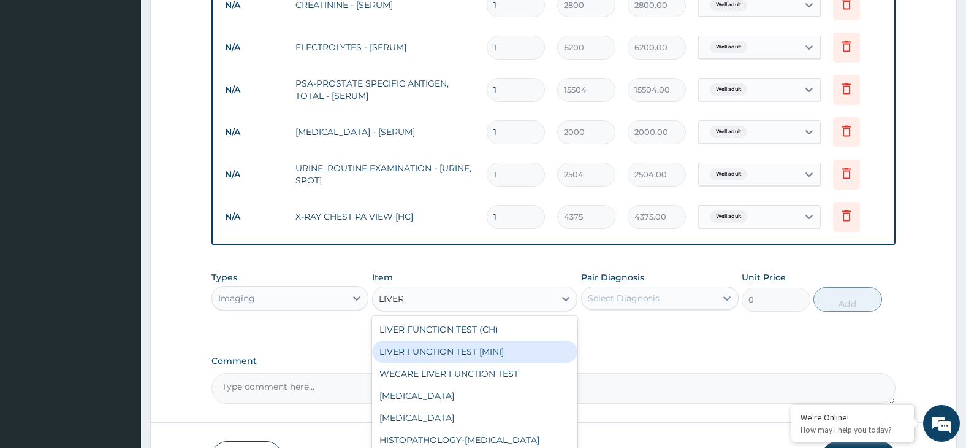
click at [497, 352] on div "LIVER FUNCTION TEST [MINI]" at bounding box center [474, 351] width 205 height 22
type input "10504"
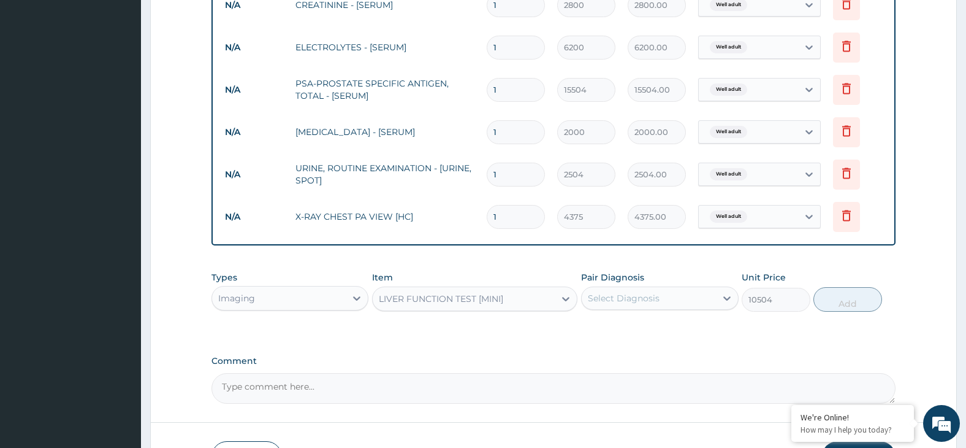
drag, startPoint x: 663, startPoint y: 300, endPoint x: 668, endPoint y: 311, distance: 11.8
click at [663, 300] on div "Select Diagnosis" at bounding box center [649, 298] width 134 height 20
drag, startPoint x: 679, startPoint y: 327, endPoint x: 695, endPoint y: 329, distance: 16.6
click at [688, 328] on div "Well adult" at bounding box center [660, 329] width 158 height 25
checkbox input "true"
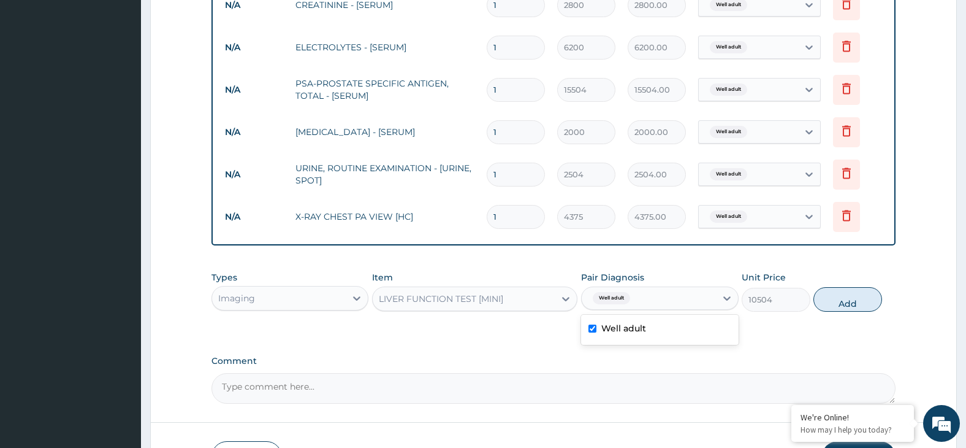
drag, startPoint x: 854, startPoint y: 300, endPoint x: 822, endPoint y: 302, distance: 32.6
click at [854, 300] on button "Add" at bounding box center [848, 299] width 69 height 25
type input "0"
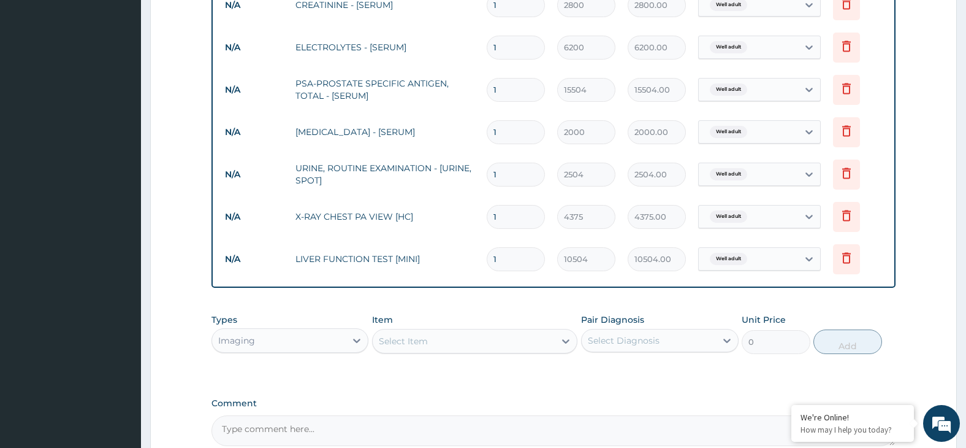
click at [495, 342] on div "Select Item" at bounding box center [464, 341] width 182 height 20
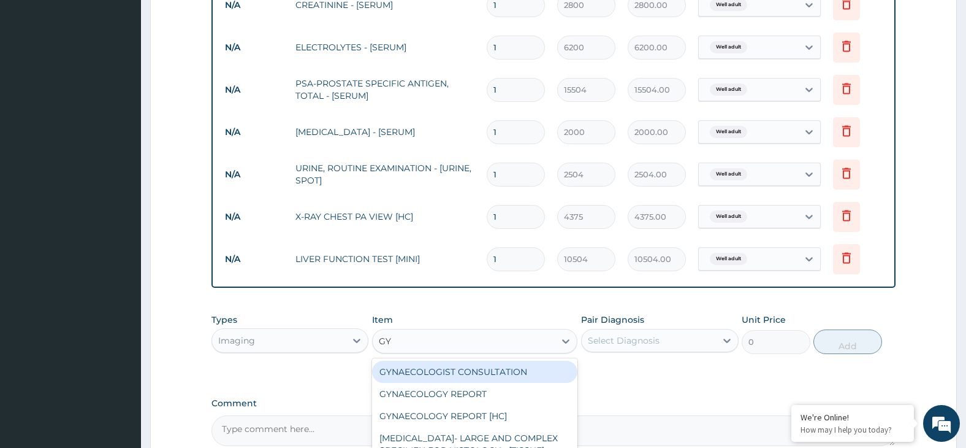
type input "GYN"
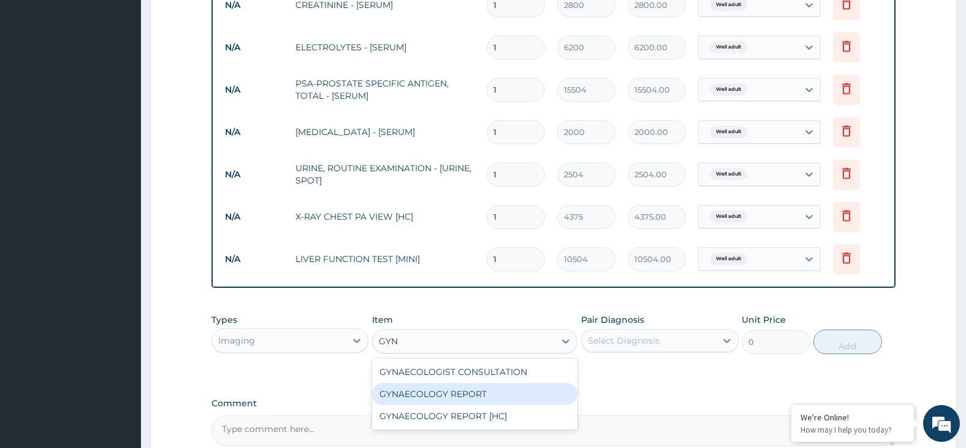
click at [511, 391] on div "GYNAECOLOGY REPORT" at bounding box center [474, 394] width 205 height 22
type input "9400"
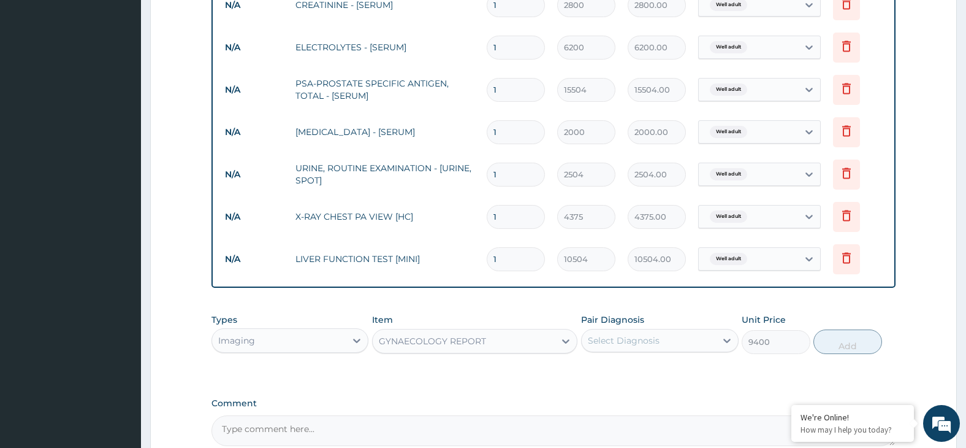
click at [487, 340] on div "GYNAECOLOGY REPORT" at bounding box center [464, 341] width 182 height 20
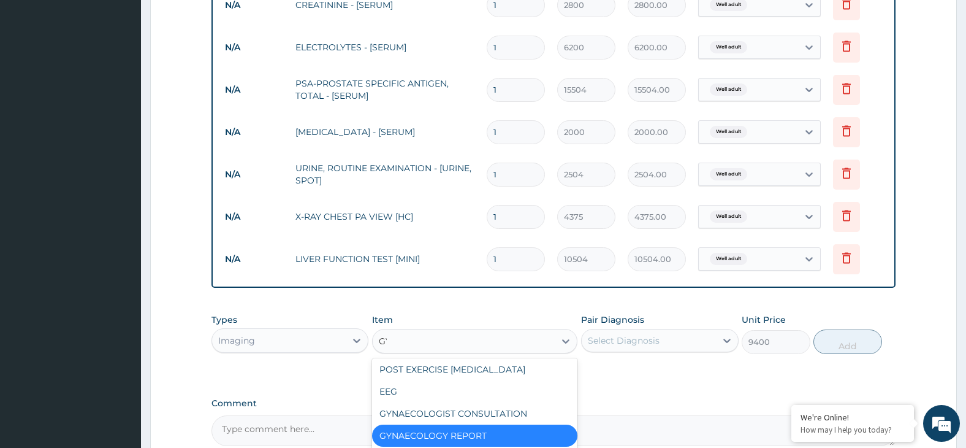
scroll to position [0, 0]
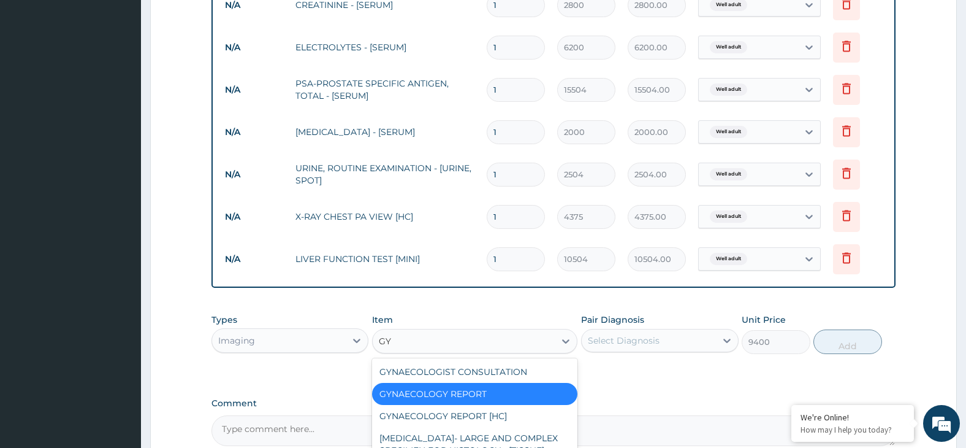
type input "GYN"
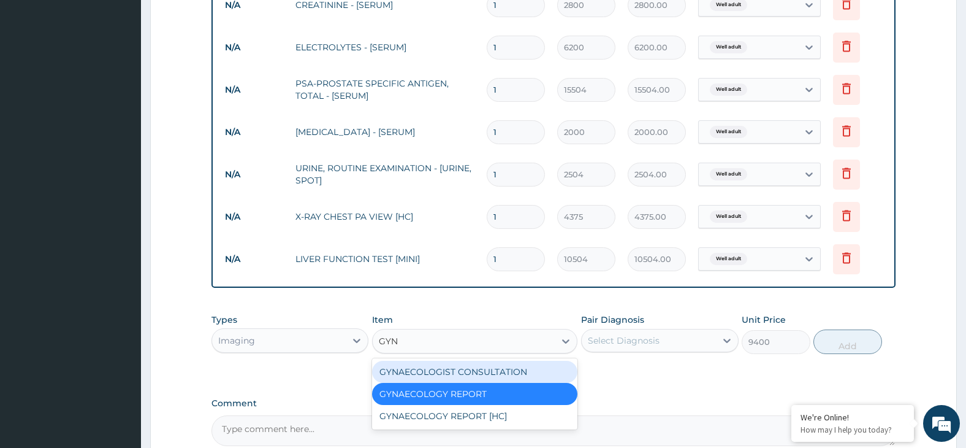
click at [481, 372] on div "GYNAECOLOGIST CONSULTATION" at bounding box center [474, 372] width 205 height 22
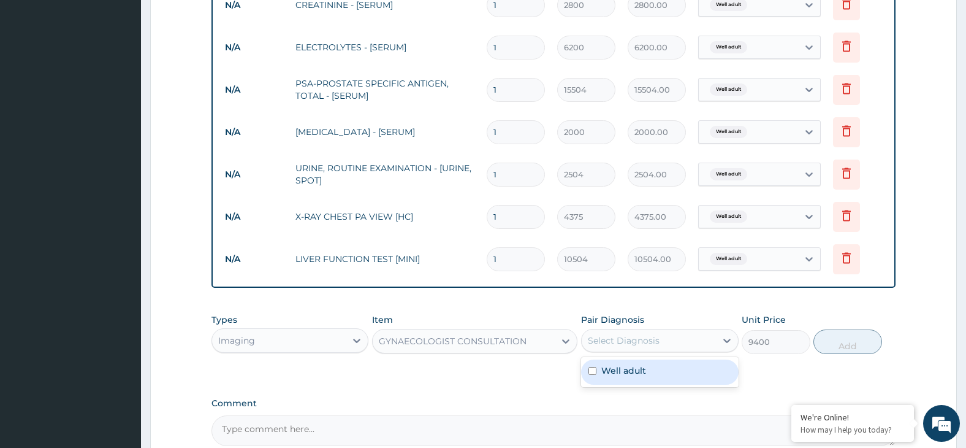
click at [655, 338] on div "Select Diagnosis" at bounding box center [624, 340] width 72 height 12
drag, startPoint x: 679, startPoint y: 366, endPoint x: 751, endPoint y: 361, distance: 71.9
click at [693, 367] on div "Well adult" at bounding box center [660, 371] width 158 height 25
checkbox input "true"
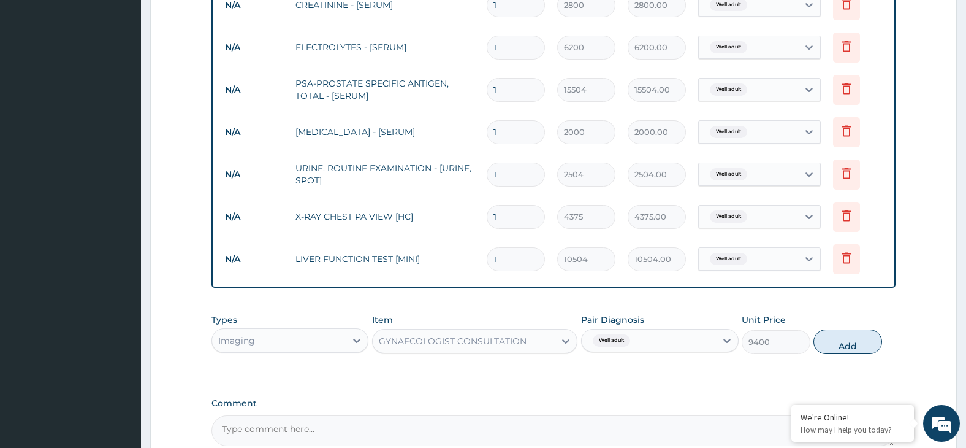
click at [842, 349] on button "Add" at bounding box center [848, 341] width 69 height 25
type input "0"
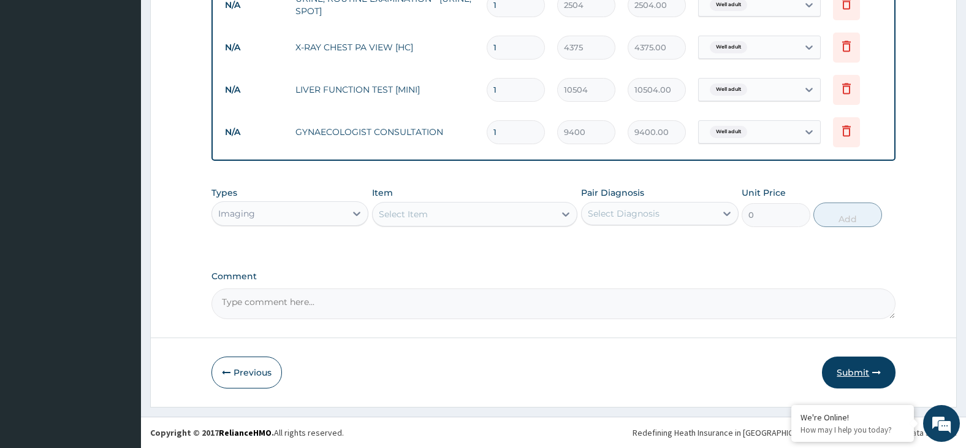
click at [849, 368] on button "Submit" at bounding box center [859, 372] width 74 height 32
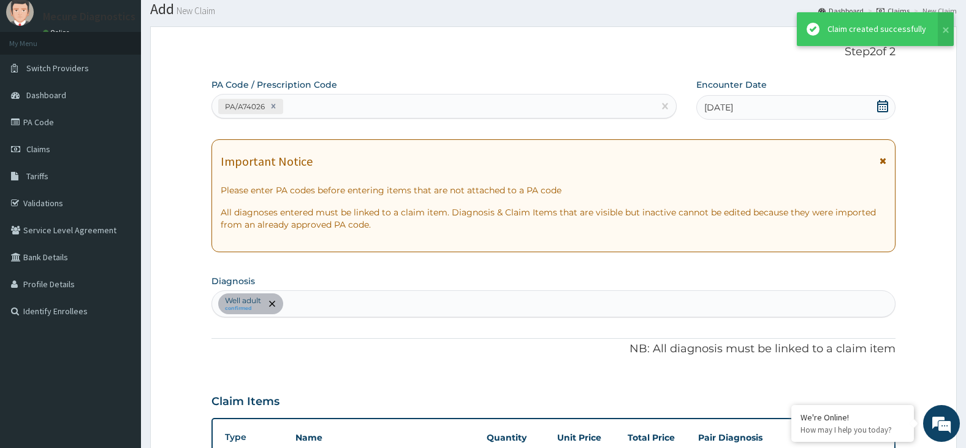
scroll to position [759, 0]
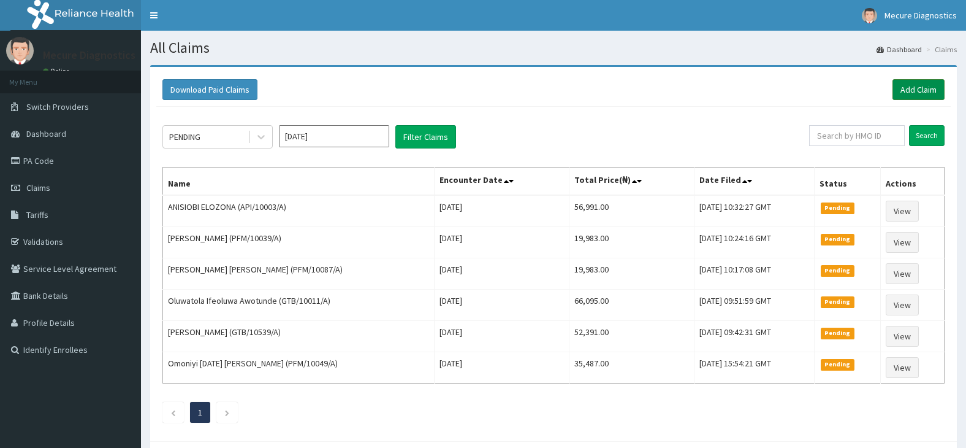
click at [925, 90] on link "Add Claim" at bounding box center [919, 89] width 52 height 21
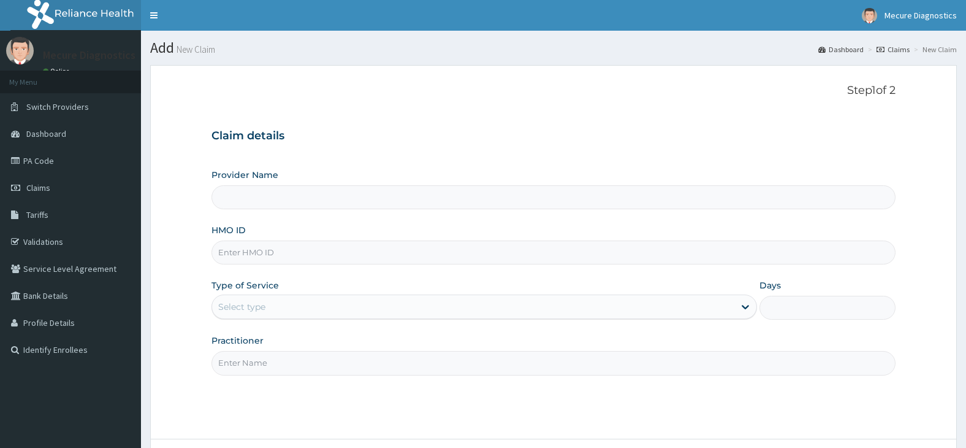
click at [307, 250] on input "HMO ID" at bounding box center [554, 252] width 685 height 24
type input "VCA"
type input "MECURE - [GEOGRAPHIC_DATA]"
type input "VCA/10027/B"
click at [301, 308] on div "Select type" at bounding box center [473, 307] width 522 height 20
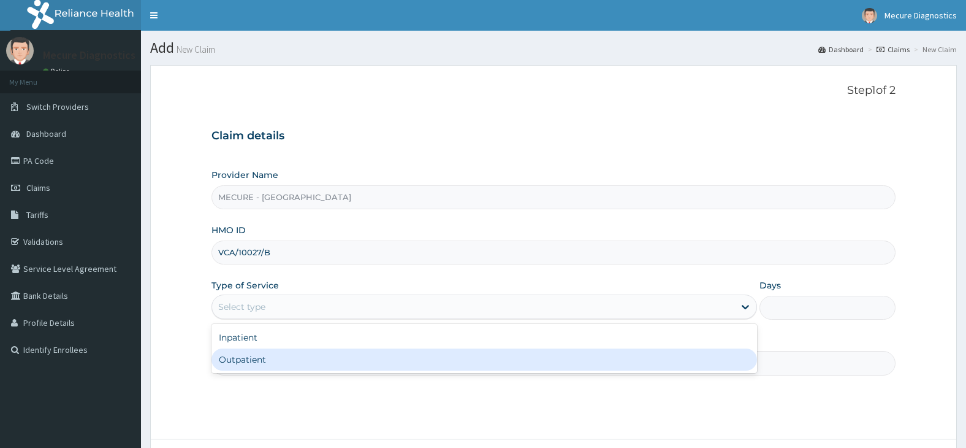
click at [300, 364] on div "Outpatient" at bounding box center [485, 359] width 546 height 22
type input "1"
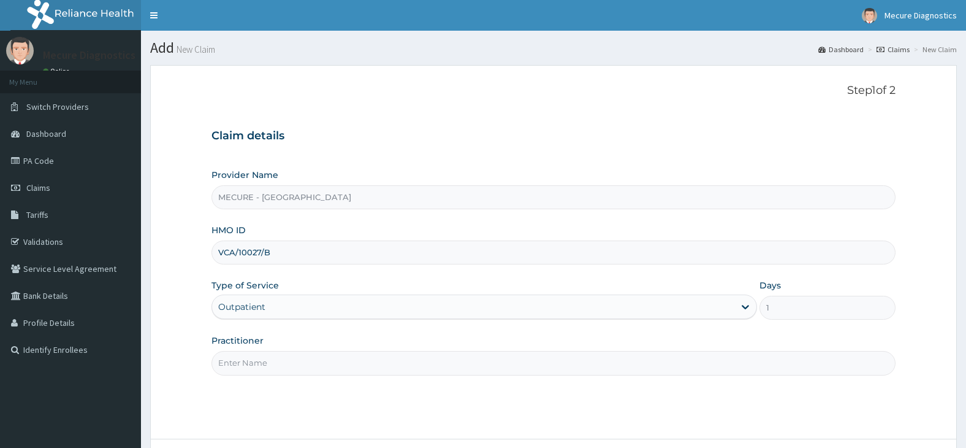
click at [300, 364] on input "Practitioner" at bounding box center [554, 363] width 685 height 24
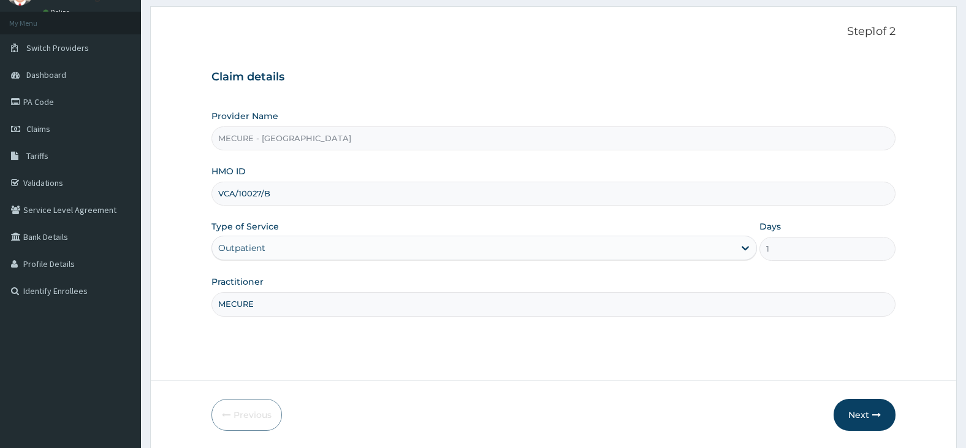
scroll to position [101, 0]
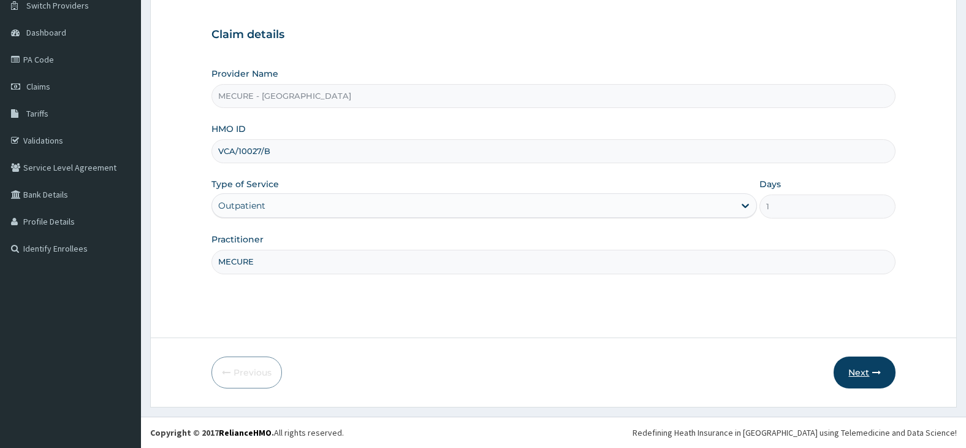
type input "MECURE"
click at [872, 378] on button "Next" at bounding box center [865, 372] width 62 height 32
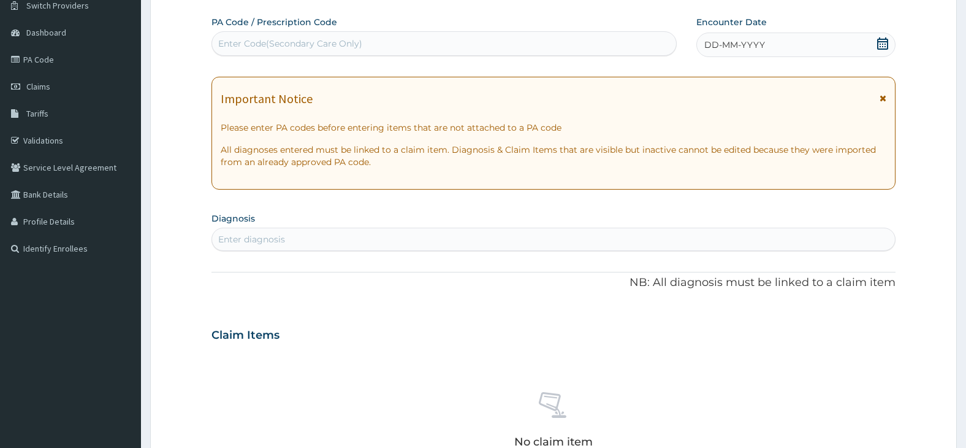
click at [373, 46] on div "Enter Code(Secondary Care Only)" at bounding box center [444, 44] width 464 height 20
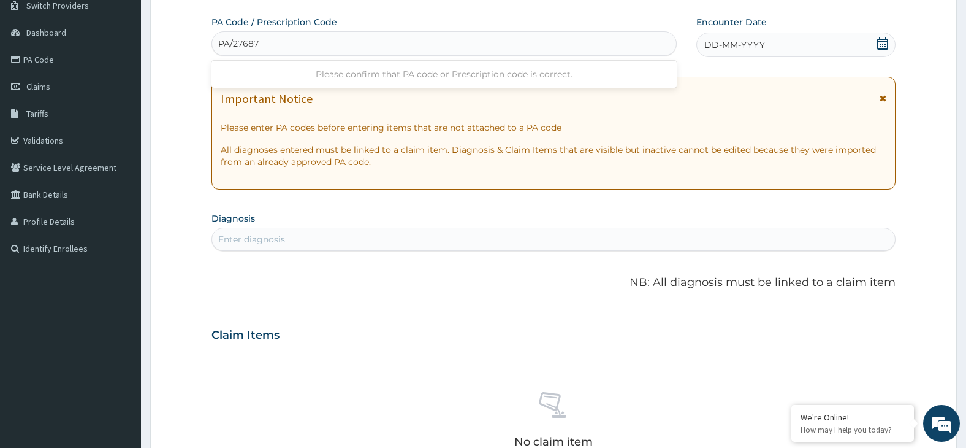
type input "PA/276872"
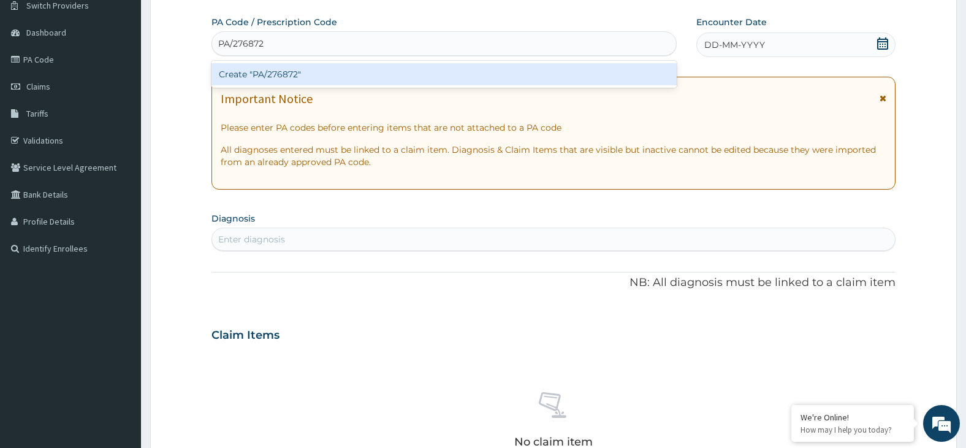
click at [386, 74] on div "Create "PA/276872"" at bounding box center [444, 74] width 465 height 22
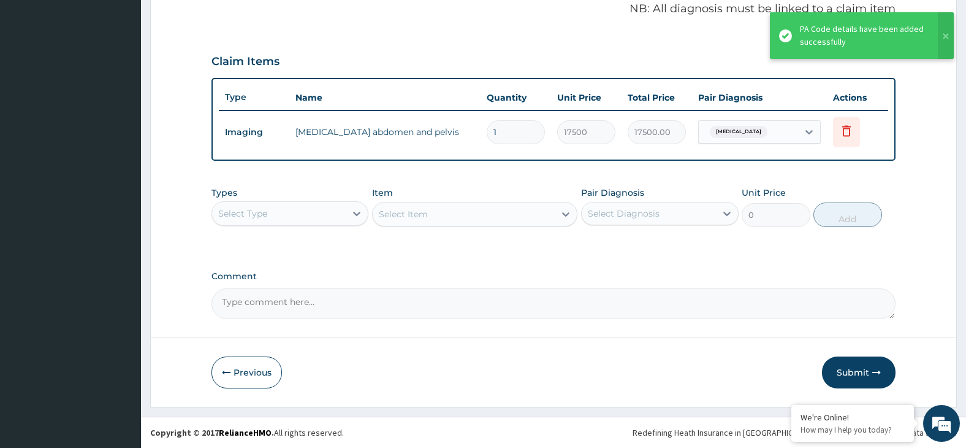
scroll to position [0, 0]
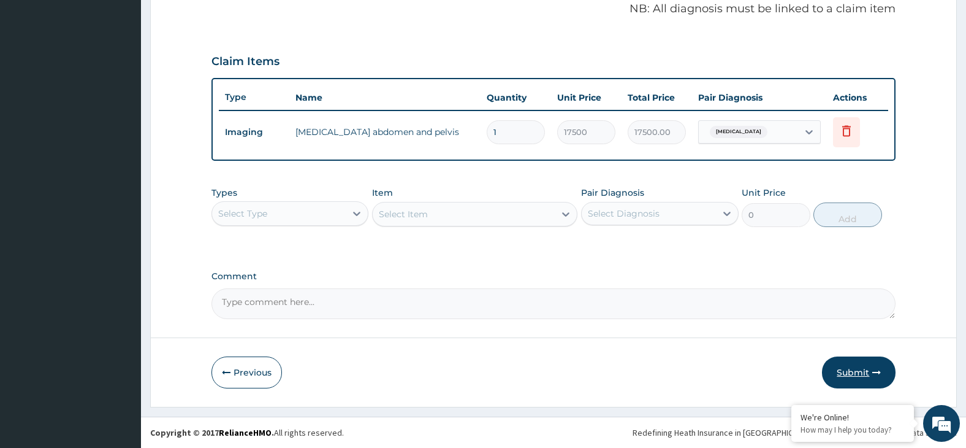
click at [857, 378] on button "Submit" at bounding box center [859, 372] width 74 height 32
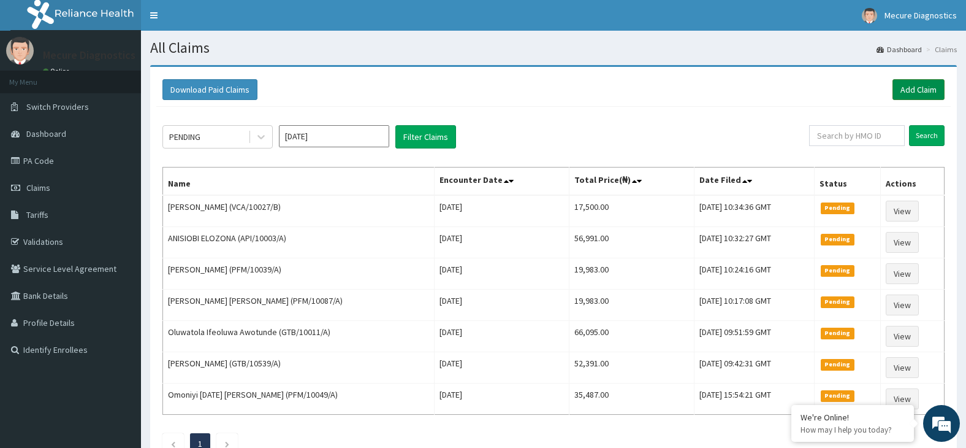
click at [924, 88] on link "Add Claim" at bounding box center [919, 89] width 52 height 21
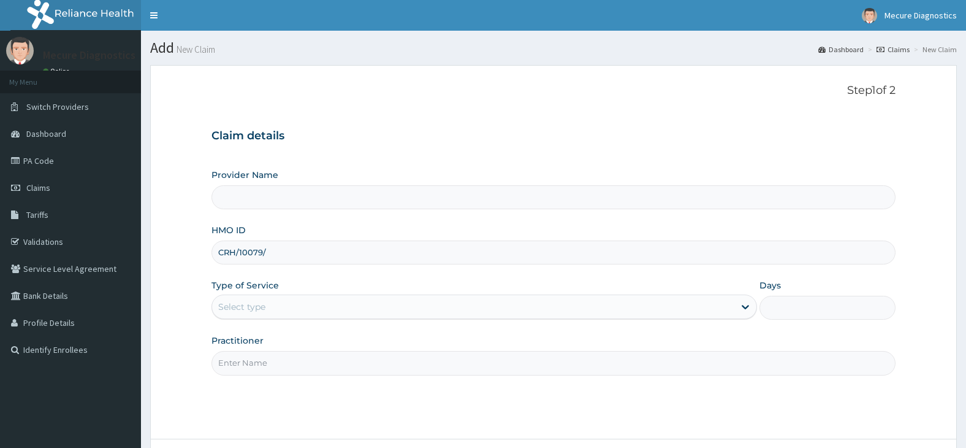
type input "CRH/10079/A"
type input "MECURE - [GEOGRAPHIC_DATA]"
type input "CRH/10079/A"
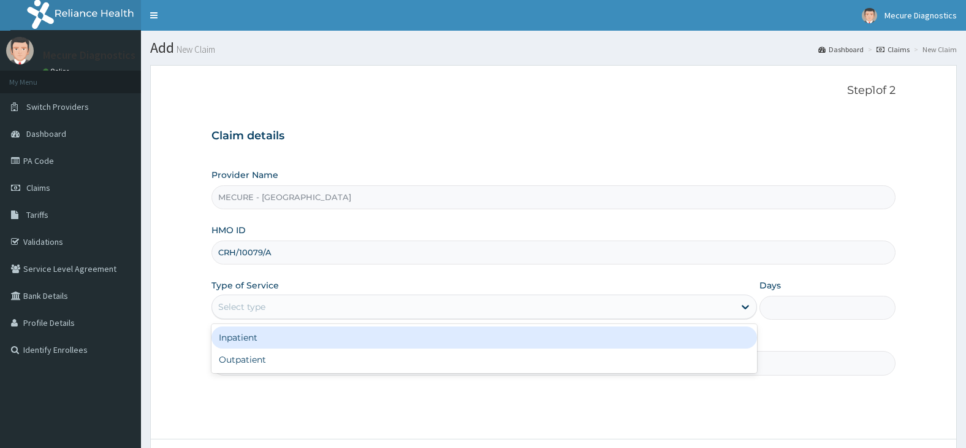
drag, startPoint x: 290, startPoint y: 306, endPoint x: 300, endPoint y: 341, distance: 36.5
click at [291, 310] on div "Select type" at bounding box center [473, 307] width 522 height 20
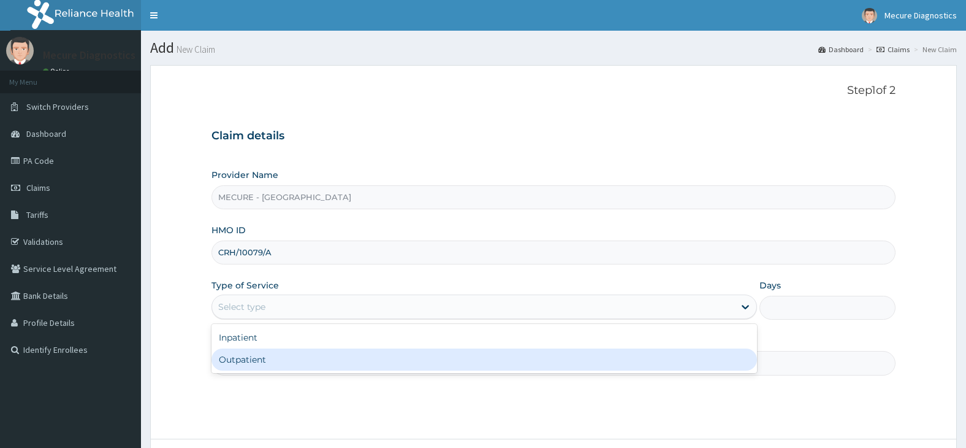
click at [303, 364] on div "Outpatient" at bounding box center [485, 359] width 546 height 22
type input "1"
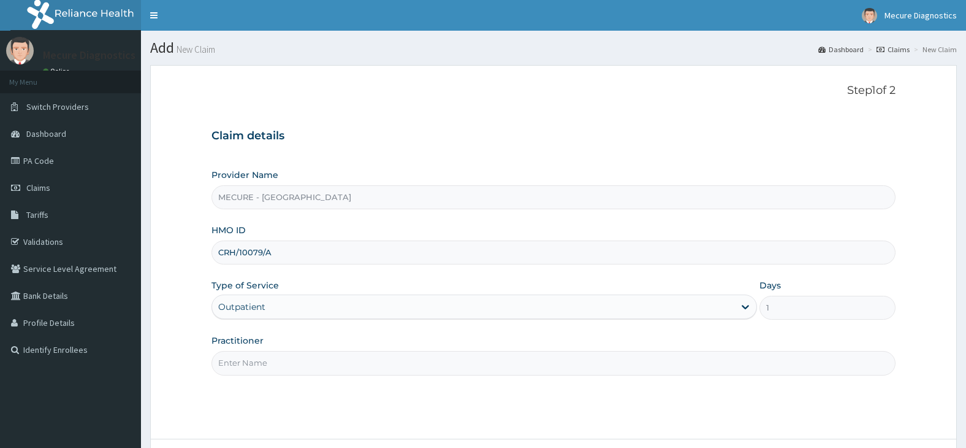
click at [303, 364] on input "Practitioner" at bounding box center [554, 363] width 685 height 24
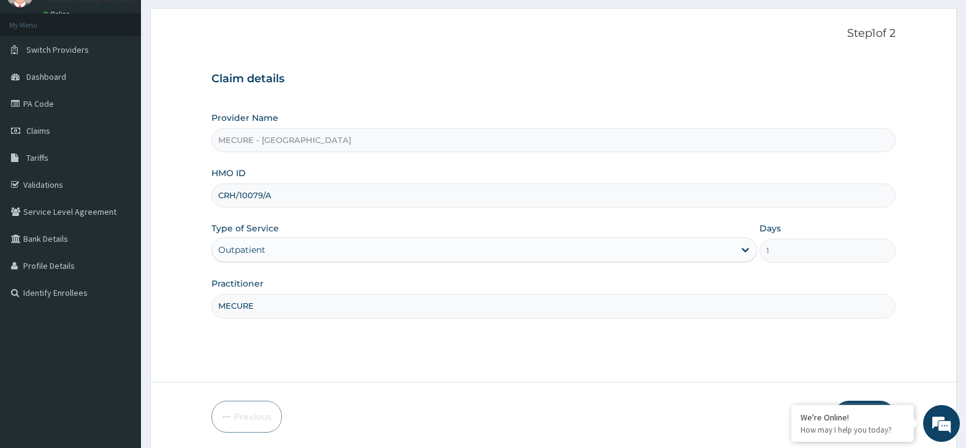
scroll to position [101, 0]
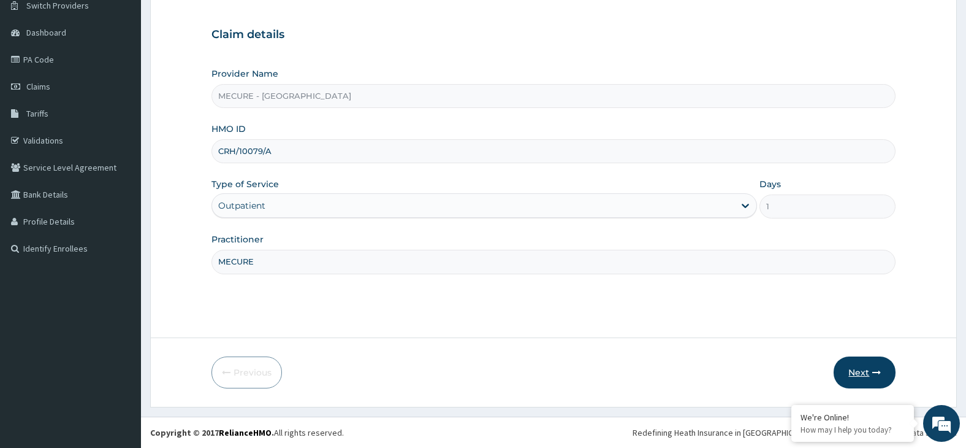
type input "MECURE"
click at [864, 374] on button "Next" at bounding box center [865, 372] width 62 height 32
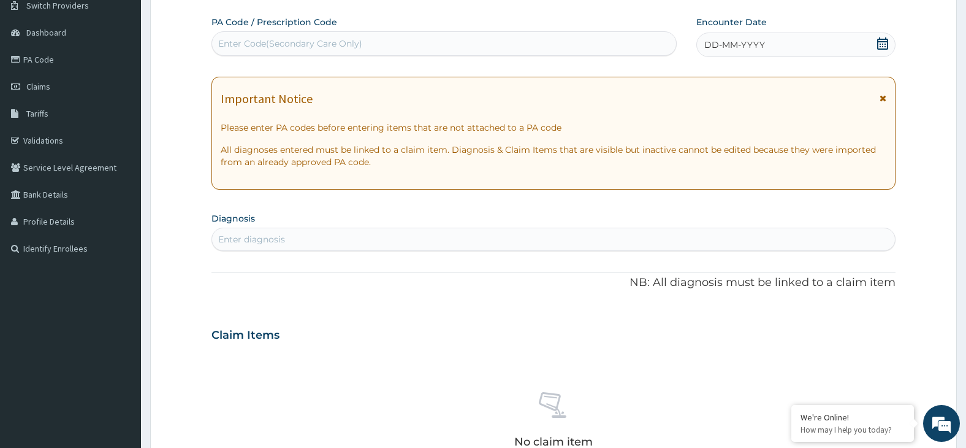
click at [555, 34] on div "Enter Code(Secondary Care Only)" at bounding box center [444, 44] width 464 height 20
type input "PA/1699FF"
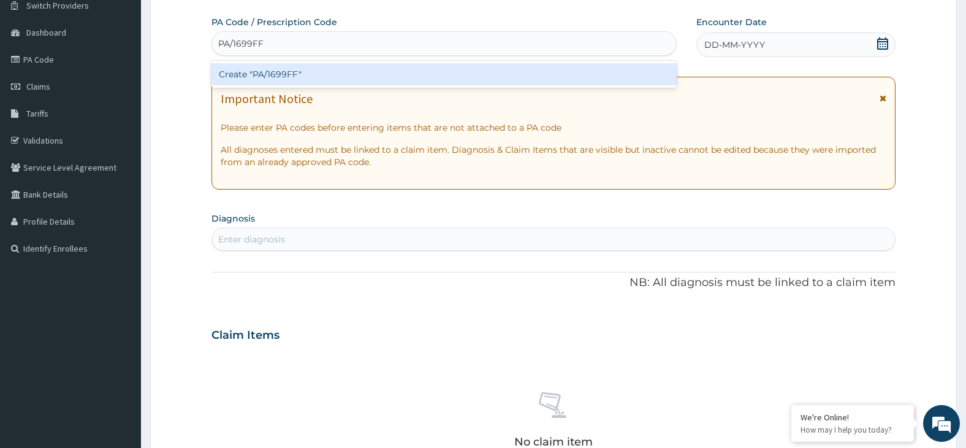
click at [276, 75] on div "Create "PA/1699FF"" at bounding box center [444, 74] width 465 height 22
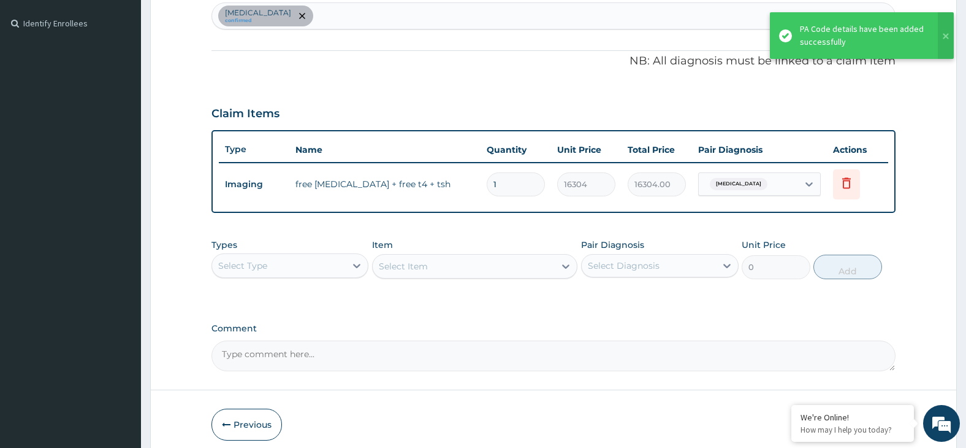
scroll to position [378, 0]
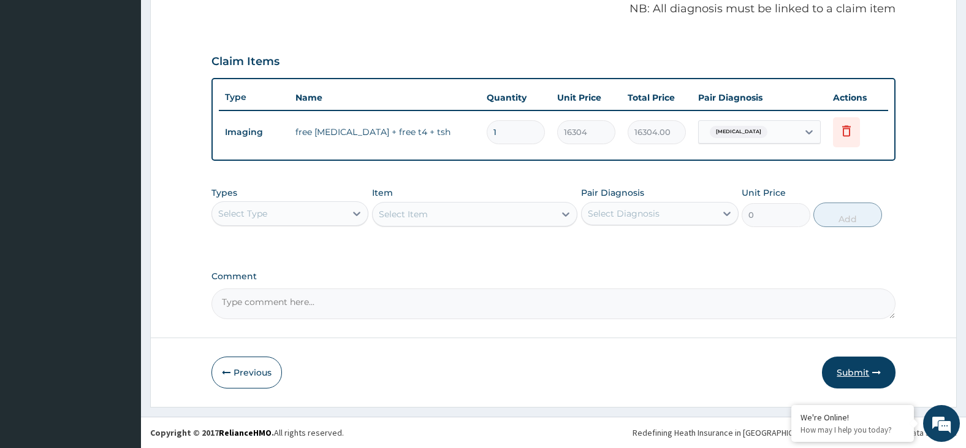
click at [853, 372] on button "Submit" at bounding box center [859, 372] width 74 height 32
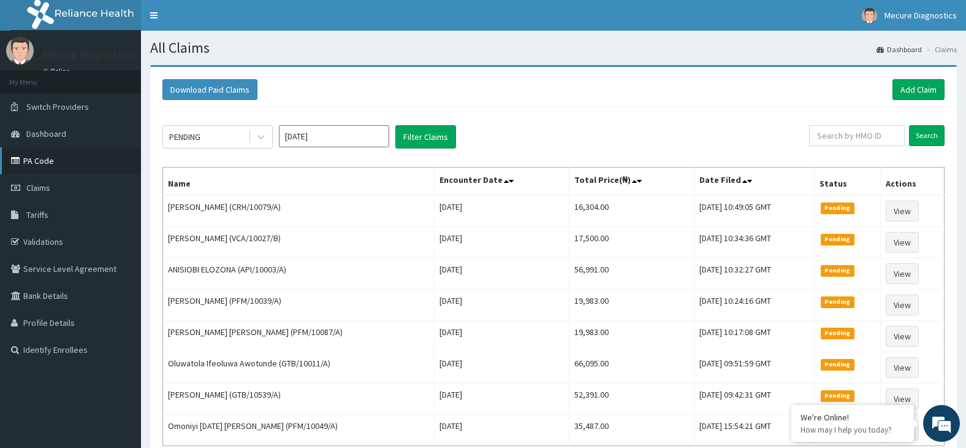
click at [29, 157] on link "PA Code" at bounding box center [70, 160] width 141 height 27
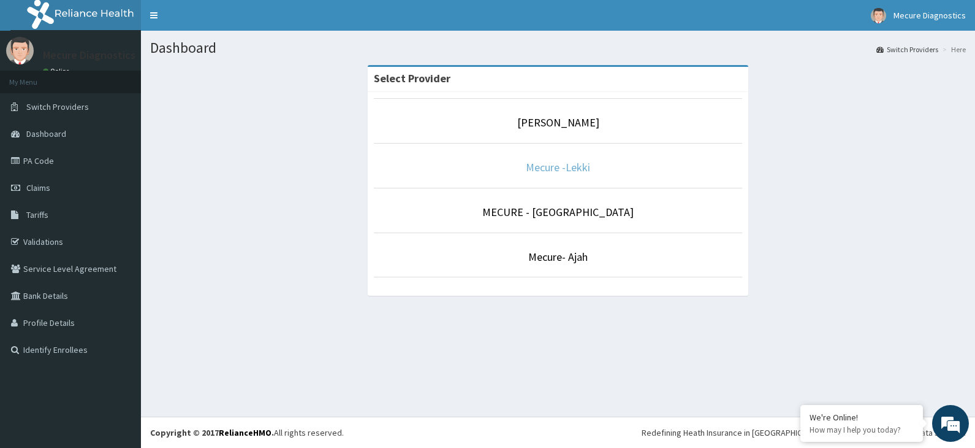
click at [569, 163] on link "Mecure -Lekki" at bounding box center [558, 167] width 64 height 14
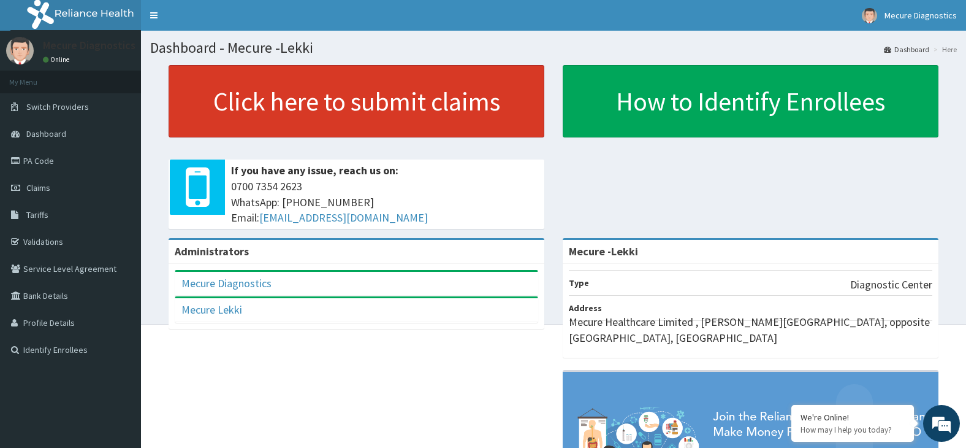
click at [376, 109] on link "Click here to submit claims" at bounding box center [357, 101] width 376 height 72
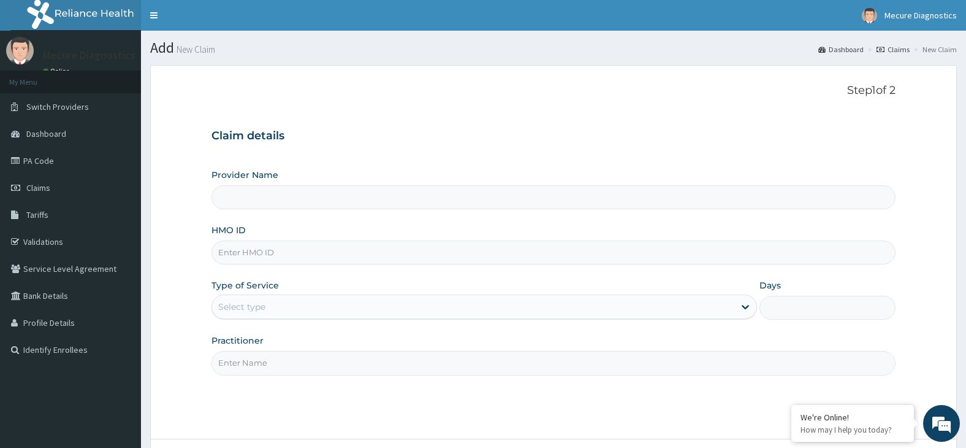
type input "Mecure -Lekki"
